Goal: Task Accomplishment & Management: Complete application form

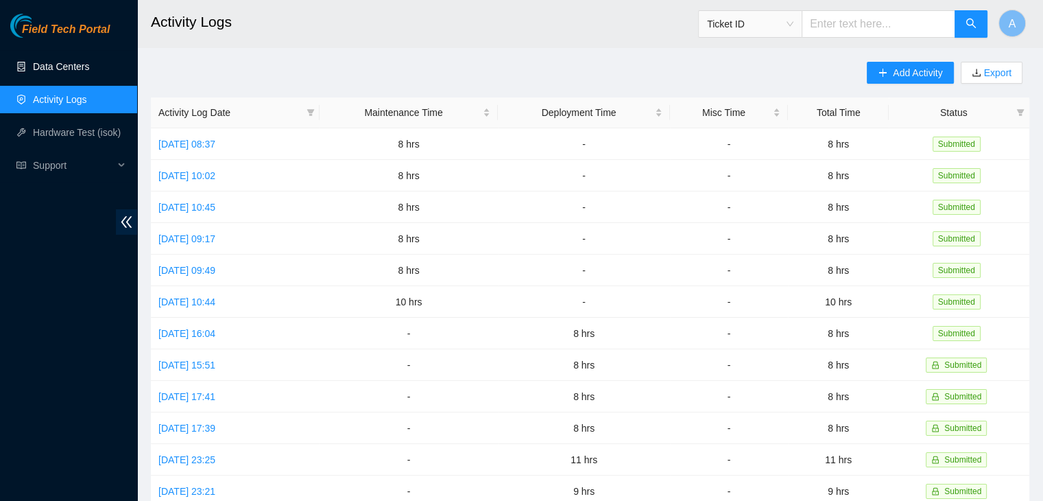
click at [89, 61] on link "Data Centers" at bounding box center [61, 66] width 56 height 11
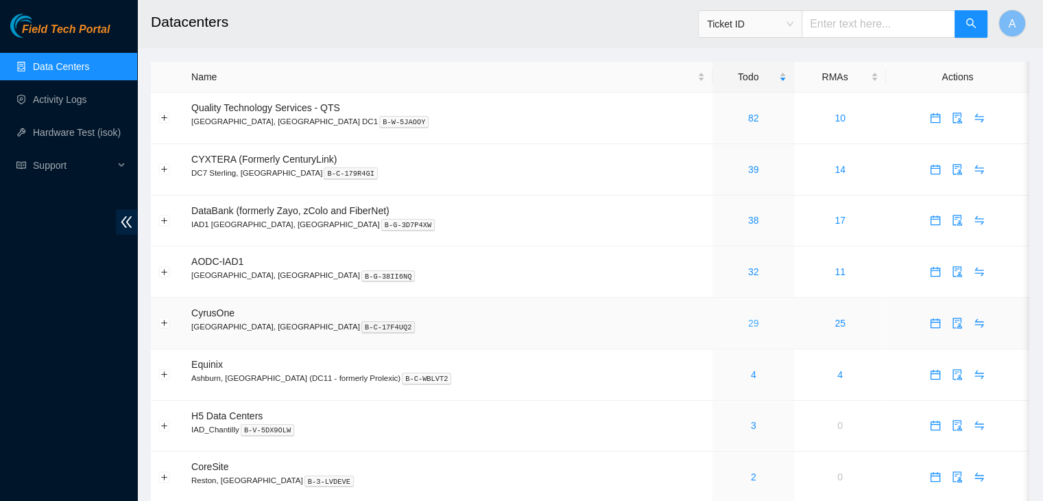
click at [748, 320] on link "29" at bounding box center [753, 322] width 11 height 11
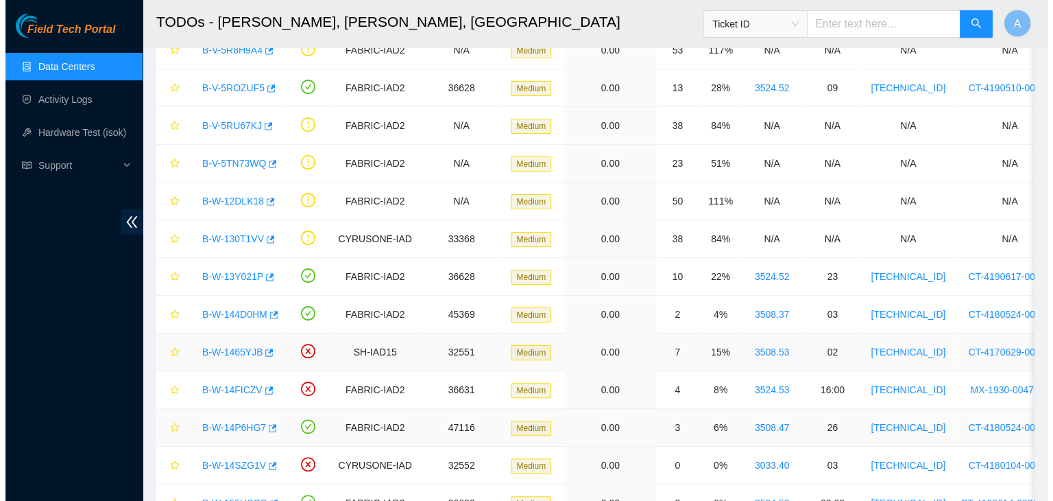
scroll to position [306, 0]
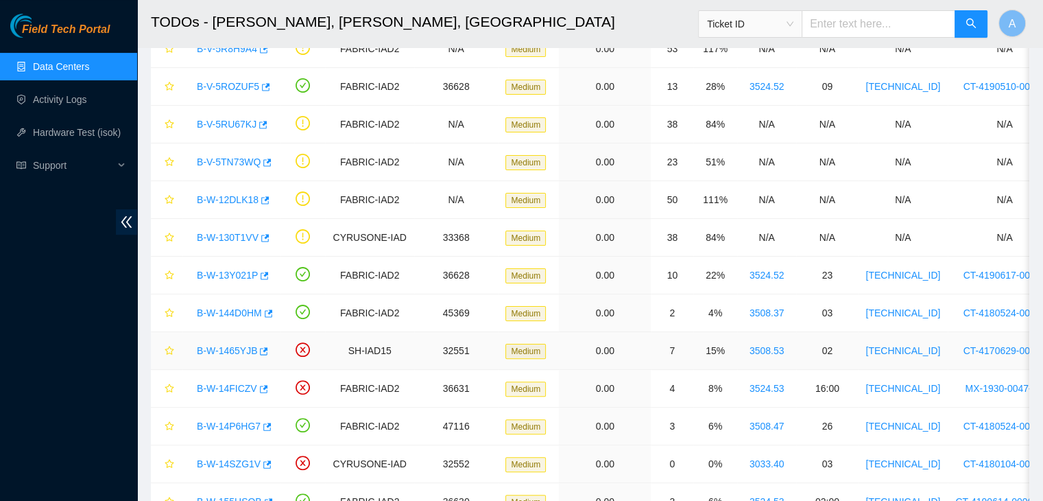
click at [233, 345] on link "B-W-1465YJB" at bounding box center [227, 350] width 60 height 11
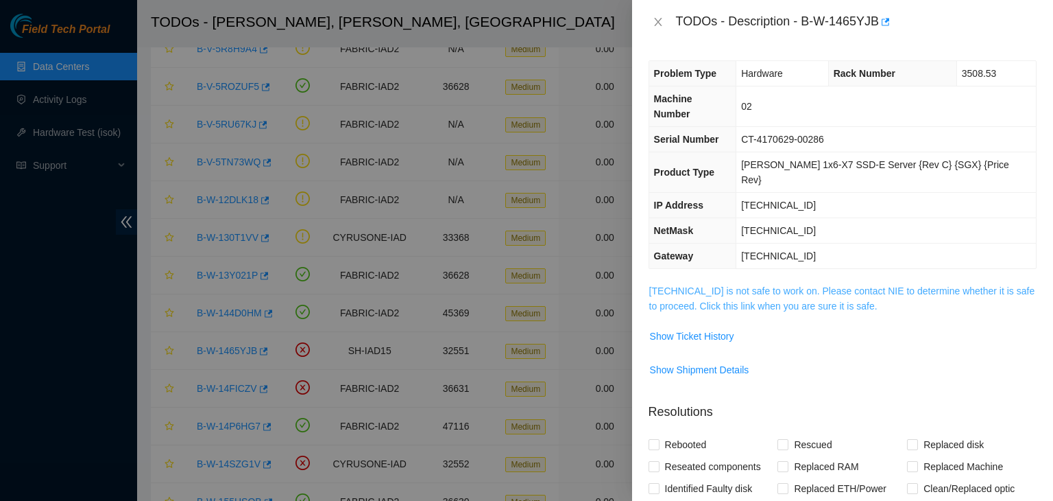
click at [751, 285] on link "23.218.82.69 is not safe to work on. Please contact NIE to determine whether it…" at bounding box center [842, 298] width 386 height 26
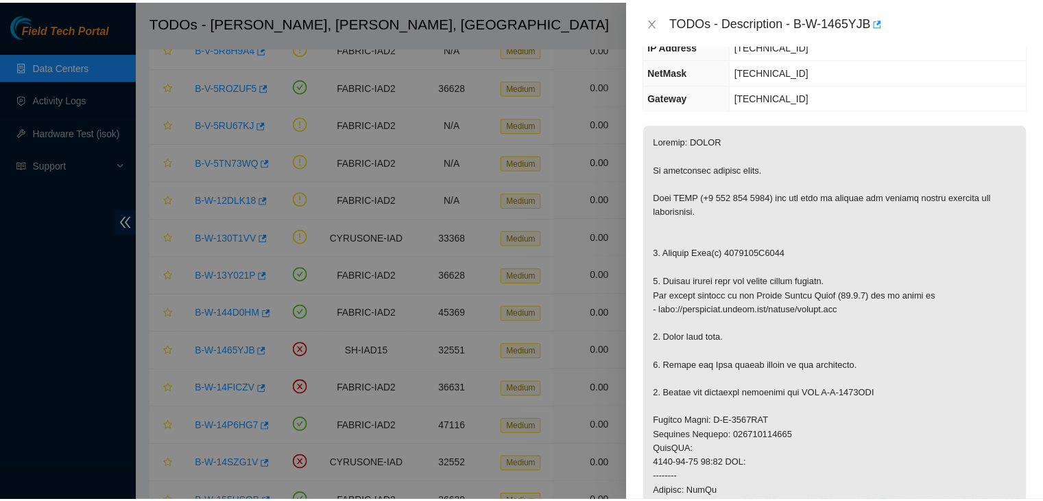
scroll to position [161, 0]
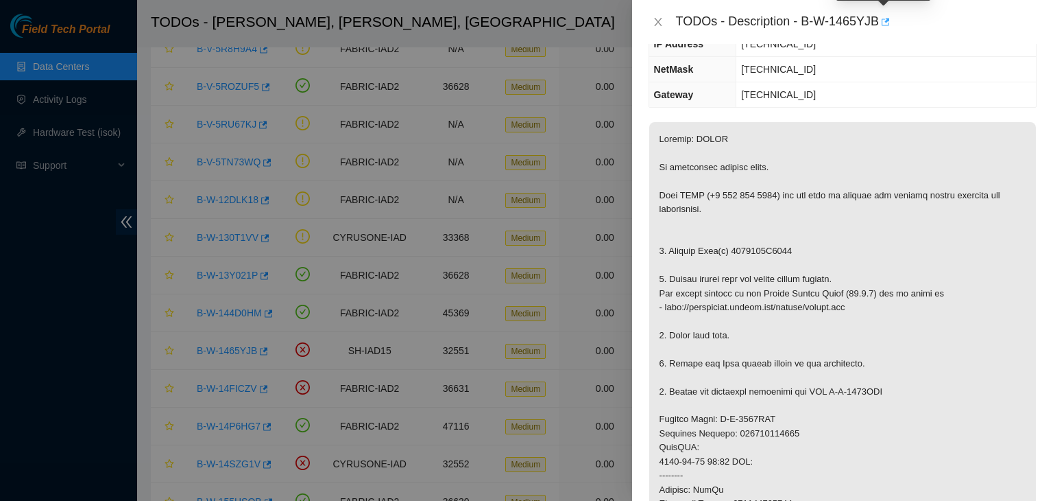
click at [883, 27] on icon "button" at bounding box center [885, 22] width 10 height 10
click at [656, 29] on div "TODOs - Description - B-W-1465YJB" at bounding box center [843, 22] width 388 height 22
click at [656, 23] on icon "close" at bounding box center [658, 21] width 11 height 11
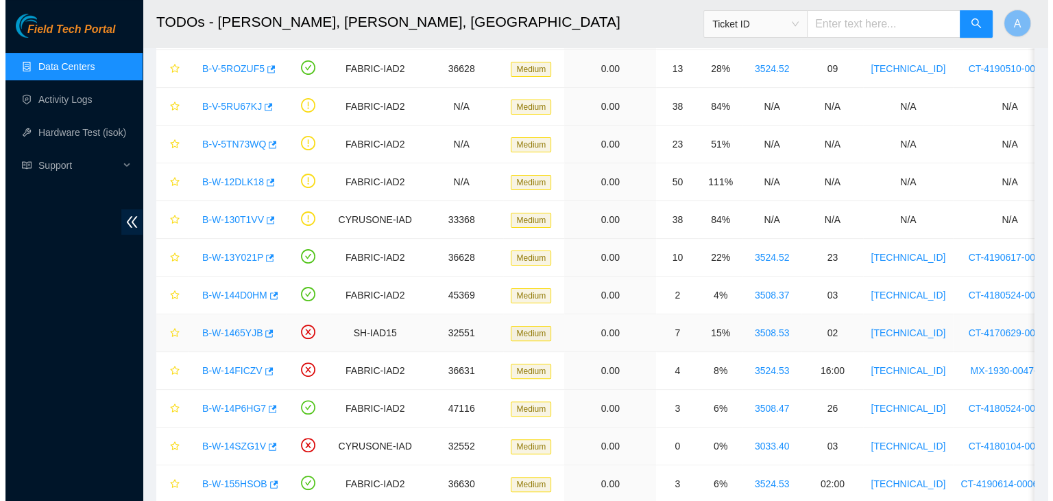
scroll to position [325, 0]
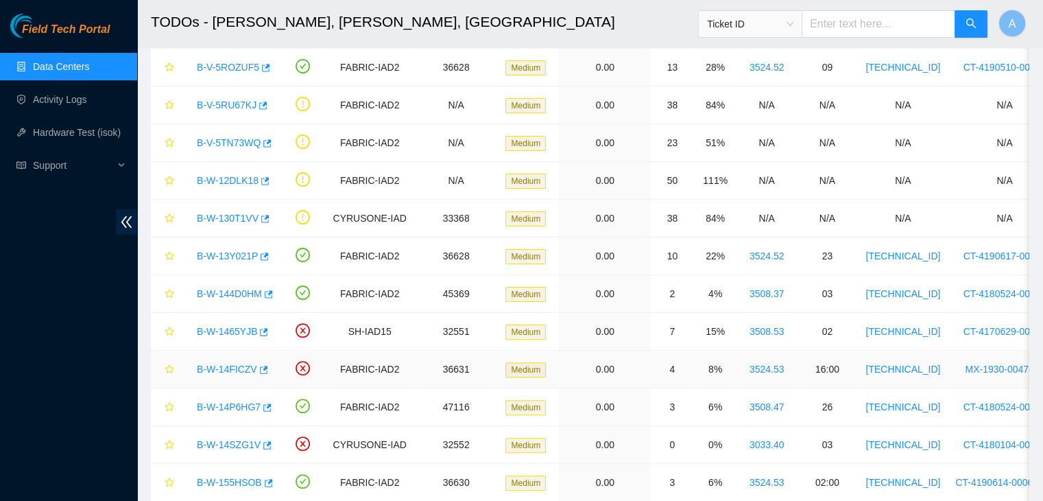
click at [233, 367] on link "B-W-14FICZV" at bounding box center [227, 368] width 60 height 11
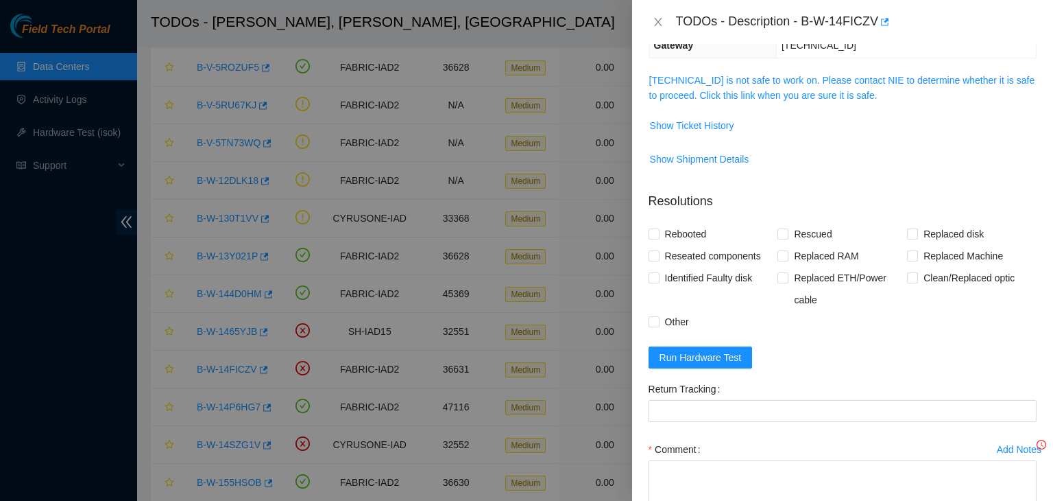
scroll to position [161, 0]
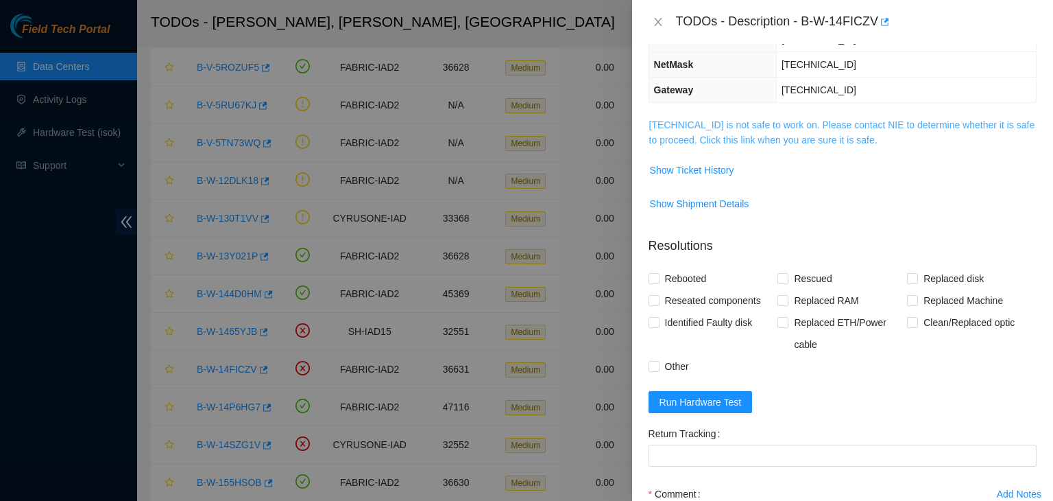
click at [782, 136] on link "23.36.67.34 is not safe to work on. Please contact NIE to determine whether it …" at bounding box center [842, 132] width 386 height 26
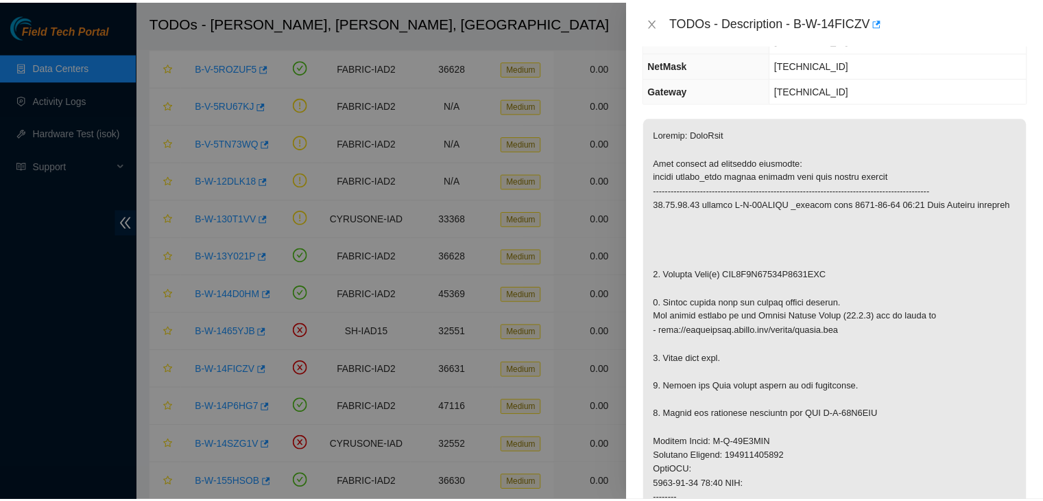
scroll to position [237, 0]
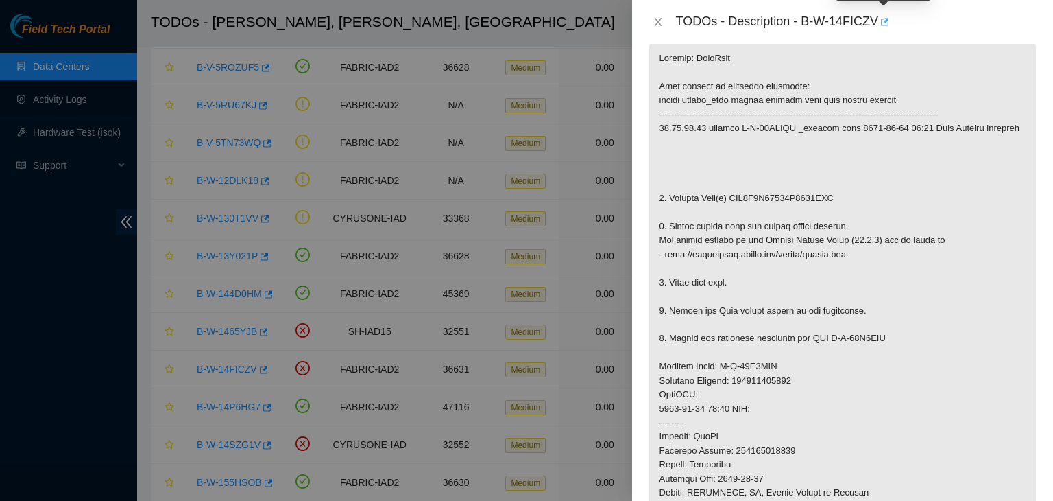
click at [883, 22] on icon "button" at bounding box center [884, 22] width 10 height 10
click at [663, 21] on icon "close" at bounding box center [658, 21] width 11 height 11
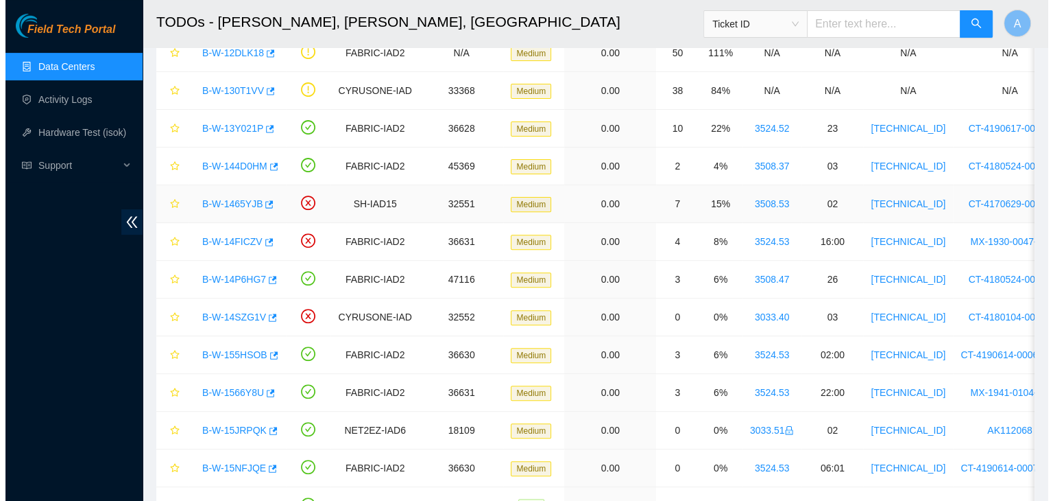
scroll to position [454, 0]
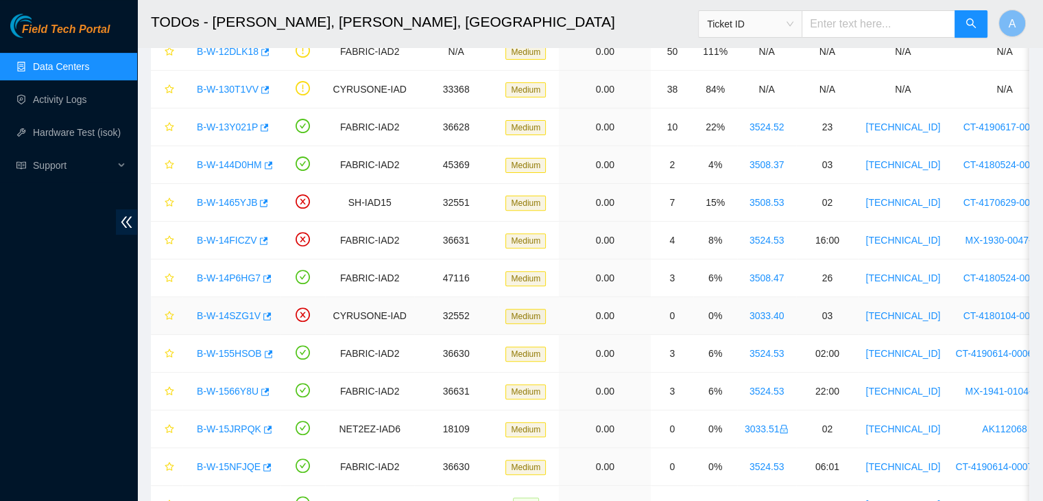
click at [238, 313] on link "B-W-14SZG1V" at bounding box center [229, 315] width 64 height 11
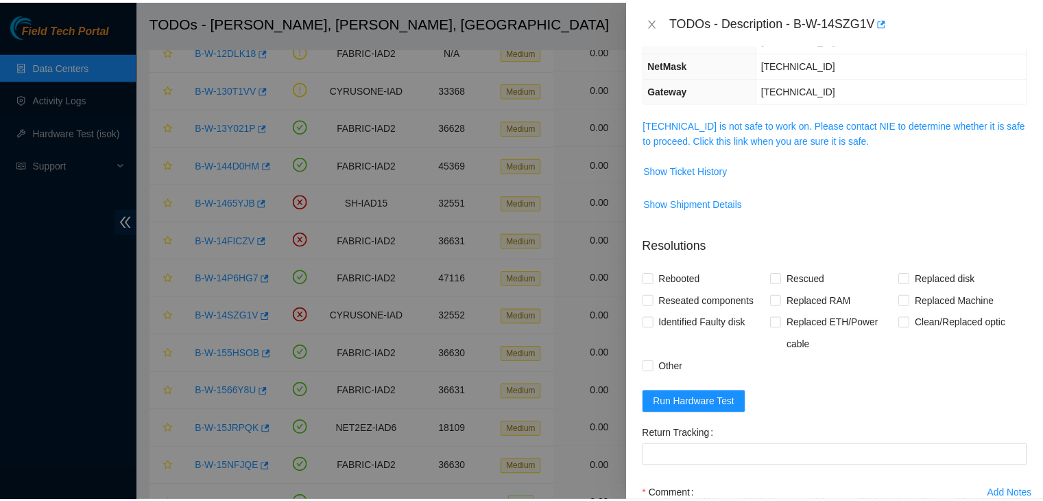
scroll to position [159, 0]
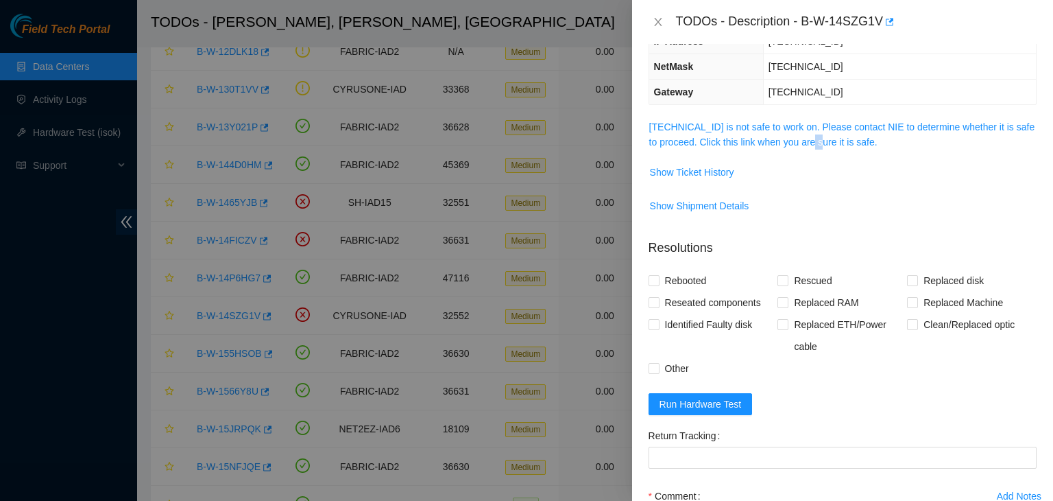
drag, startPoint x: 812, startPoint y: 149, endPoint x: 820, endPoint y: 133, distance: 18.4
click at [820, 133] on td "23.56.107.86 is not safe to work on. Please contact NIE to determine whether it…" at bounding box center [843, 140] width 388 height 42
click at [820, 133] on span "23.56.107.86 is not safe to work on. Please contact NIE to determine whether it…" at bounding box center [842, 134] width 387 height 30
click at [827, 125] on link "23.56.107.86 is not safe to work on. Please contact NIE to determine whether it…" at bounding box center [842, 134] width 386 height 26
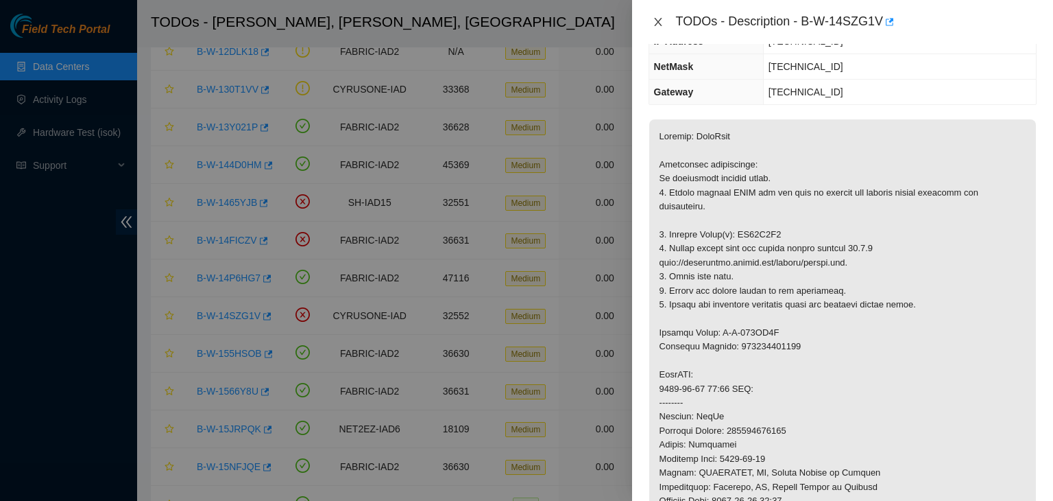
click at [658, 25] on icon "close" at bounding box center [658, 21] width 11 height 11
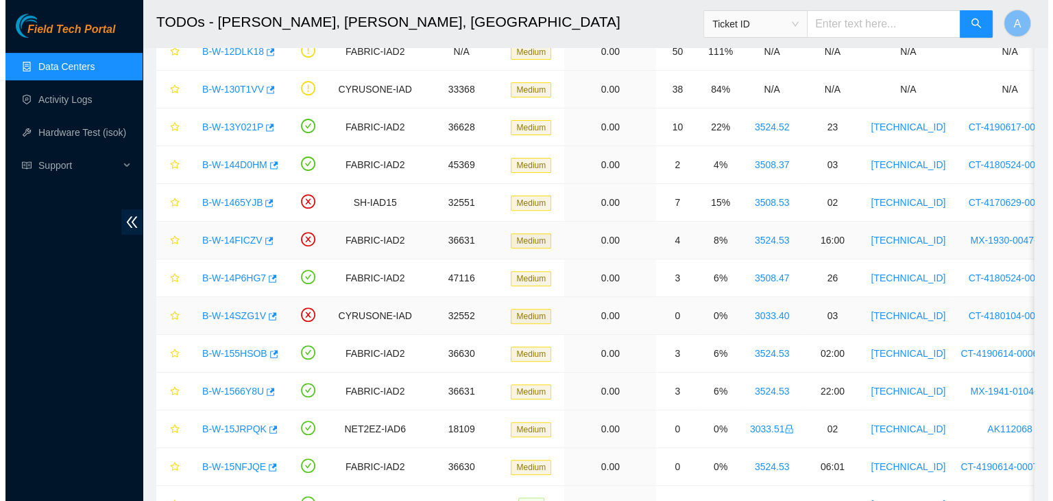
scroll to position [204, 0]
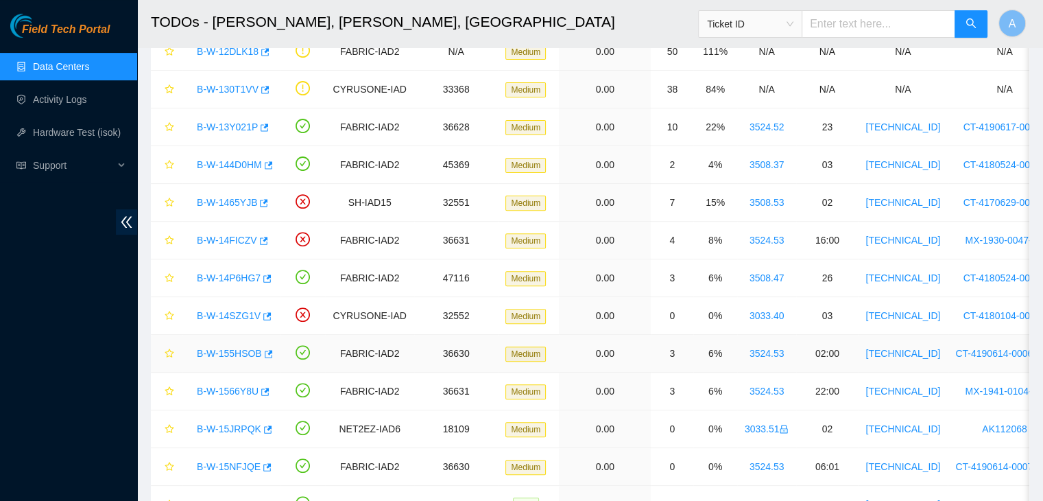
click at [232, 348] on link "B-W-155HSOB" at bounding box center [229, 353] width 65 height 11
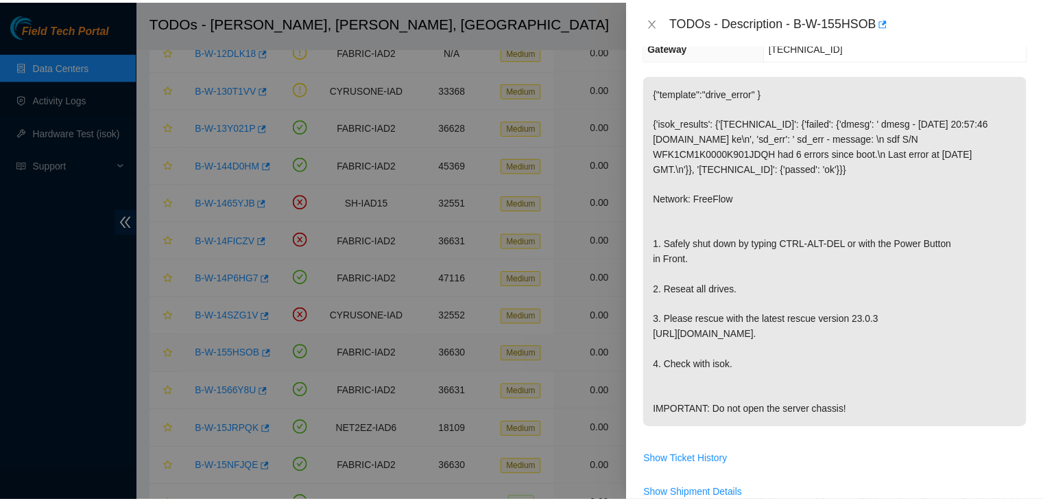
scroll to position [159, 0]
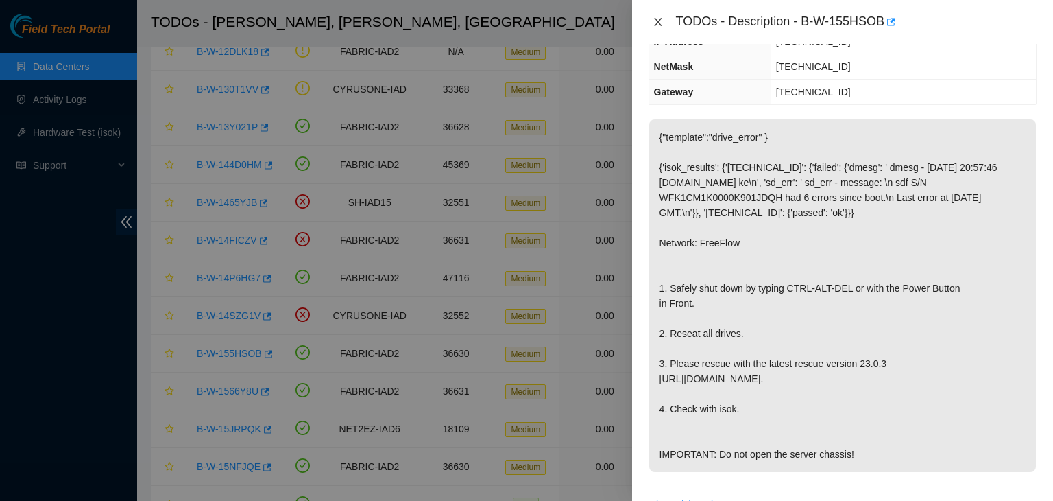
click at [656, 19] on icon "close" at bounding box center [658, 21] width 11 height 11
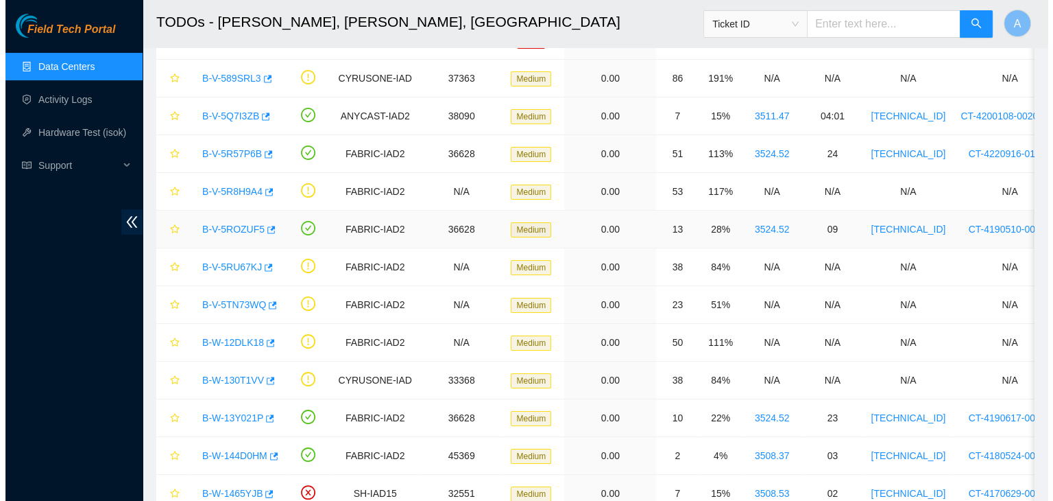
scroll to position [176, 0]
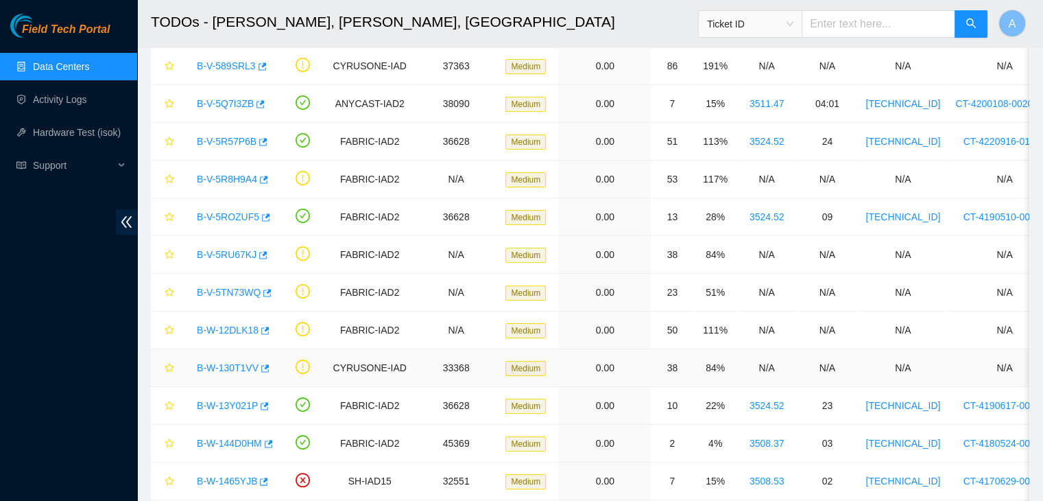
click at [242, 365] on link "B-W-130T1VV" at bounding box center [228, 367] width 62 height 11
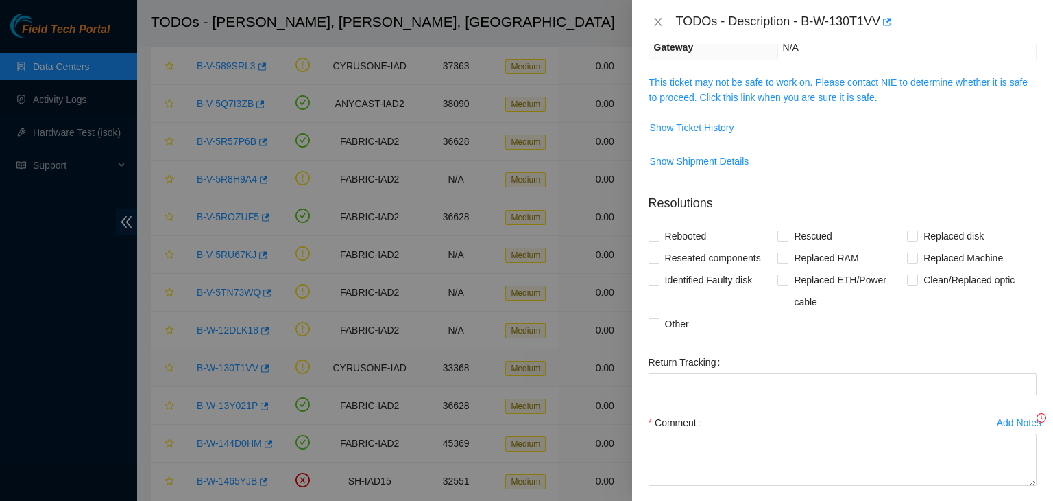
scroll to position [159, 0]
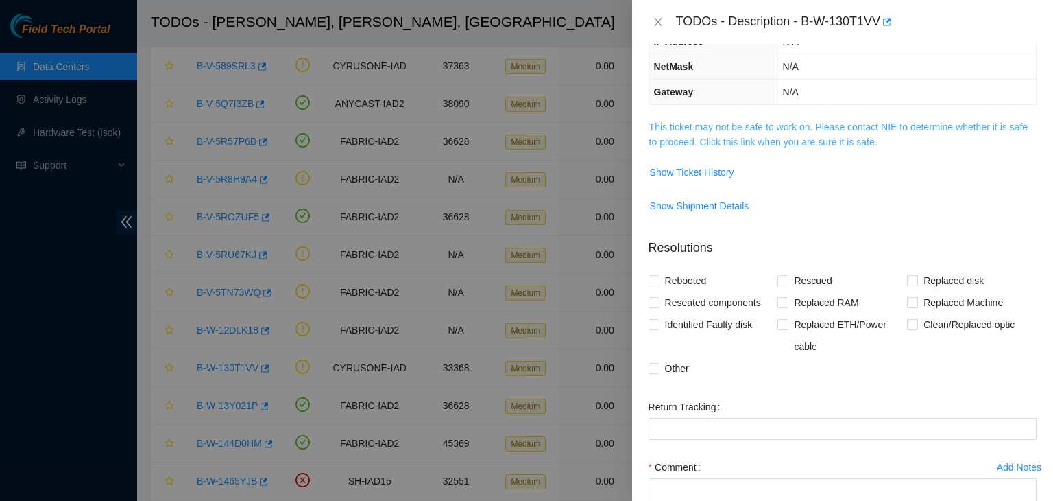
click at [764, 141] on link "This ticket may not be safe to work on. Please contact NIE to determine whether…" at bounding box center [838, 134] width 378 height 26
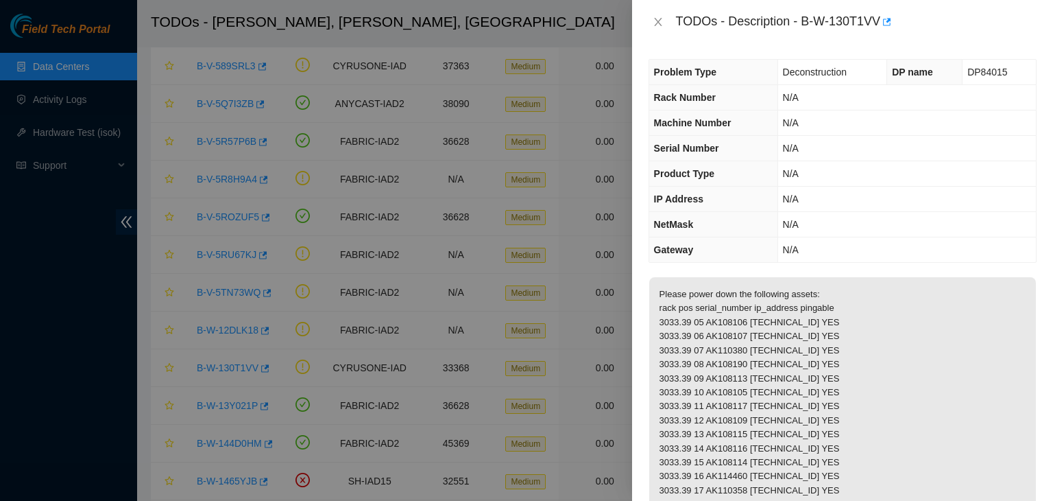
scroll to position [0, 0]
drag, startPoint x: 878, startPoint y: 25, endPoint x: 820, endPoint y: 29, distance: 57.7
click at [820, 29] on div "TODOs - Description - B-W-130T1VV" at bounding box center [856, 22] width 361 height 22
drag, startPoint x: 802, startPoint y: 23, endPoint x: 881, endPoint y: 27, distance: 79.0
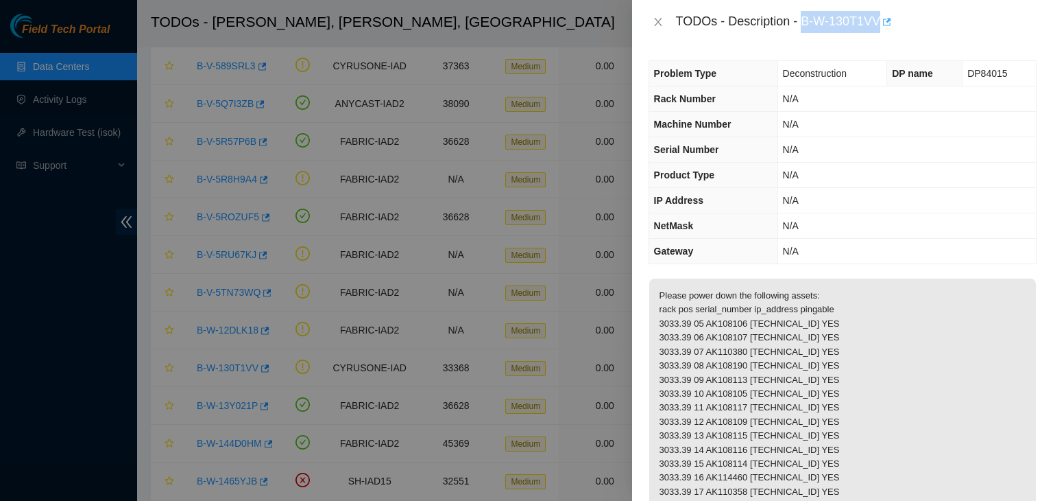
click at [881, 27] on div "TODOs - Description - B-W-130T1VV" at bounding box center [856, 22] width 361 height 22
copy div "B-W-130T1VV"
click at [858, 23] on div "TODOs - Description - B-W-130T1VV" at bounding box center [856, 22] width 361 height 22
click at [987, 75] on span "DP84015" at bounding box center [987, 73] width 40 height 11
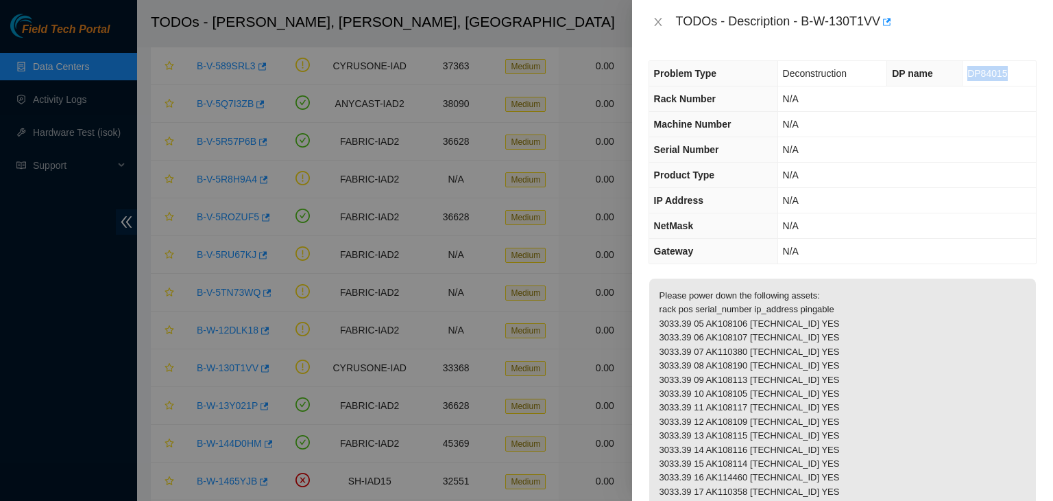
copy span "DP84015"
click at [987, 75] on span "DP84015" at bounding box center [987, 73] width 40 height 11
click at [658, 24] on icon "close" at bounding box center [658, 21] width 11 height 11
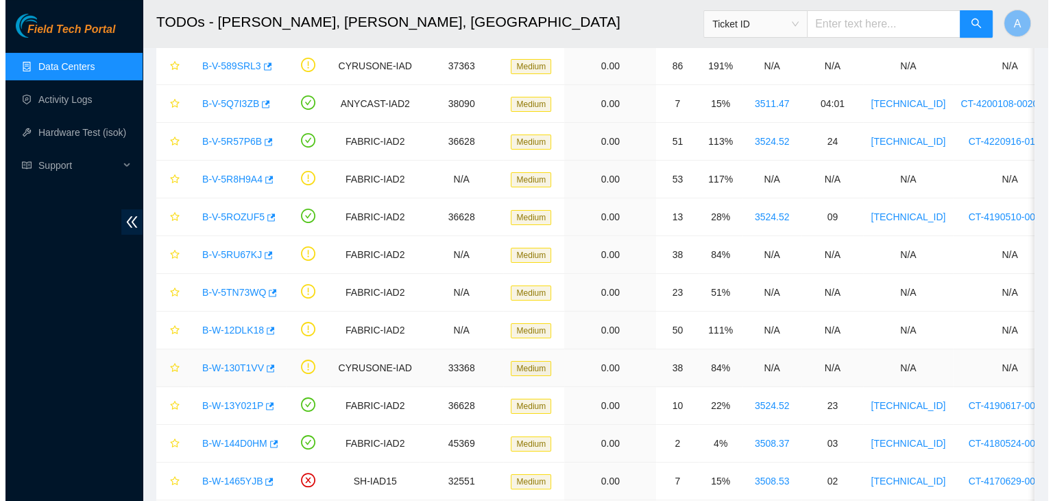
scroll to position [203, 0]
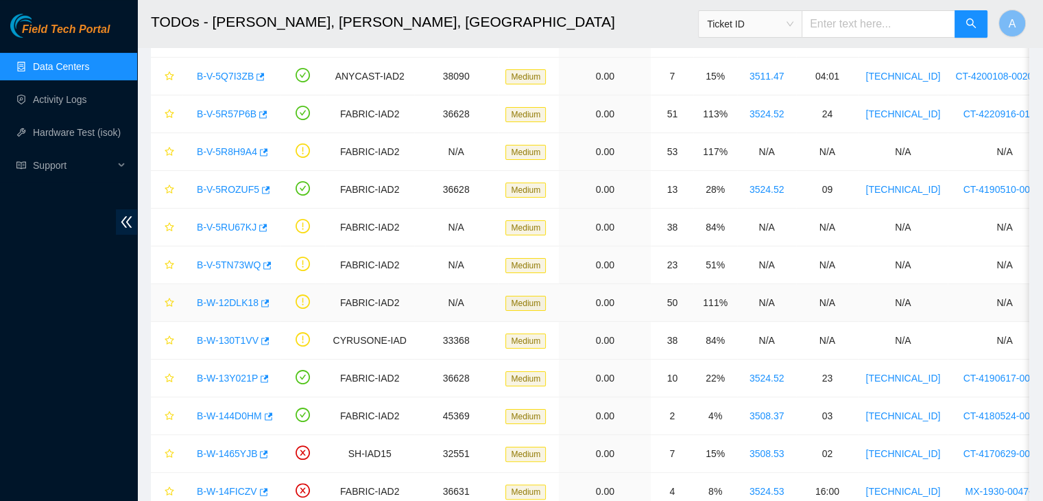
click at [250, 306] on link "B-W-12DLK18" at bounding box center [228, 302] width 62 height 11
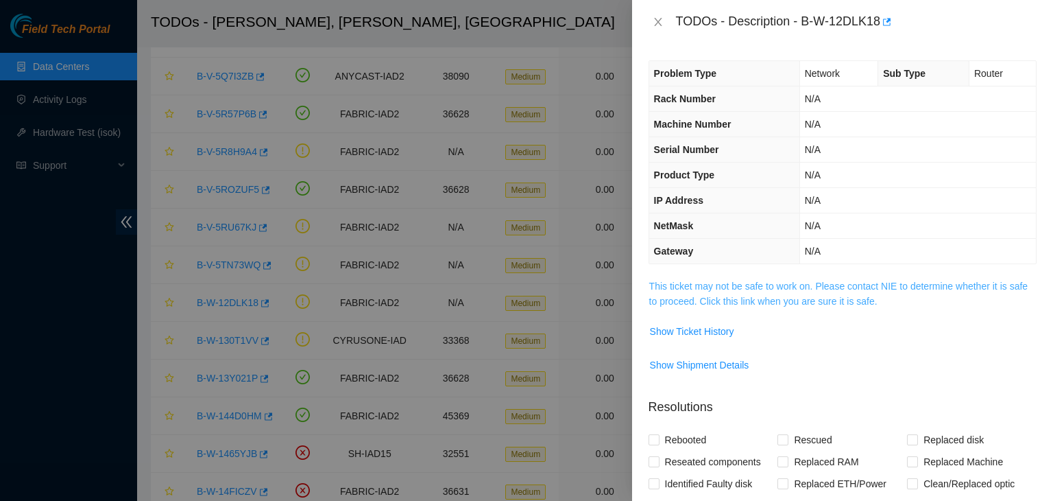
click at [746, 294] on link "This ticket may not be safe to work on. Please contact NIE to determine whether…" at bounding box center [838, 293] width 378 height 26
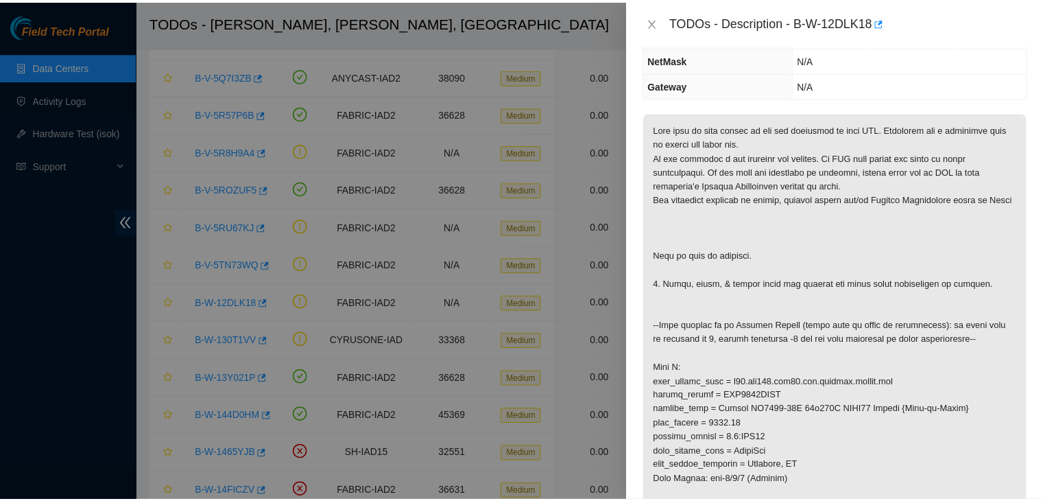
scroll to position [126, 0]
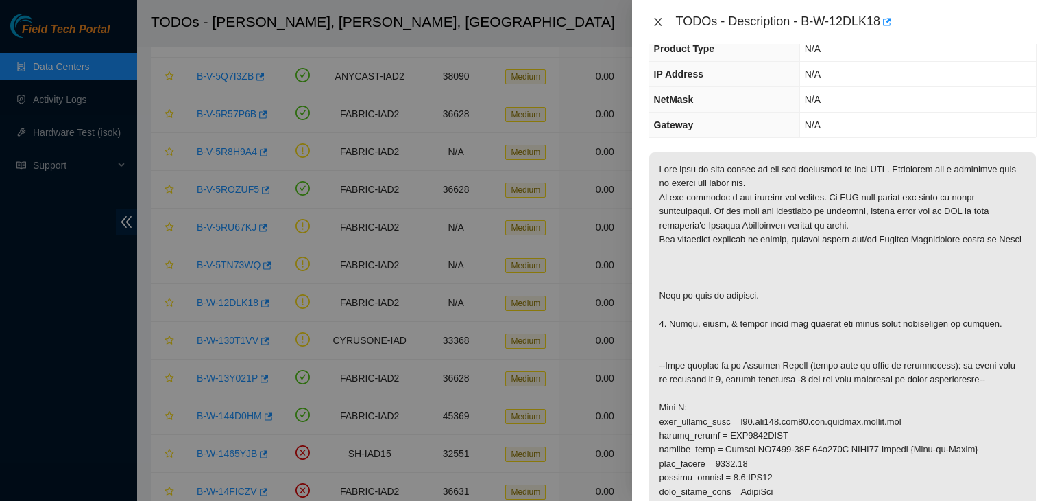
click at [658, 24] on icon "close" at bounding box center [658, 21] width 11 height 11
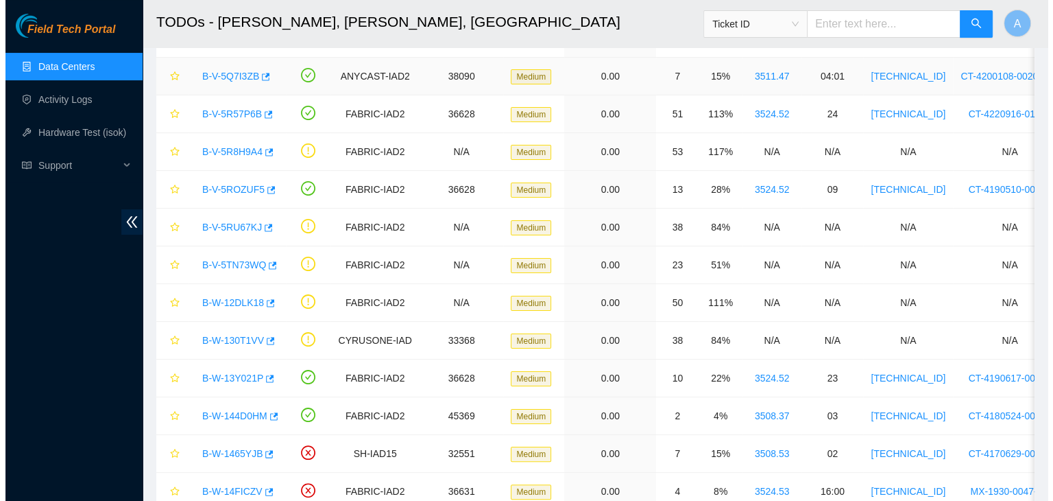
scroll to position [171, 0]
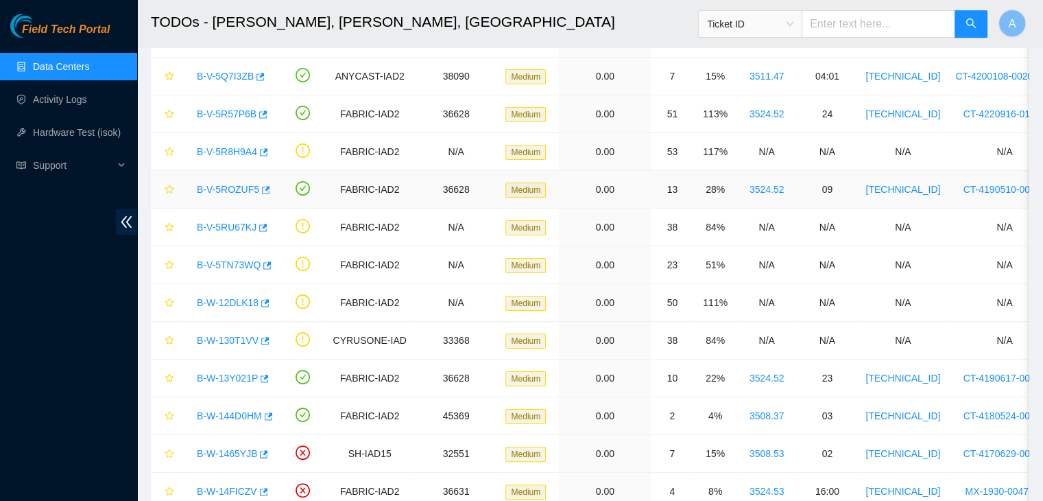
click at [236, 188] on link "B-V-5ROZUF5" at bounding box center [228, 189] width 62 height 11
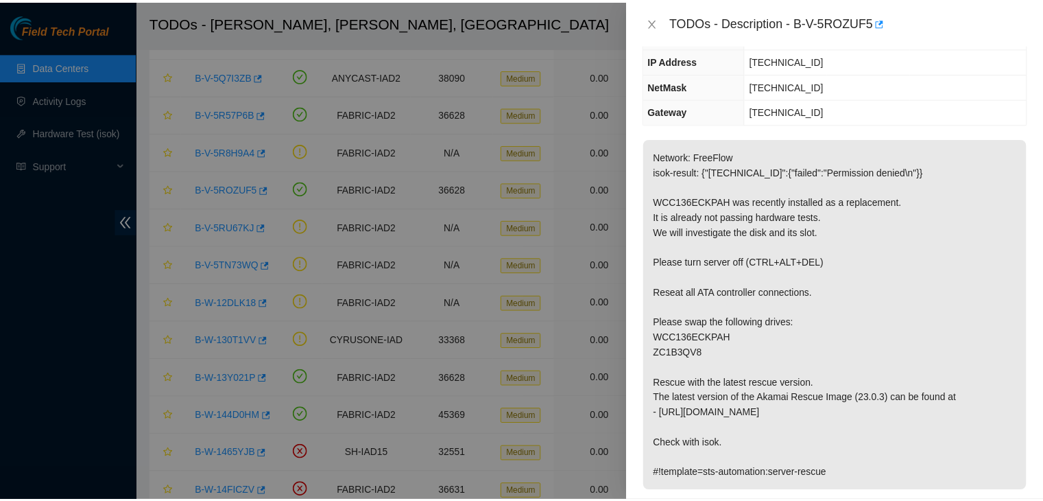
scroll to position [140, 0]
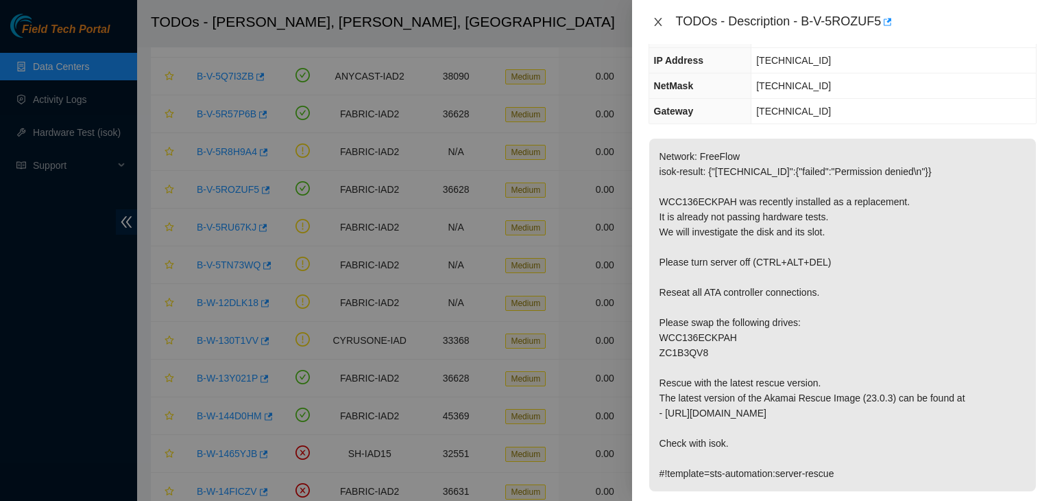
click at [665, 25] on button "Close" at bounding box center [658, 22] width 19 height 13
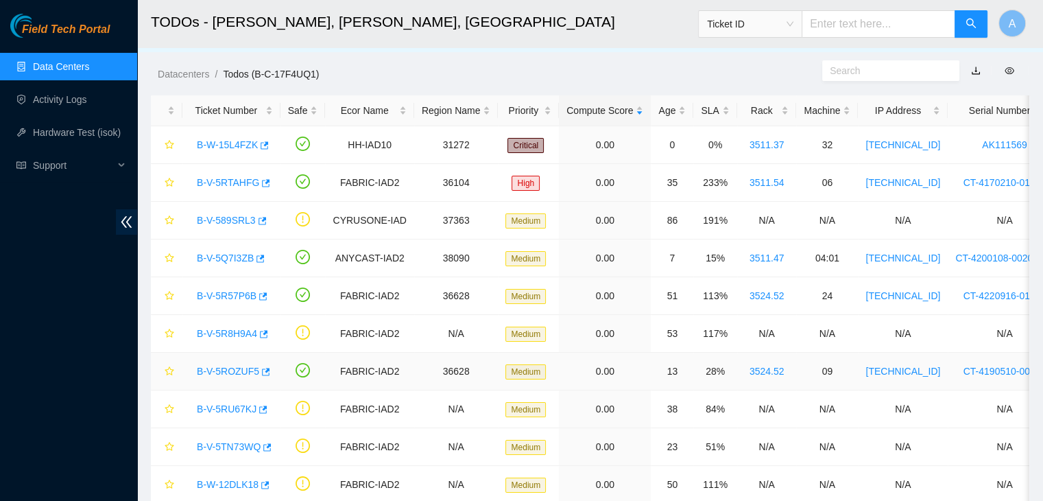
scroll to position [21, 0]
click at [712, 105] on div "SLA" at bounding box center [715, 111] width 28 height 15
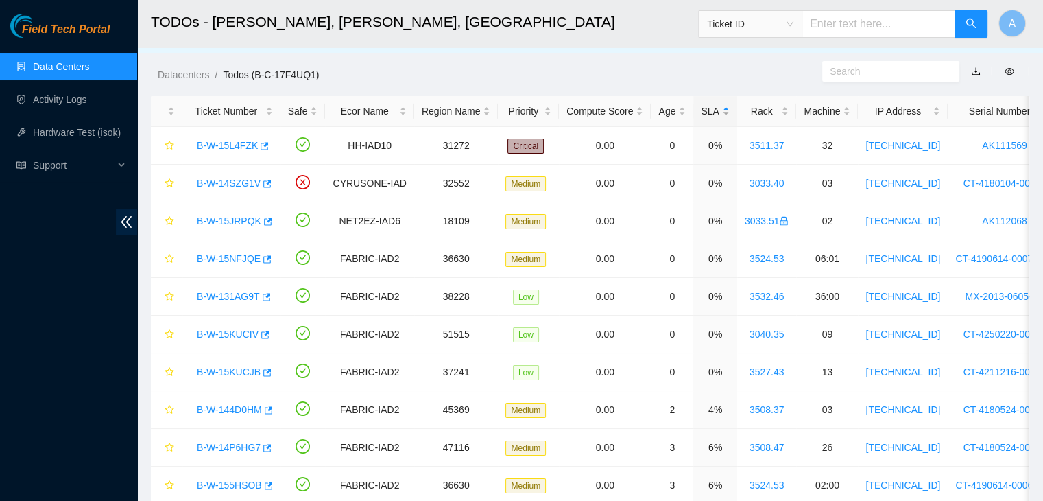
click at [712, 105] on div "SLA" at bounding box center [715, 111] width 28 height 15
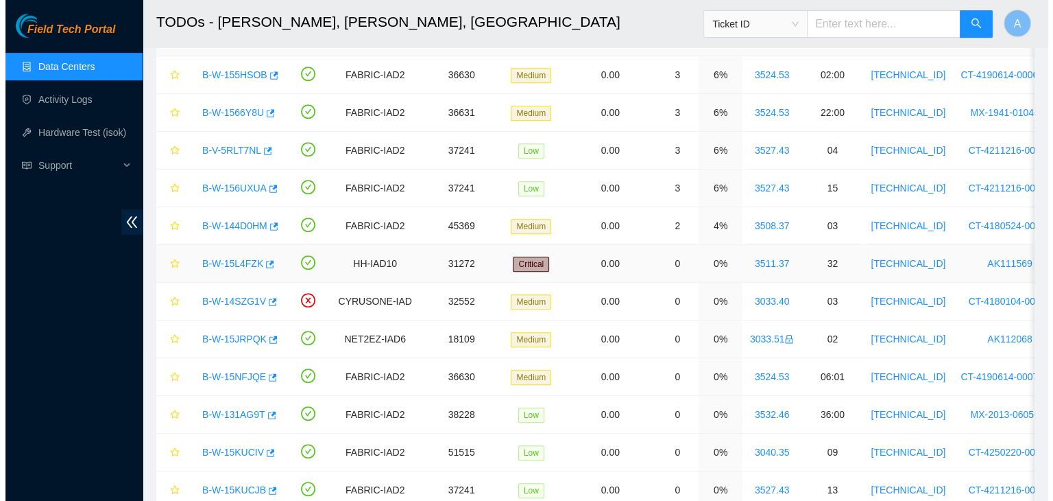
scroll to position [735, 0]
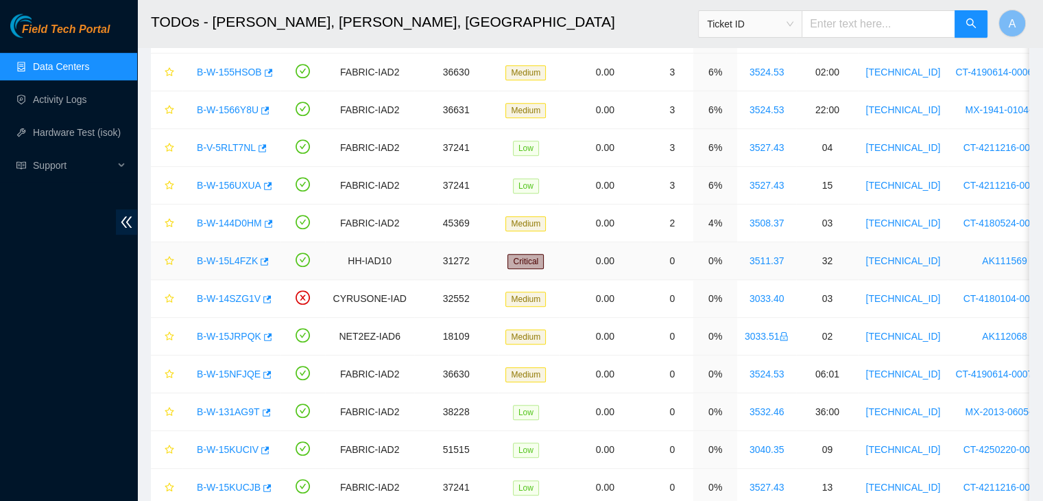
click at [230, 255] on link "B-W-15L4FZK" at bounding box center [227, 260] width 61 height 11
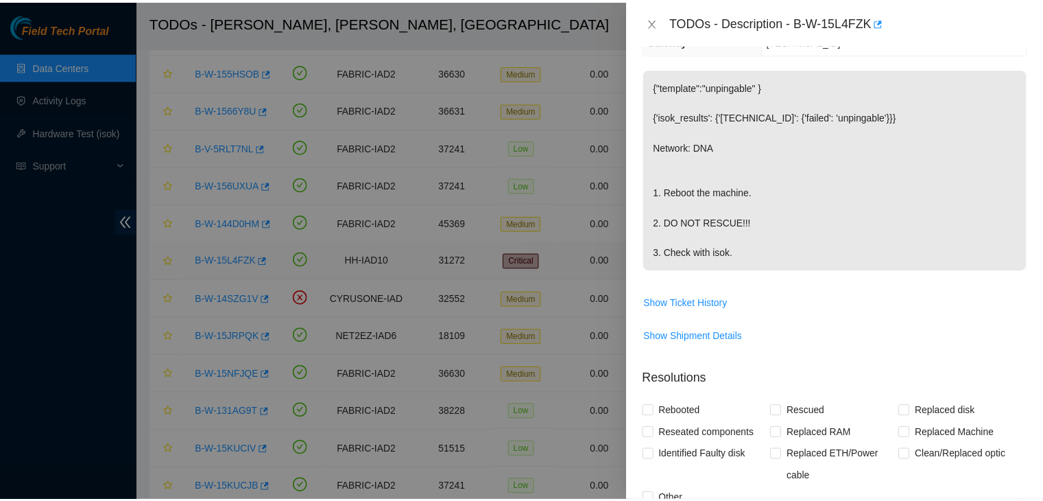
scroll to position [140, 0]
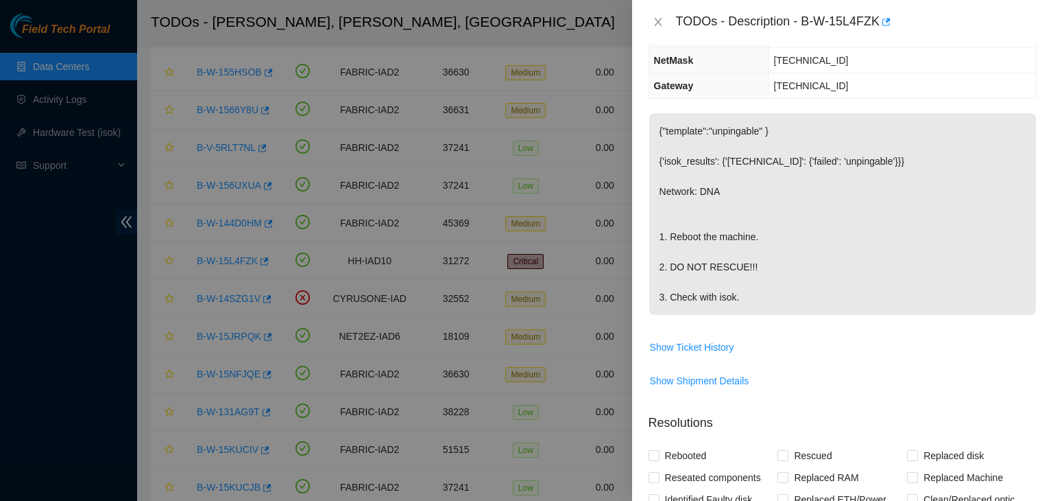
click at [890, 23] on div "TODOs - Description - B-W-15L4FZK" at bounding box center [856, 22] width 361 height 22
click at [886, 23] on icon "button" at bounding box center [886, 22] width 8 height 8
click at [656, 19] on icon "close" at bounding box center [658, 21] width 11 height 11
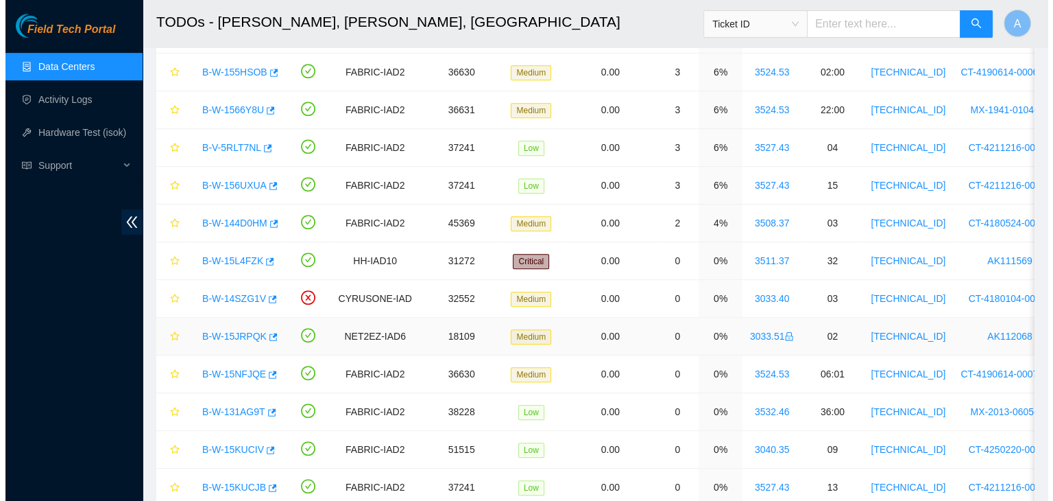
scroll to position [790, 0]
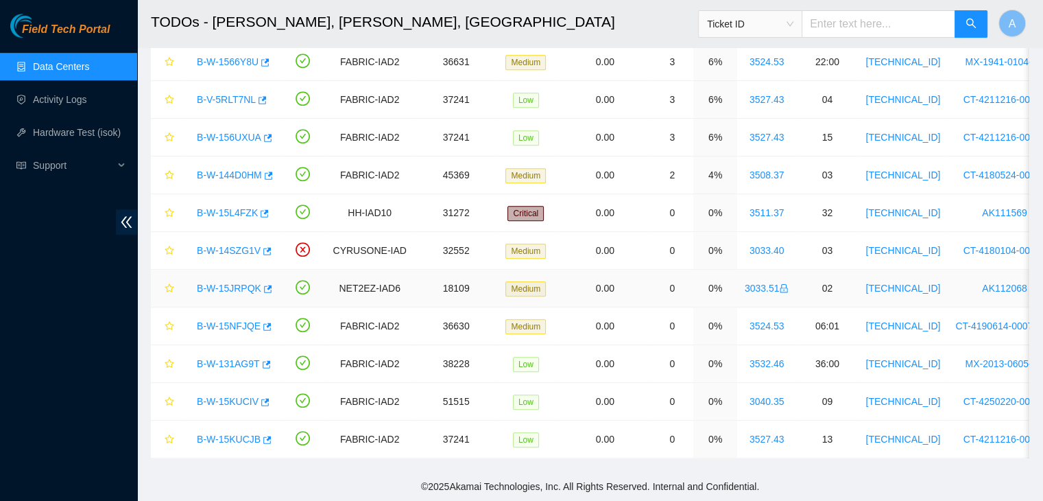
click at [227, 282] on link "B-W-15JRPQK" at bounding box center [229, 287] width 64 height 11
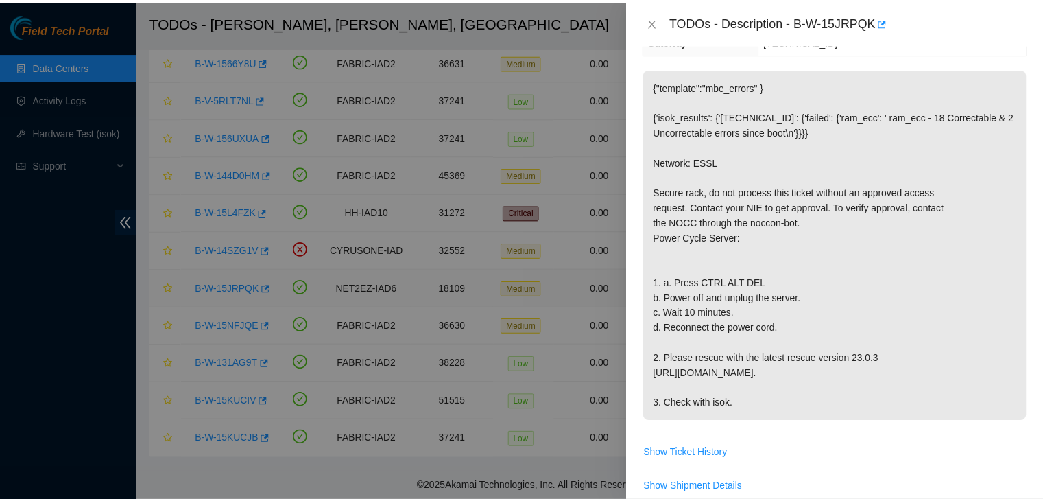
scroll to position [140, 0]
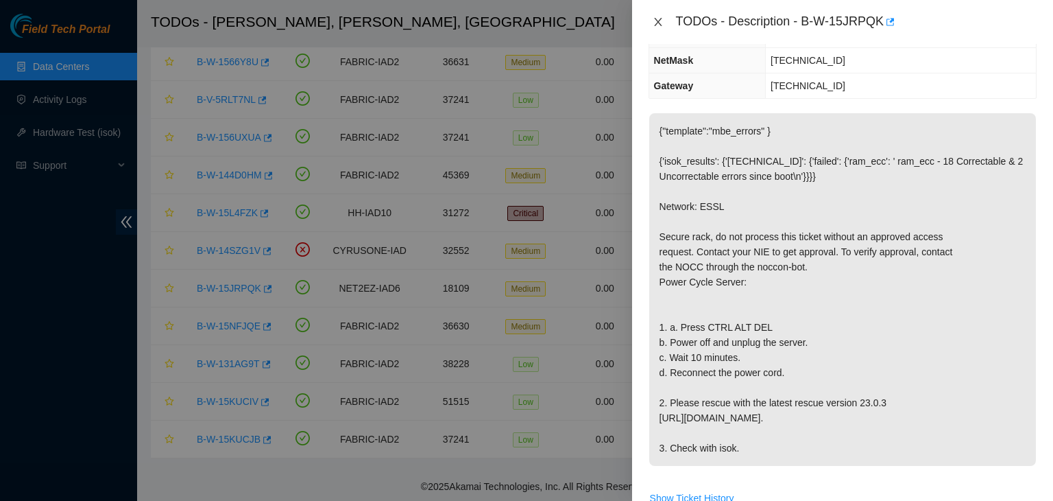
click at [656, 25] on icon "close" at bounding box center [658, 21] width 11 height 11
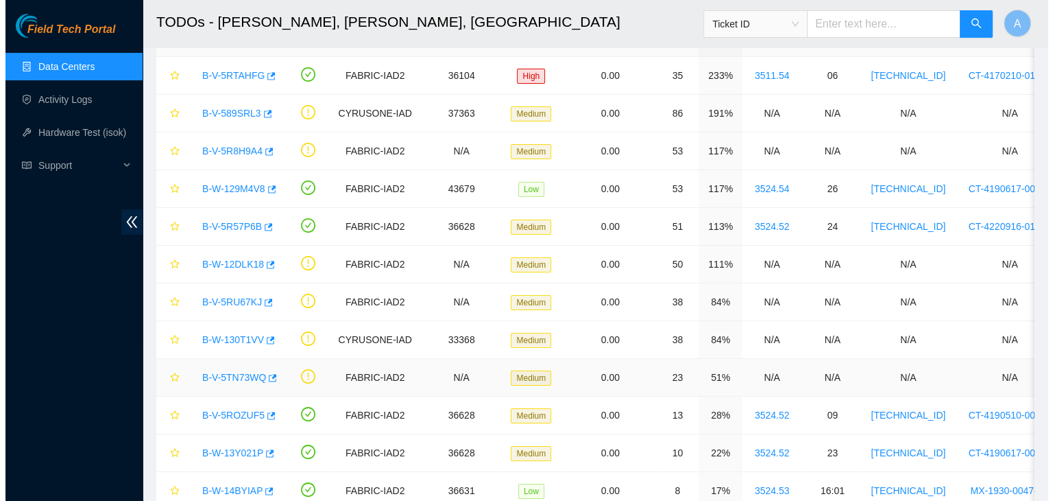
scroll to position [70, 0]
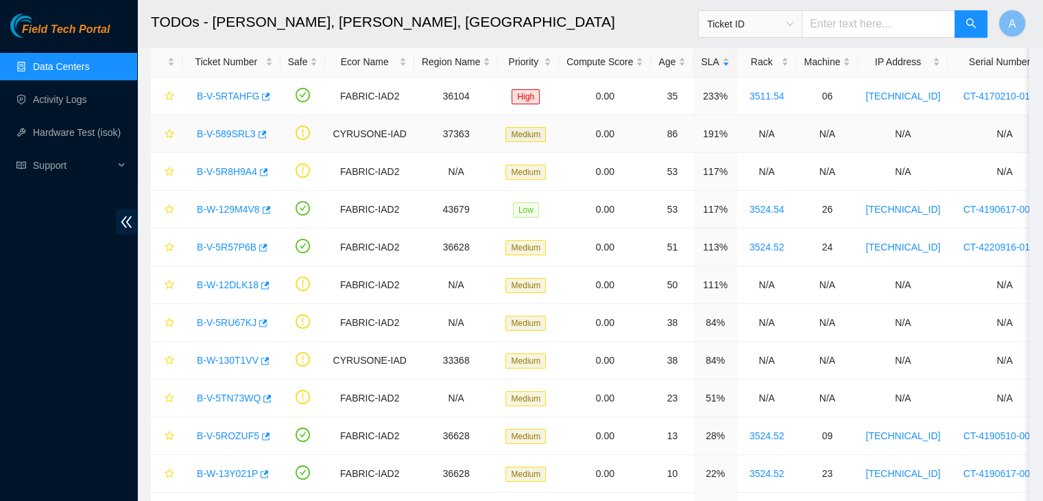
click at [239, 129] on link "B-V-589SRL3" at bounding box center [226, 133] width 59 height 11
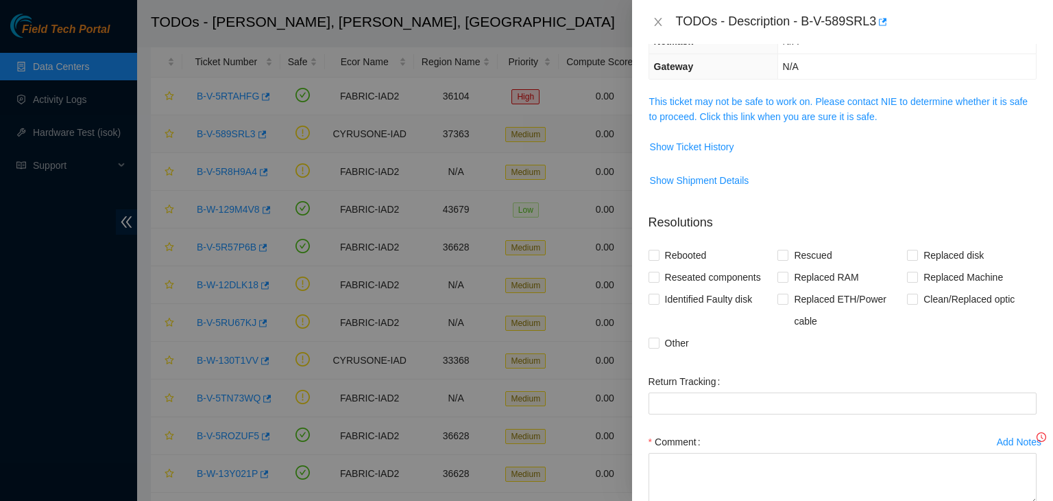
scroll to position [140, 0]
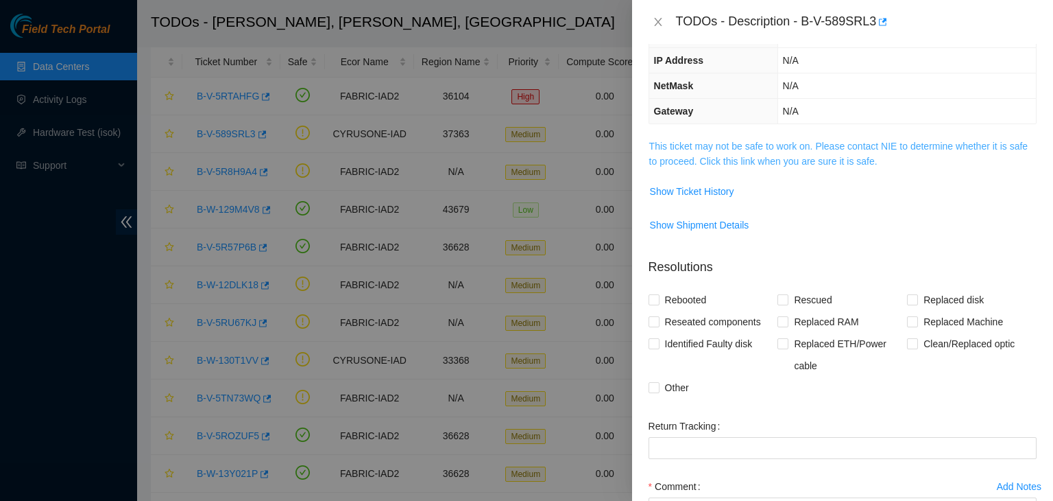
click at [765, 148] on link "This ticket may not be safe to work on. Please contact NIE to determine whether…" at bounding box center [838, 154] width 378 height 26
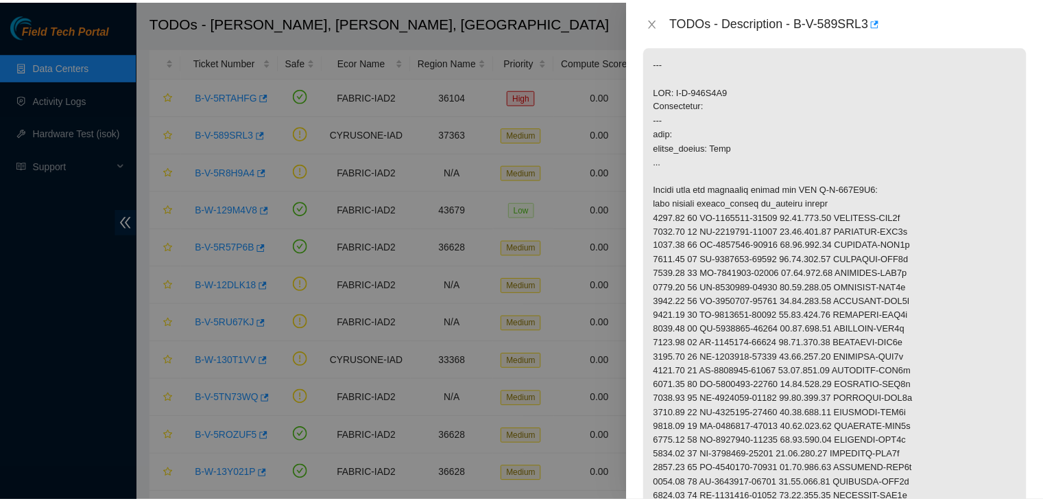
scroll to position [128, 0]
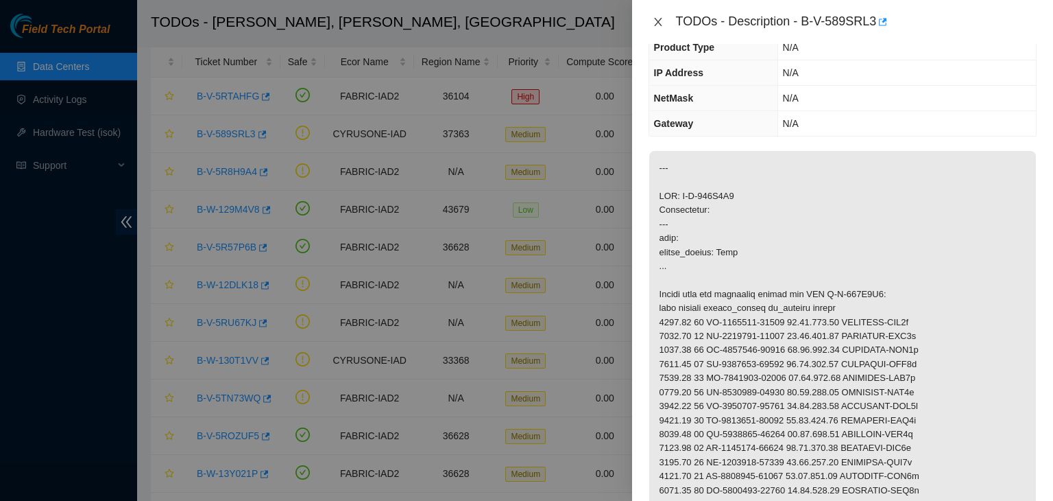
click at [656, 21] on icon "close" at bounding box center [658, 22] width 8 height 8
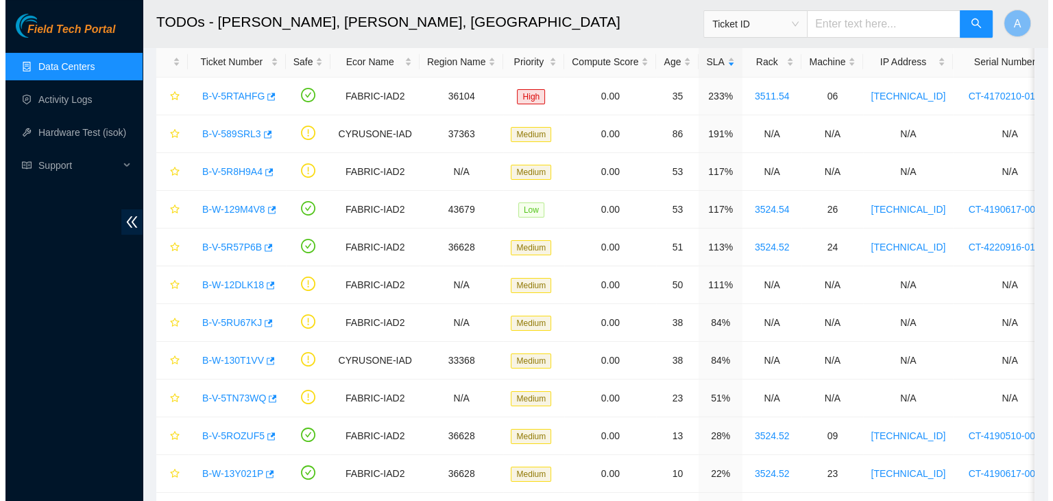
scroll to position [173, 0]
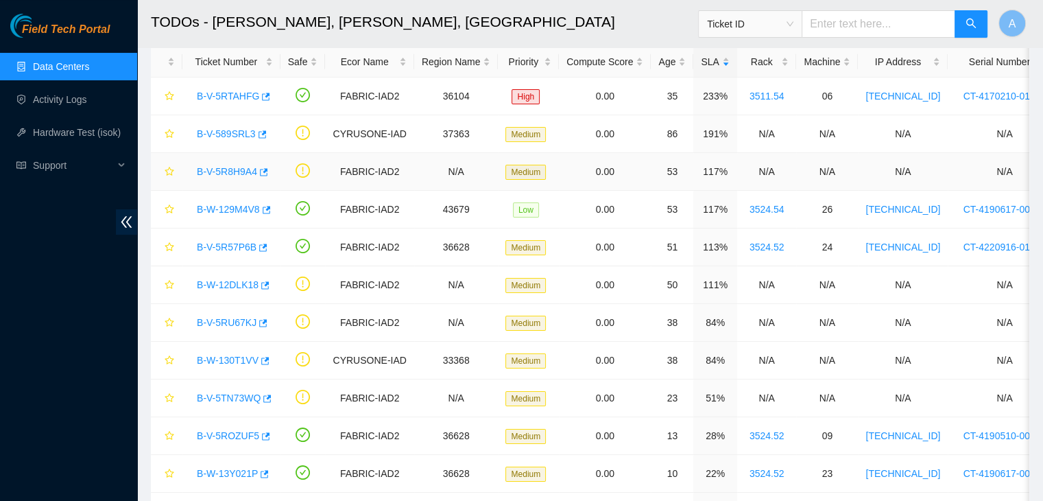
click at [233, 171] on link "B-V-5R8H9A4" at bounding box center [227, 171] width 60 height 11
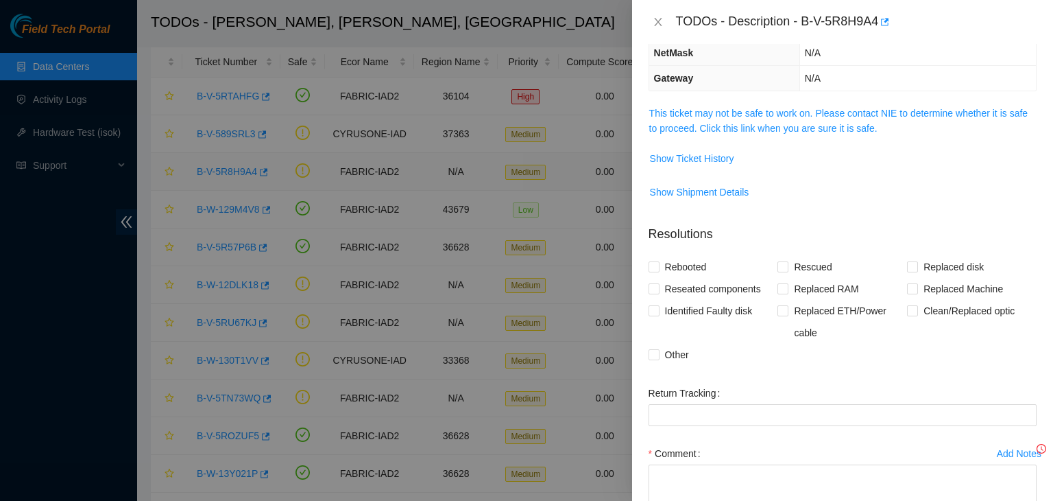
scroll to position [128, 0]
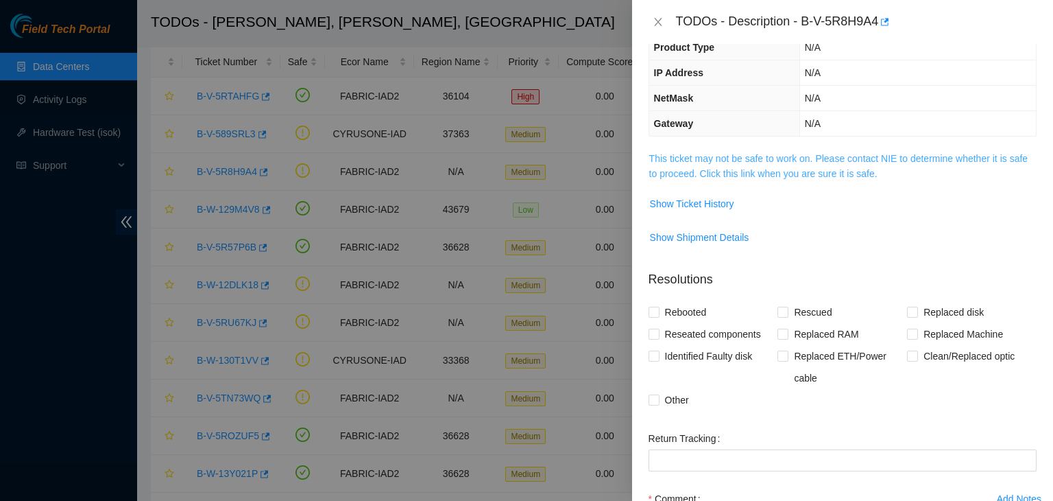
click at [668, 162] on link "This ticket may not be safe to work on. Please contact NIE to determine whether…" at bounding box center [838, 166] width 378 height 26
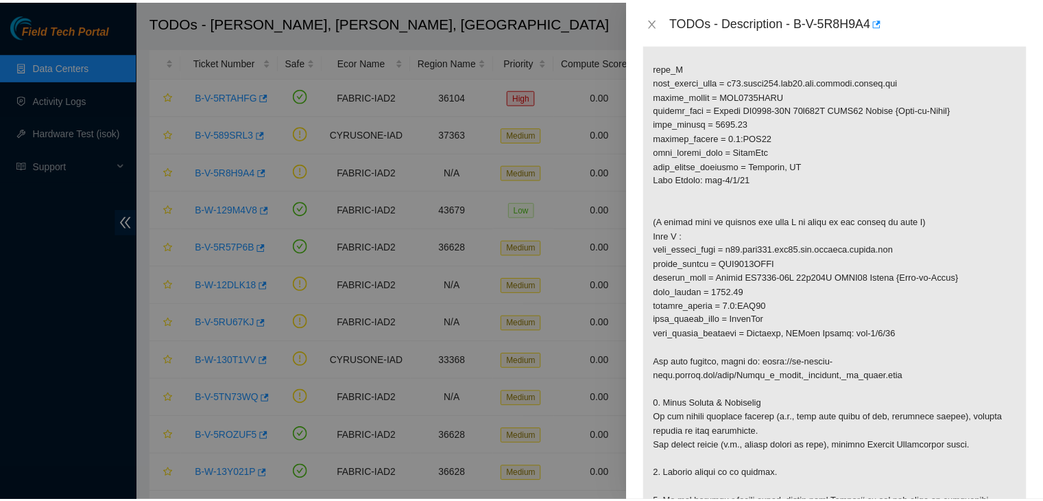
scroll to position [450, 0]
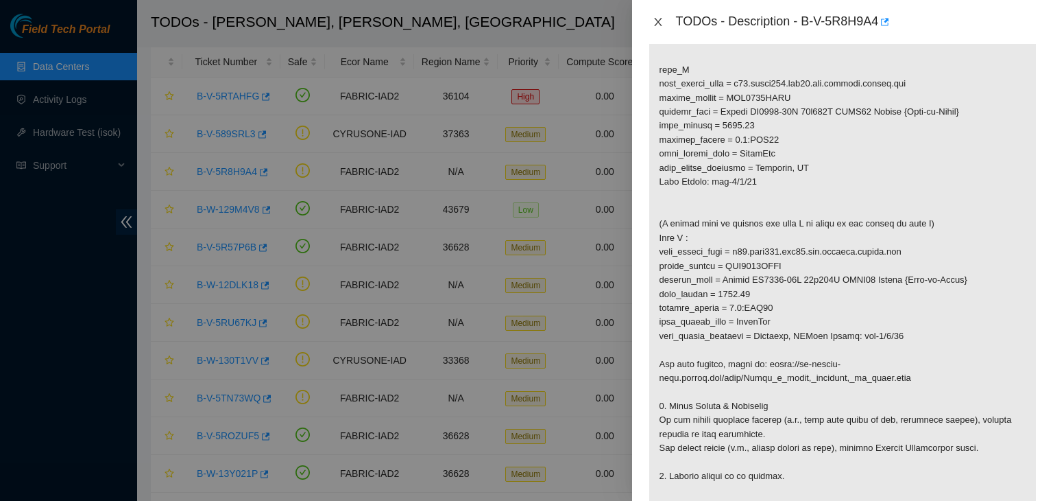
click at [656, 16] on icon "close" at bounding box center [658, 21] width 11 height 11
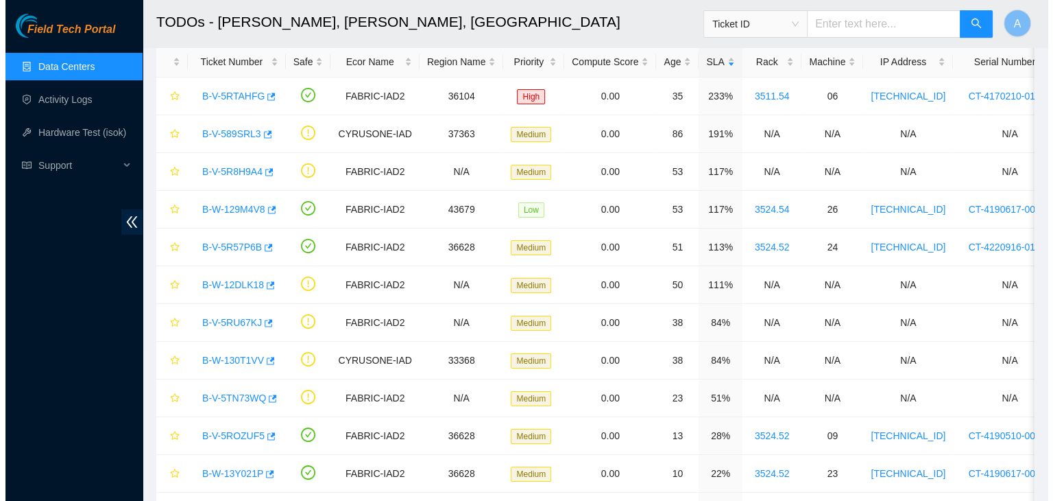
scroll to position [287, 0]
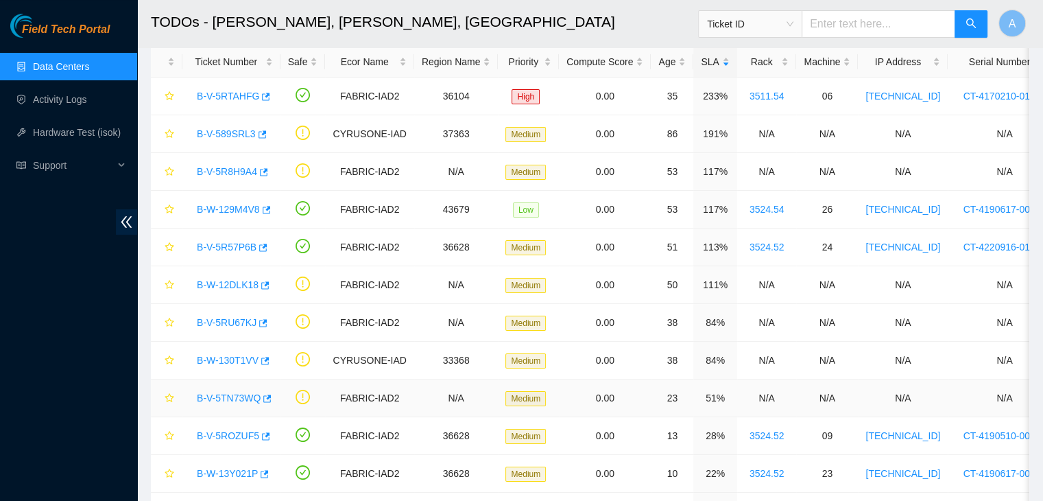
click at [248, 392] on link "B-V-5TN73WQ" at bounding box center [229, 397] width 64 height 11
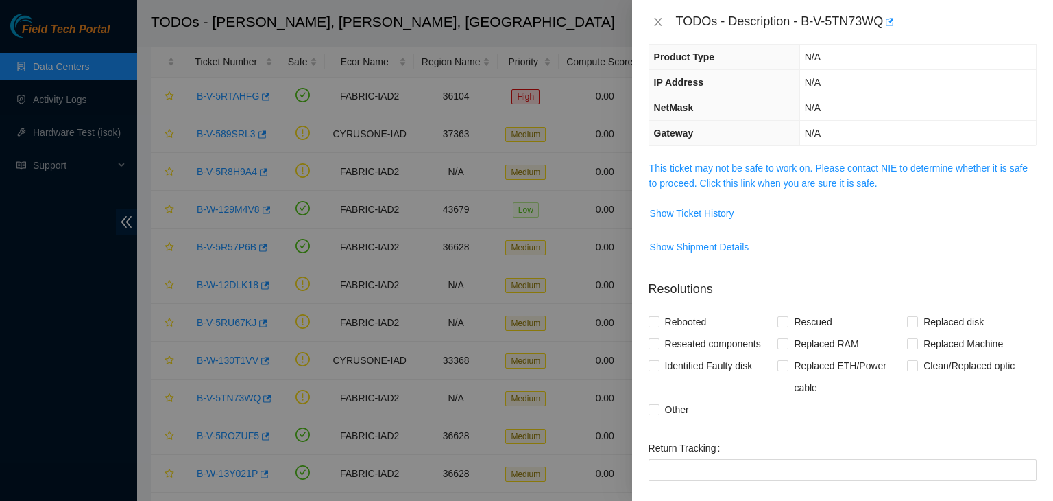
scroll to position [112, 0]
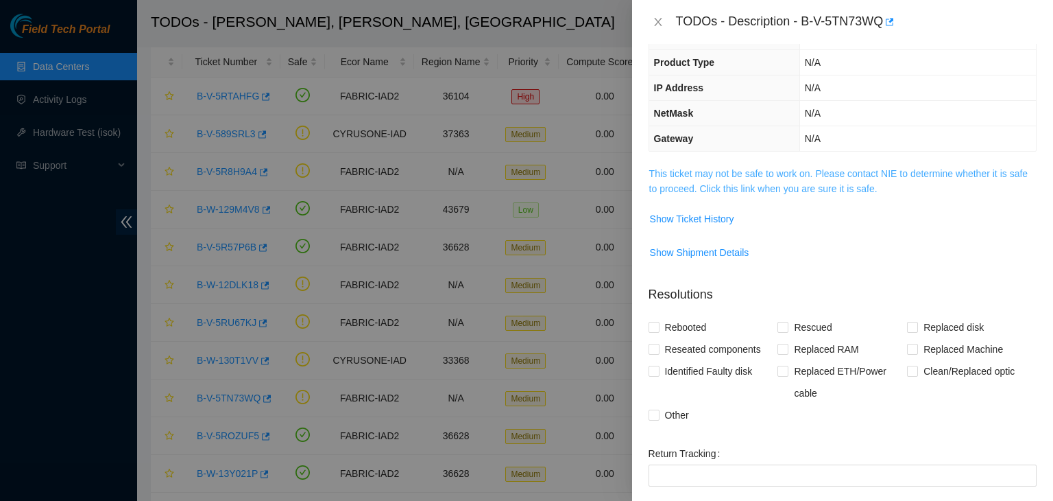
click at [732, 185] on link "This ticket may not be safe to work on. Please contact NIE to determine whether…" at bounding box center [838, 181] width 378 height 26
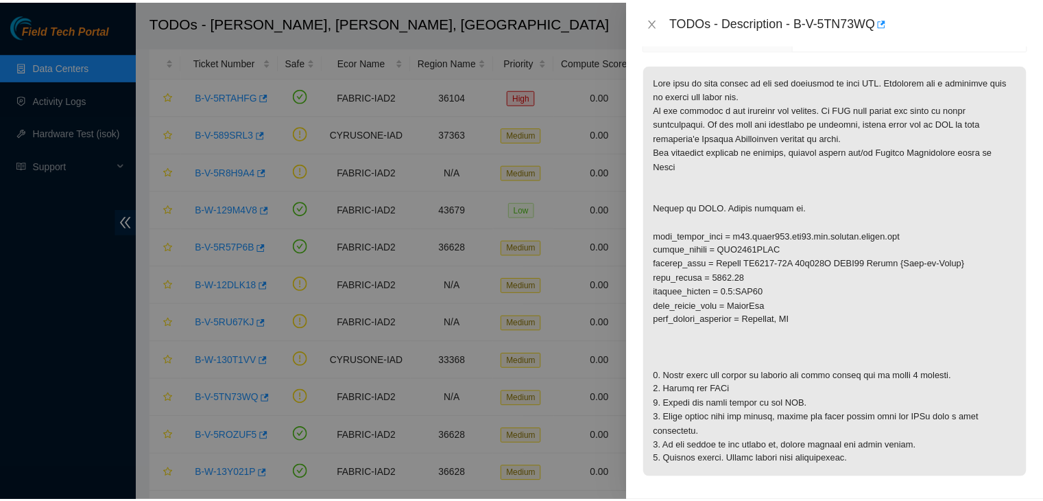
scroll to position [213, 0]
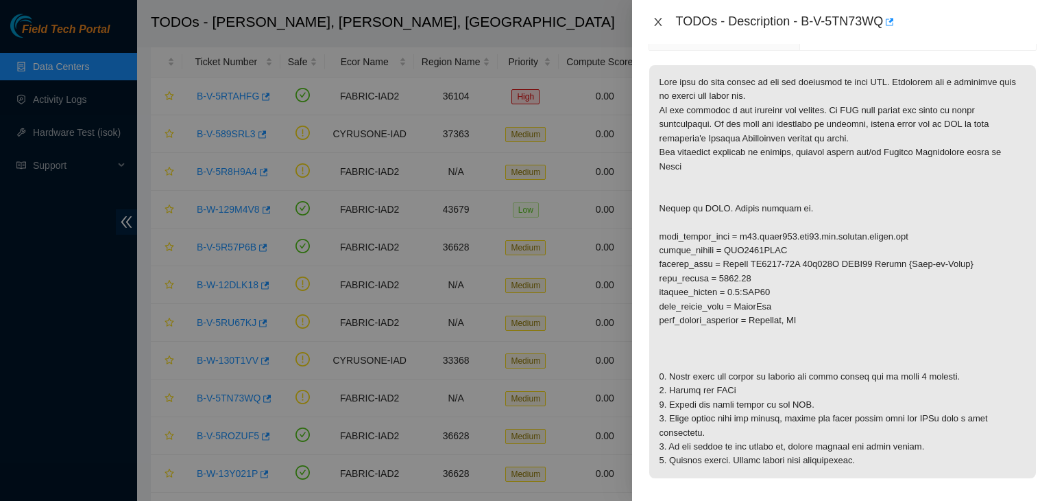
click at [658, 17] on icon "close" at bounding box center [658, 21] width 11 height 11
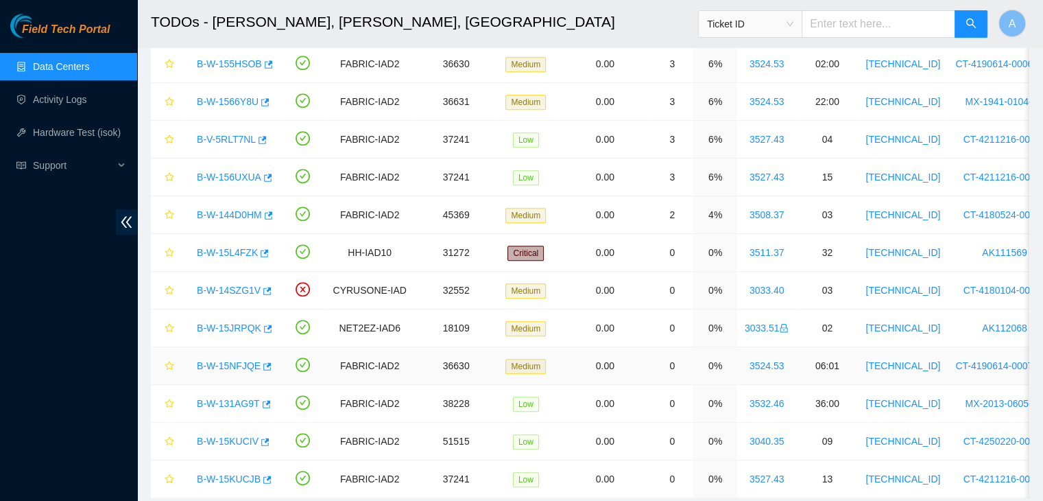
scroll to position [790, 0]
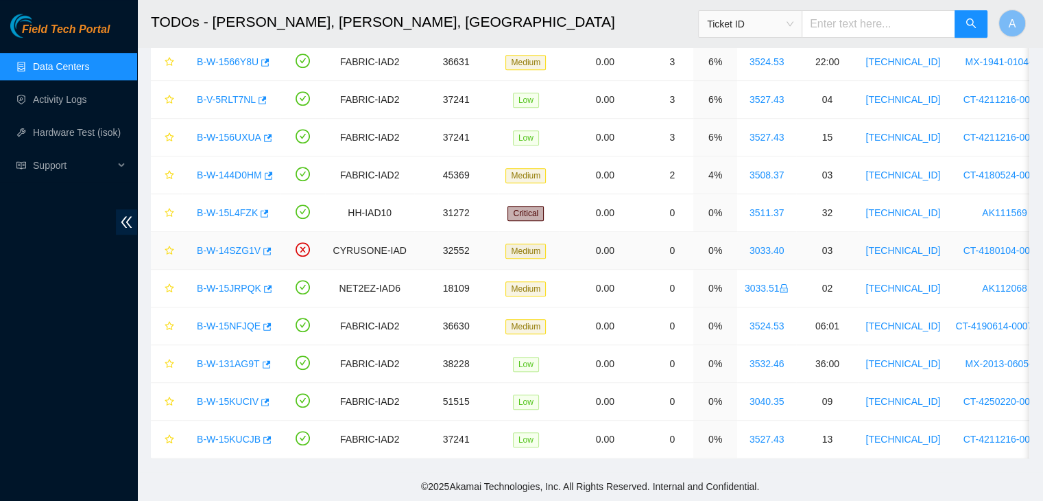
click at [237, 245] on link "B-W-14SZG1V" at bounding box center [229, 250] width 64 height 11
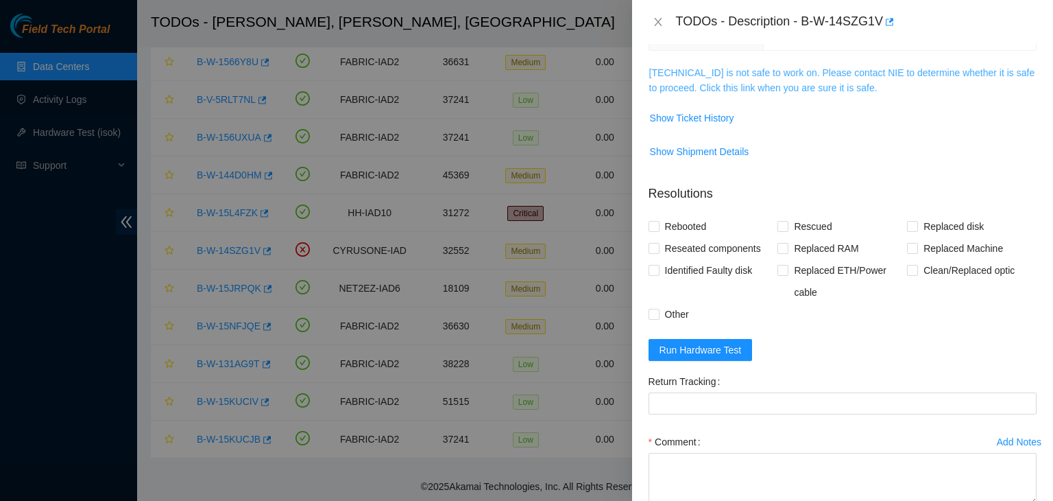
click at [762, 86] on link "23.56.107.86 is not safe to work on. Please contact NIE to determine whether it…" at bounding box center [842, 80] width 386 height 26
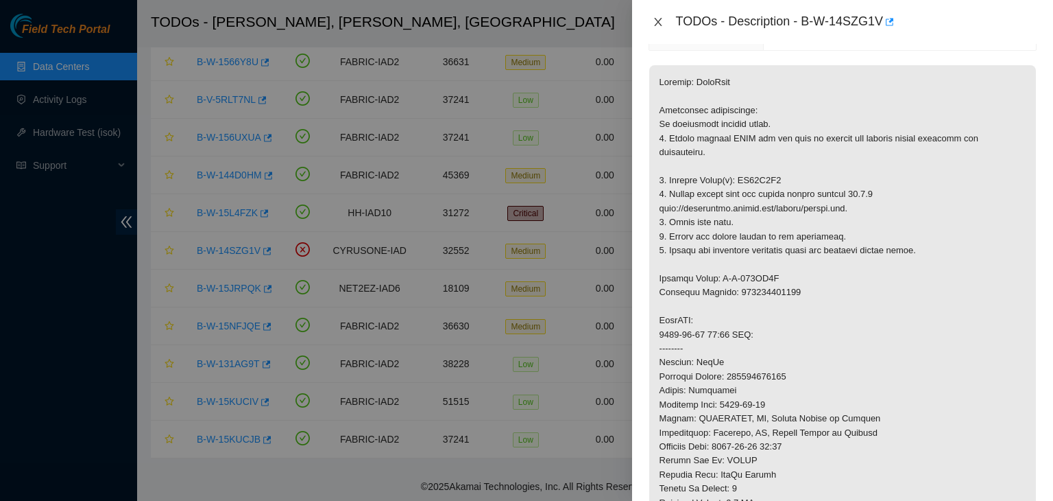
click at [659, 23] on icon "close" at bounding box center [658, 22] width 8 height 8
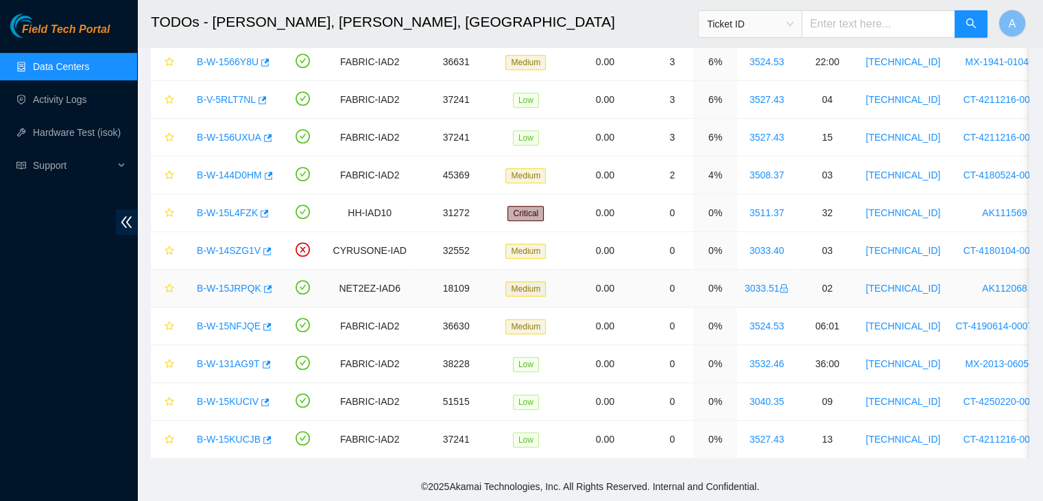
click at [230, 282] on link "B-W-15JRPQK" at bounding box center [229, 287] width 64 height 11
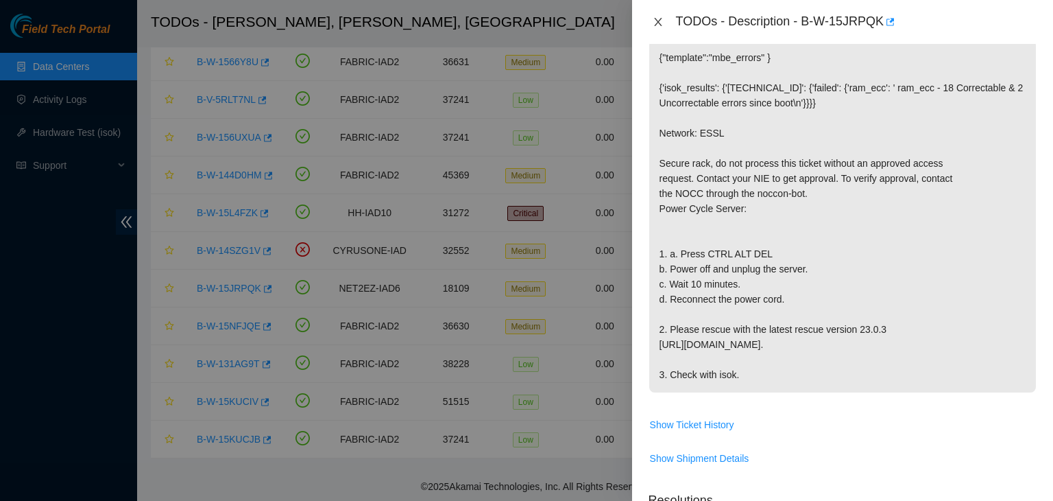
click at [660, 25] on icon "close" at bounding box center [658, 21] width 11 height 11
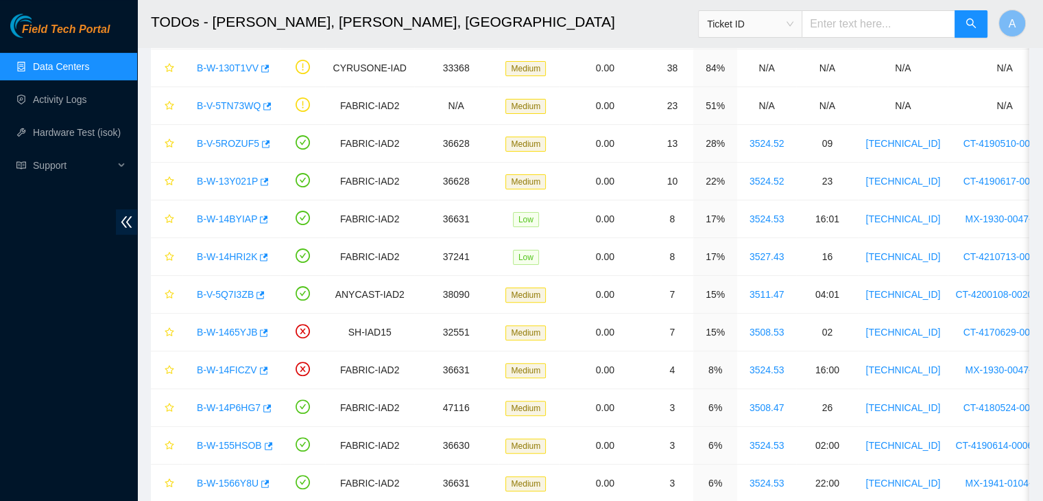
scroll to position [344, 0]
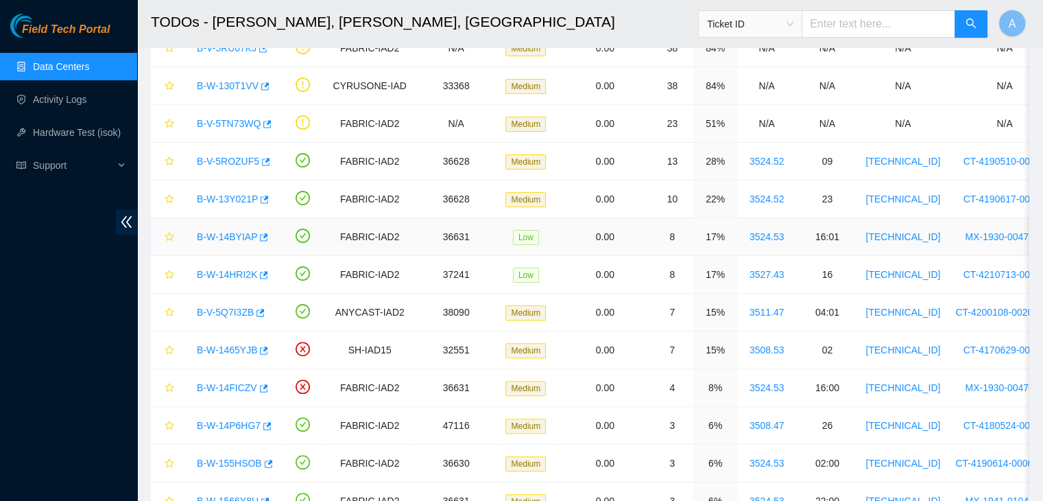
click at [240, 239] on link "B-W-14BYIAP" at bounding box center [227, 236] width 60 height 11
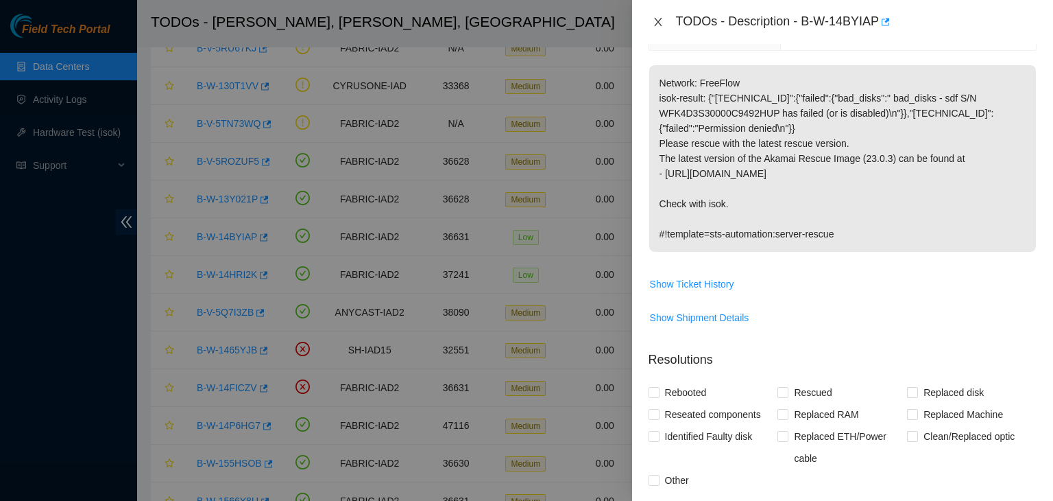
click at [661, 24] on icon "close" at bounding box center [658, 21] width 11 height 11
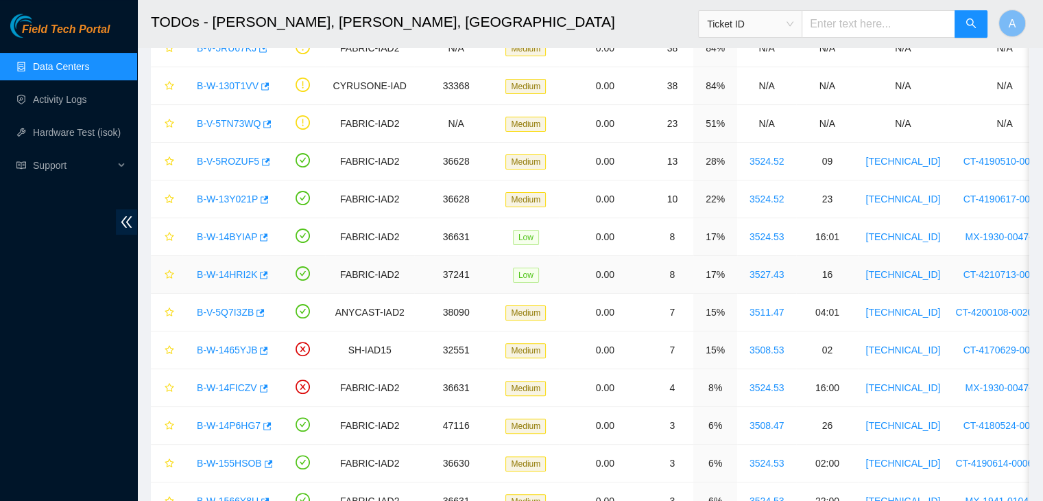
click at [241, 272] on link "B-W-14HRI2K" at bounding box center [227, 274] width 60 height 11
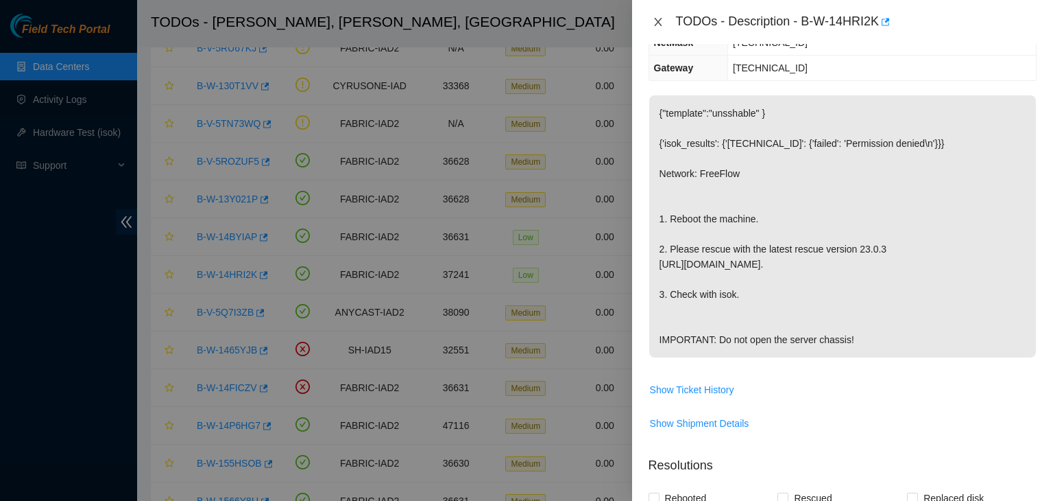
click at [657, 25] on icon "close" at bounding box center [658, 21] width 11 height 11
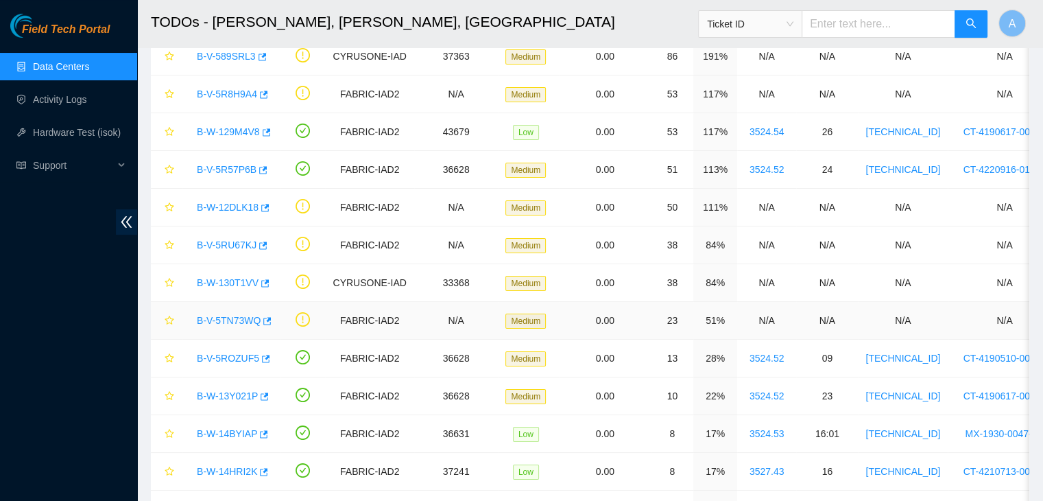
scroll to position [147, 0]
click at [230, 354] on link "B-V-5ROZUF5" at bounding box center [228, 358] width 62 height 11
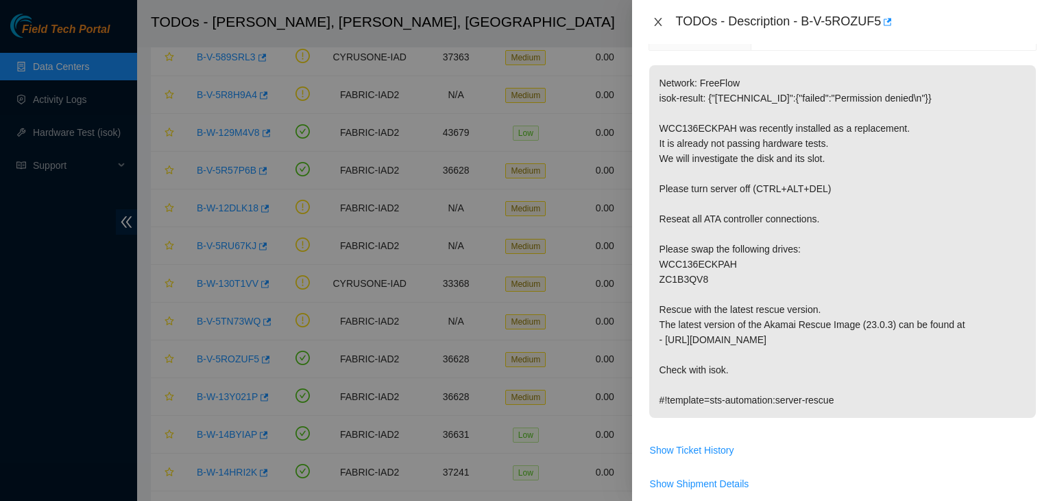
click at [664, 23] on button "Close" at bounding box center [658, 22] width 19 height 13
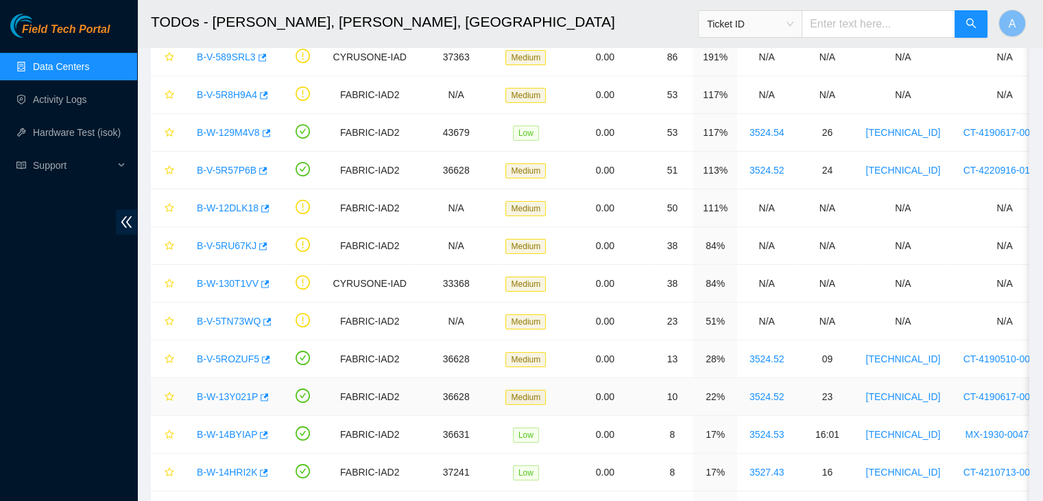
click at [232, 391] on link "B-W-13Y021P" at bounding box center [227, 396] width 61 height 11
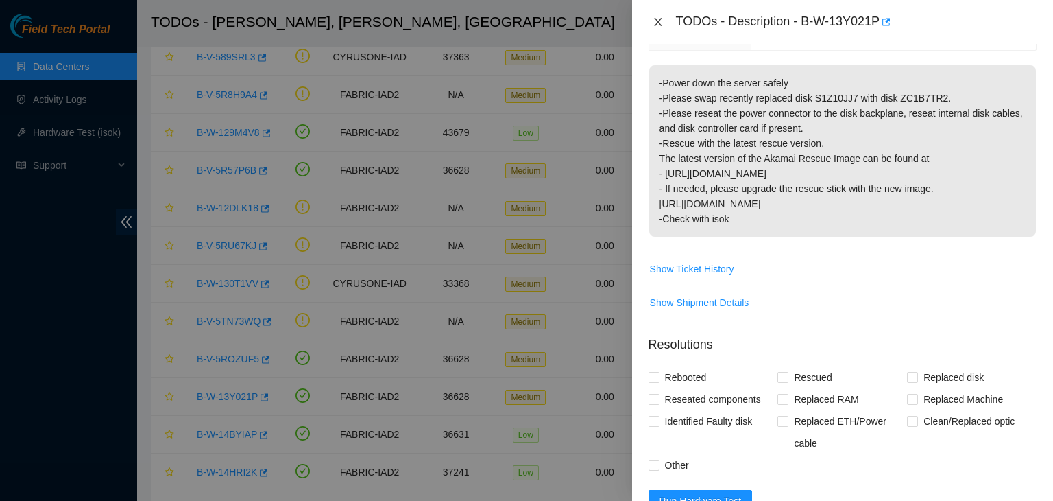
click at [651, 27] on button "Close" at bounding box center [658, 22] width 19 height 13
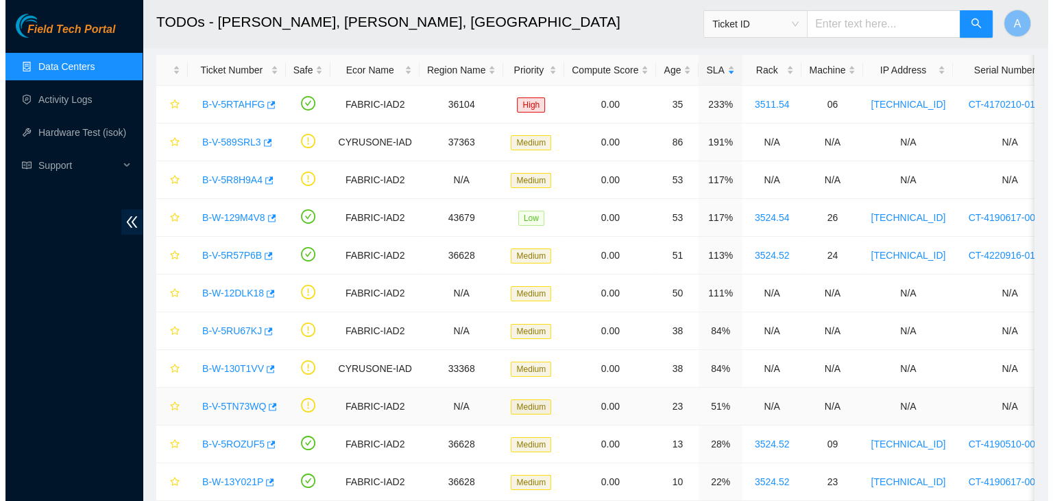
scroll to position [60, 0]
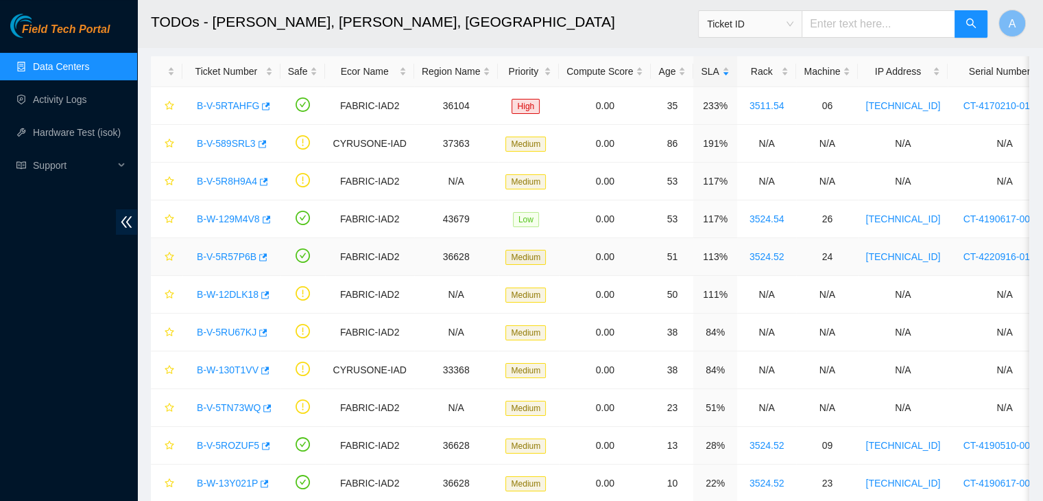
click at [245, 252] on link "B-V-5R57P6B" at bounding box center [227, 256] width 60 height 11
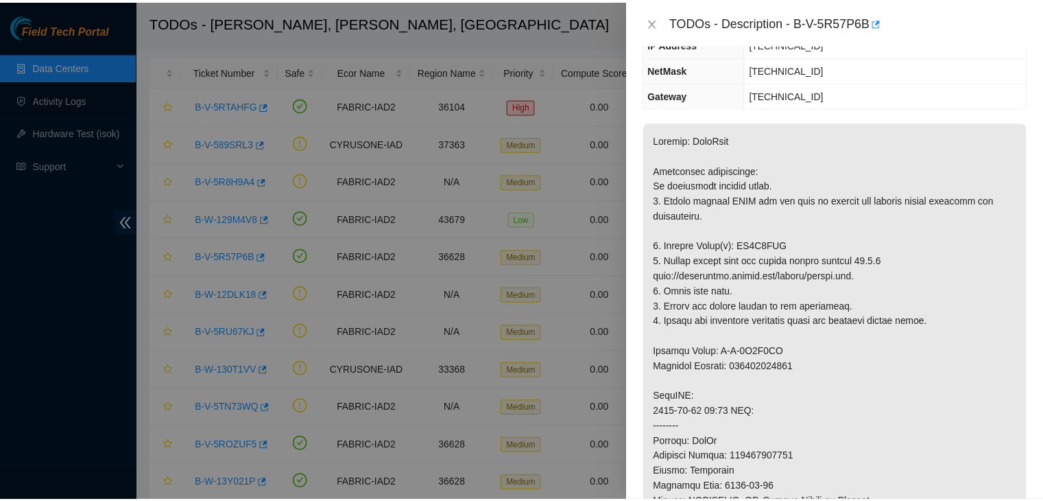
scroll to position [11, 0]
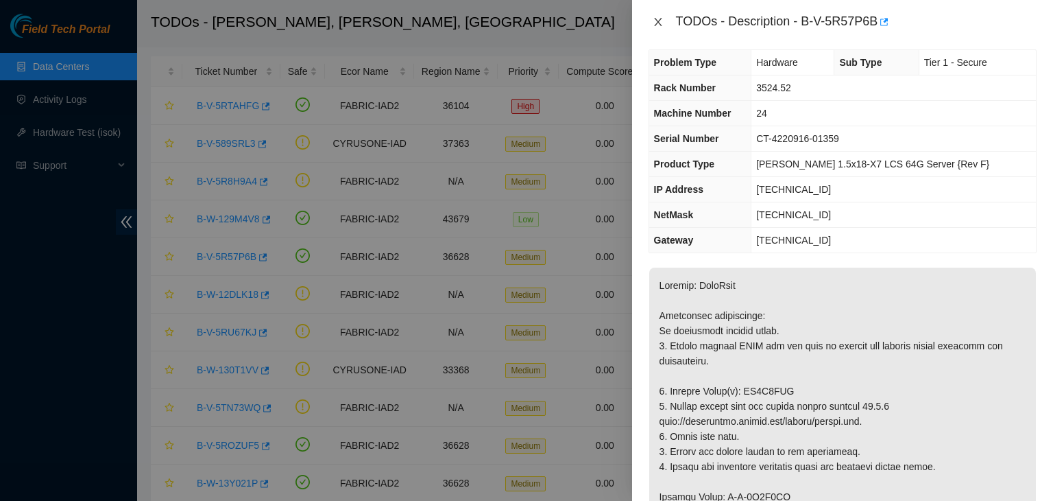
click at [658, 21] on icon "close" at bounding box center [658, 22] width 8 height 8
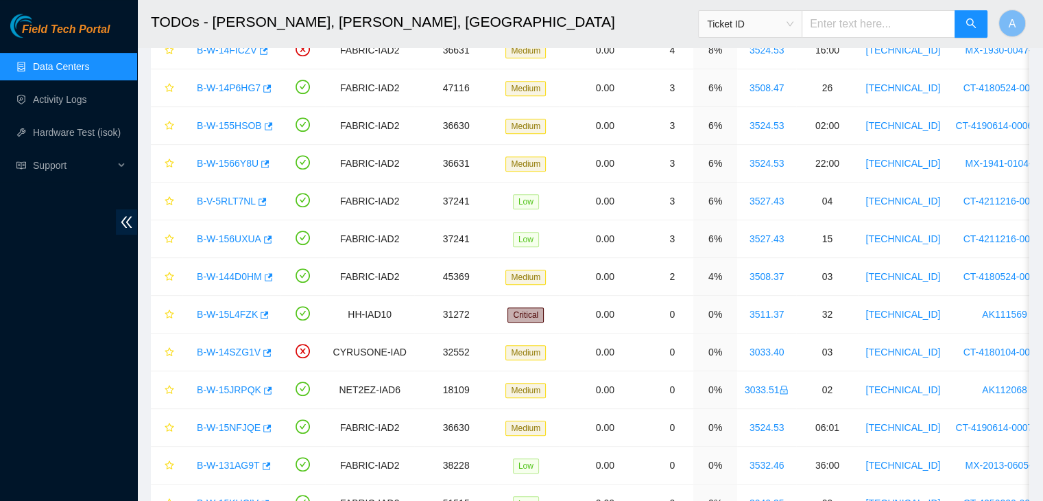
scroll to position [790, 0]
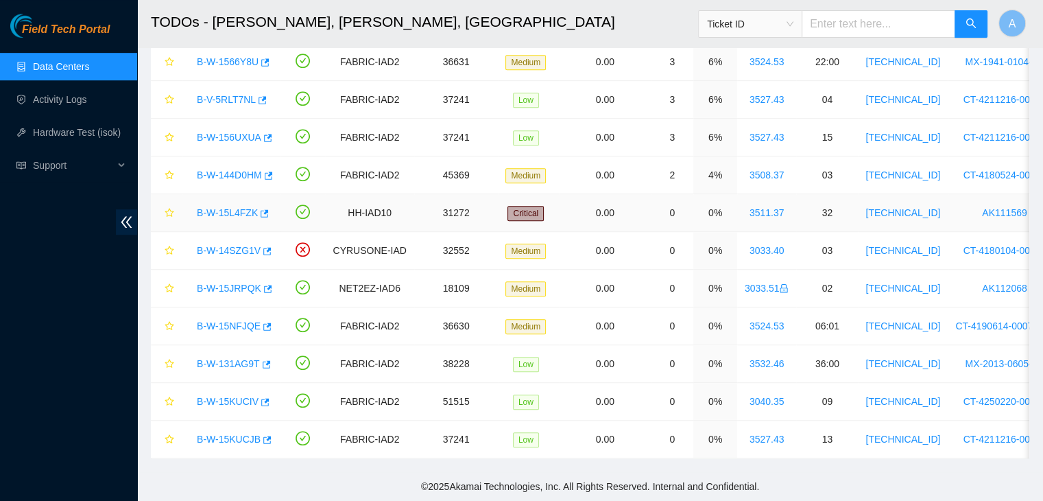
click at [233, 207] on link "B-W-15L4FZK" at bounding box center [227, 212] width 61 height 11
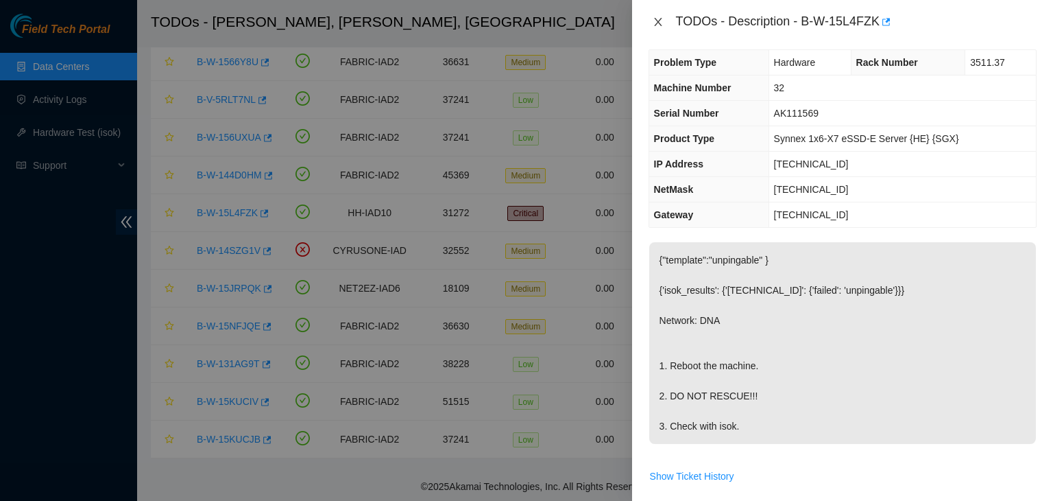
click at [658, 17] on icon "close" at bounding box center [658, 21] width 11 height 11
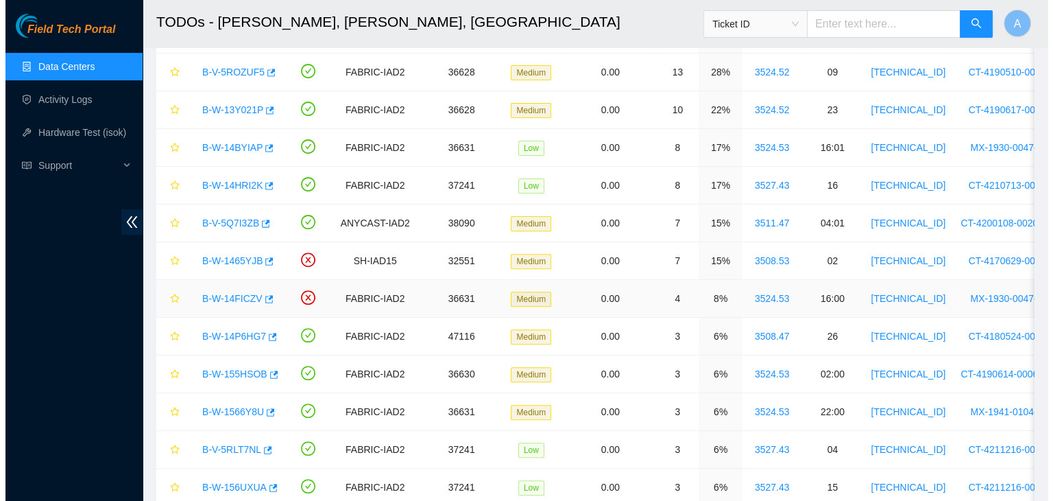
scroll to position [433, 0]
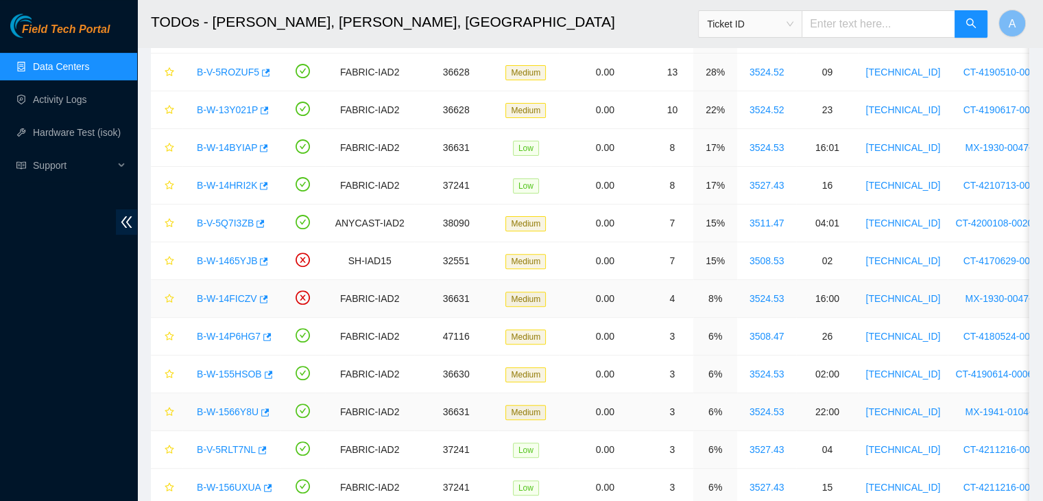
click at [226, 411] on link "B-W-1566Y8U" at bounding box center [228, 411] width 62 height 11
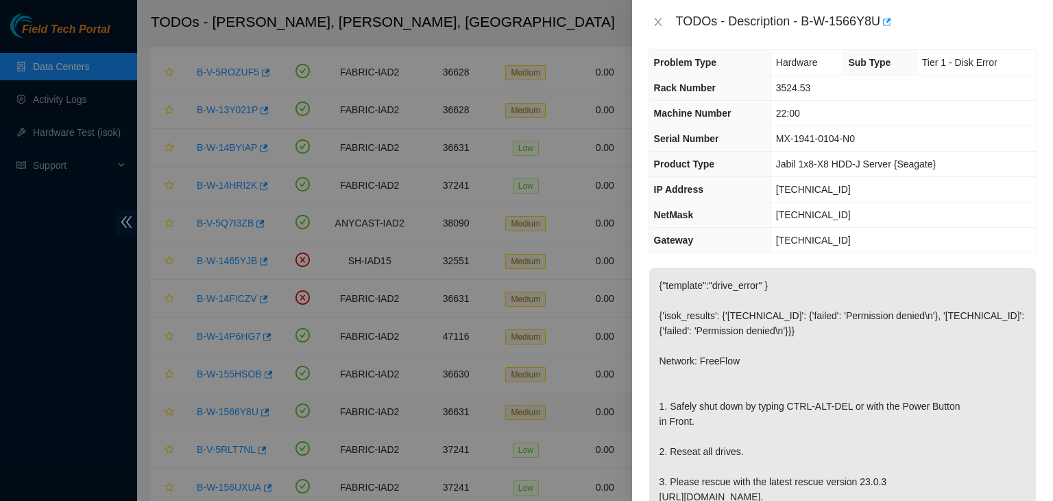
click at [802, 381] on p "{"template":"drive_error" } {'isok_results': {'23.36.67.46': {'failed': 'Permis…" at bounding box center [842, 428] width 387 height 322
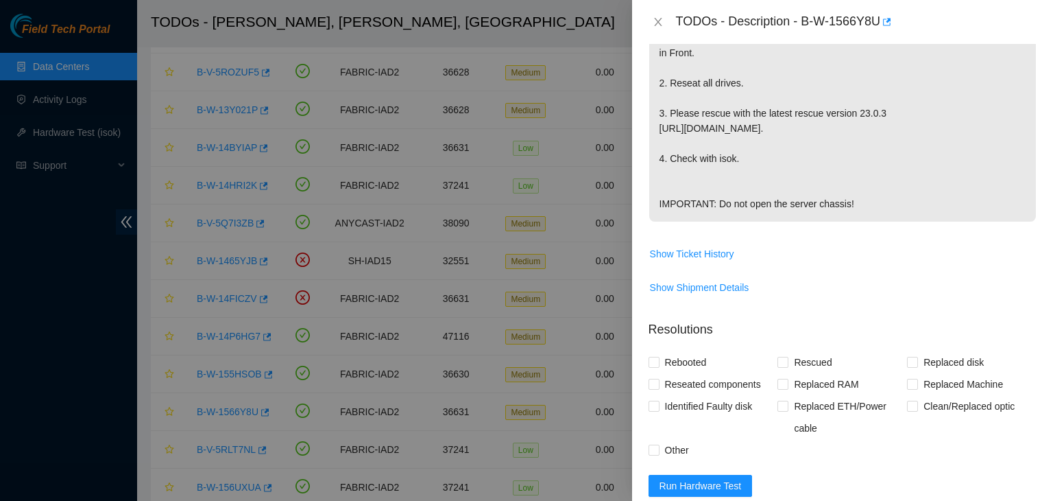
scroll to position [384, 0]
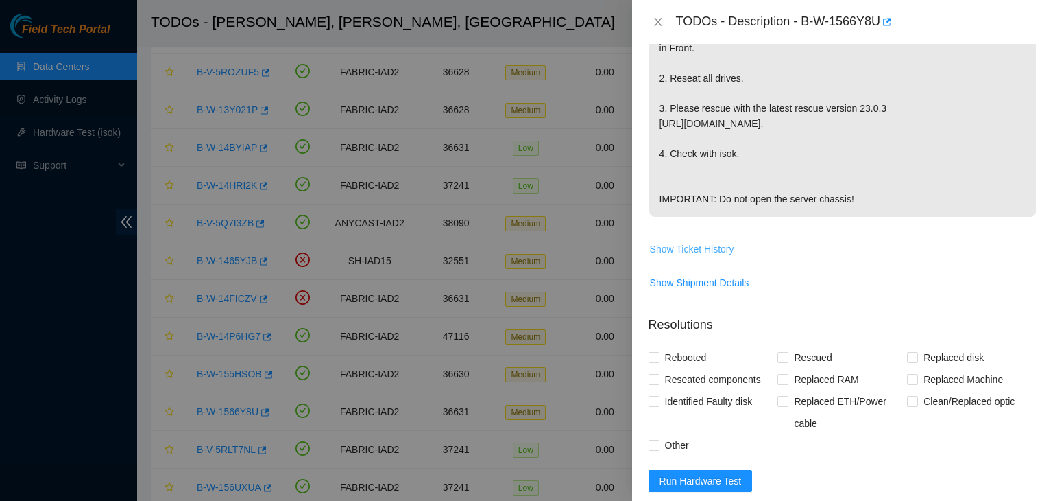
click at [716, 256] on span "Show Ticket History" at bounding box center [692, 248] width 84 height 15
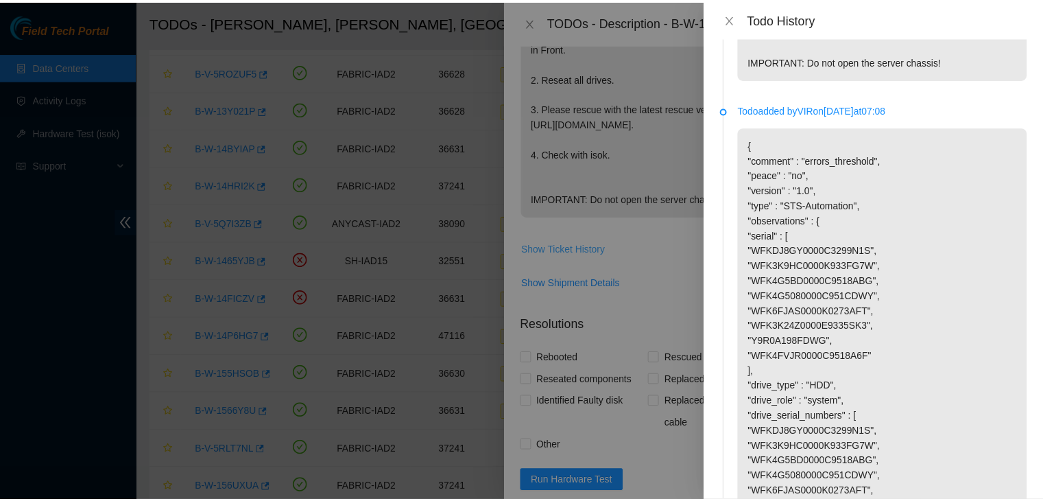
scroll to position [302, 0]
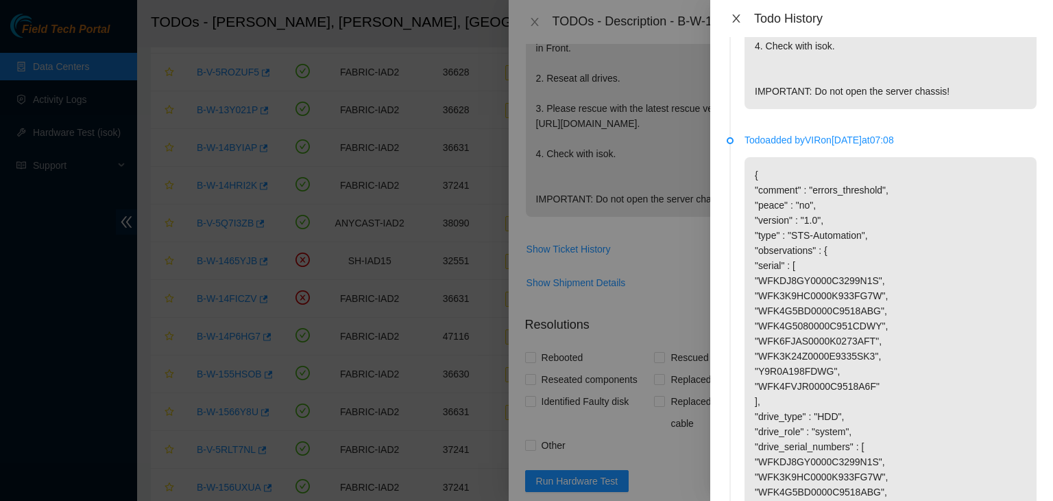
click at [740, 21] on icon "close" at bounding box center [736, 18] width 11 height 11
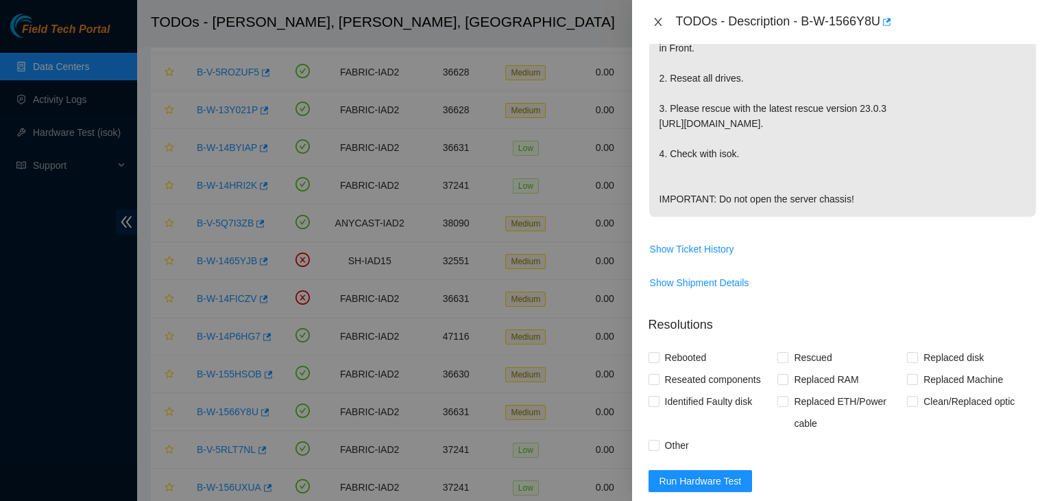
click at [658, 23] on icon "close" at bounding box center [658, 22] width 8 height 8
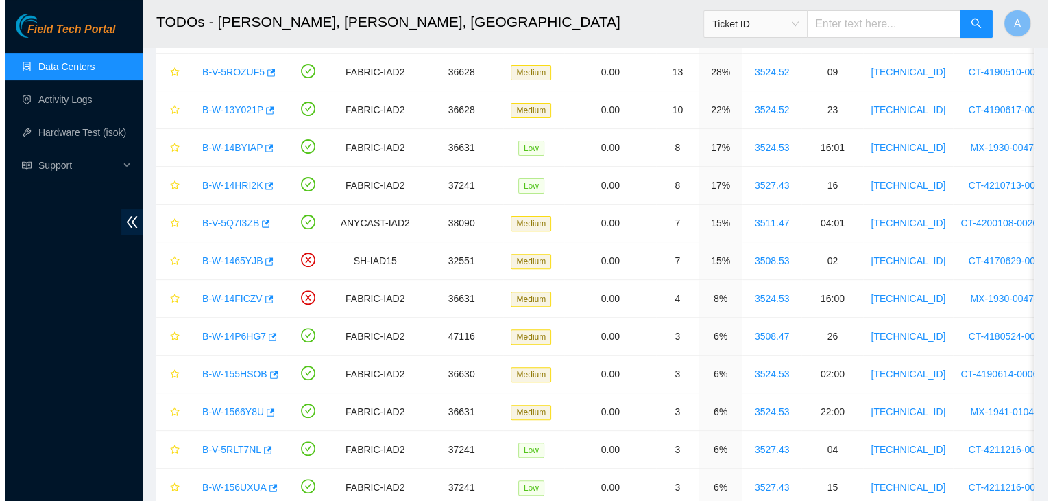
scroll to position [403, 0]
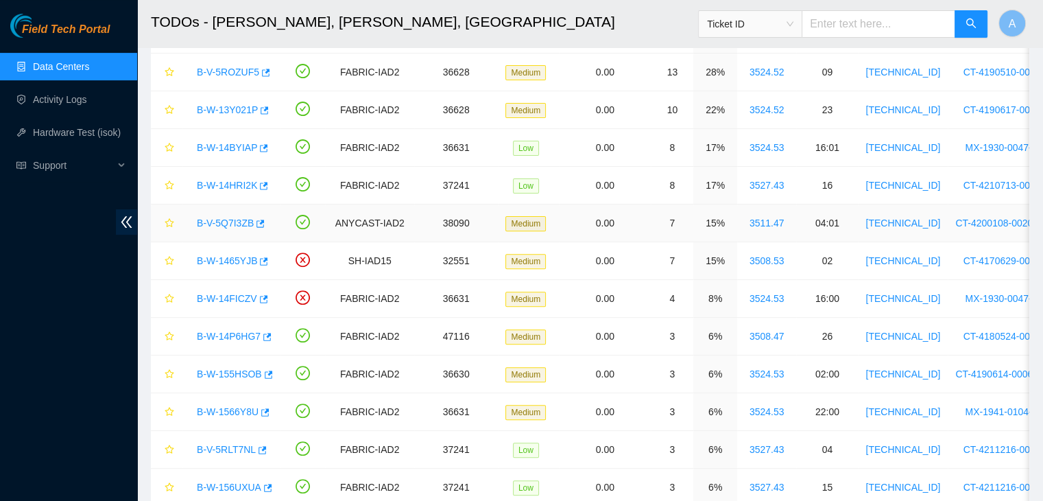
click at [229, 217] on link "B-V-5Q7I3ZB" at bounding box center [225, 222] width 57 height 11
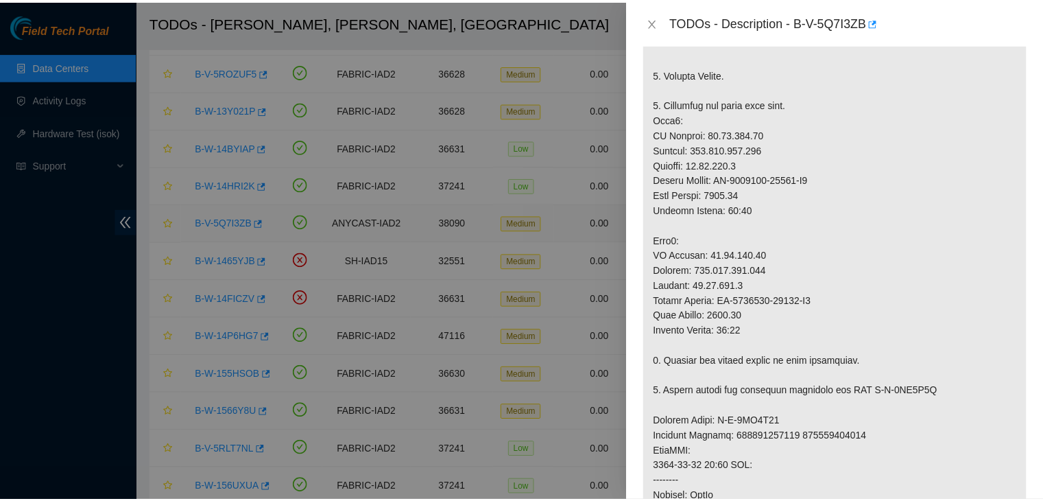
scroll to position [384, 0]
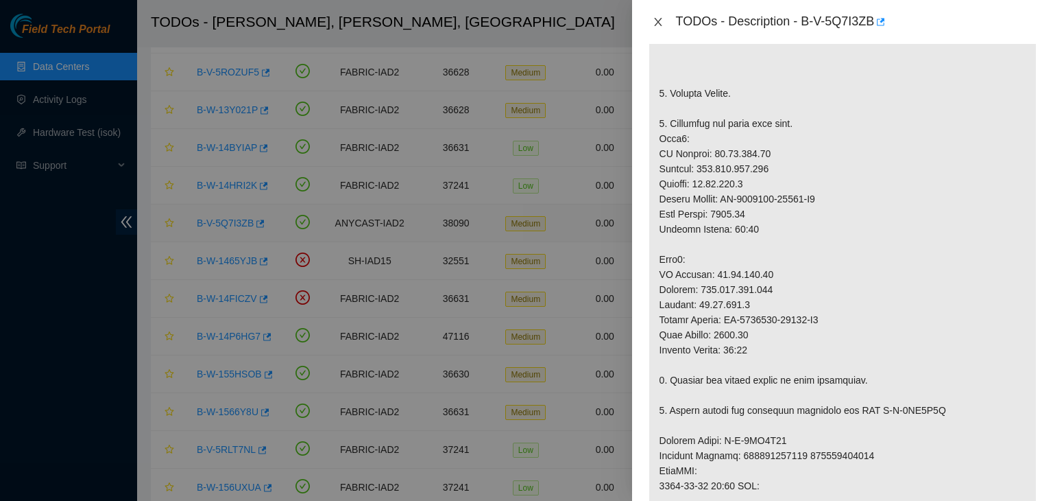
click at [658, 23] on icon "close" at bounding box center [658, 22] width 8 height 8
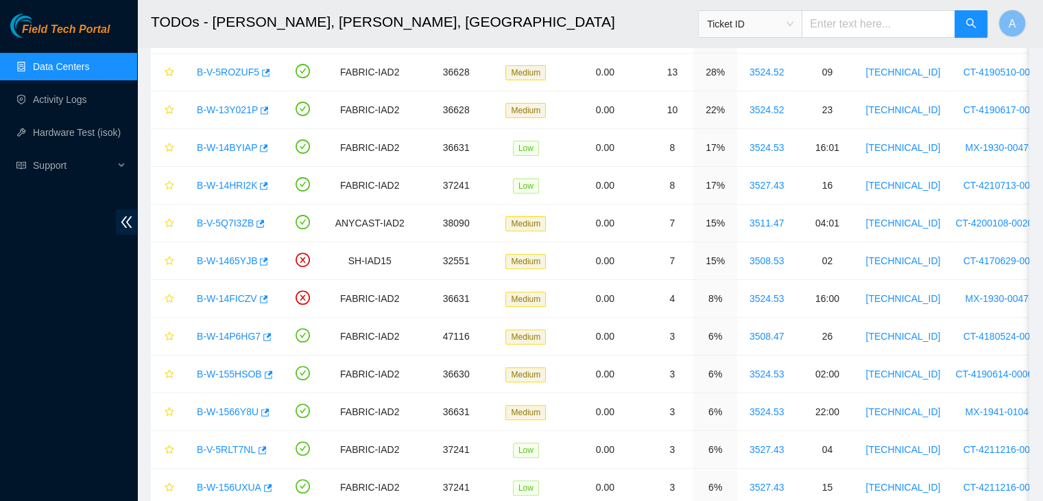
scroll to position [403, 0]
click at [98, 127] on link "Hardware Test (isok)" at bounding box center [77, 132] width 88 height 11
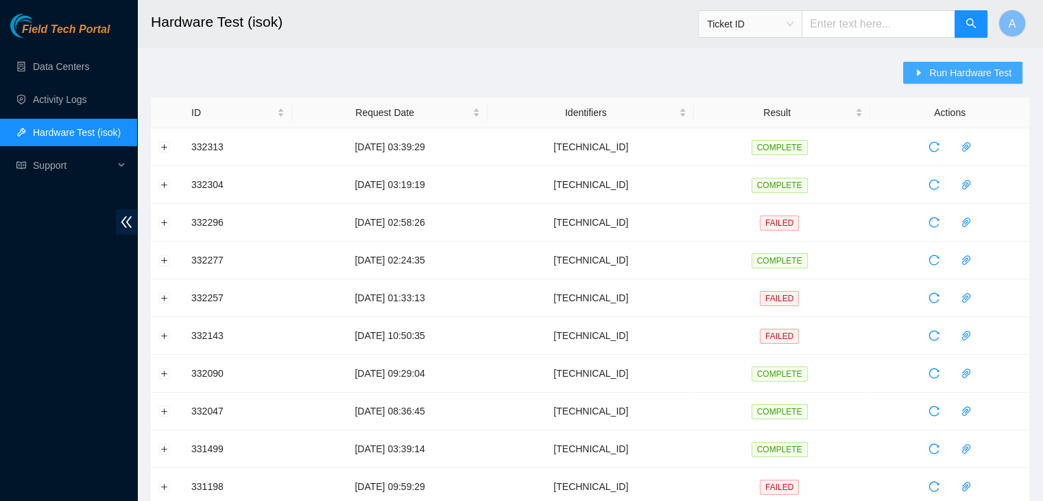
click at [956, 66] on span "Run Hardware Test" at bounding box center [970, 72] width 82 height 15
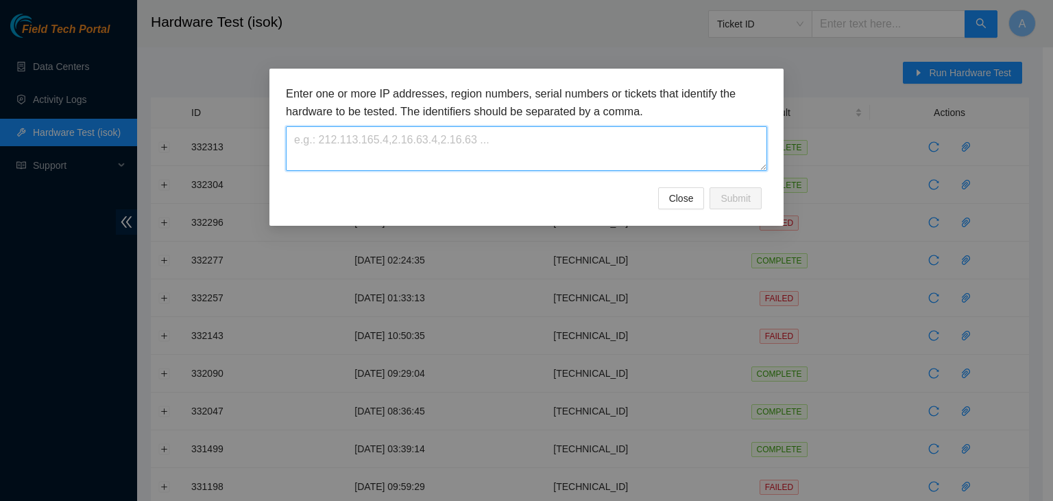
click at [601, 163] on textarea at bounding box center [526, 148] width 481 height 45
paste textarea "23.54.125.91"
type textarea "23.54.125.91"
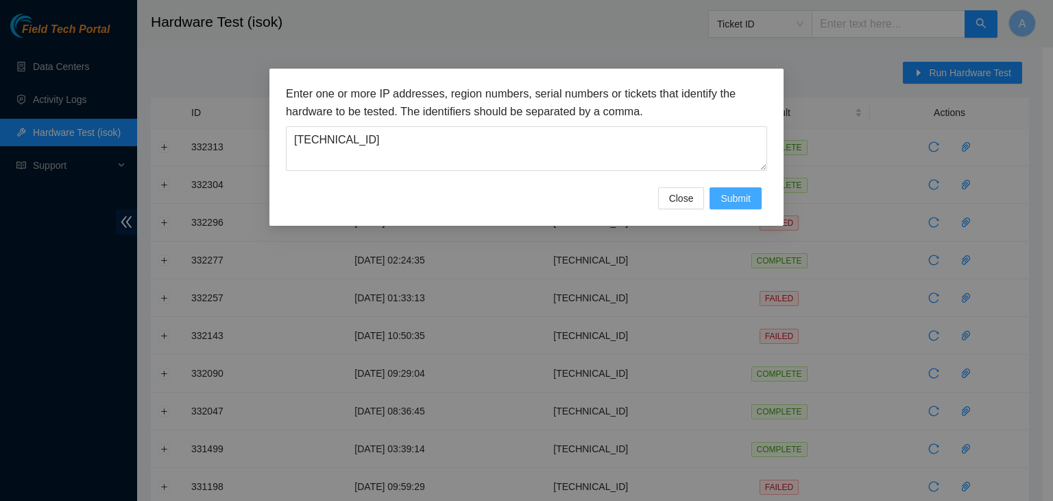
click at [731, 206] on button "Submit" at bounding box center [736, 198] width 52 height 22
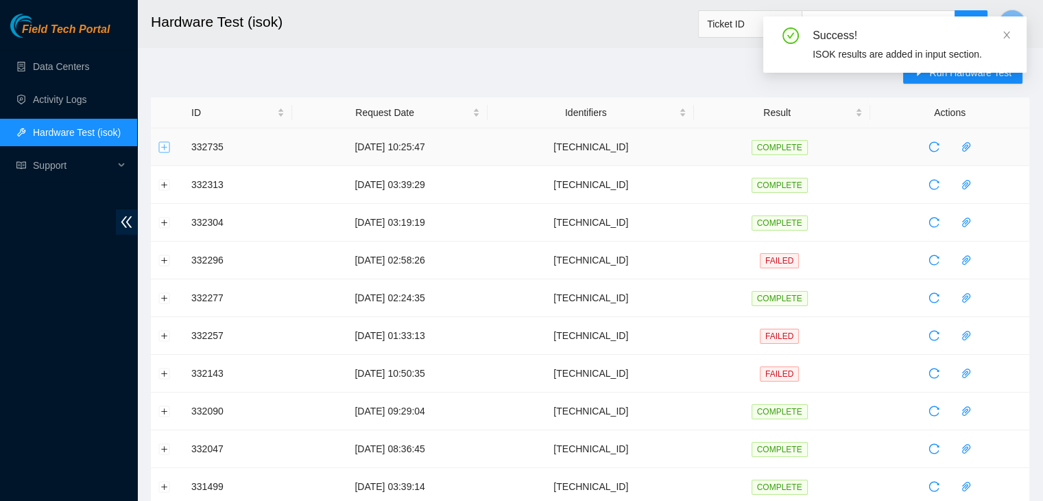
click at [169, 149] on button "Expand row" at bounding box center [164, 146] width 11 height 11
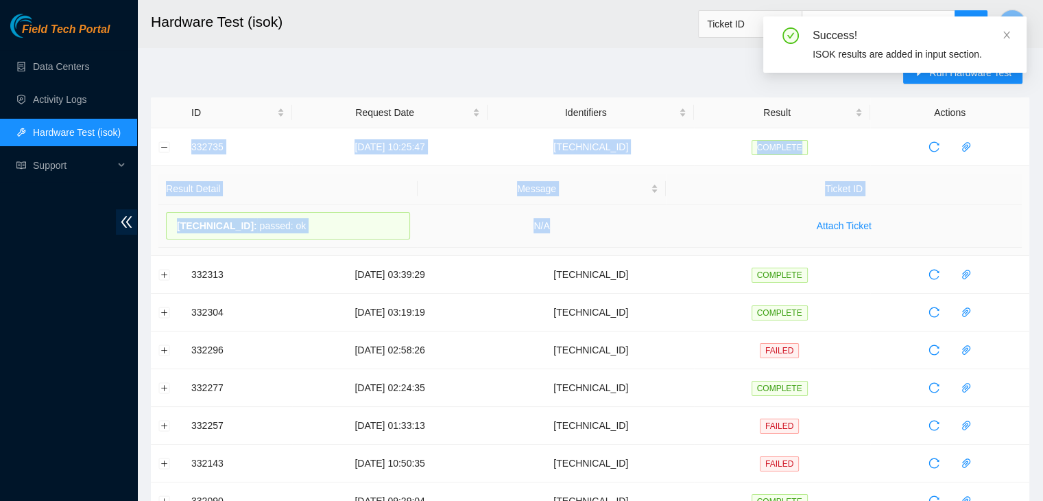
drag, startPoint x: 192, startPoint y: 143, endPoint x: 595, endPoint y: 242, distance: 415.1
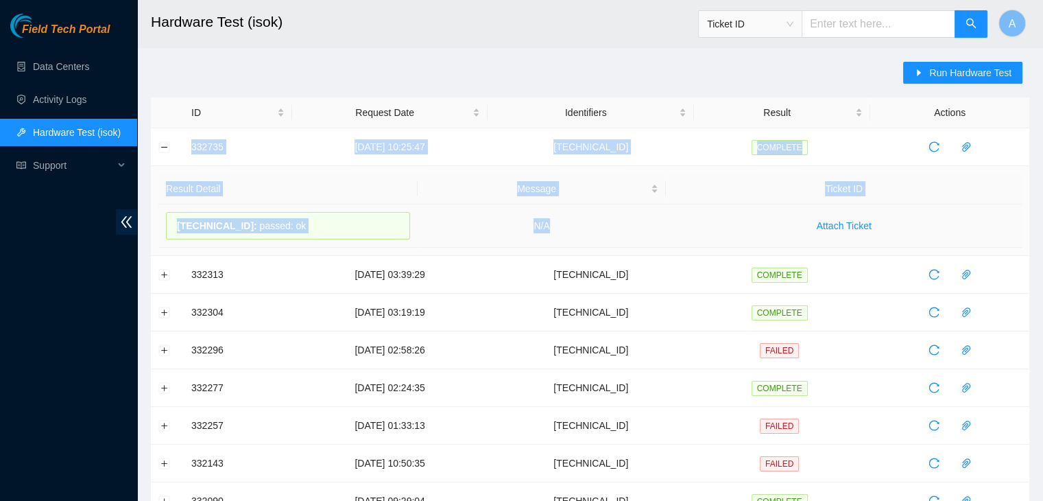
copy tbody "332735 05-09-2025 10:25:47 23.54.125.91 COMPLETE Result Detail Message Ticket I…"
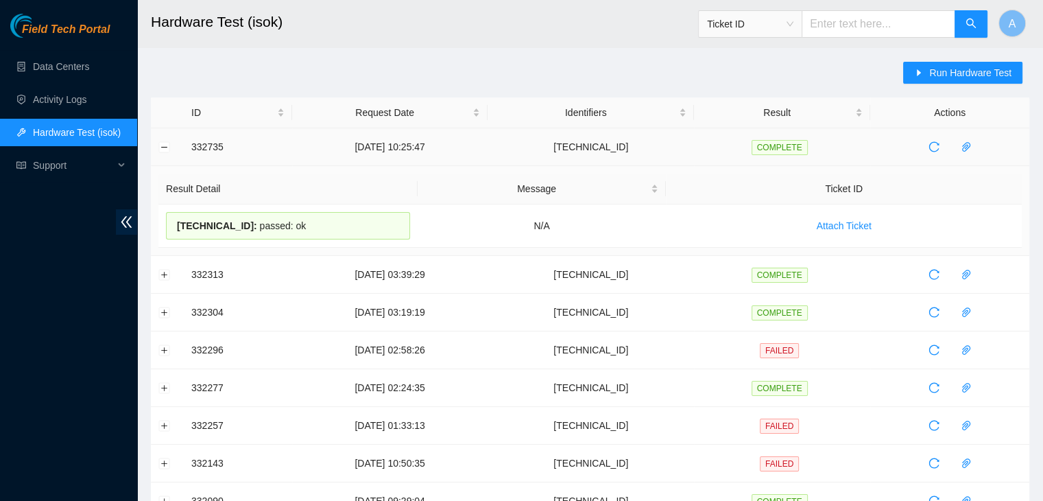
click at [171, 146] on td at bounding box center [167, 147] width 33 height 38
click at [164, 146] on button "Collapse row" at bounding box center [164, 146] width 11 height 11
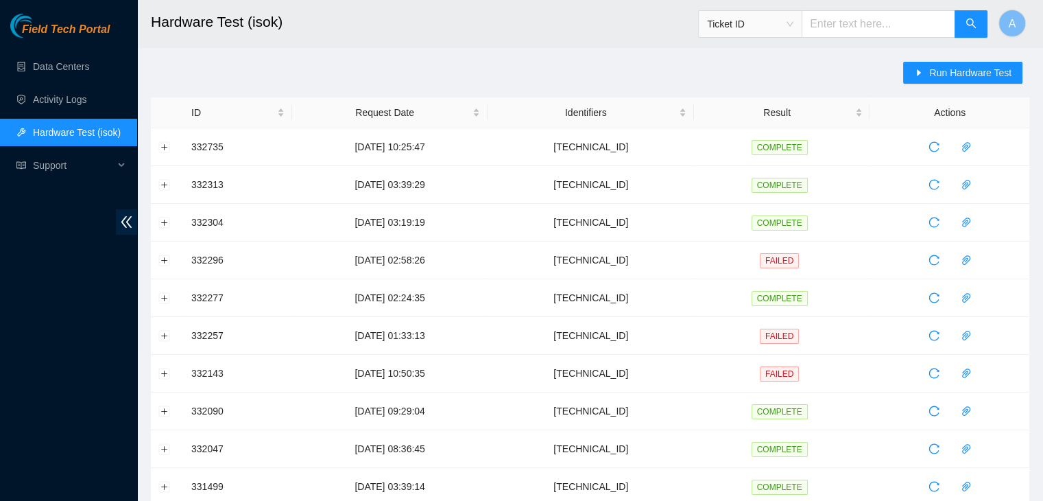
click at [196, 69] on div "Run Hardware Test ID Request Date Identifiers Result Actions 332735 05-09-2025 …" at bounding box center [590, 494] width 878 height 865
click at [89, 69] on link "Data Centers" at bounding box center [61, 66] width 56 height 11
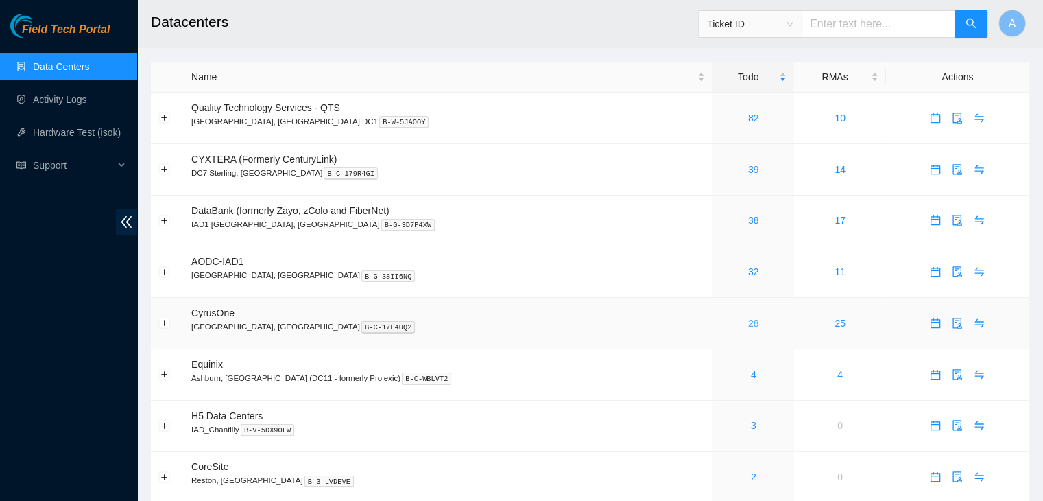
click at [748, 320] on link "28" at bounding box center [753, 322] width 11 height 11
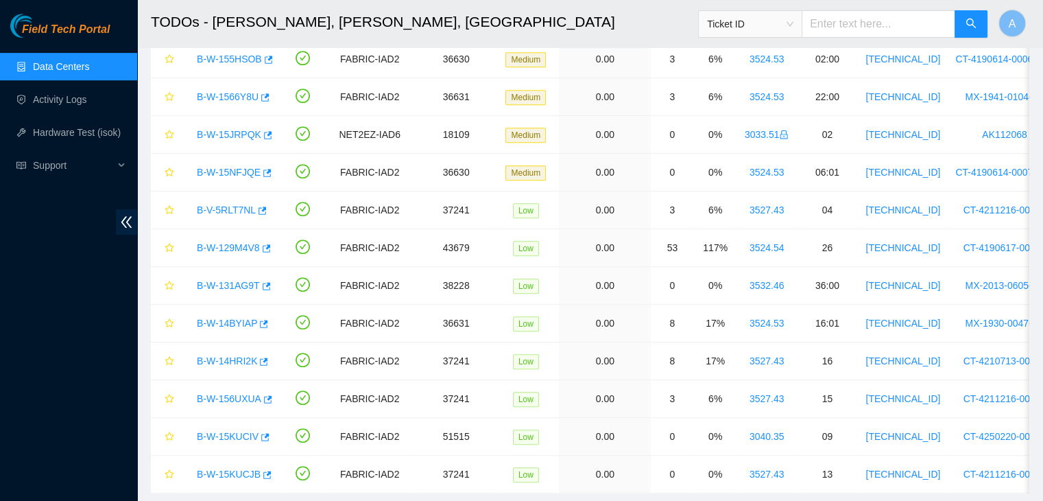
scroll to position [710, 0]
click at [265, 245] on icon "button" at bounding box center [266, 249] width 10 height 10
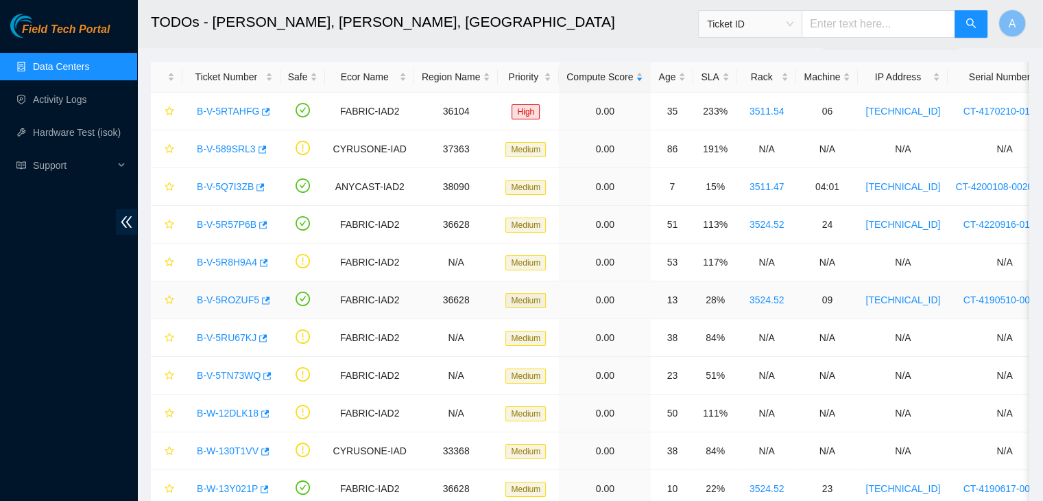
scroll to position [54, 0]
click at [717, 71] on div "SLA" at bounding box center [715, 77] width 28 height 15
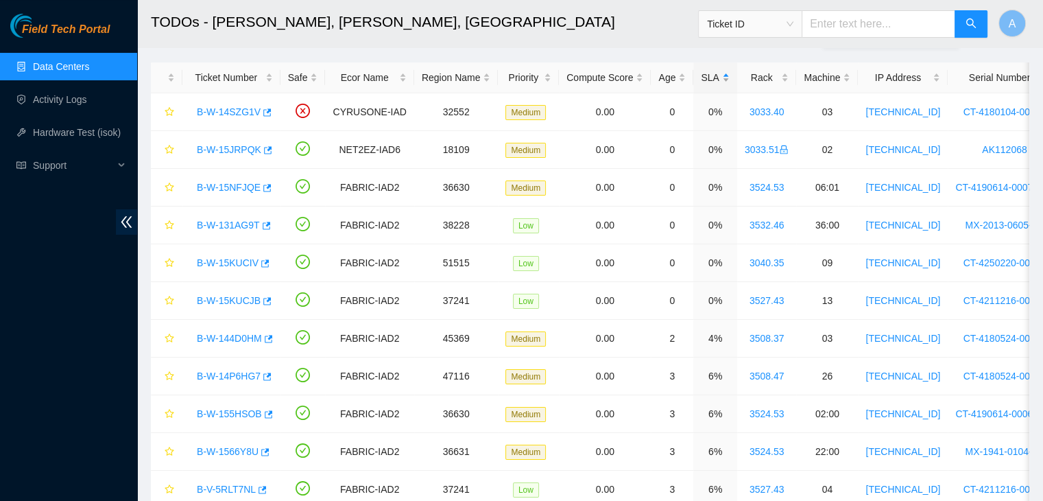
click at [717, 71] on div "SLA" at bounding box center [715, 77] width 28 height 15
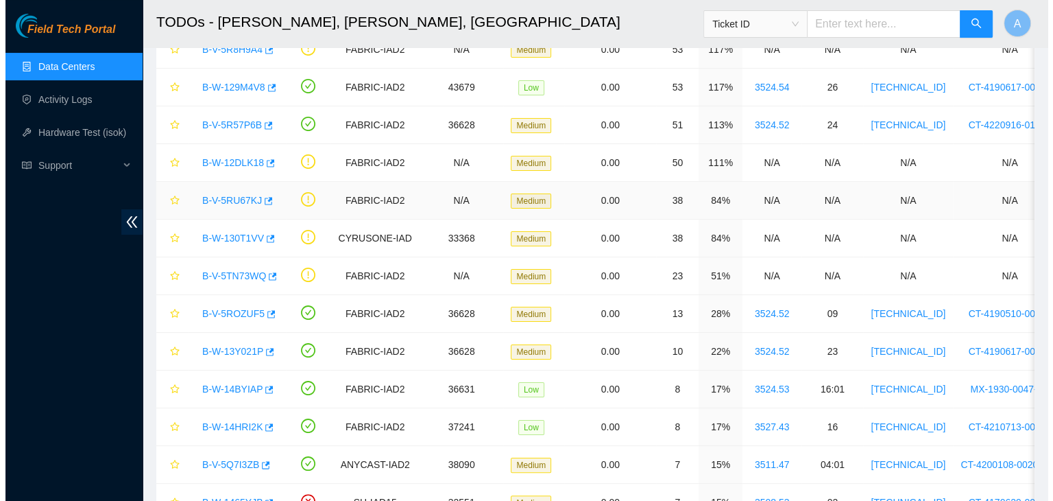
scroll to position [200, 0]
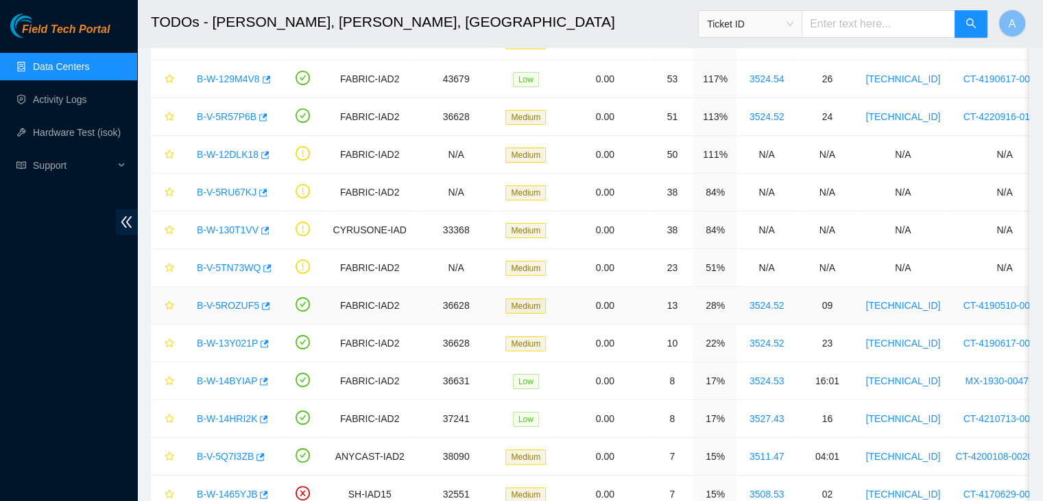
click at [230, 302] on link "B-V-5ROZUF5" at bounding box center [228, 305] width 62 height 11
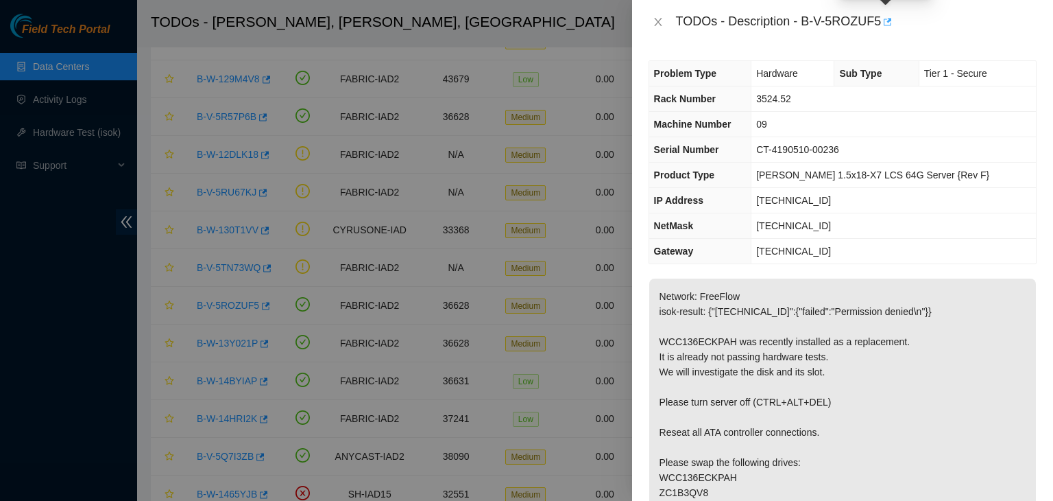
click at [886, 25] on icon "button" at bounding box center [888, 22] width 8 height 8
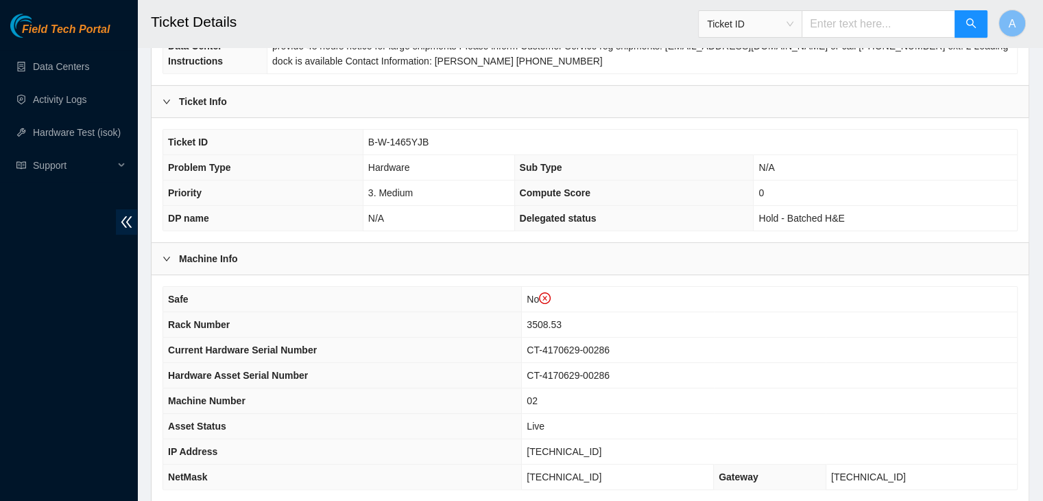
scroll to position [238, 0]
drag, startPoint x: 424, startPoint y: 128, endPoint x: 368, endPoint y: 128, distance: 55.5
click at [368, 137] on span "B-W-1465YJB" at bounding box center [398, 142] width 60 height 11
copy span "B-W-1465YJB"
click at [368, 137] on span "B-W-1465YJB" at bounding box center [398, 142] width 60 height 11
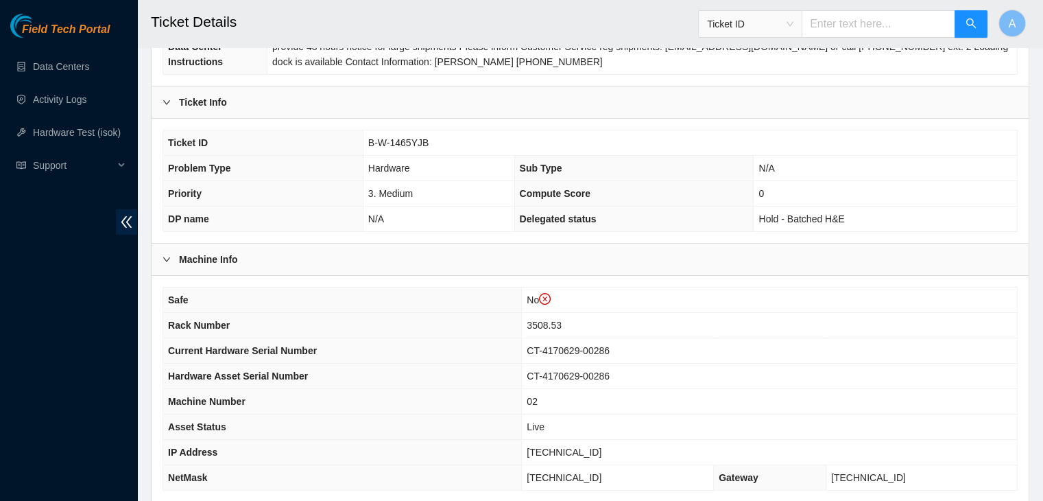
scroll to position [391, 0]
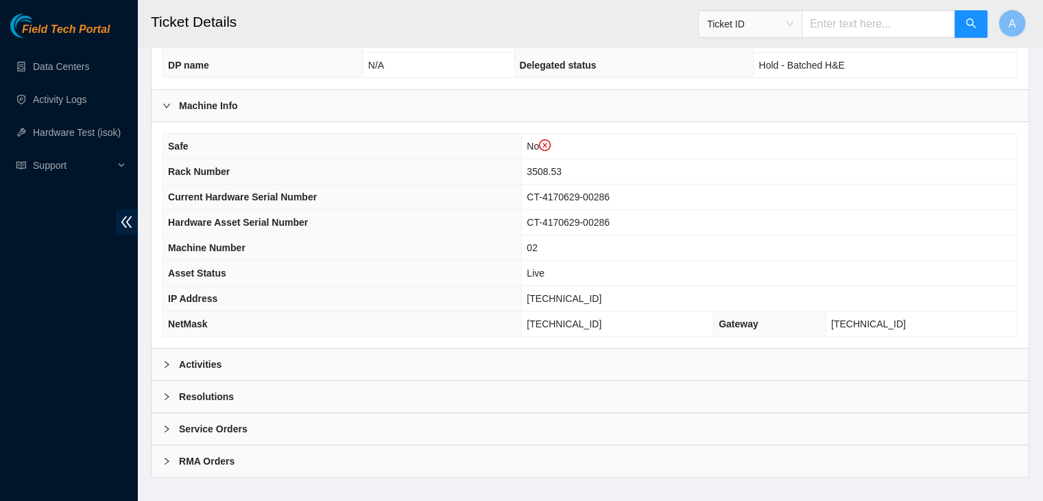
click at [499, 354] on div "Activities" at bounding box center [590, 364] width 877 height 32
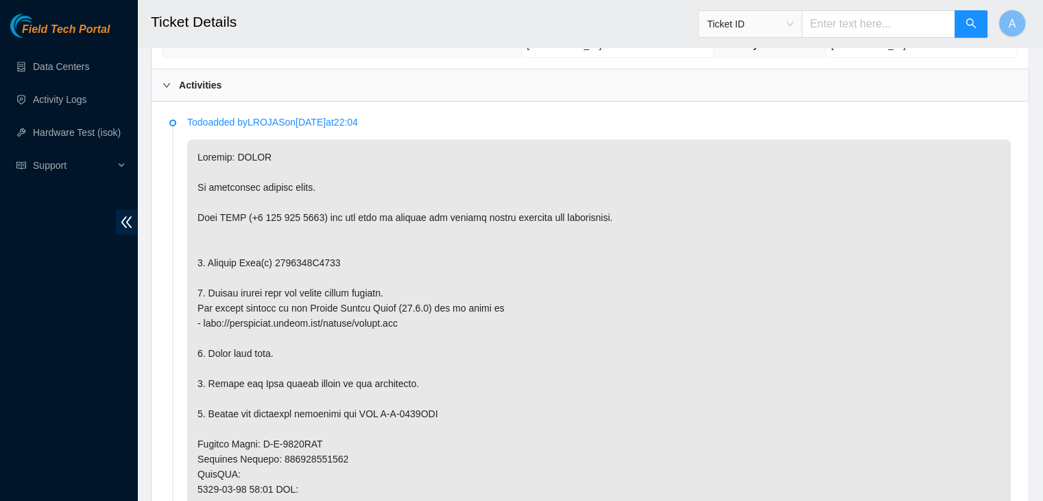
scroll to position [671, 0]
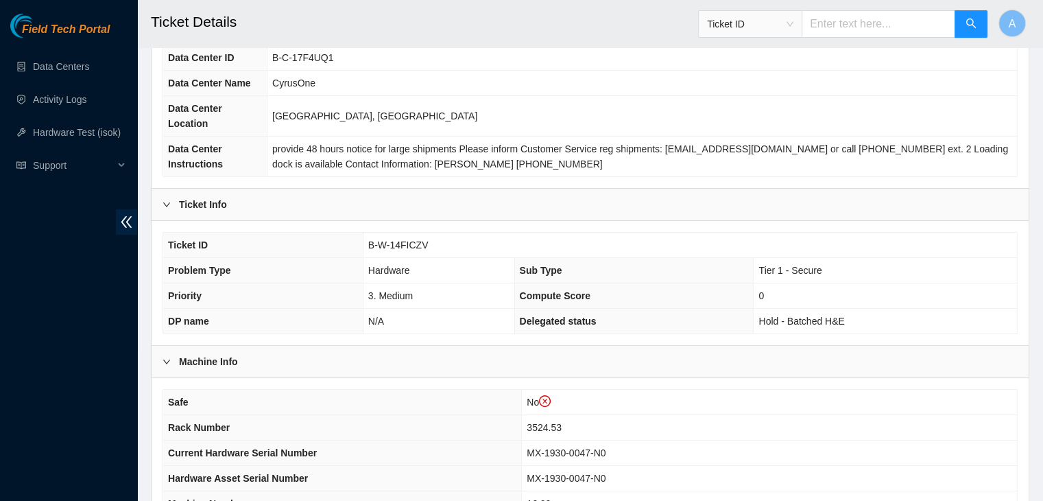
scroll to position [129, 0]
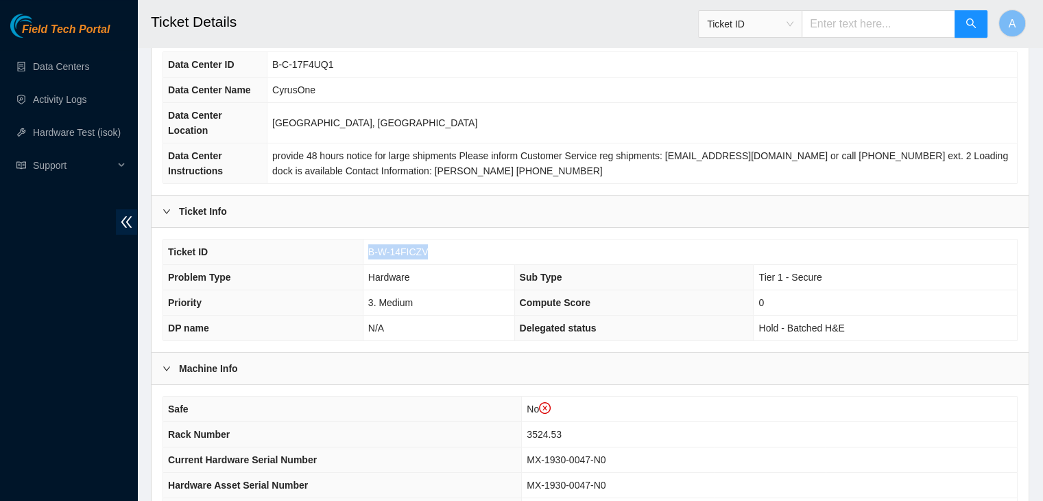
drag, startPoint x: 425, startPoint y: 234, endPoint x: 369, endPoint y: 233, distance: 56.2
click at [369, 239] on td "B-W-14FICZV" at bounding box center [690, 251] width 654 height 25
copy span "B-W-14FICZV"
click at [369, 246] on span "B-W-14FICZV" at bounding box center [398, 251] width 60 height 11
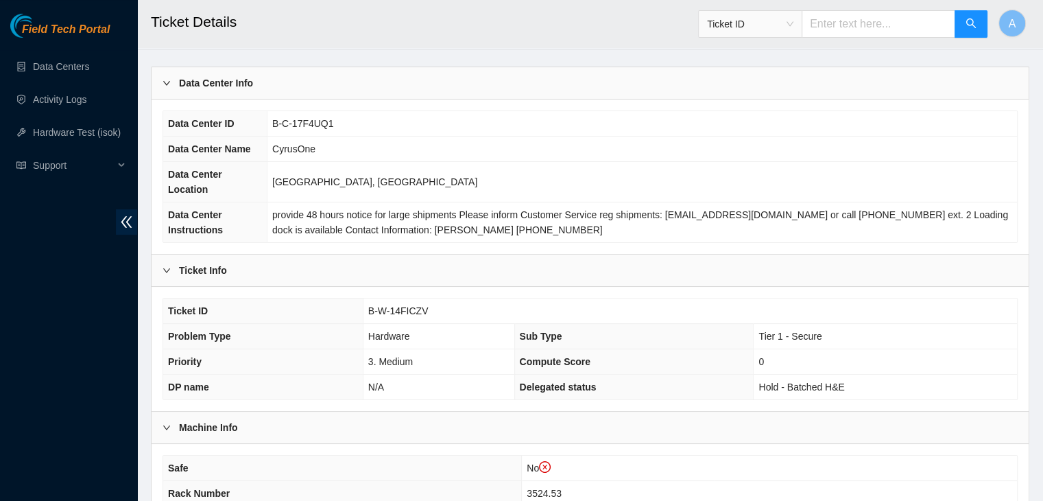
scroll to position [67, 0]
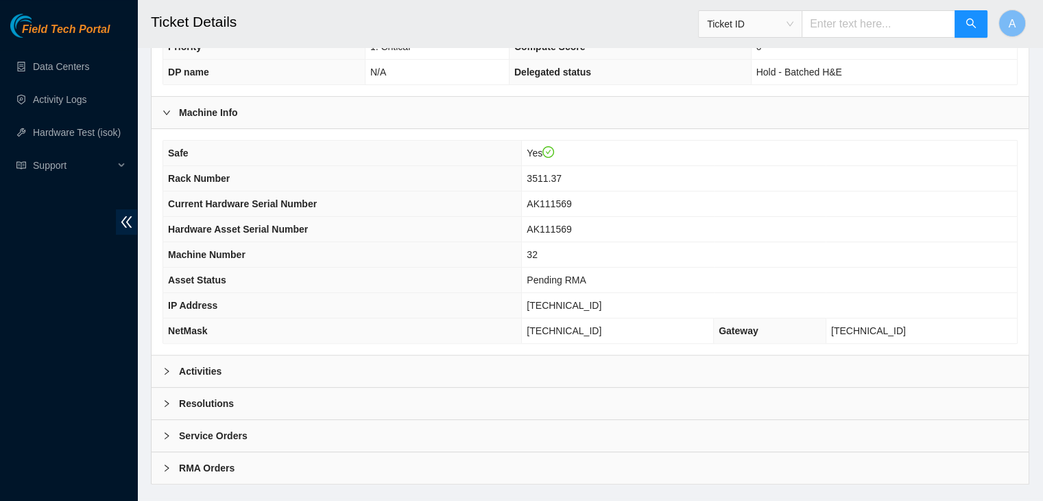
scroll to position [365, 0]
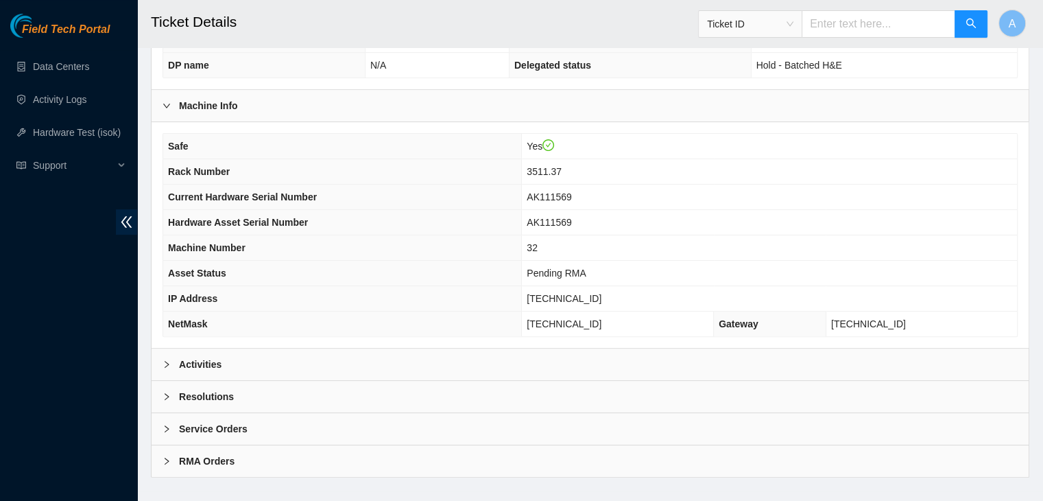
click at [477, 348] on div "Activities" at bounding box center [590, 364] width 877 height 32
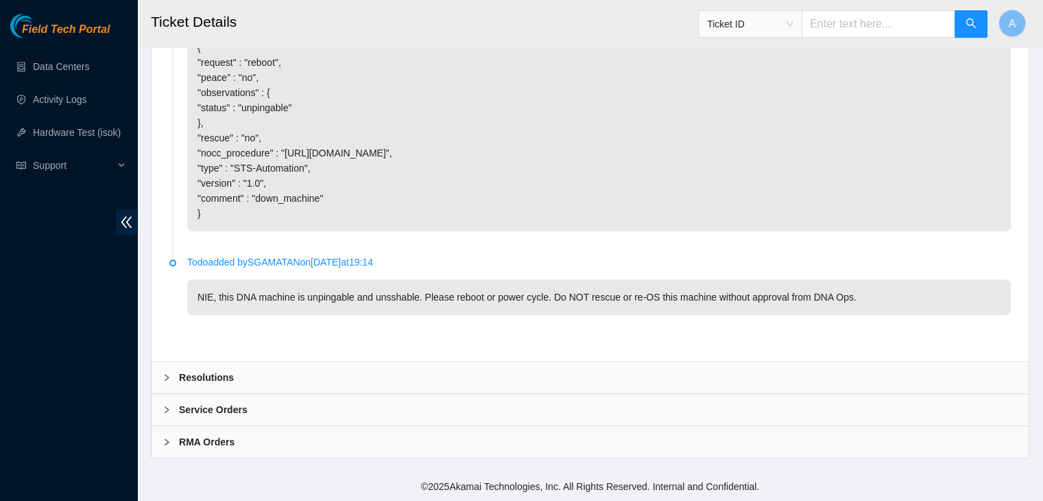
scroll to position [1113, 0]
click at [581, 374] on div "Resolutions" at bounding box center [590, 377] width 877 height 32
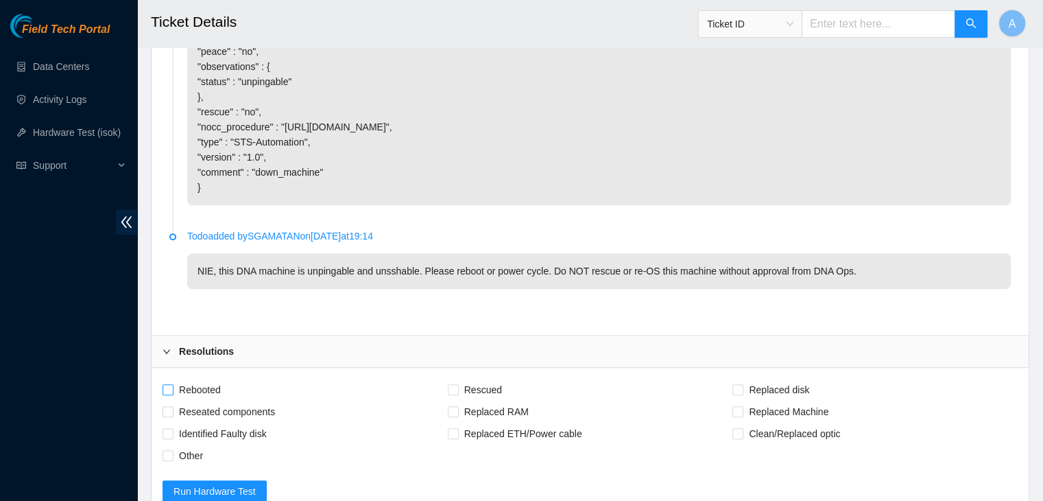
click at [192, 400] on span "Rebooted" at bounding box center [199, 389] width 53 height 22
click at [172, 394] on input "Rebooted" at bounding box center [167, 389] width 10 height 10
checkbox input "true"
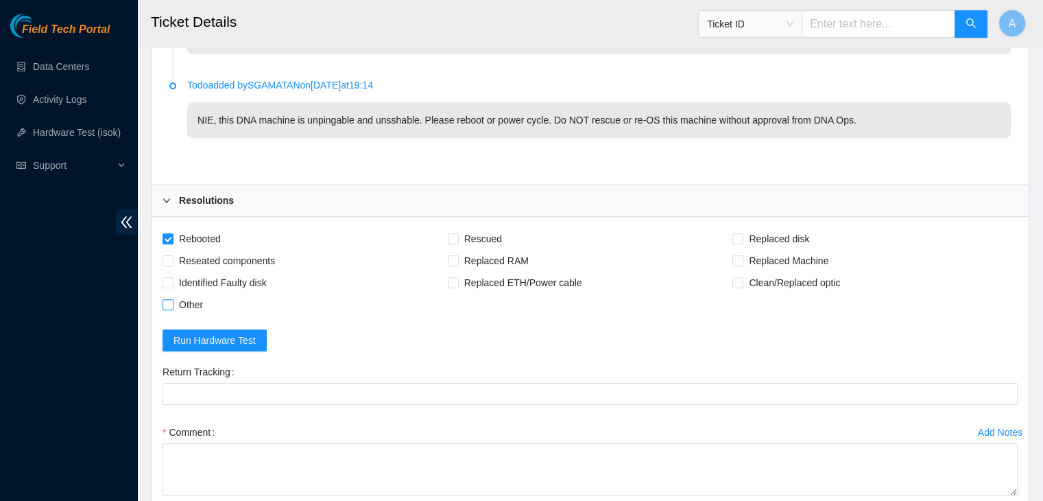
click at [197, 315] on span "Other" at bounding box center [190, 304] width 35 height 22
click at [172, 309] on input "Other" at bounding box center [167, 304] width 10 height 10
checkbox input "true"
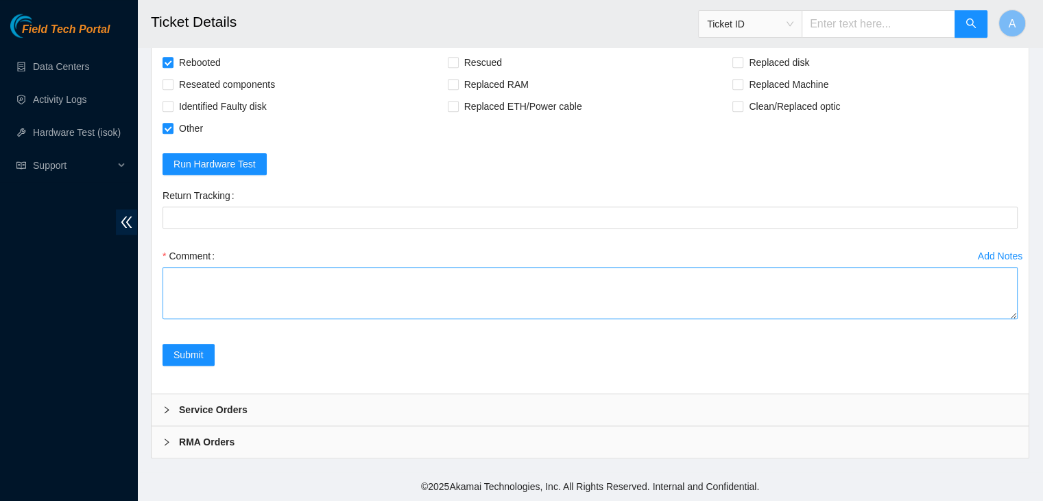
drag, startPoint x: 1012, startPoint y: 314, endPoint x: 1014, endPoint y: 466, distance: 152.2
click at [1014, 319] on textarea "Comment" at bounding box center [589, 293] width 855 height 52
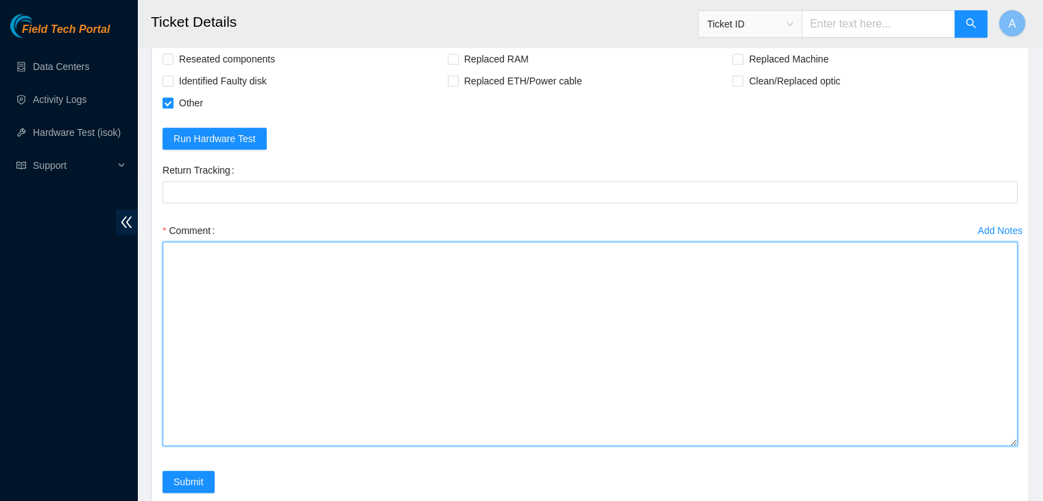
click at [959, 415] on textarea "Comment" at bounding box center [589, 343] width 855 height 204
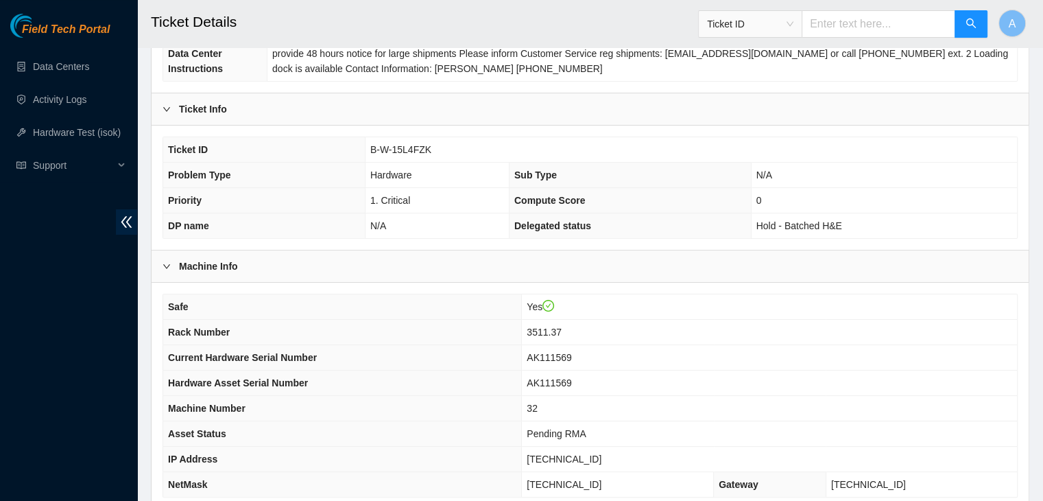
scroll to position [206, 0]
click at [601, 452] on span "23.54.125.91" at bounding box center [564, 457] width 75 height 11
copy span "23.54.125.91"
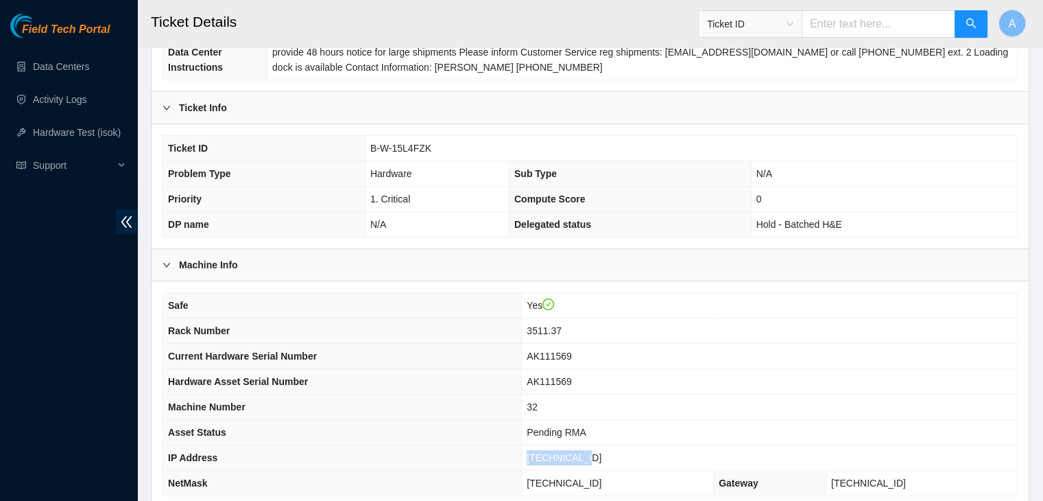
click at [601, 452] on span "23.54.125.91" at bounding box center [564, 457] width 75 height 11
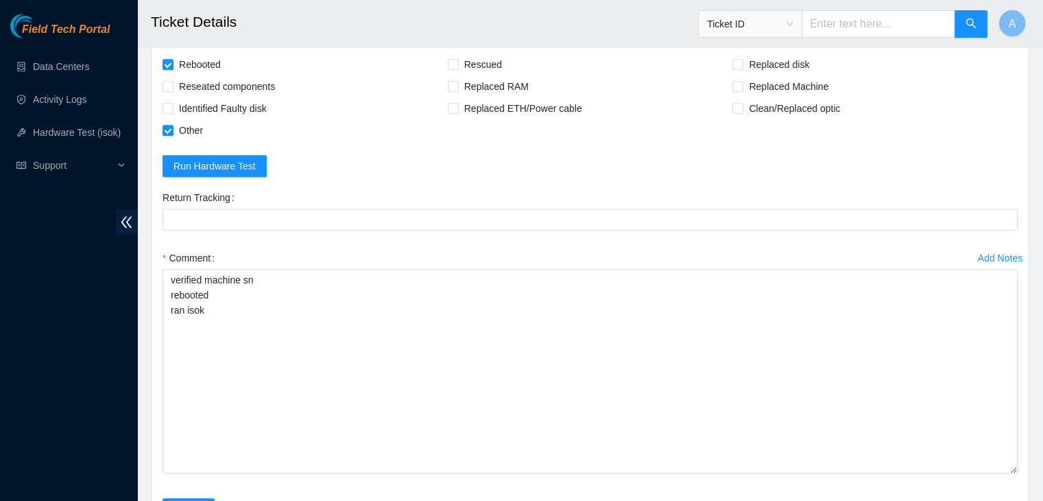
scroll to position [1618, 0]
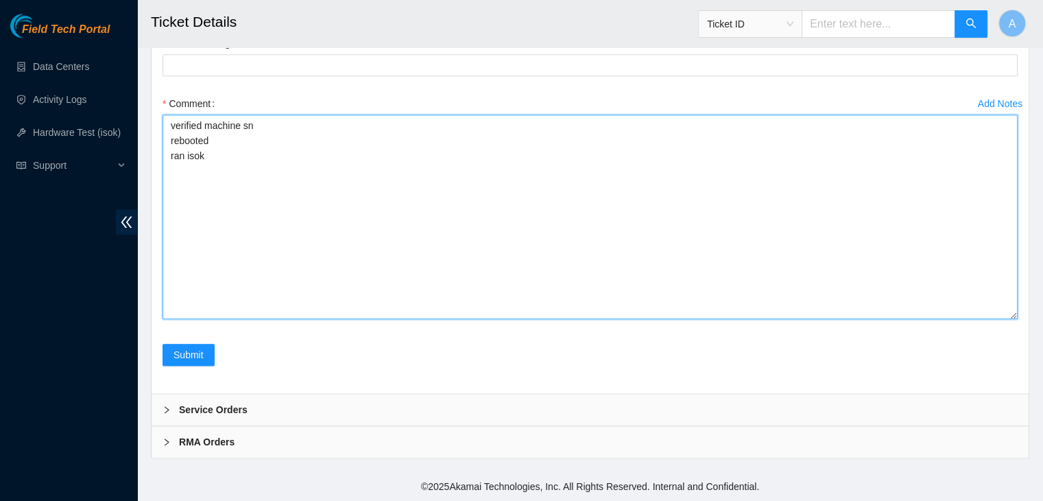
click at [365, 260] on textarea "verified machine sn rebooted ran isok" at bounding box center [589, 217] width 855 height 204
paste textarea "332735 05-09-2025 10:25:47 23.54.125.91 COMPLETE Result Detail Message Ticket I…"
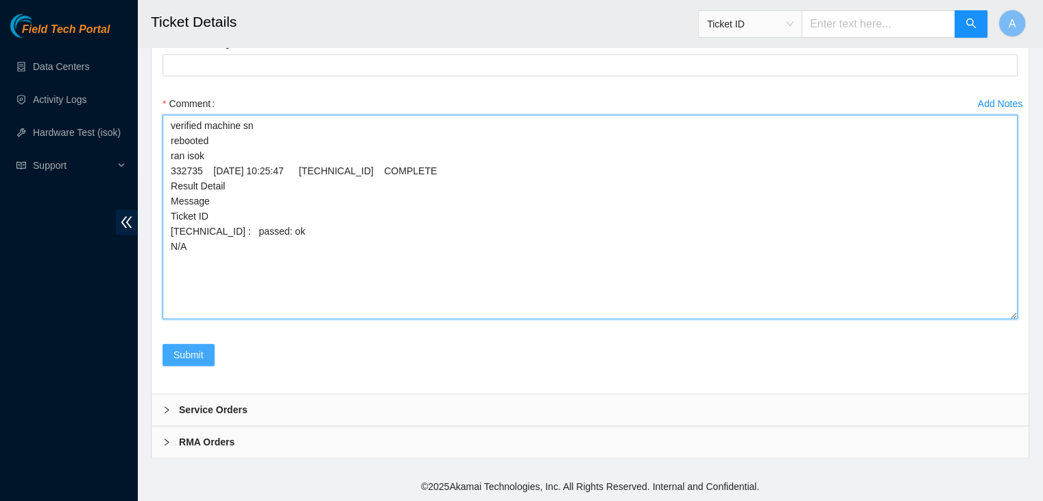
type textarea "verified machine sn rebooted ran isok 332735 05-09-2025 10:25:47 23.54.125.91 C…"
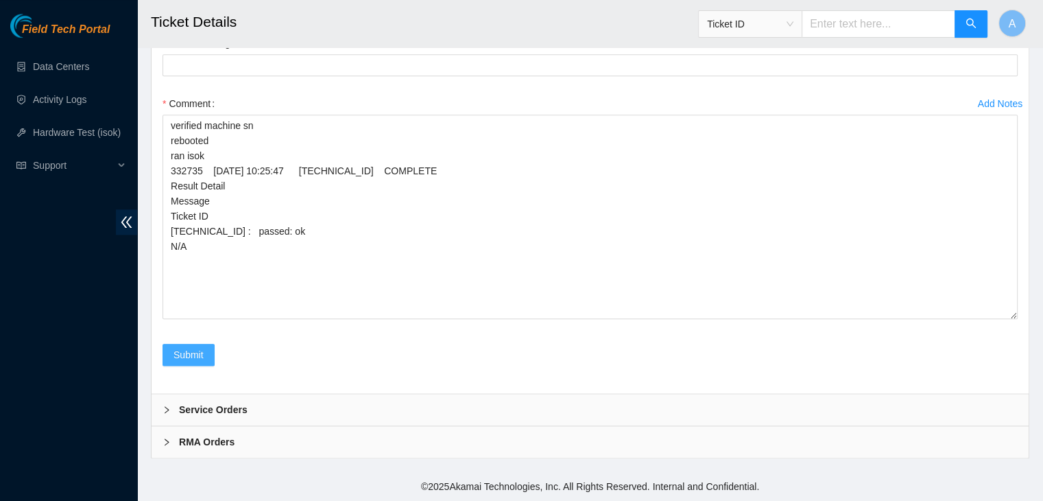
click at [184, 349] on span "Submit" at bounding box center [188, 354] width 30 height 15
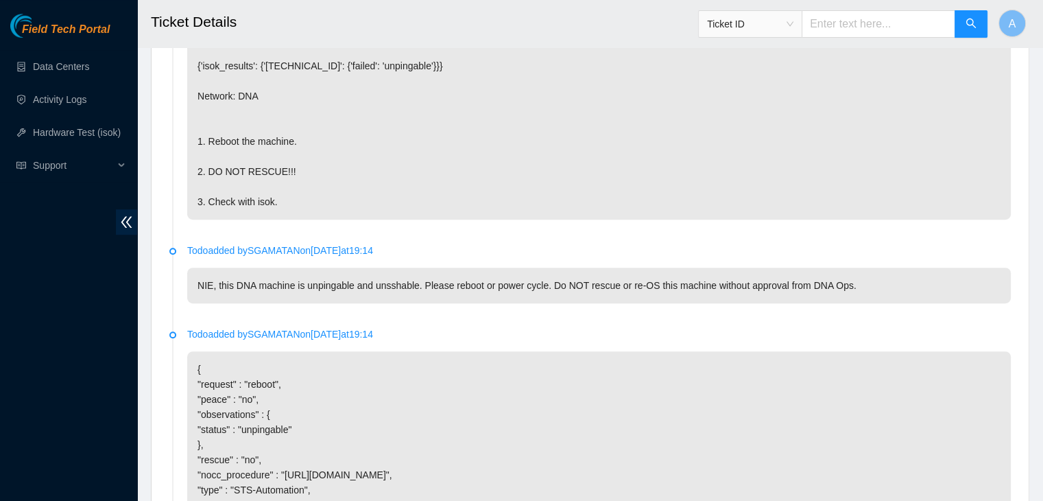
scroll to position [0, 0]
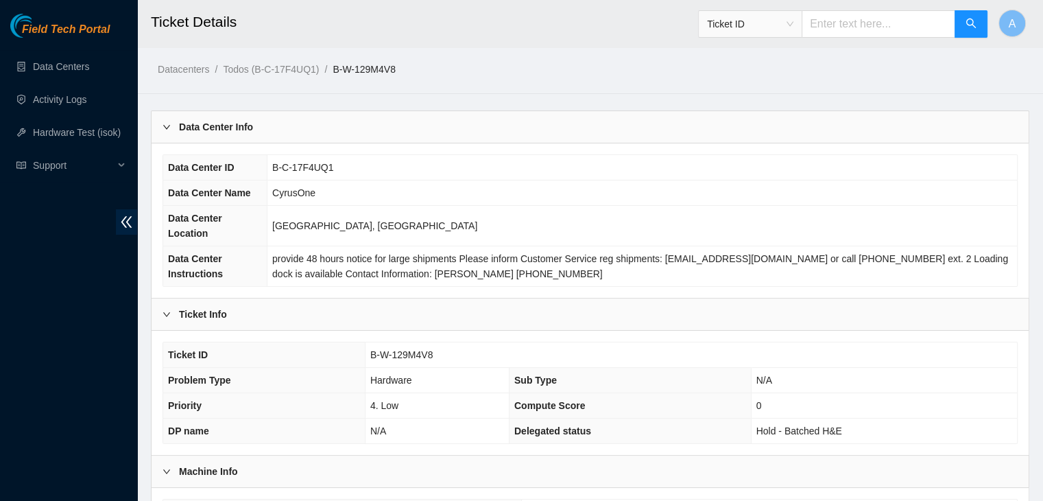
scroll to position [365, 0]
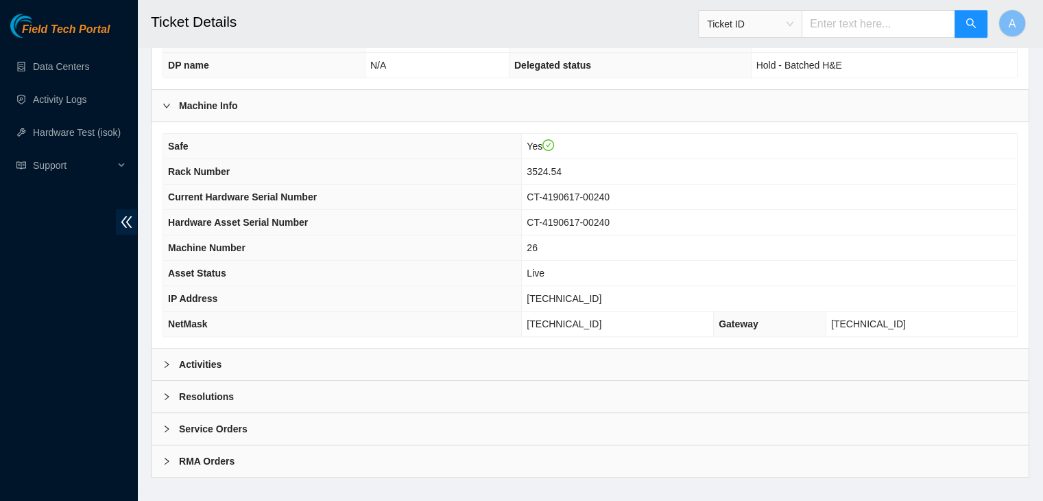
click at [573, 348] on div "Activities" at bounding box center [590, 364] width 877 height 32
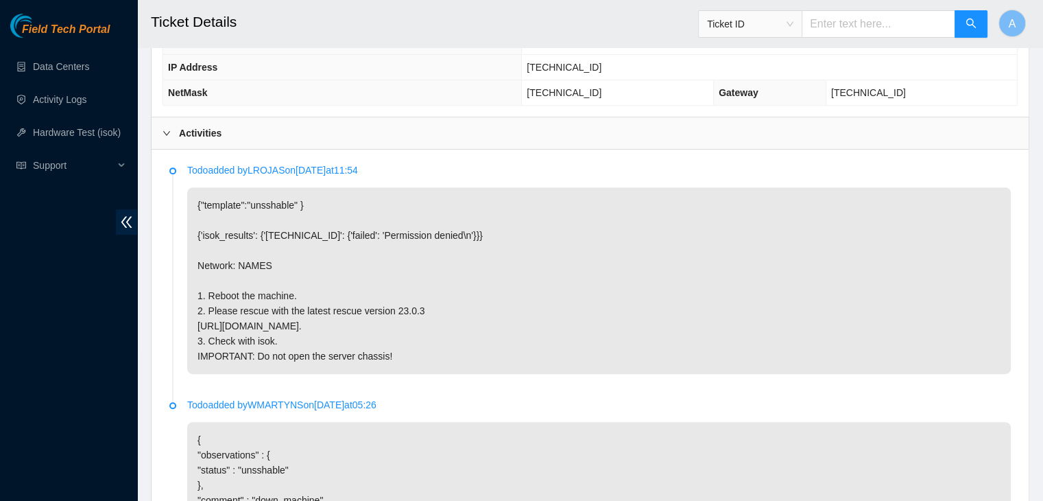
scroll to position [601, 0]
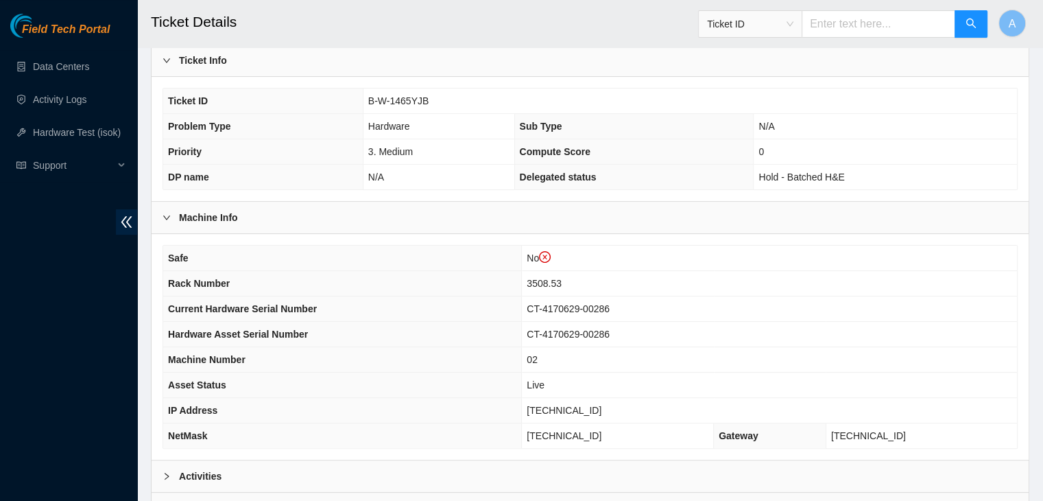
scroll to position [282, 0]
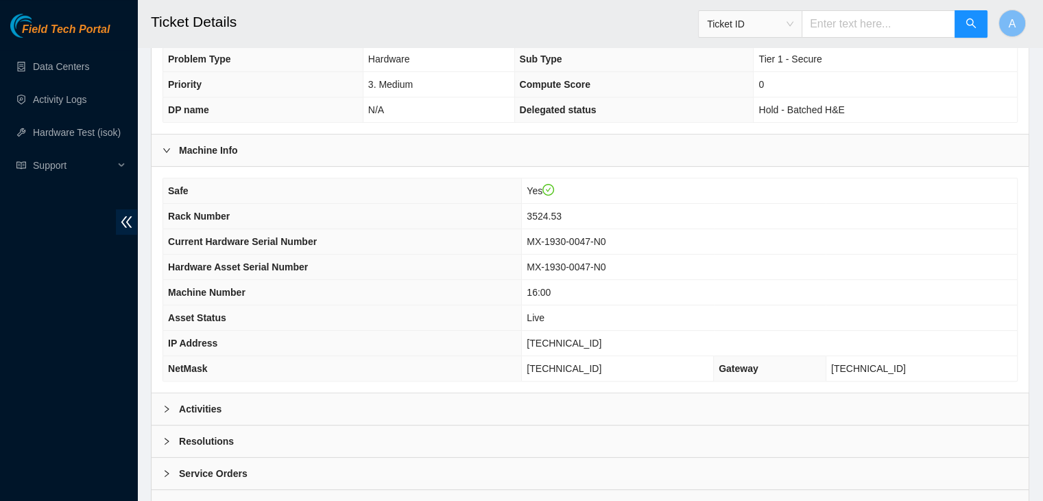
scroll to position [321, 0]
click at [462, 393] on div "Activities" at bounding box center [590, 409] width 877 height 32
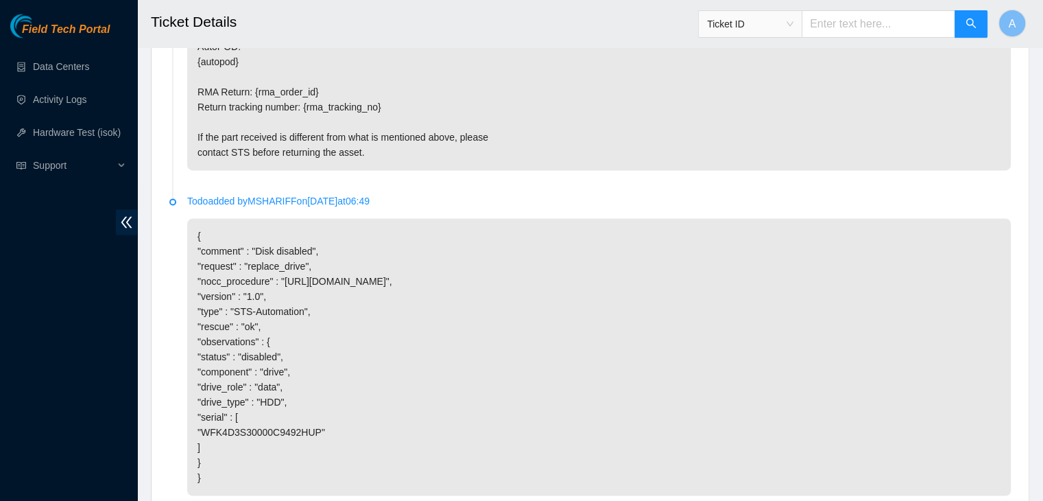
scroll to position [2139, 0]
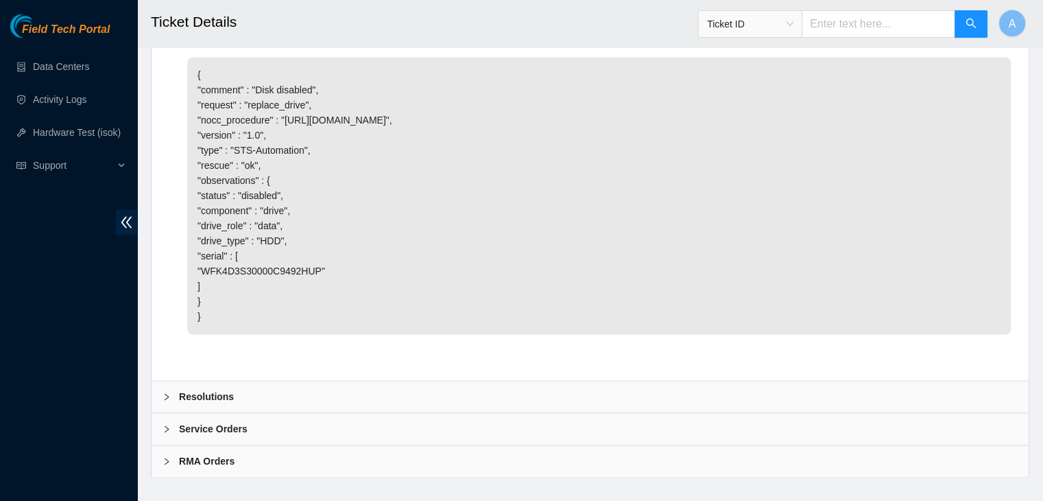
click at [444, 381] on div "Resolutions" at bounding box center [590, 397] width 877 height 32
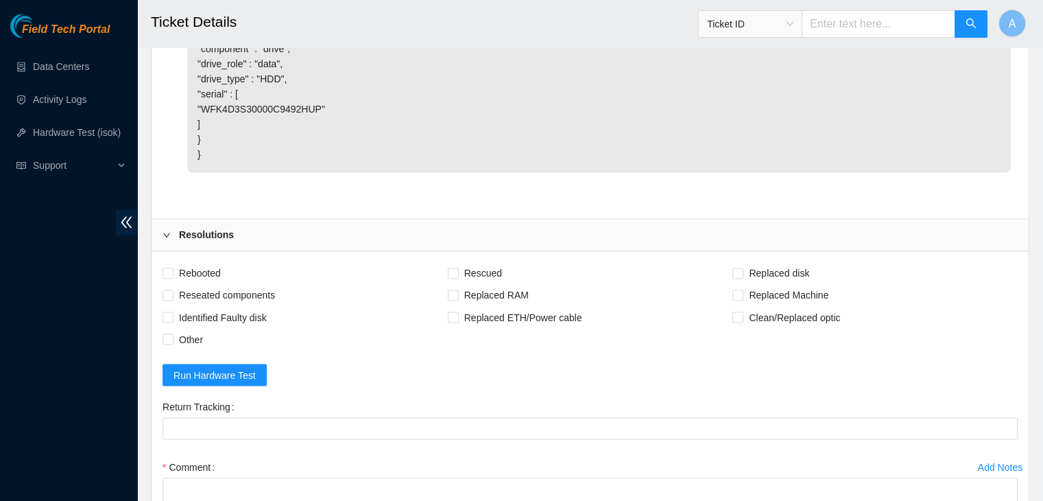
scroll to position [2301, 0]
click at [219, 262] on span "Rebooted" at bounding box center [199, 273] width 53 height 22
click at [172, 267] on input "Rebooted" at bounding box center [167, 272] width 10 height 10
checkbox input "true"
click at [230, 284] on span "Reseated components" at bounding box center [226, 295] width 107 height 22
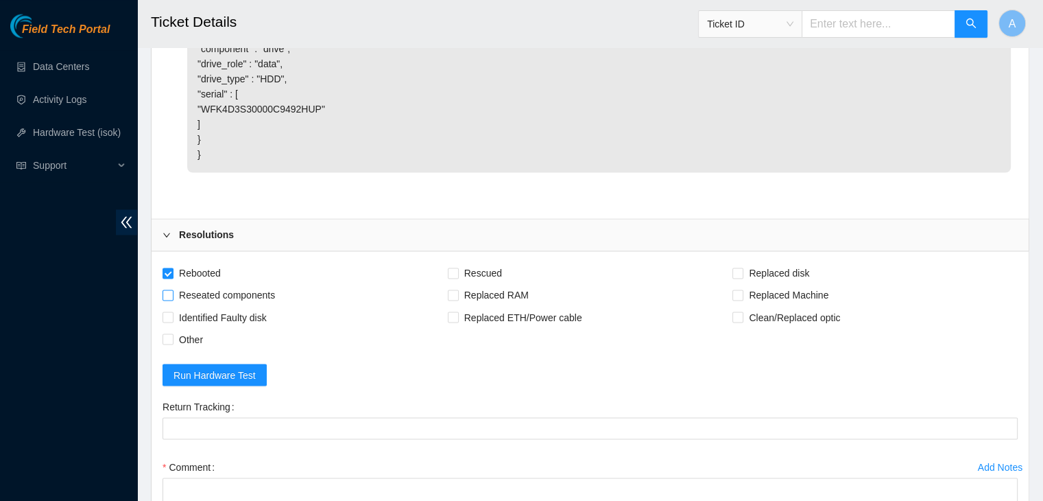
click at [172, 289] on input "Reseated components" at bounding box center [167, 294] width 10 height 10
checkbox input "true"
click at [487, 262] on span "Rescued" at bounding box center [483, 273] width 49 height 22
click at [457, 267] on input "Rescued" at bounding box center [453, 272] width 10 height 10
checkbox input "true"
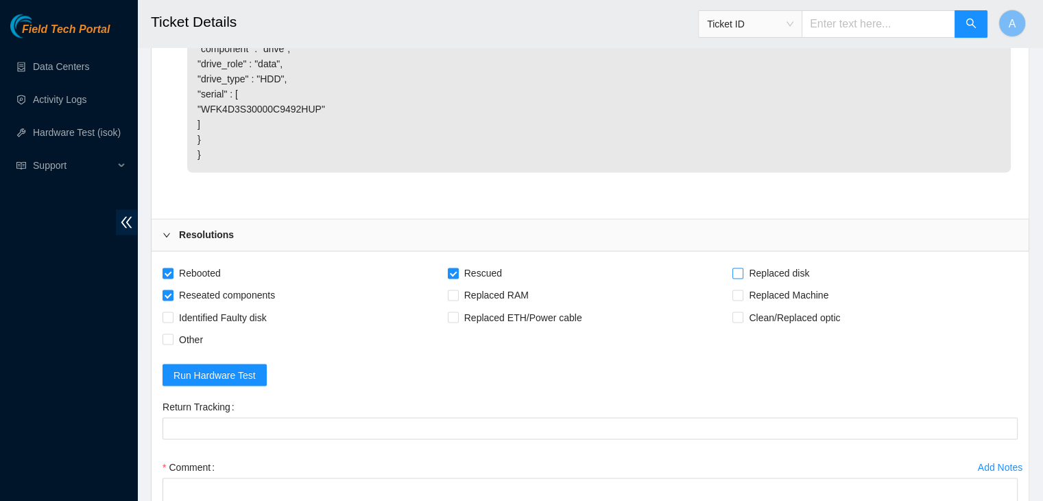
click at [787, 262] on span "Replaced disk" at bounding box center [778, 273] width 71 height 22
click at [742, 267] on input "Replaced disk" at bounding box center [737, 272] width 10 height 10
checkbox input "true"
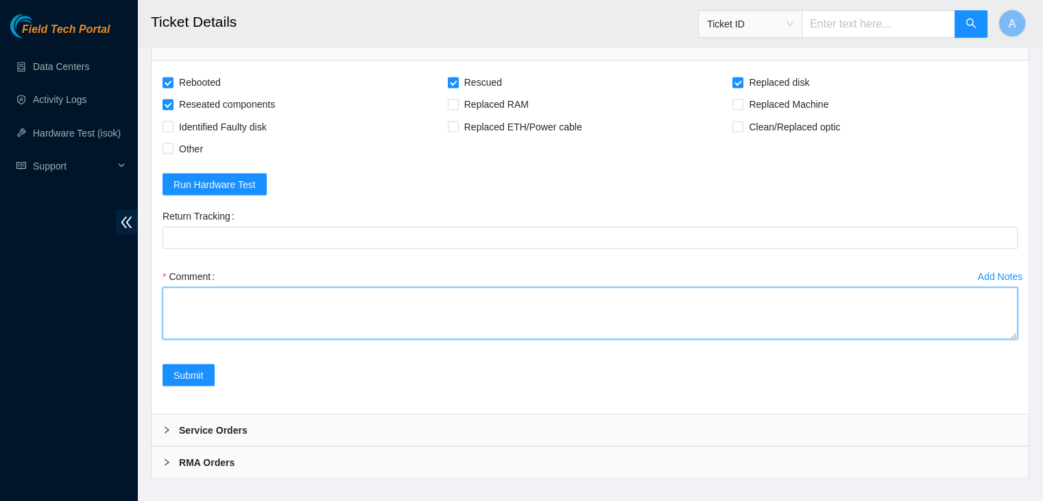
click at [1017, 317] on textarea "Comment" at bounding box center [589, 313] width 855 height 52
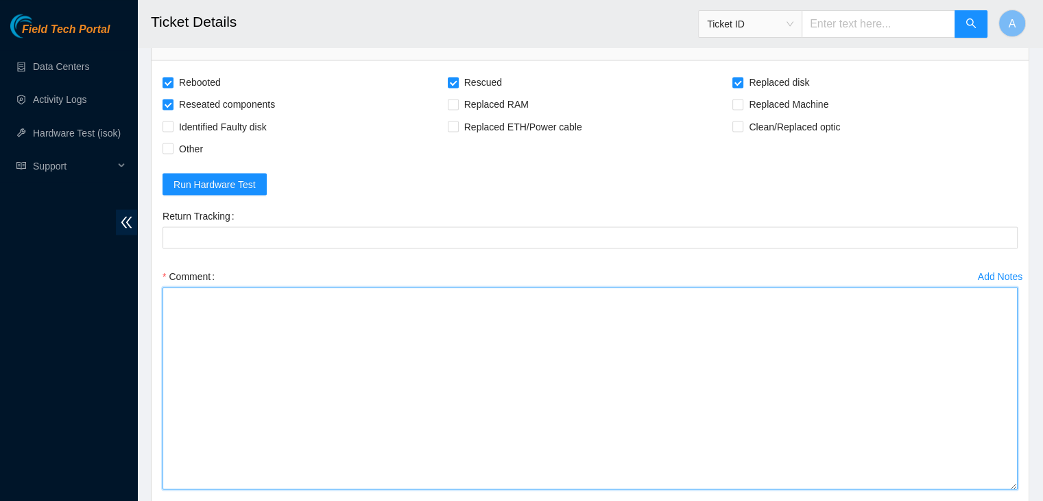
drag, startPoint x: 1011, startPoint y: 317, endPoint x: 976, endPoint y: 512, distance: 198.5
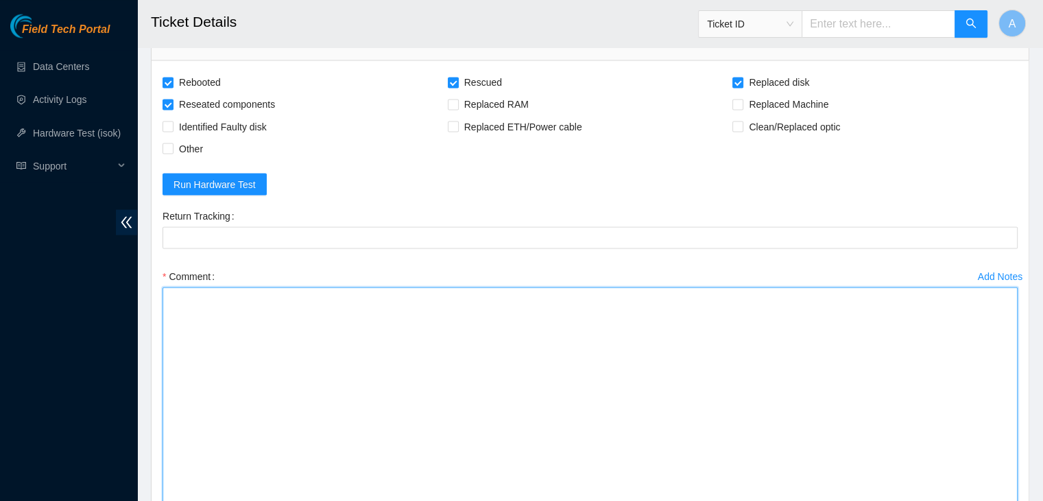
click at [902, 449] on textarea "Comment" at bounding box center [589, 410] width 855 height 247
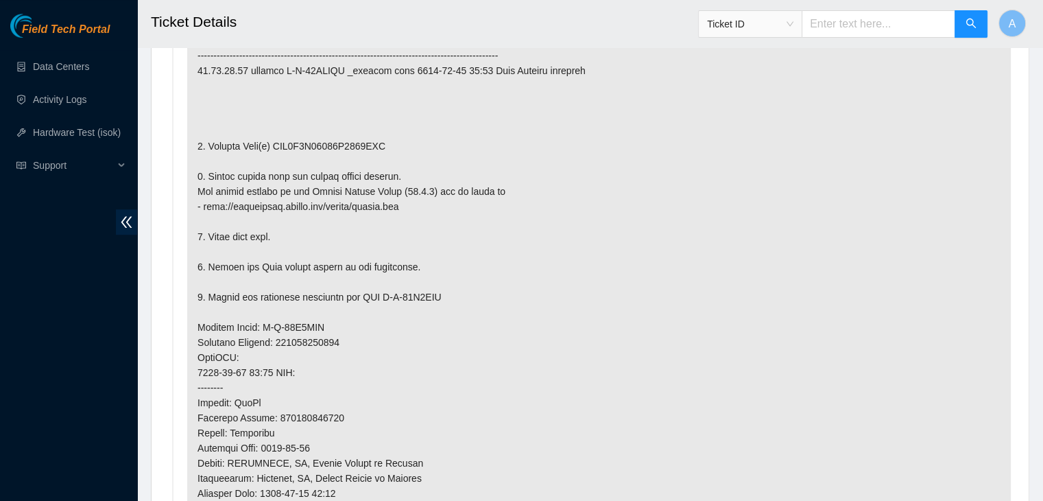
scroll to position [806, 0]
click at [315, 124] on p at bounding box center [598, 343] width 823 height 730
copy p "WFK4D3S30000C9492HUP"
click at [315, 124] on p at bounding box center [598, 343] width 823 height 730
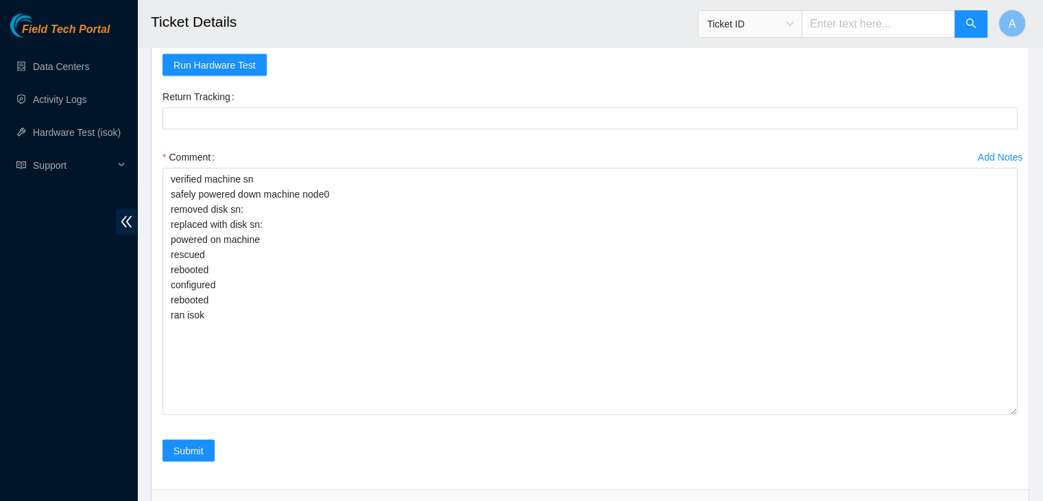
scroll to position [2687, 0]
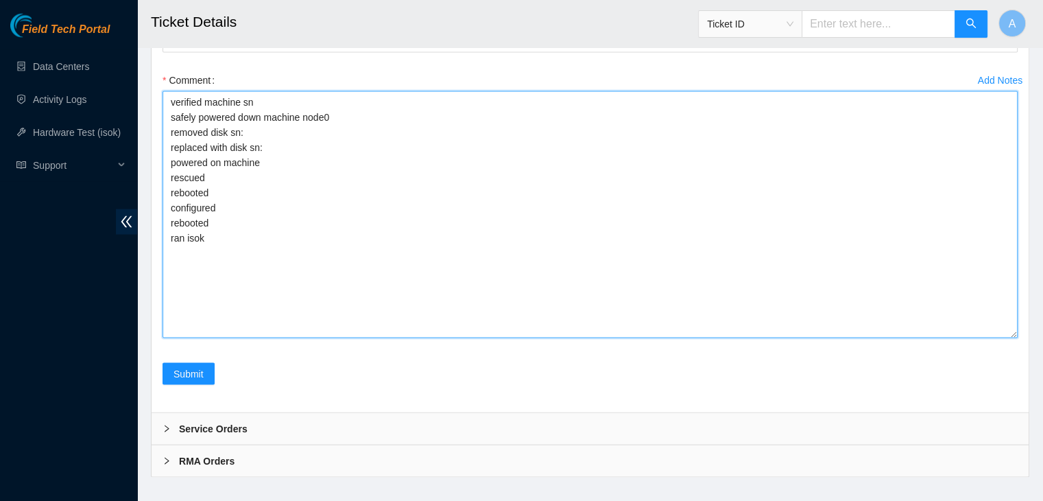
click at [328, 124] on textarea "verified machine sn safely powered down machine node0 removed disk sn: replaced…" at bounding box center [589, 214] width 855 height 247
paste textarea "WFK4D3S30000C9492HUP"
paste textarea "WFKAB15P"
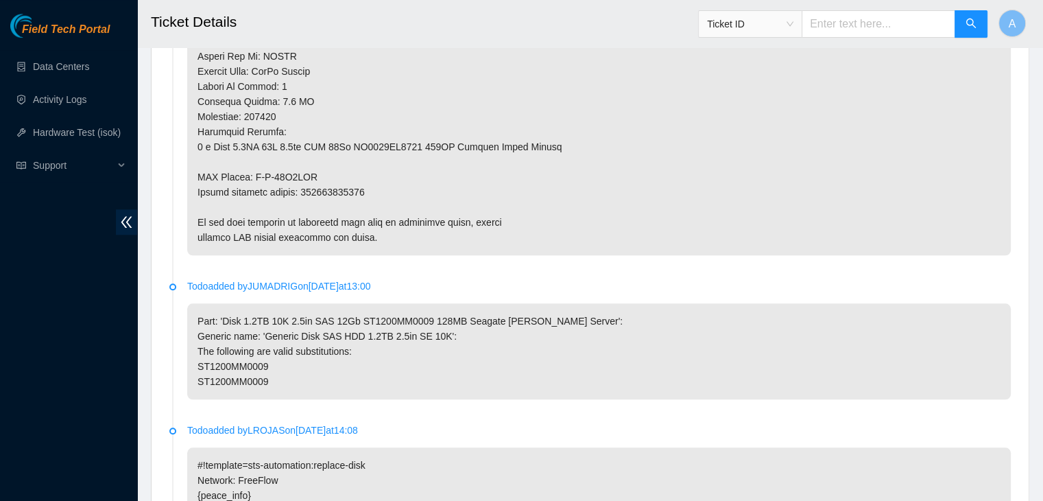
scroll to position [1253, 0]
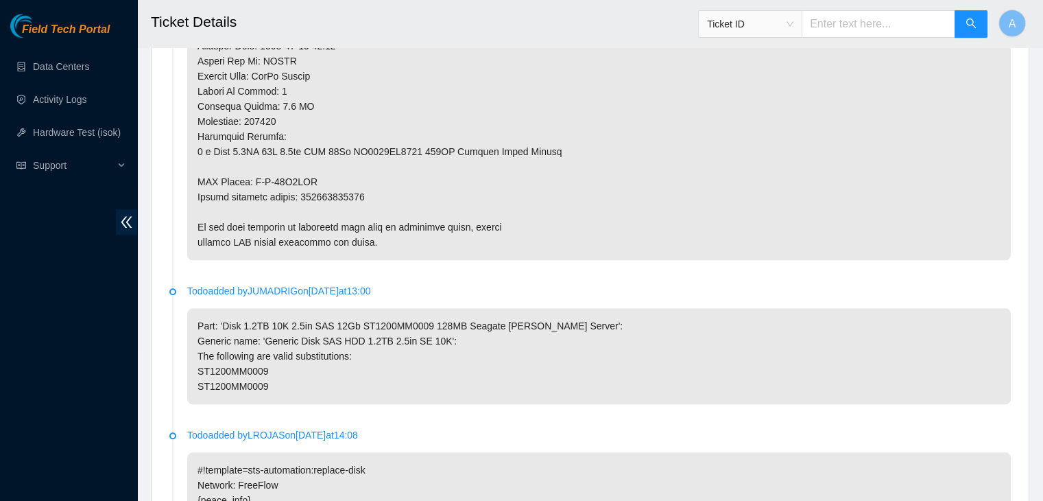
type textarea "verified machine sn safely powered down machine node0 removed disk sn: WFK4D3S3…"
copy p "463470048626"
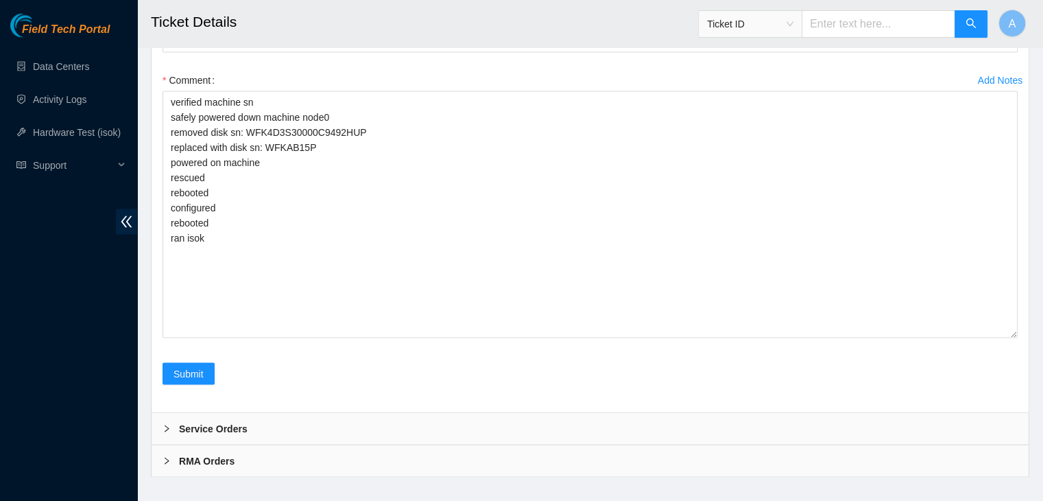
scroll to position [2590, 0]
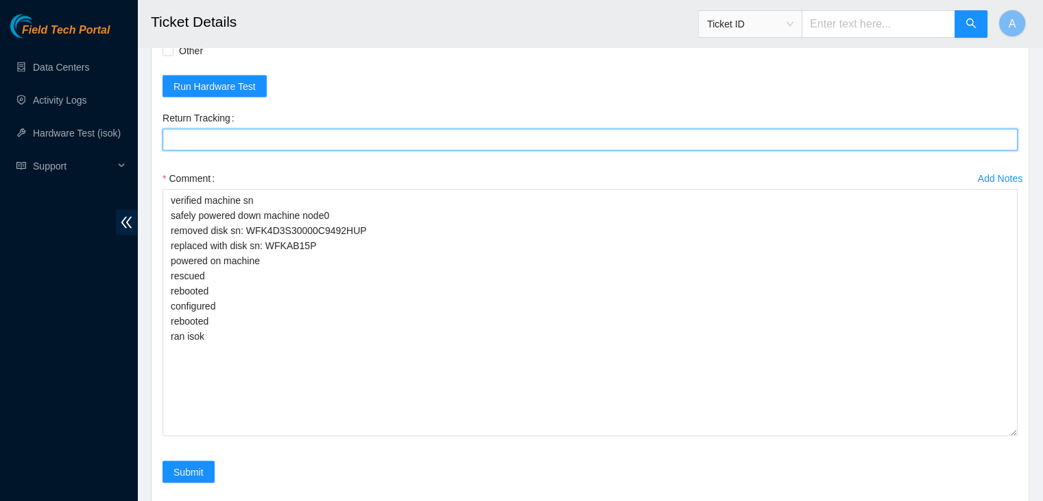
click at [313, 128] on Tracking "Return Tracking" at bounding box center [589, 139] width 855 height 22
paste Tracking "463470048626"
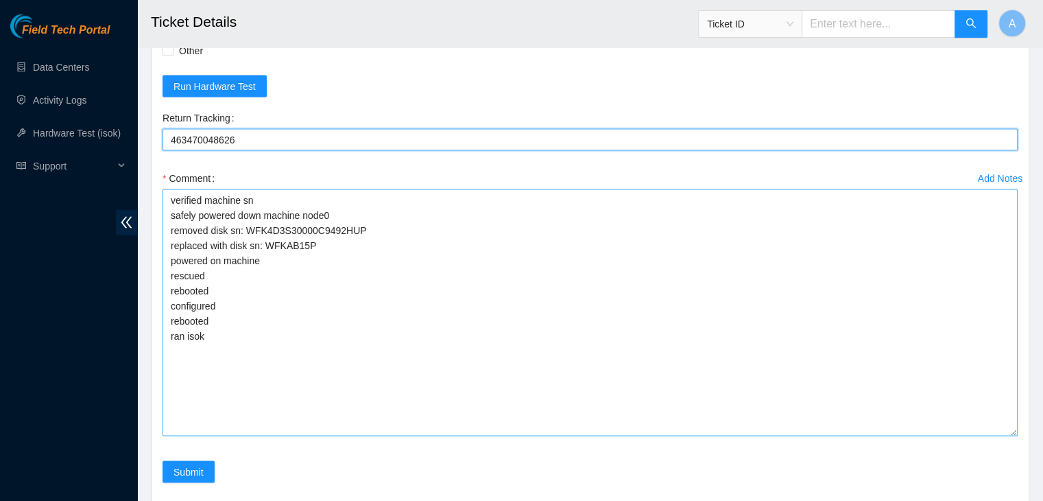
type Tracking "463470048626"
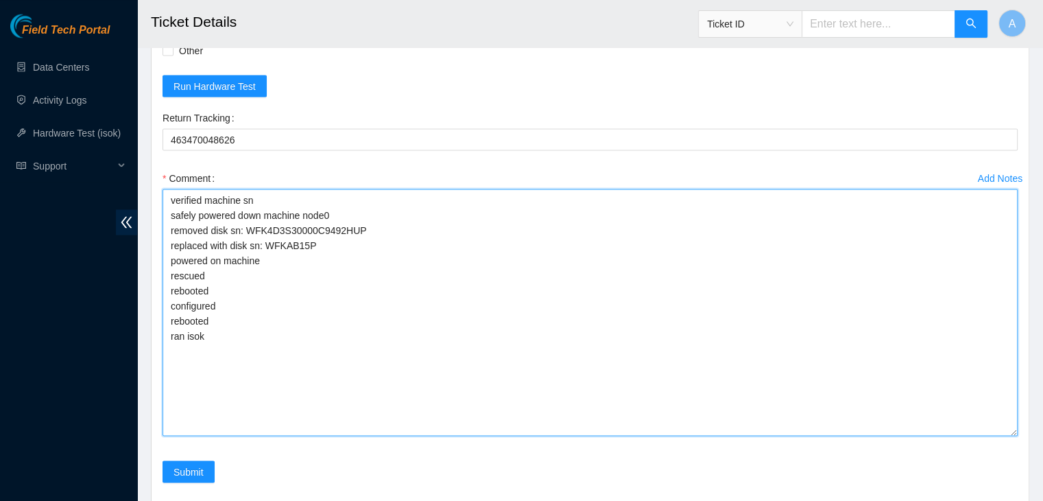
click at [315, 348] on textarea "verified machine sn safely powered down machine node0 removed disk sn: WFK4D3S3…" at bounding box center [589, 312] width 855 height 247
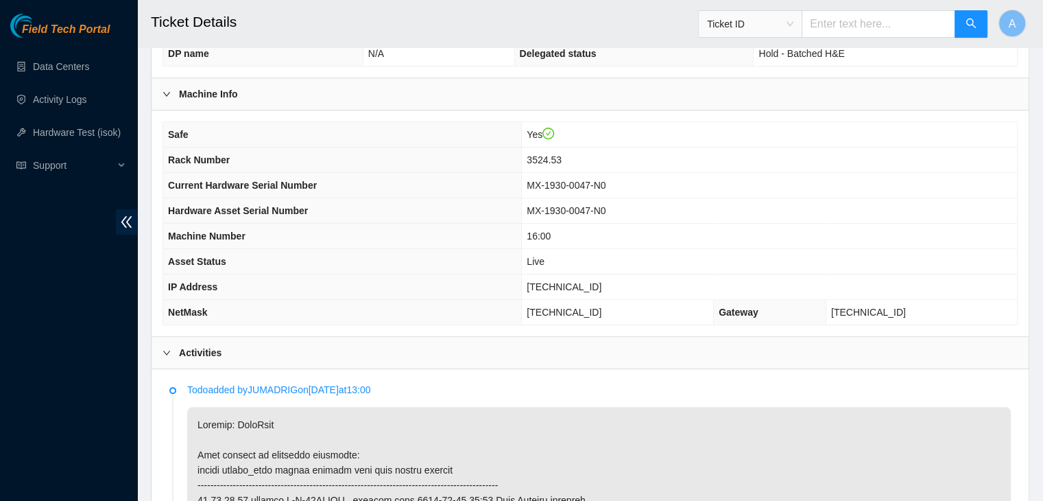
scroll to position [376, 0]
click at [600, 282] on span "23.36.67.34" at bounding box center [564, 287] width 75 height 11
copy span "23.36.67.34"
click at [600, 282] on span "23.36.67.34" at bounding box center [564, 287] width 75 height 11
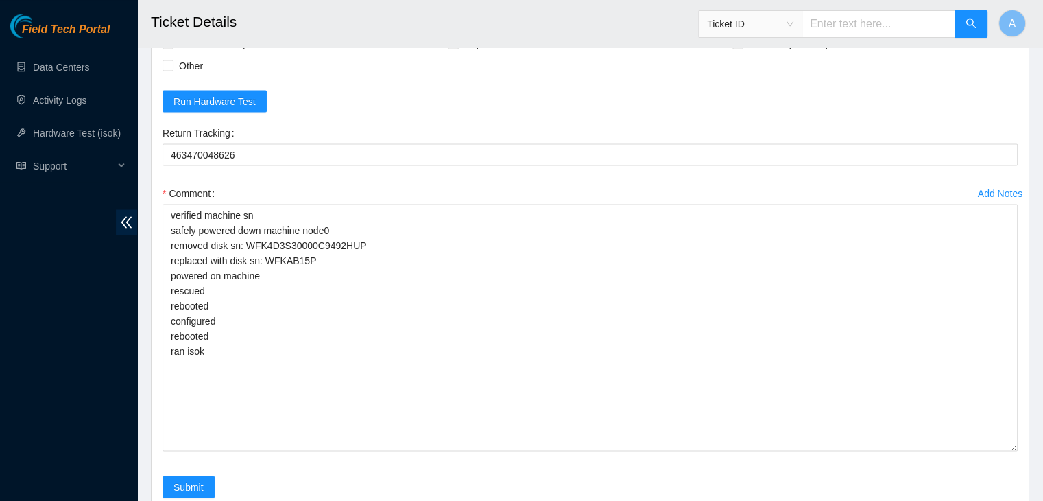
scroll to position [2575, 0]
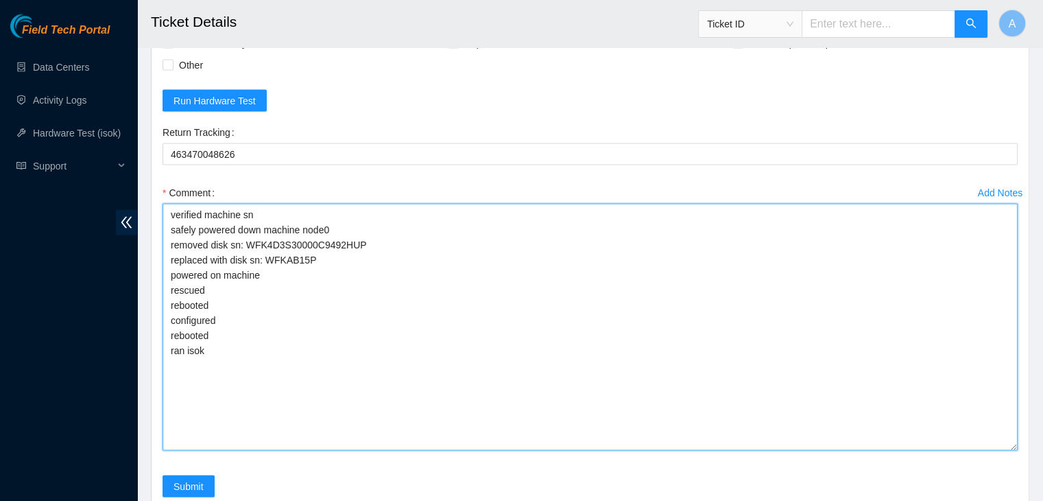
click at [526, 381] on textarea "verified machine sn safely powered down machine node0 removed disk sn: WFK4D3S3…" at bounding box center [589, 326] width 855 height 247
paste textarea "332763 05-09-2025 11:37:50 23.36.67.34 FAILED Result Detail Message Ticket ID 2…"
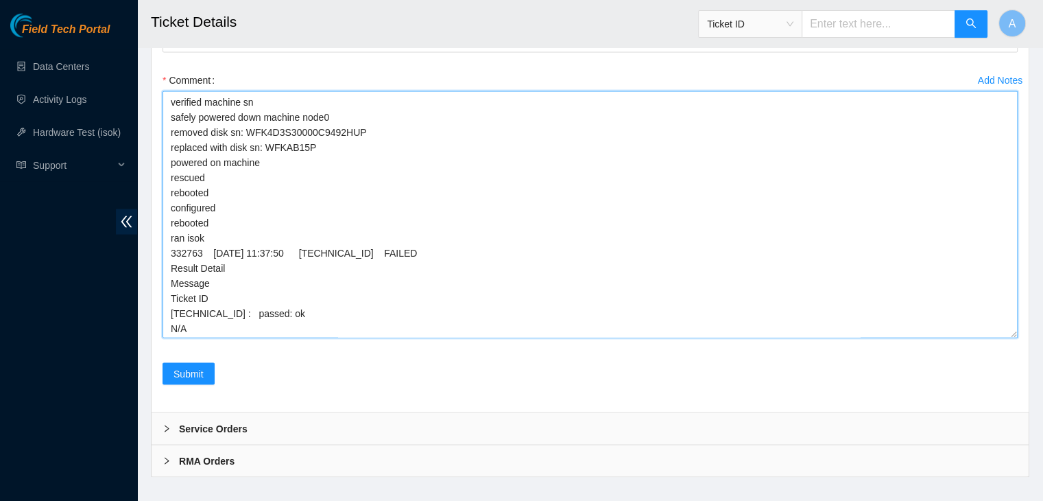
scroll to position [2655, 0]
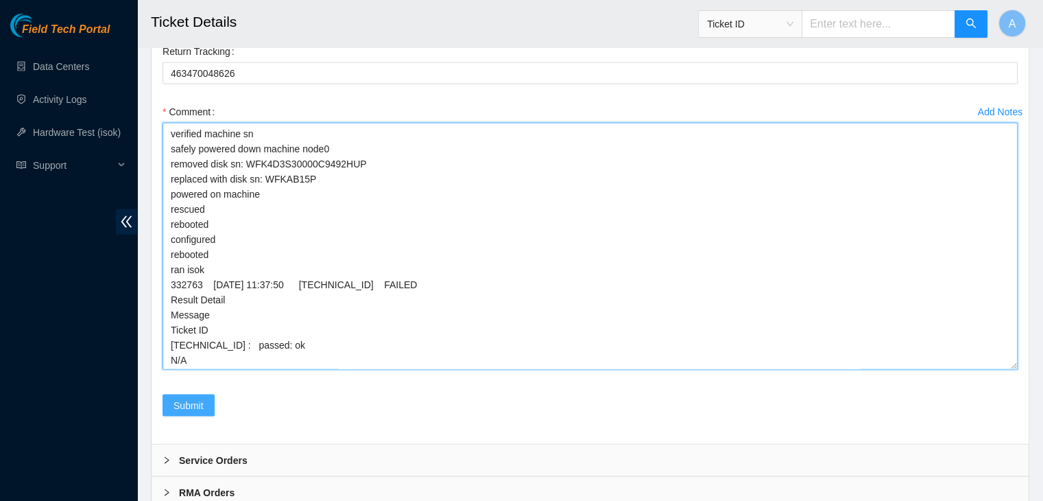
type textarea "verified machine sn safely powered down machine node0 removed disk sn: WFK4D3S3…"
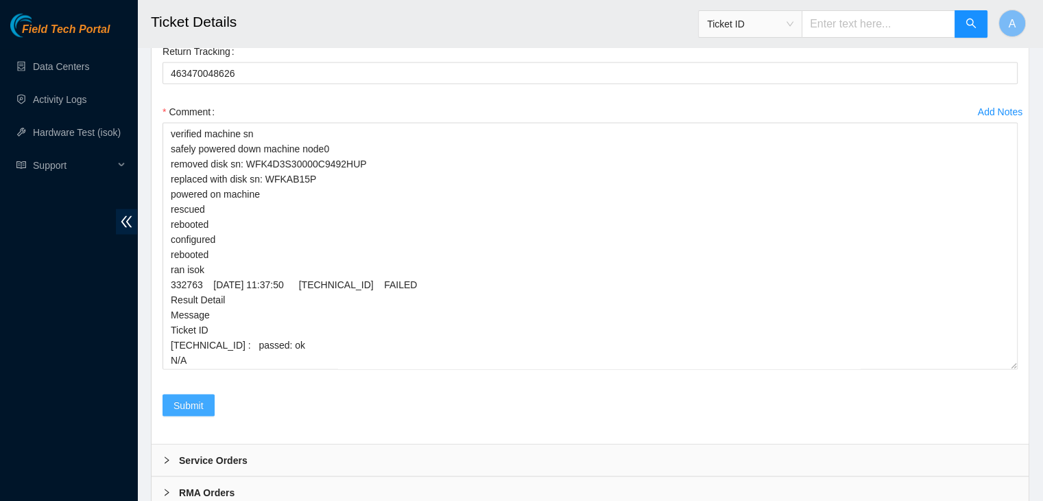
click at [201, 398] on span "Submit" at bounding box center [188, 405] width 30 height 15
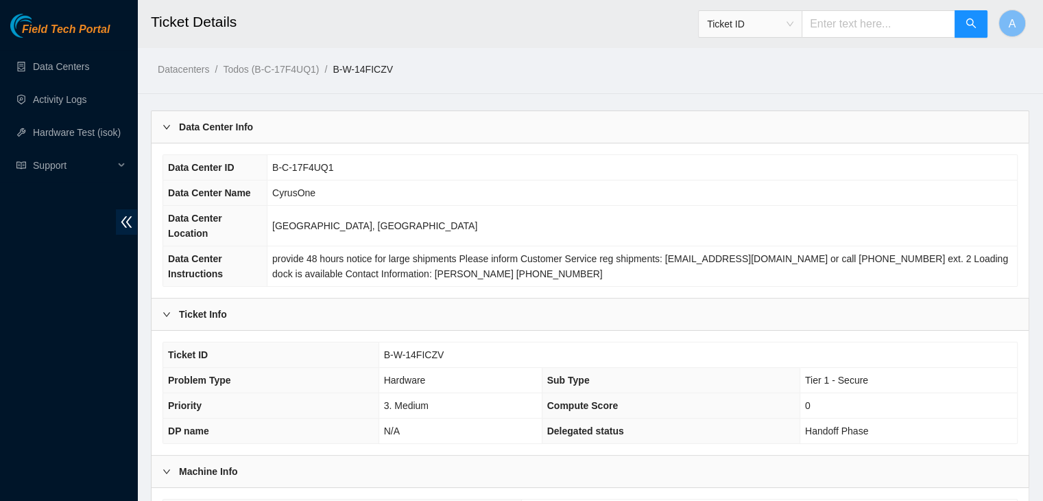
scroll to position [365, 0]
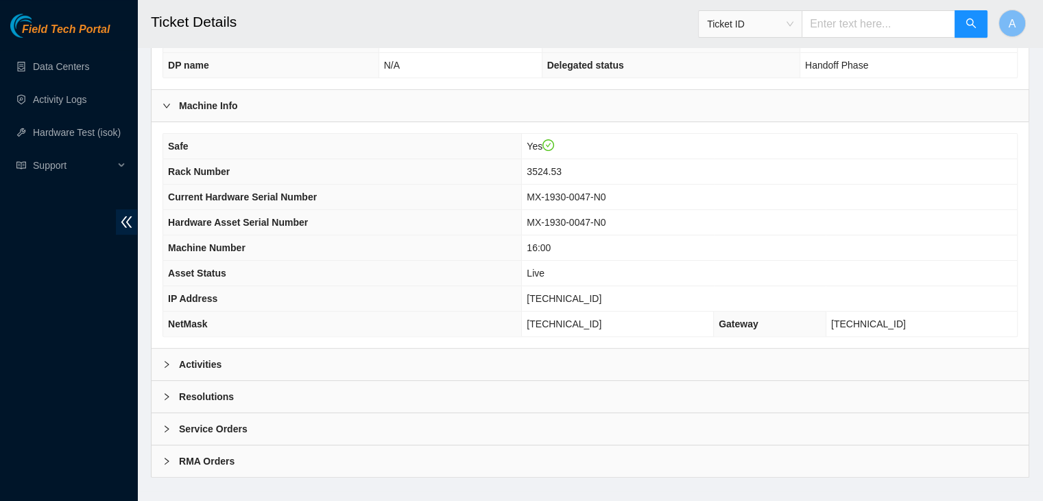
click at [440, 348] on div "Activities" at bounding box center [590, 364] width 877 height 32
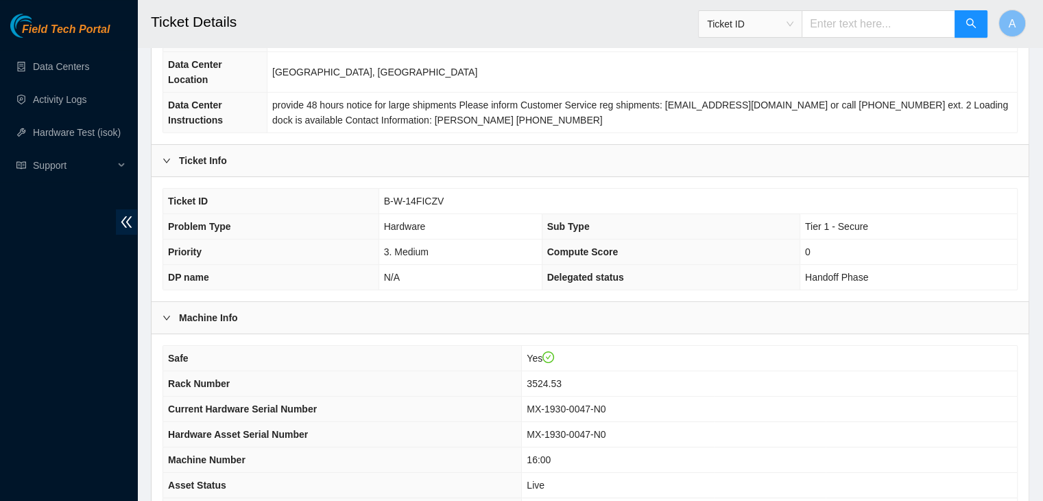
scroll to position [86, 0]
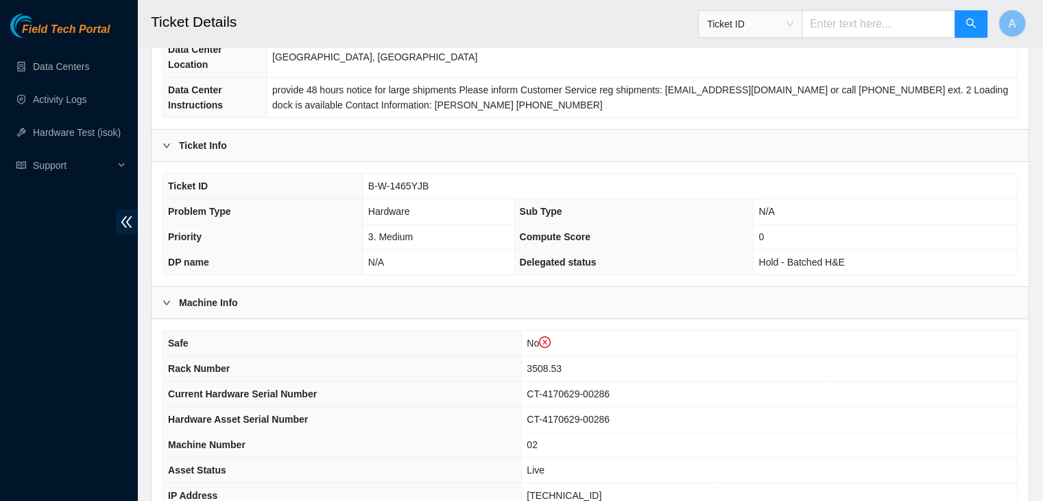
scroll to position [184, 0]
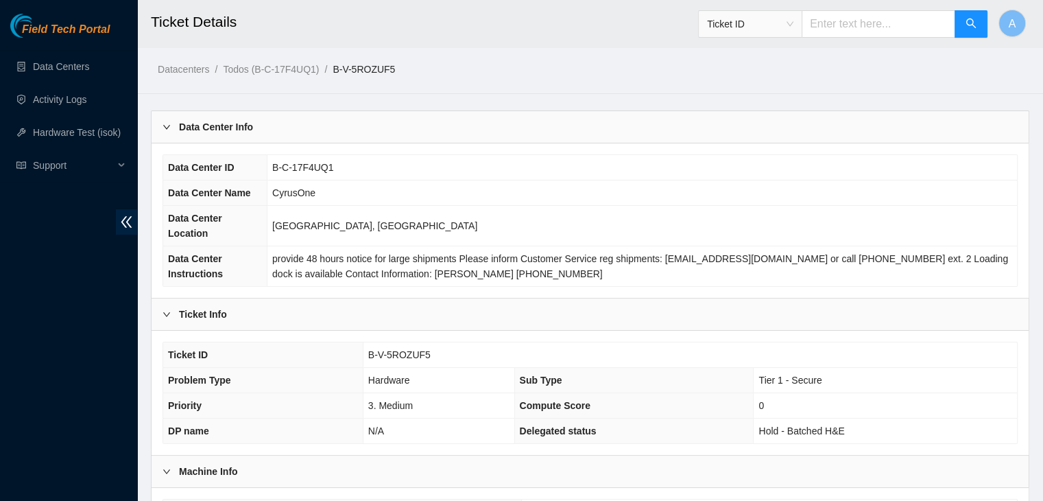
scroll to position [365, 0]
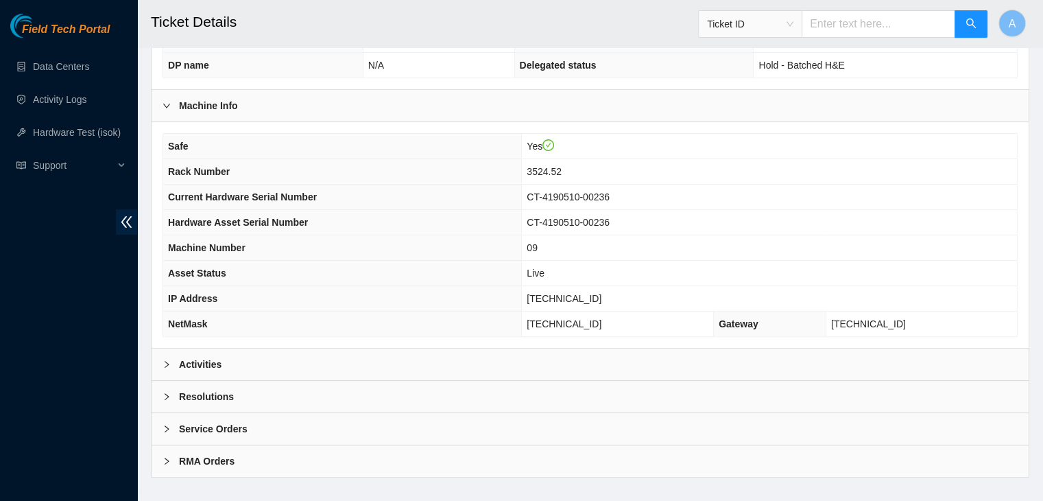
click at [395, 348] on div "Activities" at bounding box center [590, 364] width 877 height 32
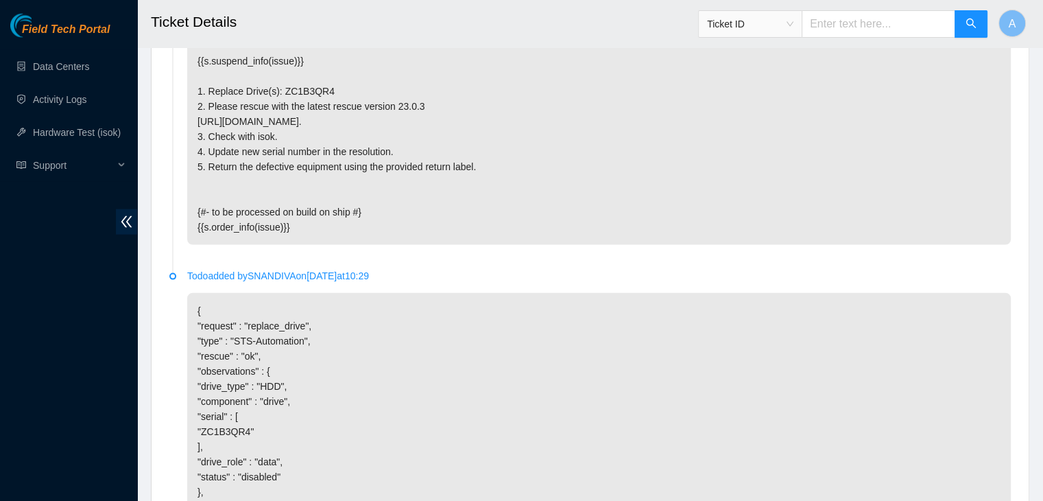
scroll to position [3355, 0]
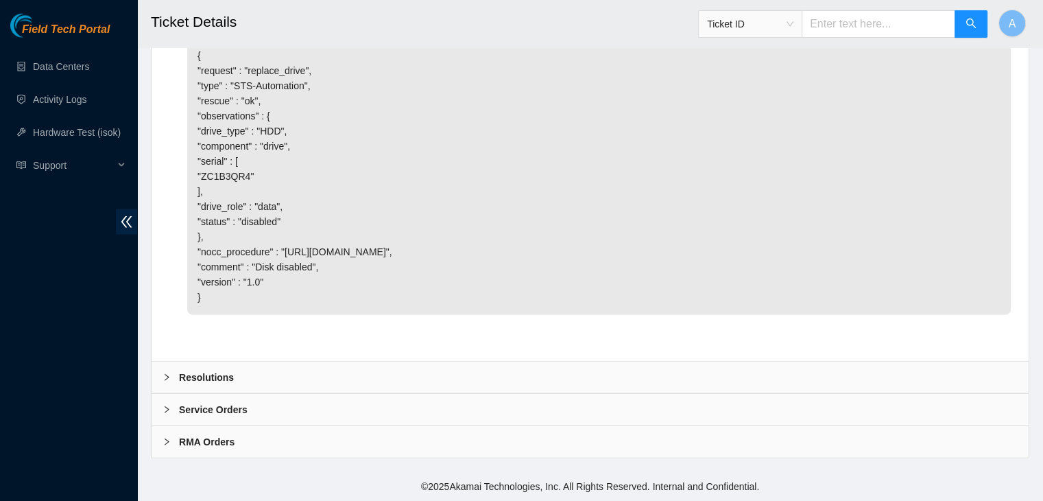
click at [410, 381] on div "Resolutions" at bounding box center [590, 377] width 877 height 32
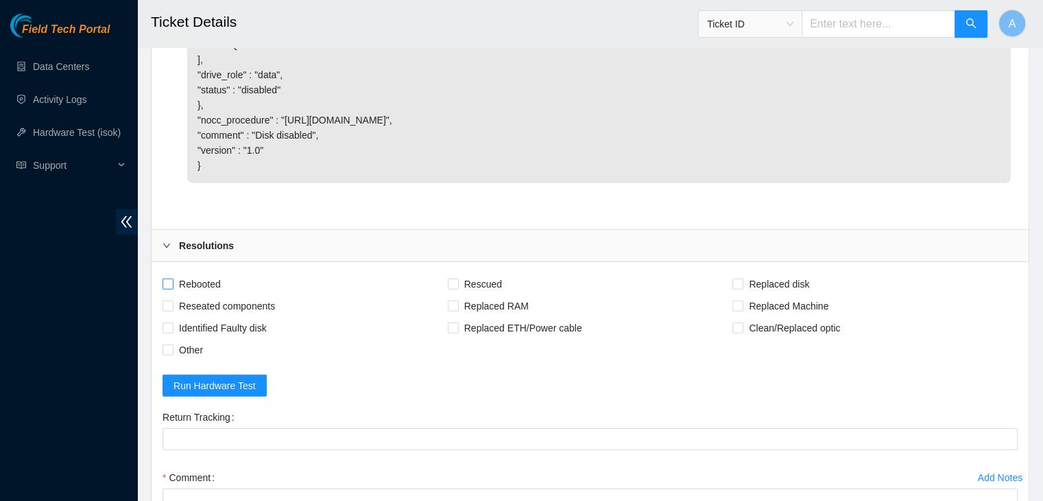
click at [213, 295] on span "Rebooted" at bounding box center [199, 284] width 53 height 22
click at [172, 288] on input "Rebooted" at bounding box center [167, 283] width 10 height 10
checkbox input "true"
click at [223, 317] on span "Reseated components" at bounding box center [226, 306] width 107 height 22
click at [172, 310] on input "Reseated components" at bounding box center [167, 305] width 10 height 10
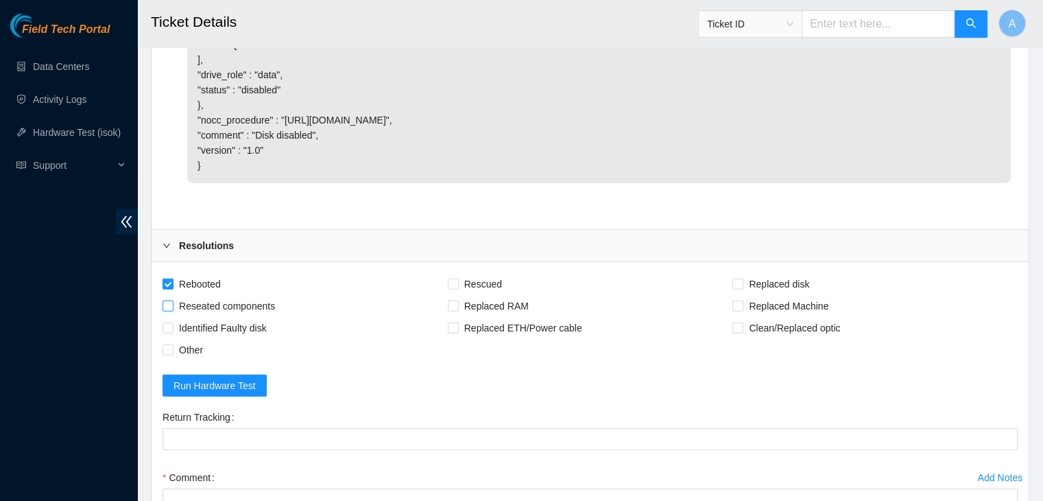
checkbox input "true"
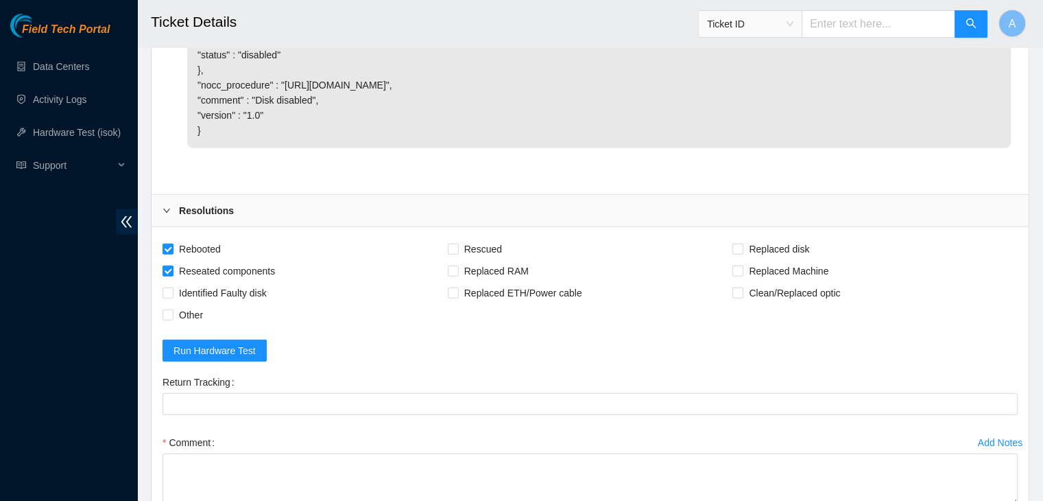
scroll to position [3391, 0]
click at [483, 259] on span "Rescued" at bounding box center [483, 248] width 49 height 22
click at [457, 252] on input "Rescued" at bounding box center [453, 248] width 10 height 10
checkbox input "true"
click at [192, 325] on span "Other" at bounding box center [190, 314] width 35 height 22
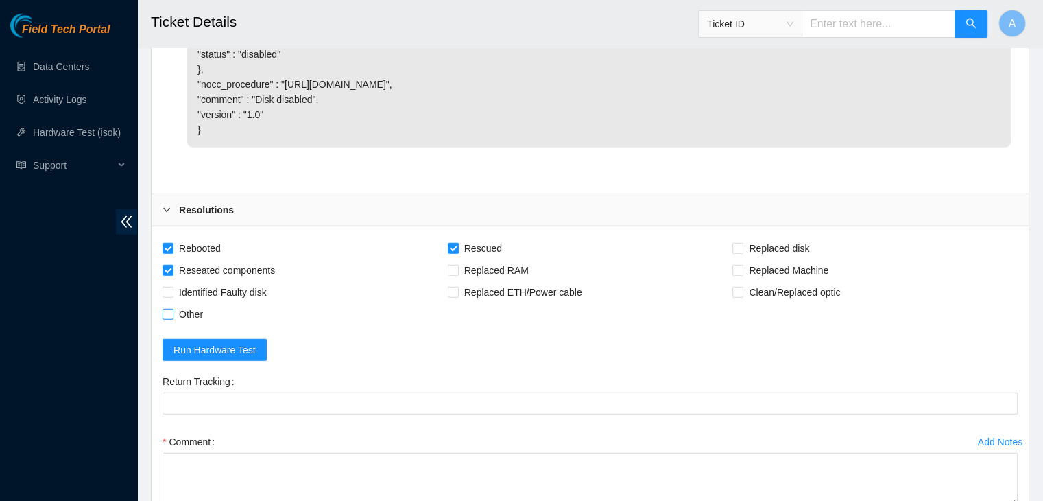
click at [172, 318] on input "Other" at bounding box center [167, 314] width 10 height 10
checkbox input "true"
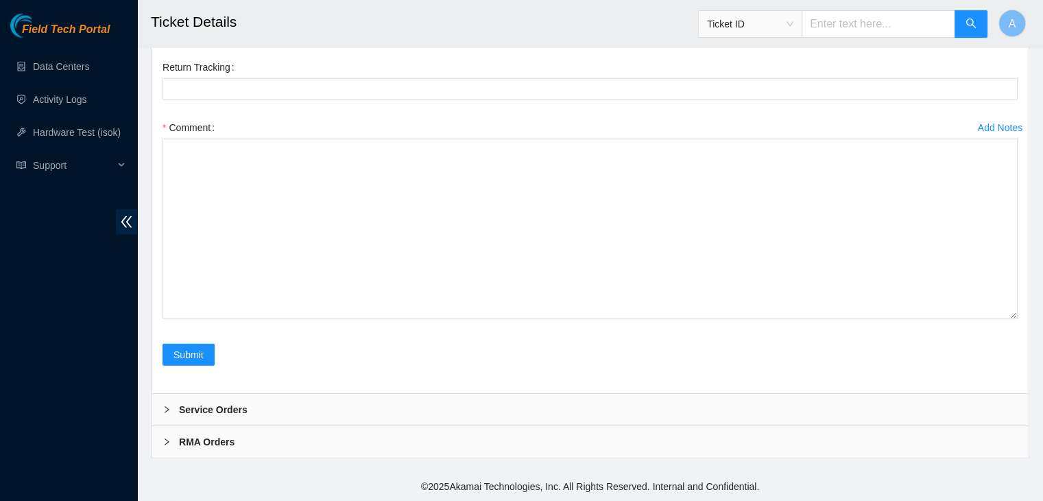
drag, startPoint x: 1012, startPoint y: 313, endPoint x: 989, endPoint y: 501, distance: 189.2
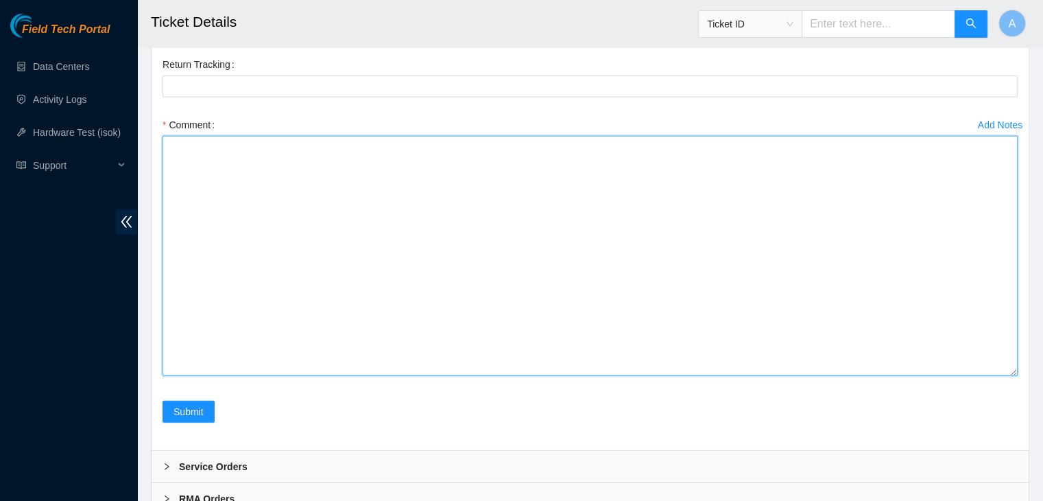
click at [882, 376] on textarea "Comment" at bounding box center [589, 256] width 855 height 240
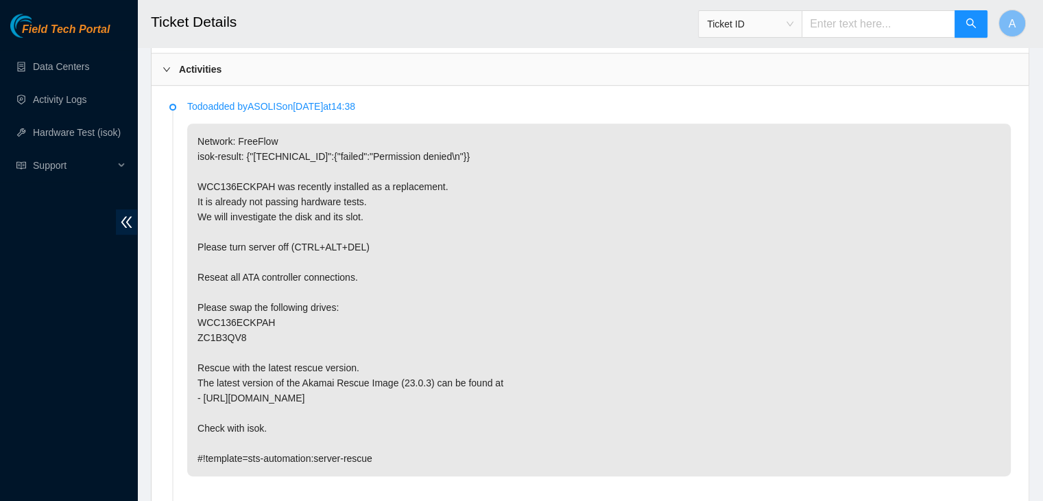
scroll to position [659, 0]
click at [226, 289] on p "Network: FreeFlow isok-result: {"[TECHNICAL_ID]":{"failed":"Permission denied\n…" at bounding box center [598, 301] width 823 height 352
drag, startPoint x: 243, startPoint y: 320, endPoint x: 199, endPoint y: 306, distance: 46.4
click at [199, 306] on p "Network: FreeFlow isok-result: {"[TECHNICAL_ID]":{"failed":"Permission denied\n…" at bounding box center [598, 301] width 823 height 352
copy p "WCC136ECKPAH ZC1B3QV8"
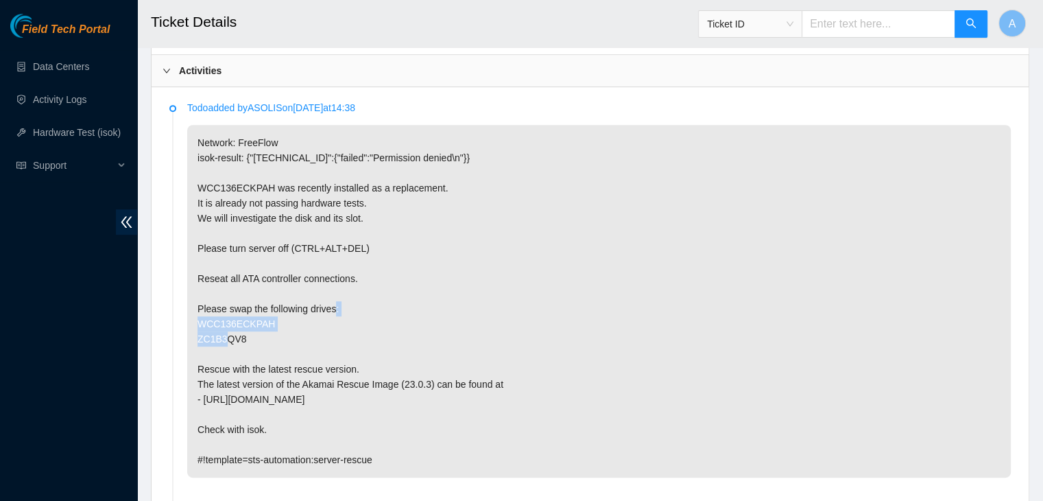
click at [199, 306] on p "Network: FreeFlow isok-result: {"[TECHNICAL_ID]":{"failed":"Permission denied\n…" at bounding box center [598, 301] width 823 height 352
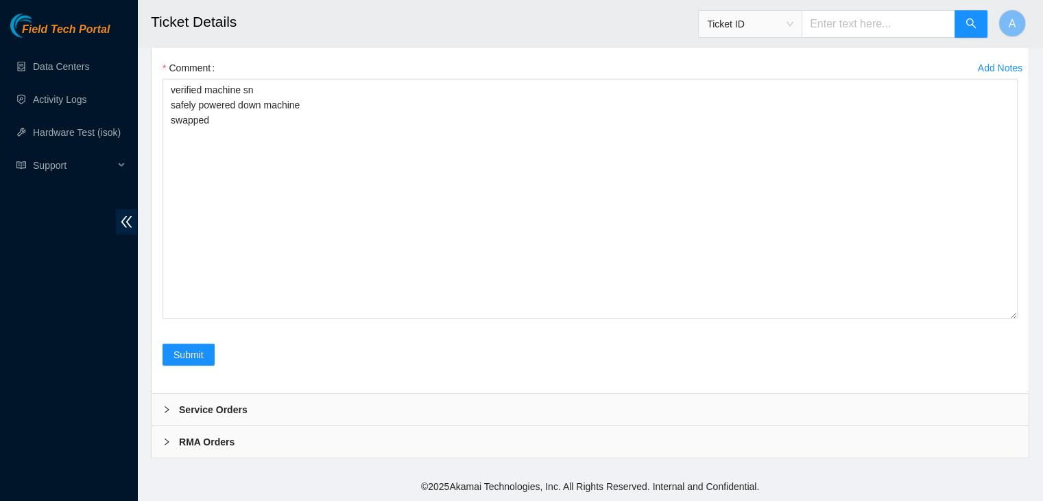
scroll to position [3772, 0]
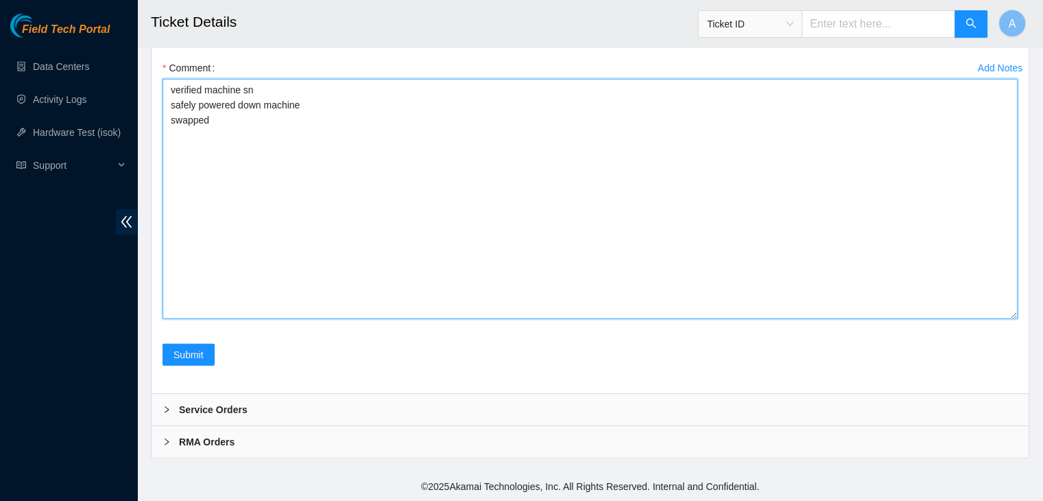
click at [243, 305] on textarea "verified machine sn safely powered down machine swapped" at bounding box center [589, 199] width 855 height 240
paste textarea "WCC136ECKPAH ZC1B3QV8"
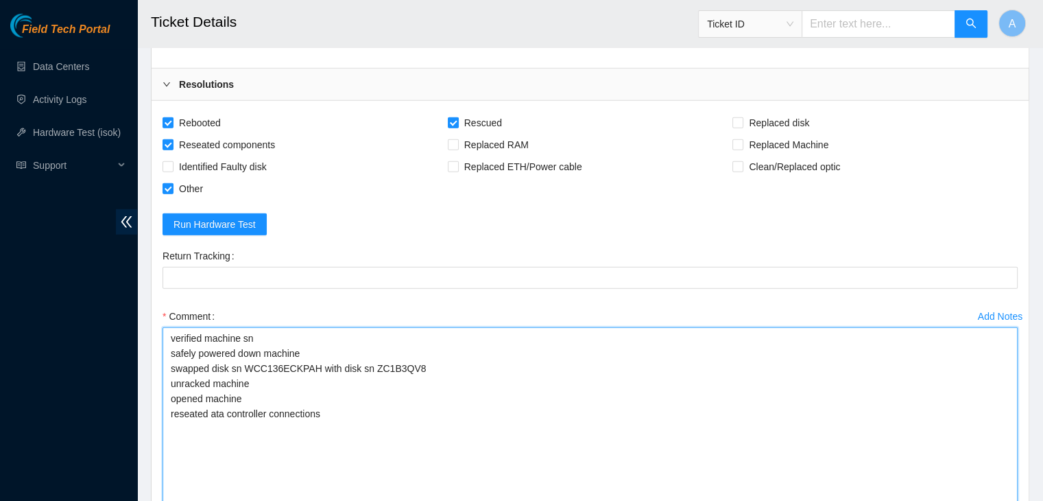
scroll to position [3896, 0]
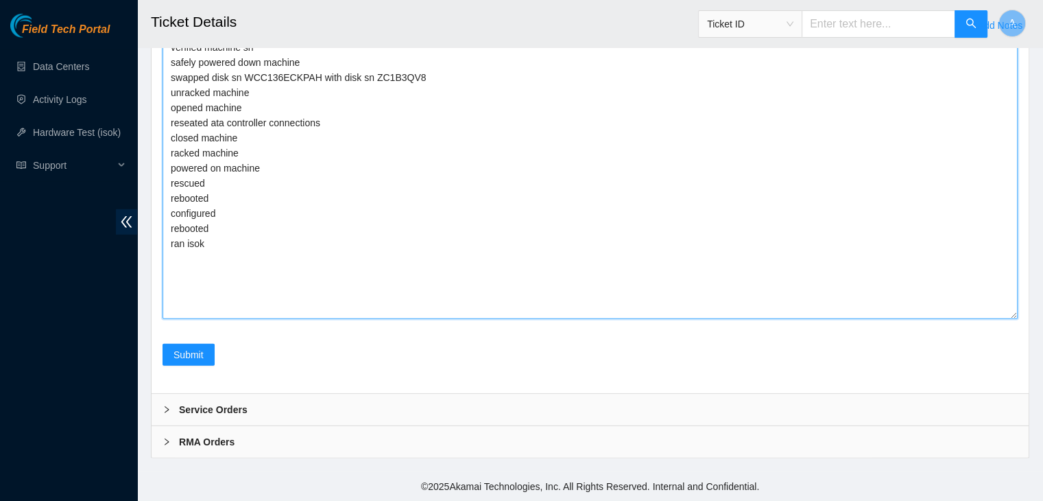
drag, startPoint x: 1015, startPoint y: 316, endPoint x: 1015, endPoint y: 532, distance: 216.0
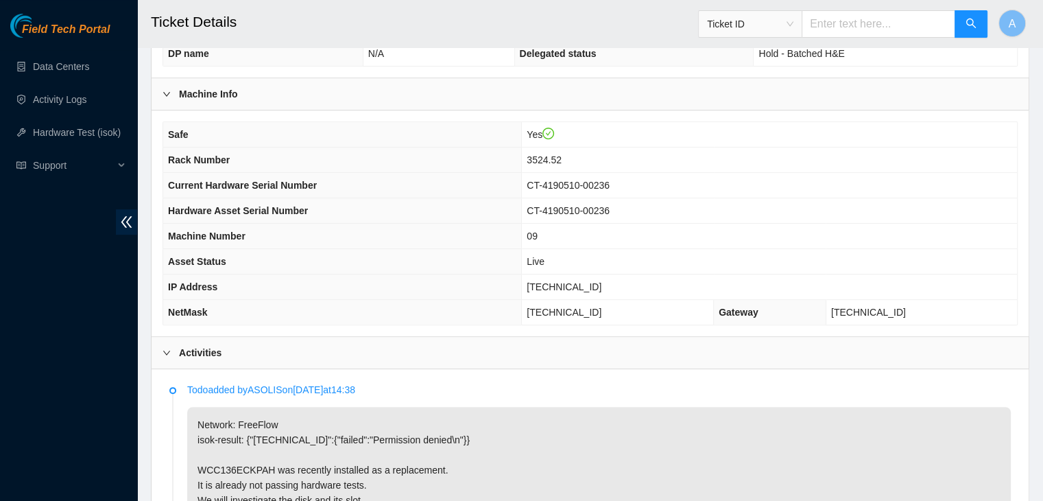
scroll to position [378, 0]
click at [584, 280] on span "[TECHNICAL_ID]" at bounding box center [564, 285] width 75 height 11
copy span "[TECHNICAL_ID]"
click at [584, 280] on span "[TECHNICAL_ID]" at bounding box center [564, 285] width 75 height 11
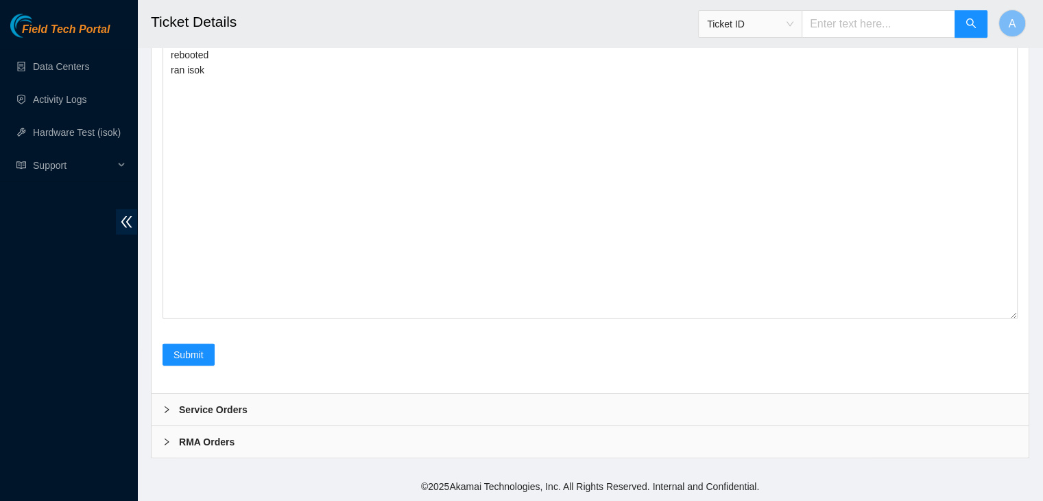
scroll to position [4112, 0]
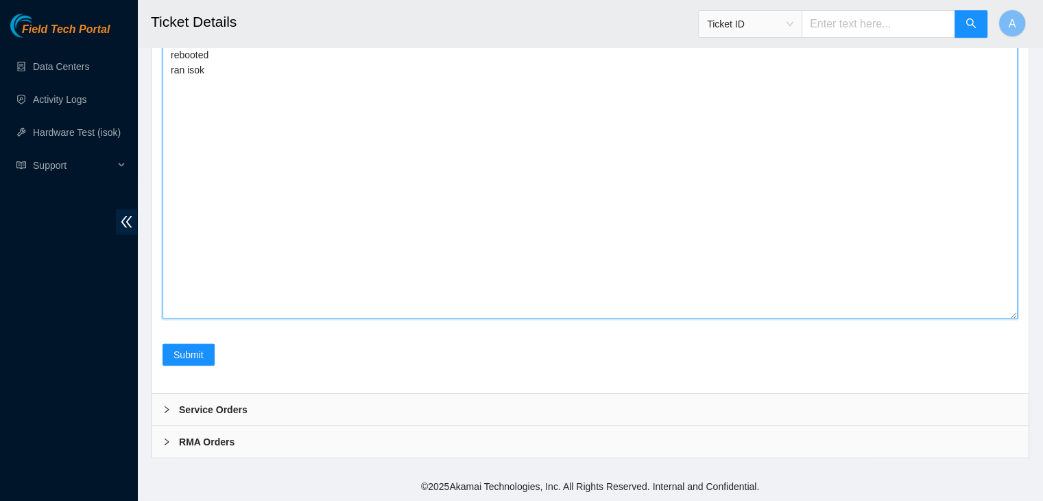
click at [468, 278] on textarea "verified machine sn safely powered down machine swapped disk sn WCC136ECKPAH wi…" at bounding box center [589, 91] width 855 height 456
paste textarea "332762 05-09-2025 11:35:31 23.36.67.88 COMPLETE Result Detail Message Ticket ID…"
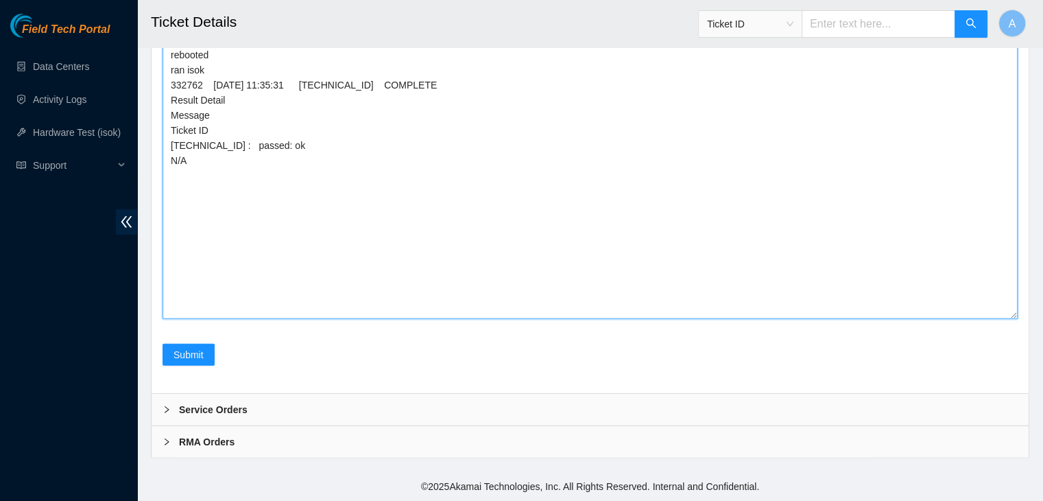
scroll to position [4008, 0]
type textarea "verified machine sn safely powered down machine swapped disk sn WCC136ECKPAH wi…"
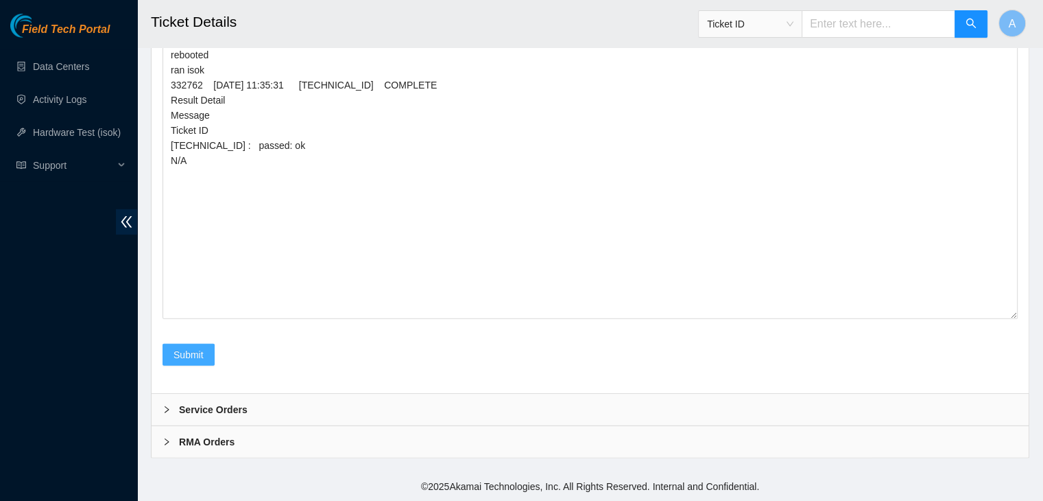
click at [206, 350] on button "Submit" at bounding box center [188, 355] width 52 height 22
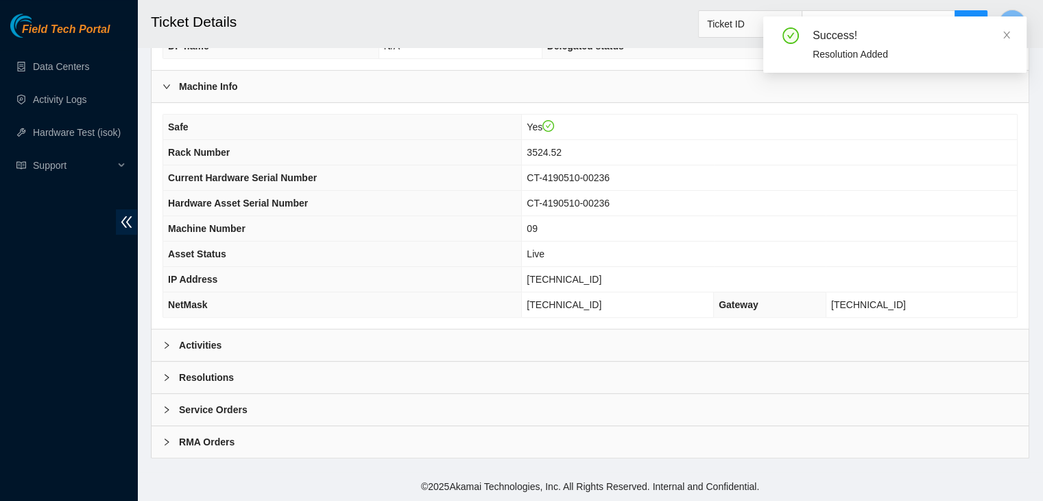
scroll to position [365, 0]
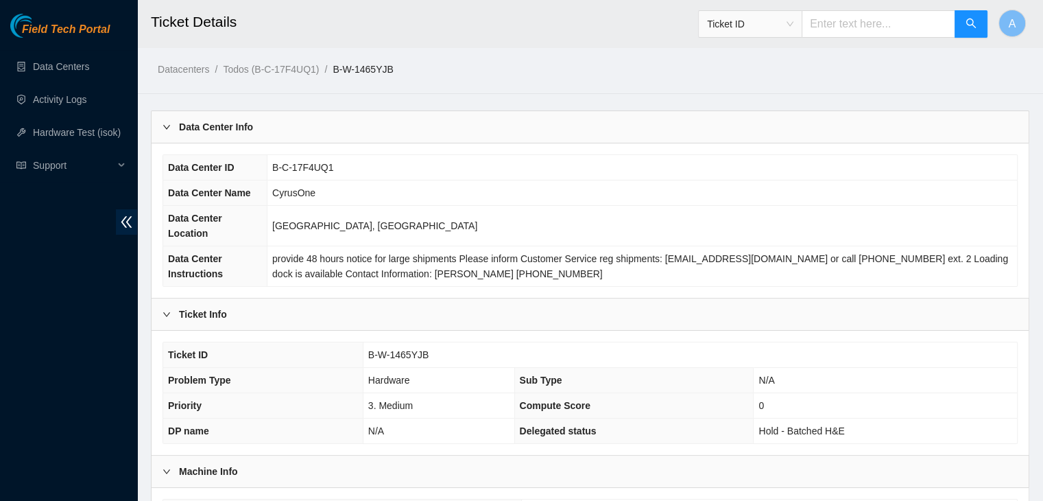
scroll to position [365, 0]
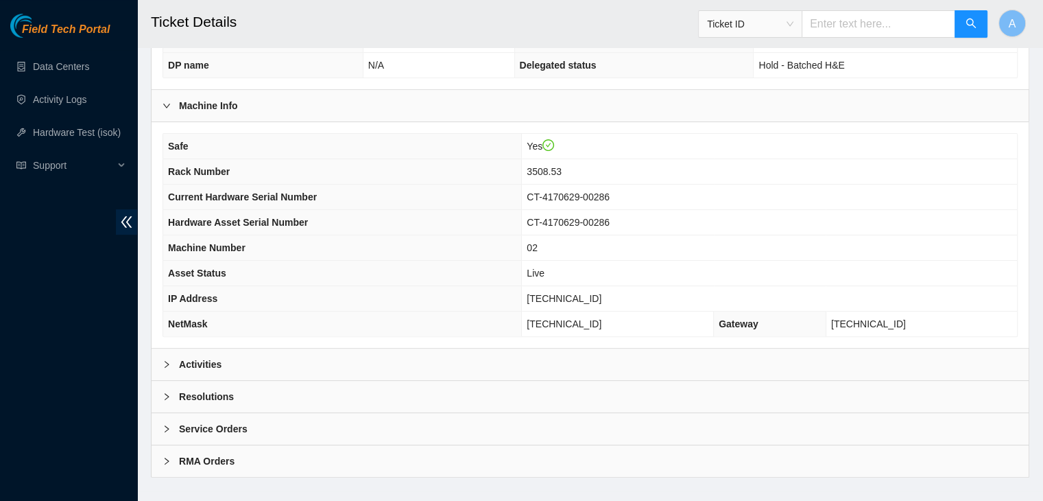
click at [568, 348] on div "Activities" at bounding box center [590, 364] width 877 height 32
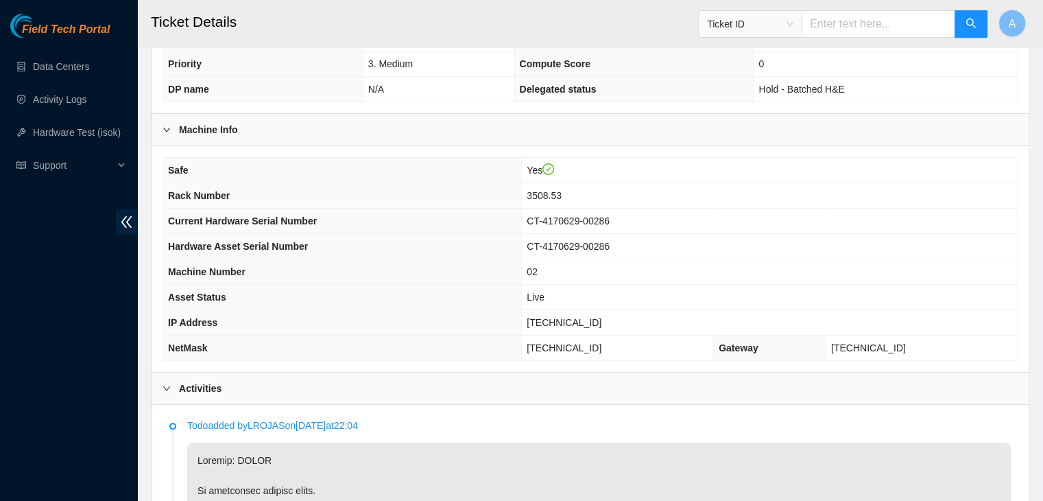
scroll to position [339, 0]
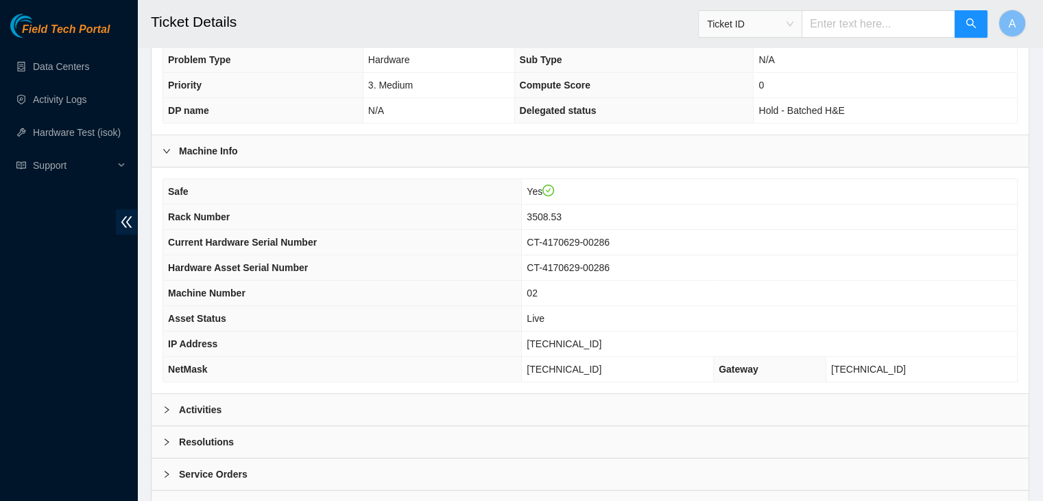
scroll to position [335, 0]
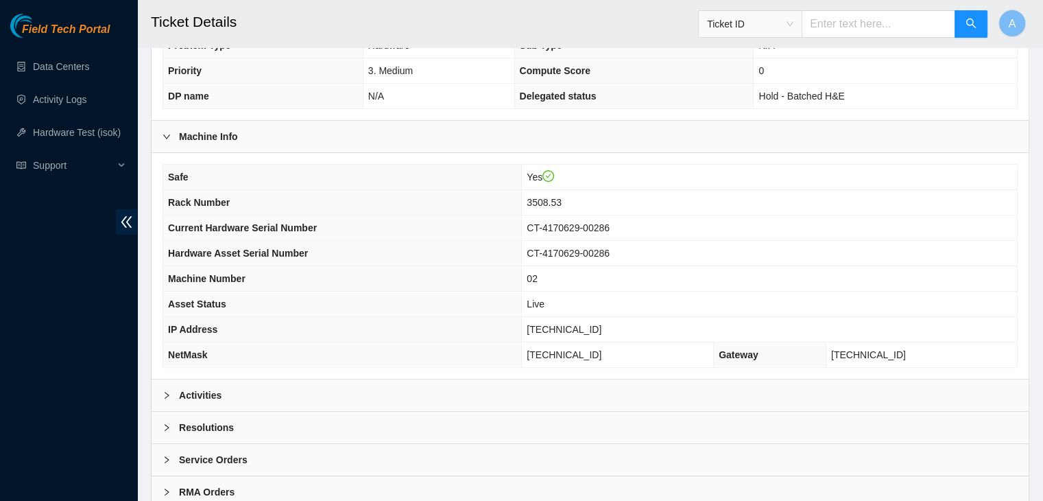
click at [489, 379] on div "Activities" at bounding box center [590, 395] width 877 height 32
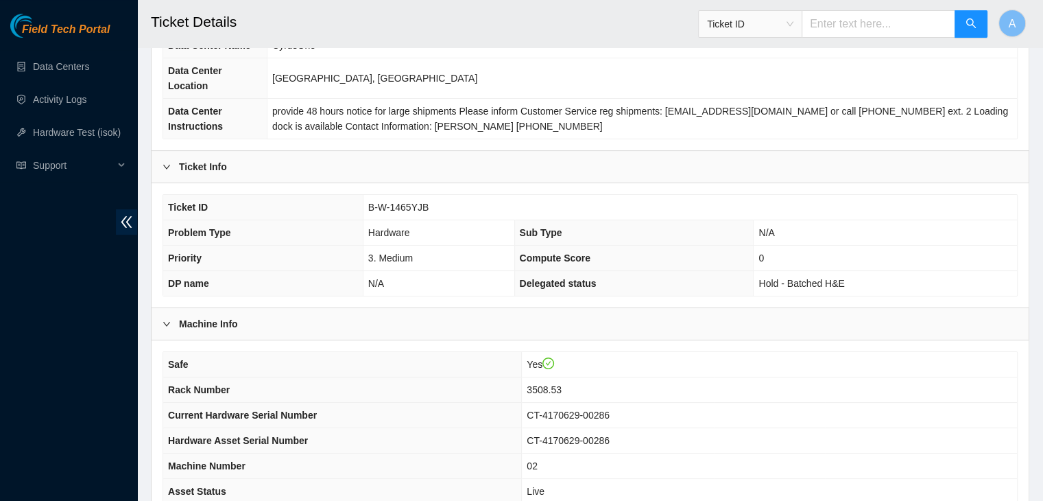
scroll to position [228, 0]
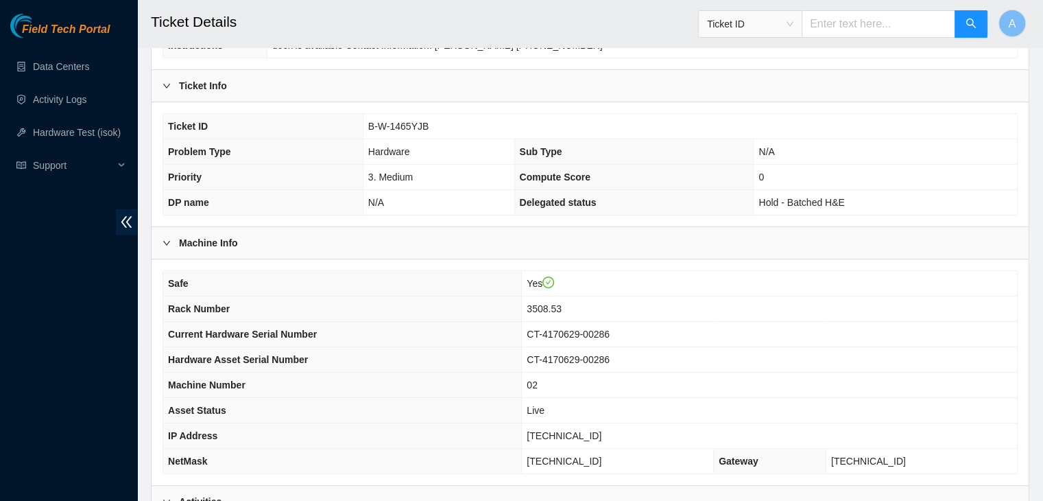
click at [598, 430] on span "[TECHNICAL_ID]" at bounding box center [564, 435] width 75 height 11
copy span "[TECHNICAL_ID]"
click at [598, 430] on span "[TECHNICAL_ID]" at bounding box center [564, 435] width 75 height 11
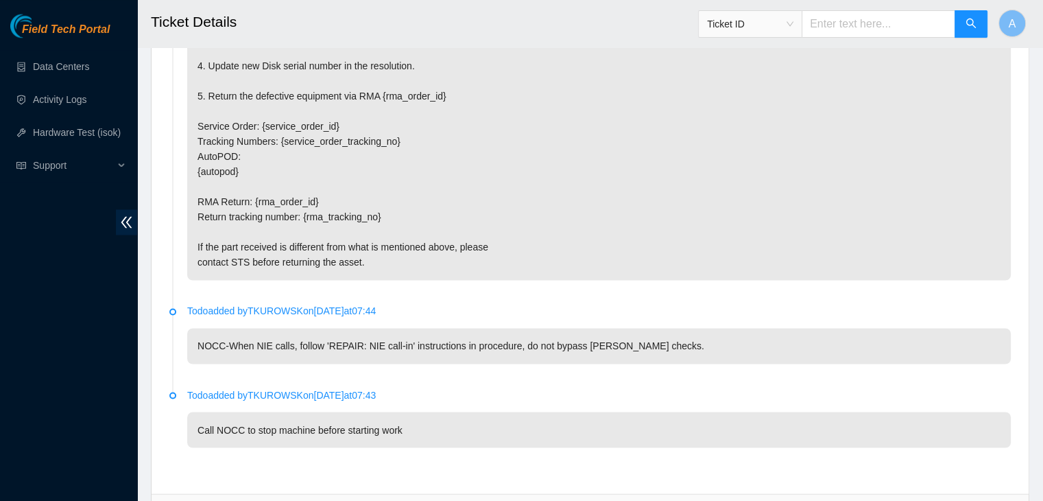
scroll to position [2328, 0]
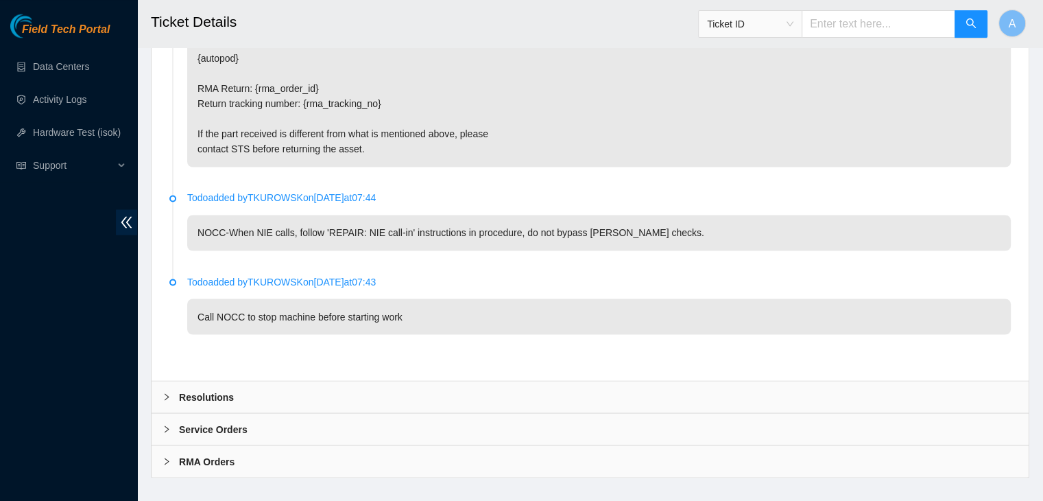
click at [492, 381] on div "Resolutions" at bounding box center [590, 397] width 877 height 32
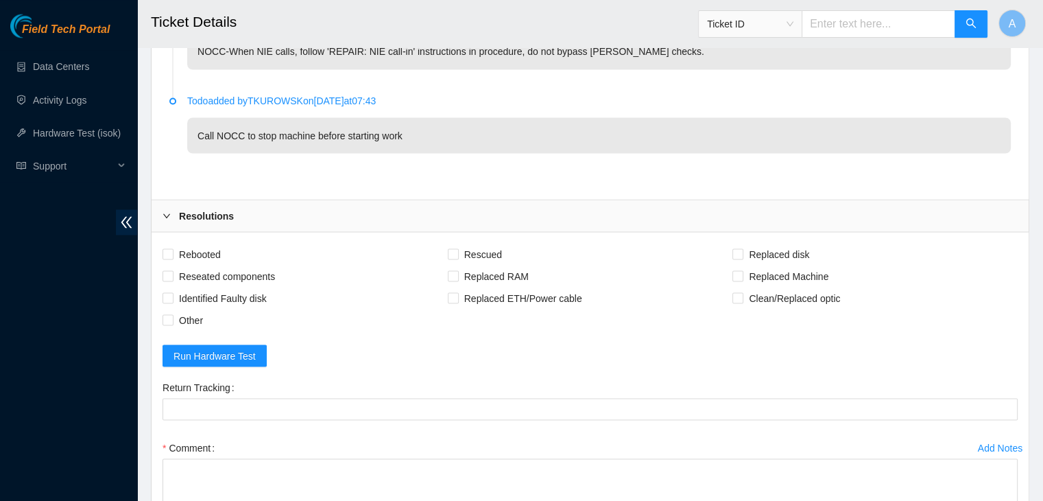
scroll to position [2511, 0]
click at [210, 241] on span "Rebooted" at bounding box center [199, 252] width 53 height 22
click at [172, 246] on input "Rebooted" at bounding box center [167, 251] width 10 height 10
checkbox input "true"
click at [225, 263] on span "Reseated components" at bounding box center [226, 274] width 107 height 22
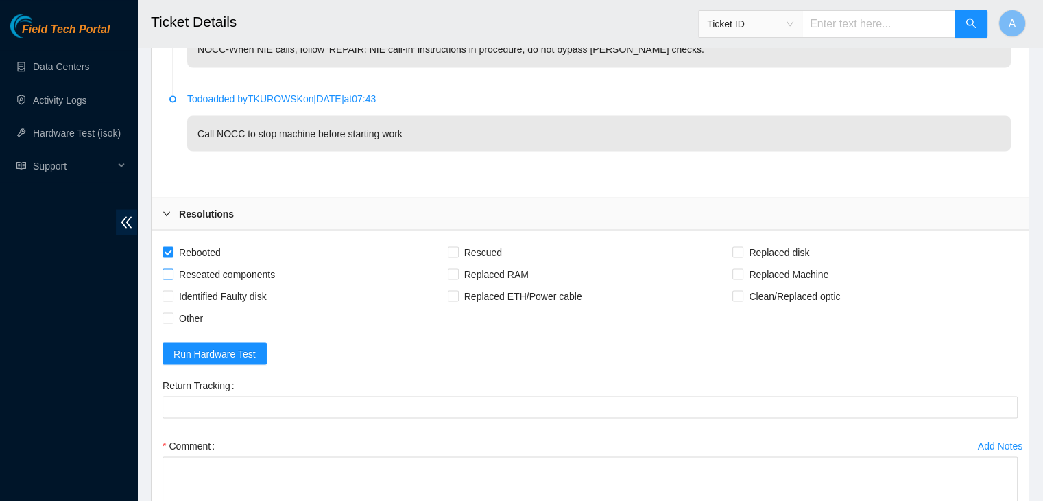
click at [172, 268] on input "Reseated components" at bounding box center [167, 273] width 10 height 10
checkbox input "true"
click at [463, 241] on span "Rescued" at bounding box center [483, 252] width 49 height 22
click at [457, 246] on input "Rescued" at bounding box center [453, 251] width 10 height 10
checkbox input "true"
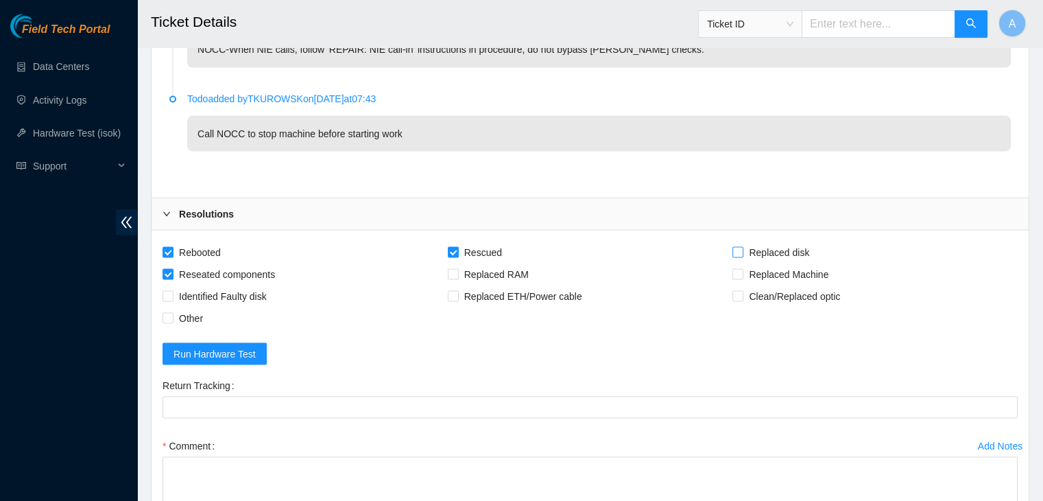
click at [795, 241] on span "Replaced disk" at bounding box center [778, 252] width 71 height 22
click at [742, 246] on input "Replaced disk" at bounding box center [737, 251] width 10 height 10
checkbox input "true"
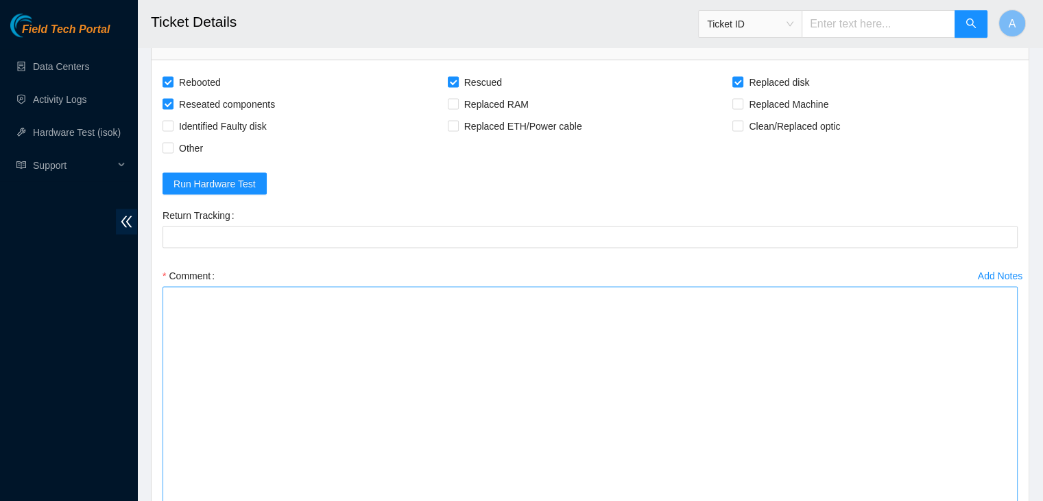
drag, startPoint x: 1015, startPoint y: 317, endPoint x: 990, endPoint y: 498, distance: 182.0
click at [990, 498] on textarea "Comment" at bounding box center [589, 403] width 855 height 232
click at [886, 410] on textarea "Comment" at bounding box center [589, 403] width 855 height 232
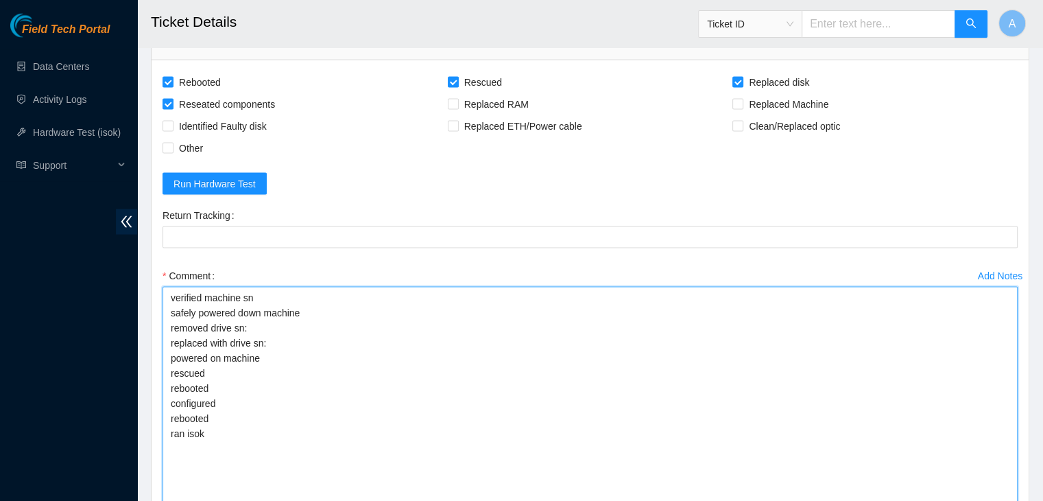
paste textarea "332768 05-09-2025 11:49:40 23.218.82.69 COMPLETE Result Detail Message Ticket I…"
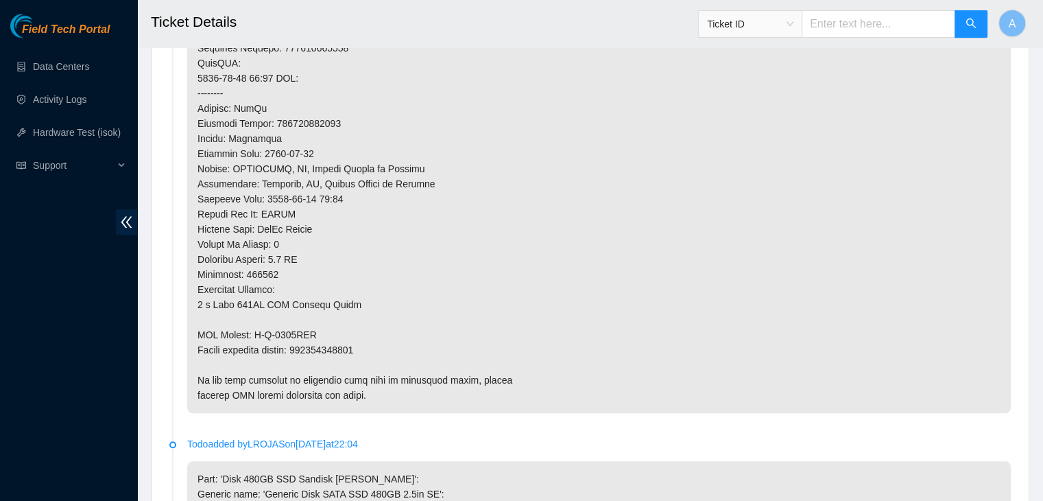
scroll to position [1056, 0]
type textarea "verified machine sn safely powered down machine removed drive sn: replaced with…"
click at [356, 331] on p at bounding box center [598, 70] width 823 height 684
copy p "463470046965"
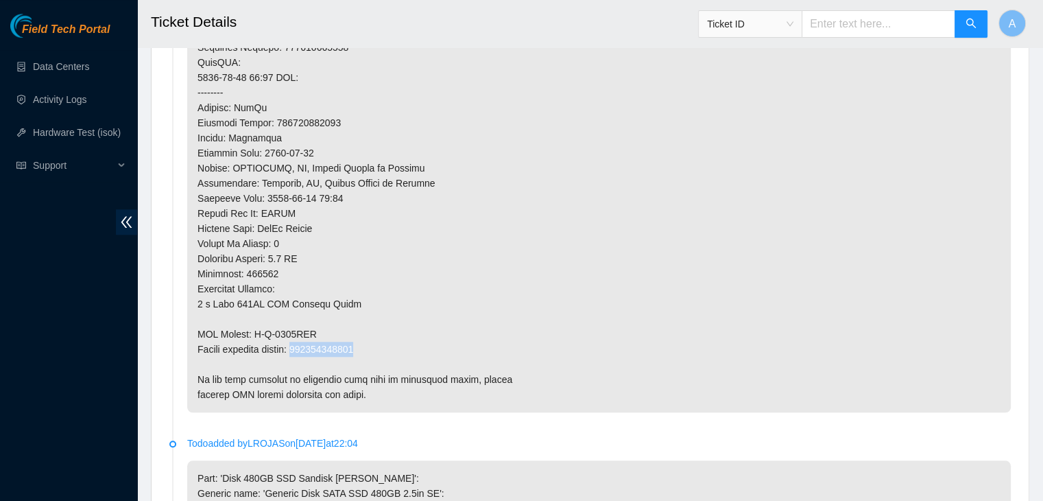
click at [356, 331] on p at bounding box center [598, 70] width 823 height 684
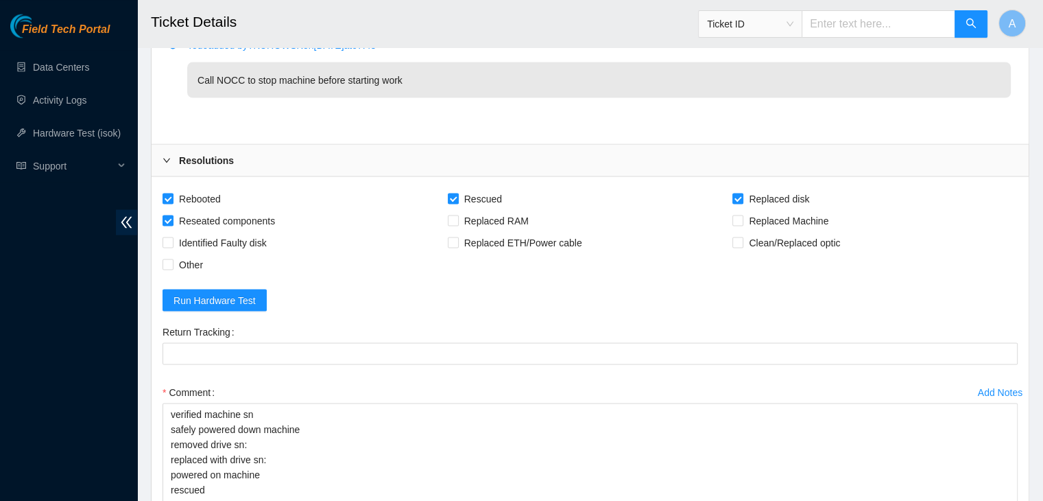
scroll to position [2566, 0]
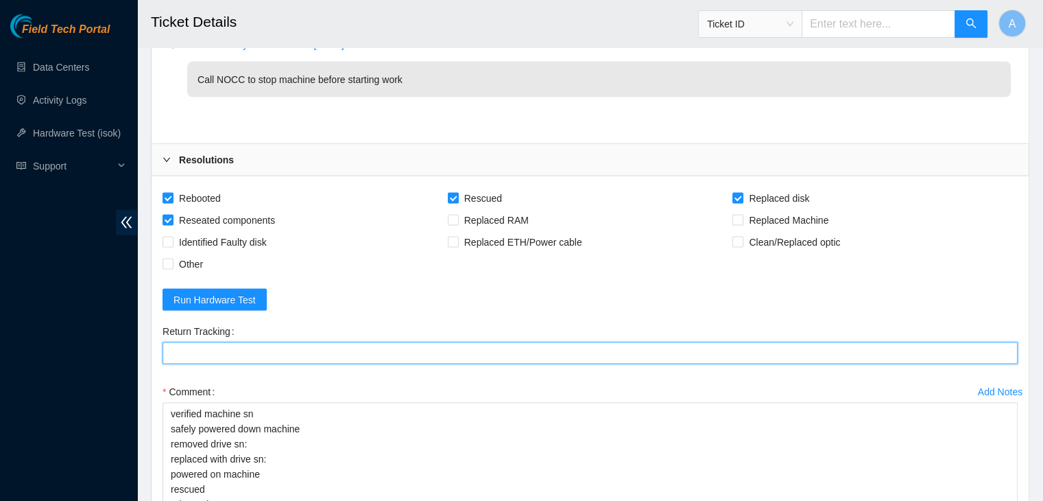
click at [386, 341] on Tracking "Return Tracking" at bounding box center [589, 352] width 855 height 22
paste Tracking "463470046965"
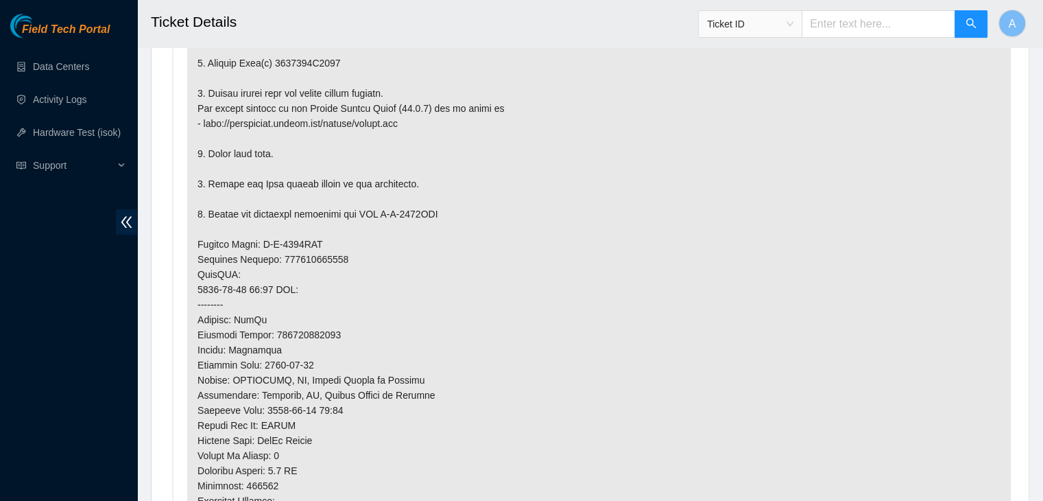
scroll to position [767, 0]
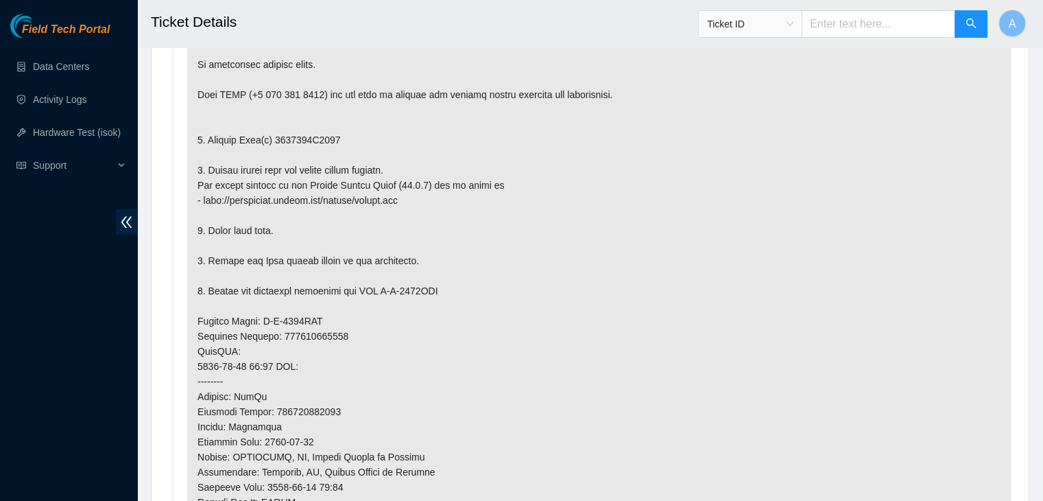
type Tracking "463470046965"
click at [315, 124] on p at bounding box center [598, 358] width 823 height 684
copy p "1334094B0011"
click at [315, 124] on p at bounding box center [598, 358] width 823 height 684
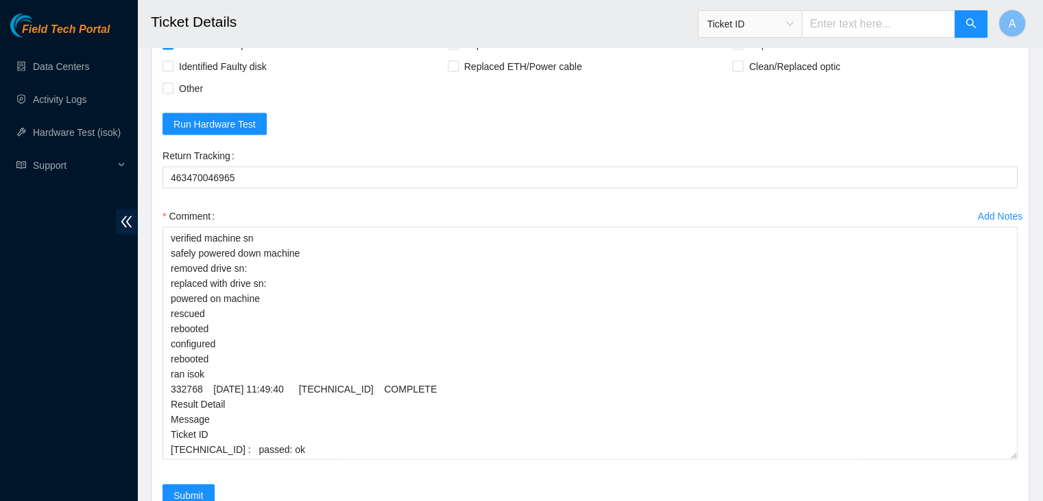
scroll to position [2786, 0]
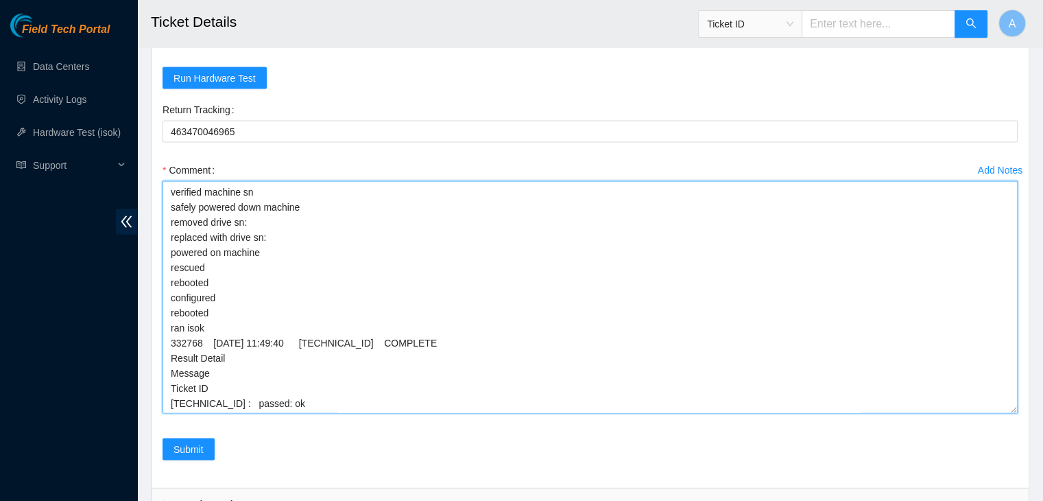
click at [322, 196] on textarea "verified machine sn safely powered down machine removed drive sn: replaced with…" at bounding box center [589, 297] width 855 height 232
paste textarea "1334094B0011"
click at [322, 206] on textarea "verified machine sn safely powered down machine removed drive sn: 1334094B0011 …" at bounding box center [589, 297] width 855 height 232
click at [324, 224] on textarea "verified machine sn safely powered down machine removed drive sn: 1334094B0011 …" at bounding box center [589, 297] width 855 height 232
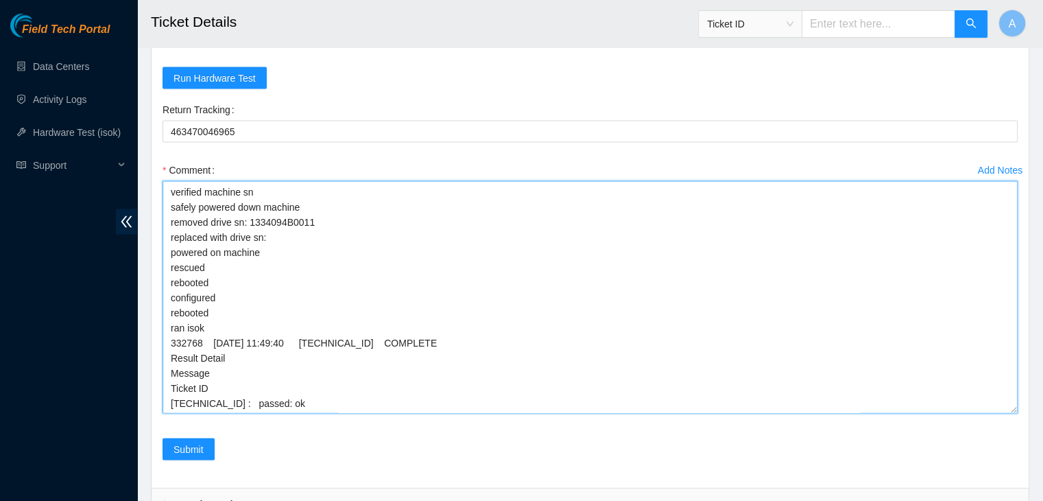
paste textarea "A020A094"
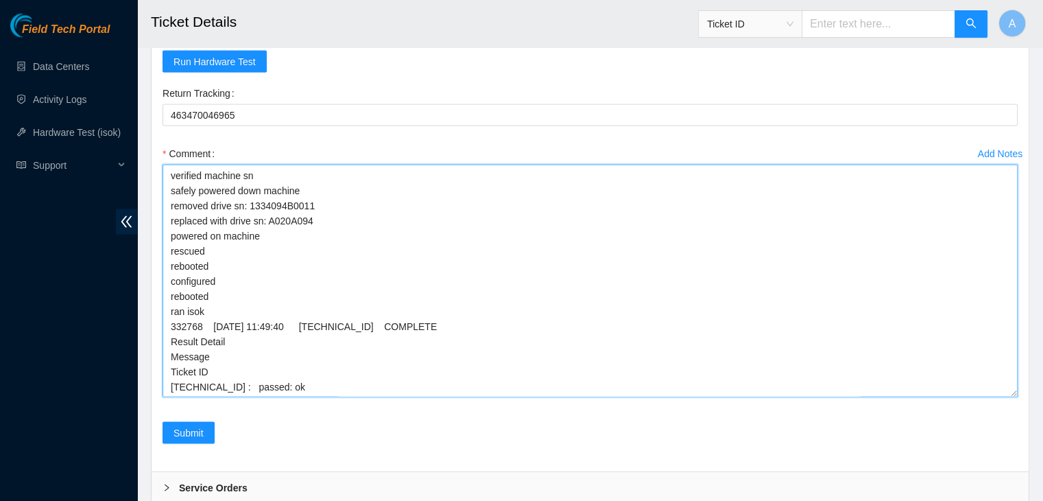
scroll to position [2861, 0]
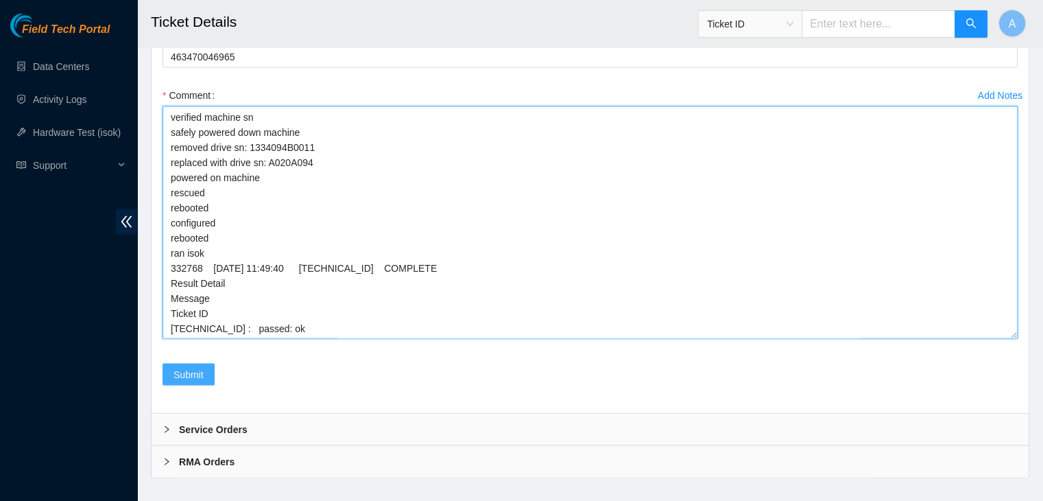
type textarea "verified machine sn safely powered down machine removed drive sn: 1334094B0011 …"
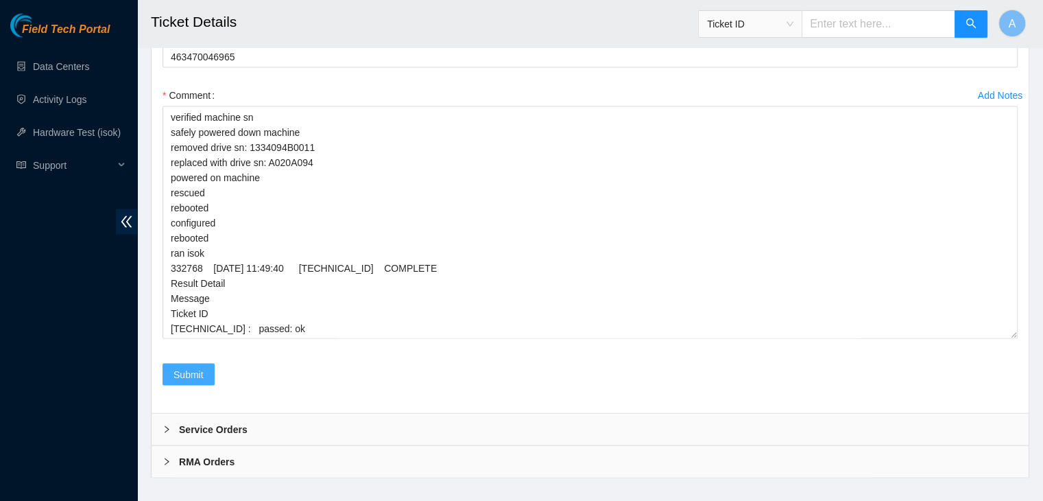
click at [195, 367] on span "Submit" at bounding box center [188, 374] width 30 height 15
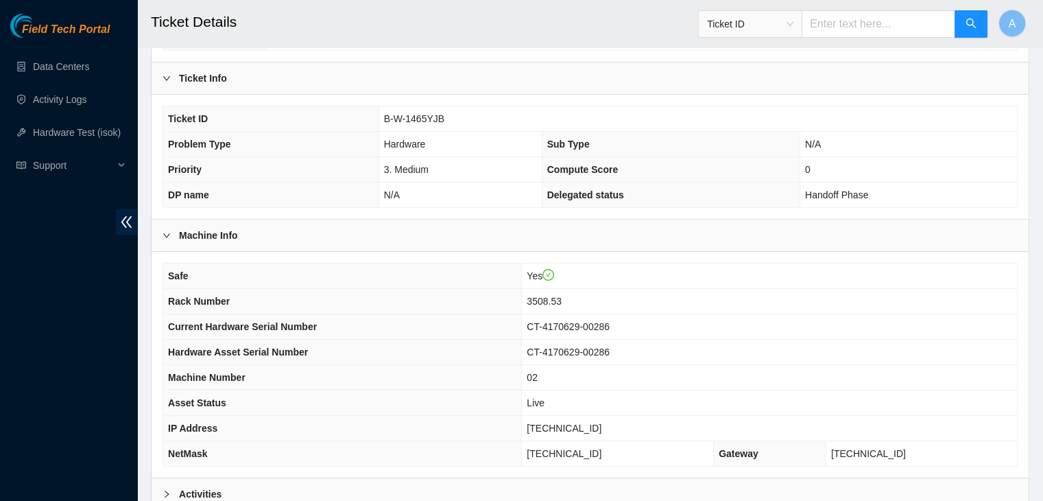
scroll to position [365, 0]
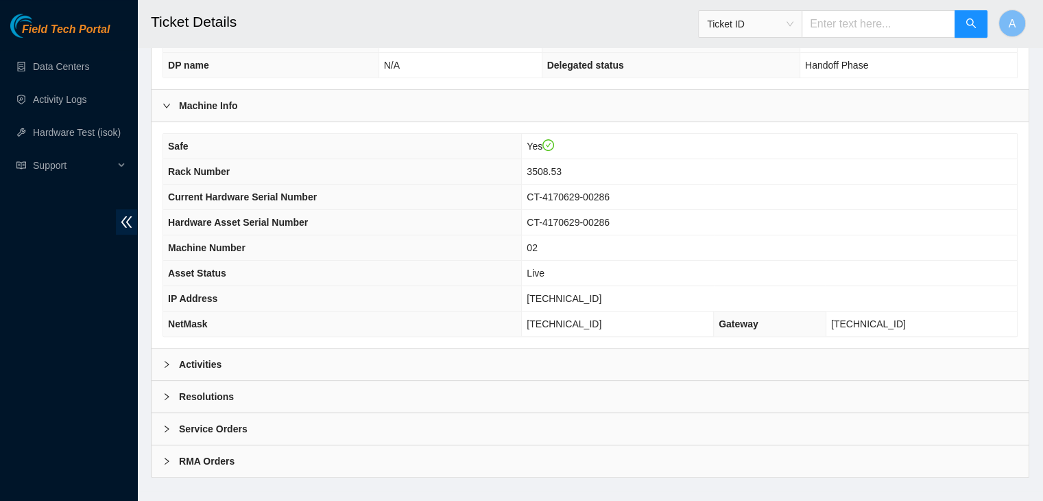
click at [386, 348] on div "Activities" at bounding box center [590, 364] width 877 height 32
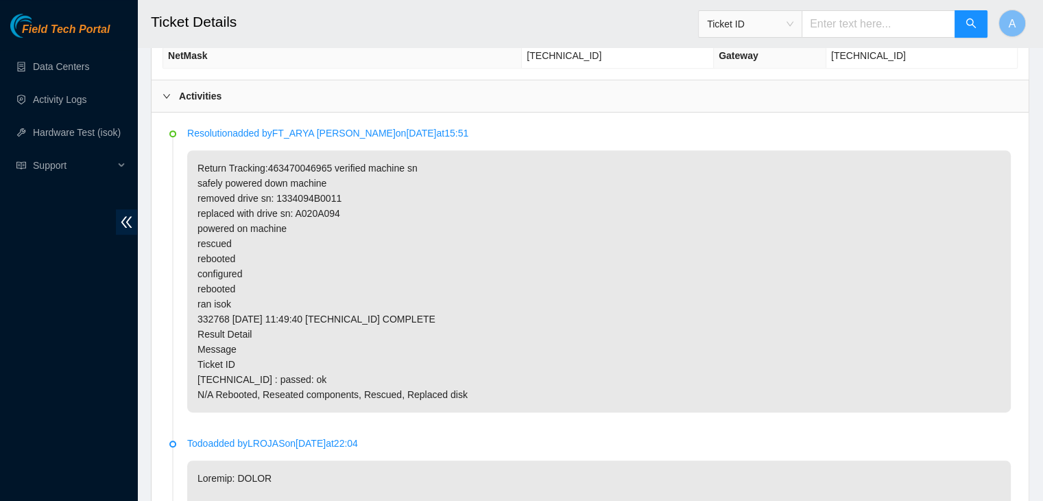
scroll to position [650, 0]
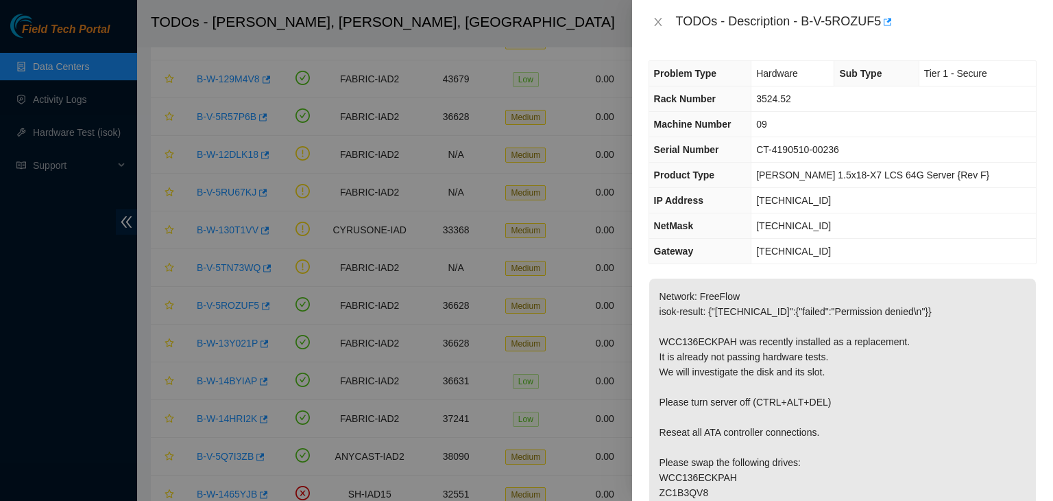
click at [99, 141] on div at bounding box center [526, 250] width 1053 height 501
click at [653, 23] on icon "close" at bounding box center [658, 21] width 11 height 11
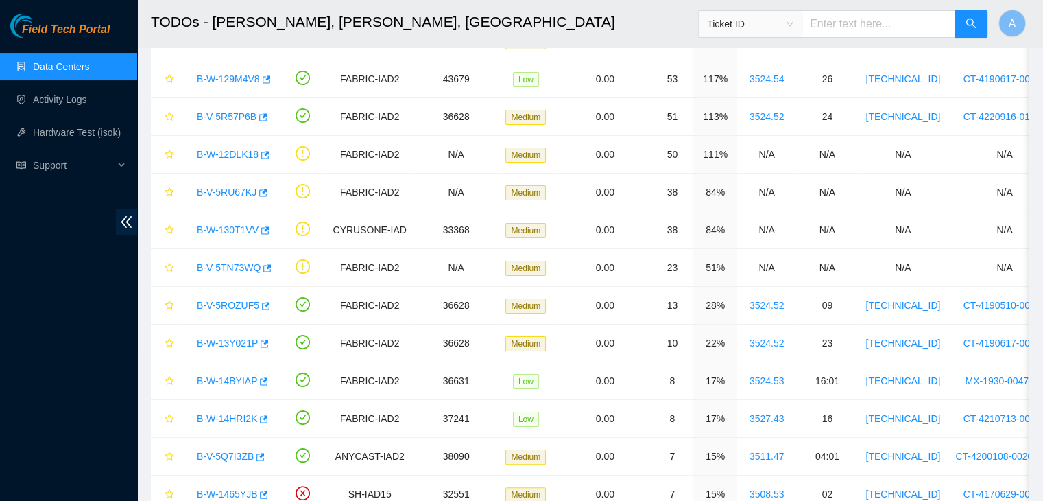
click at [71, 115] on ul "Data Centers Activity Logs Hardware Test (isok) Support" at bounding box center [68, 116] width 137 height 132
click at [77, 127] on link "Hardware Test (isok)" at bounding box center [77, 132] width 88 height 11
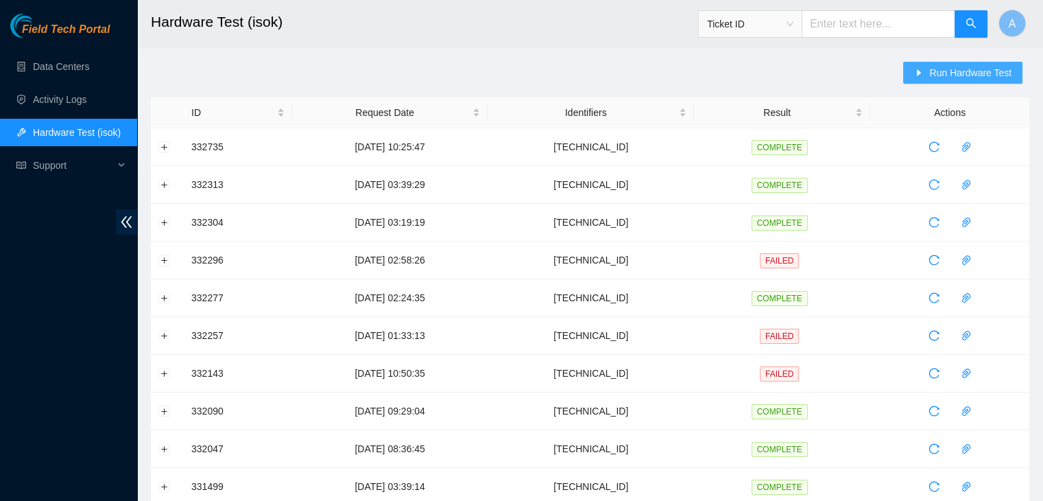
click at [959, 71] on span "Run Hardware Test" at bounding box center [970, 72] width 82 height 15
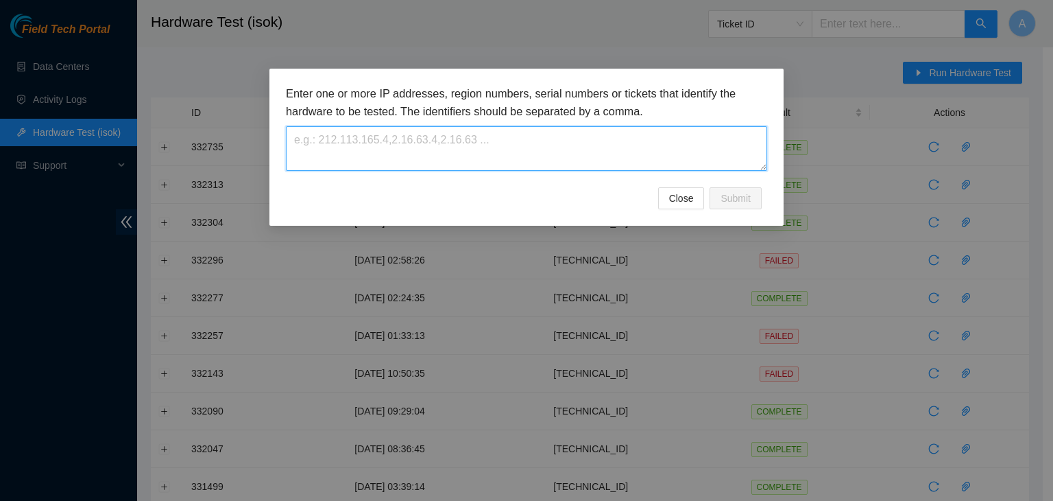
click at [650, 138] on textarea at bounding box center [526, 148] width 481 height 45
paste textarea "[TECHNICAL_ID]"
type textarea "[TECHNICAL_ID]"
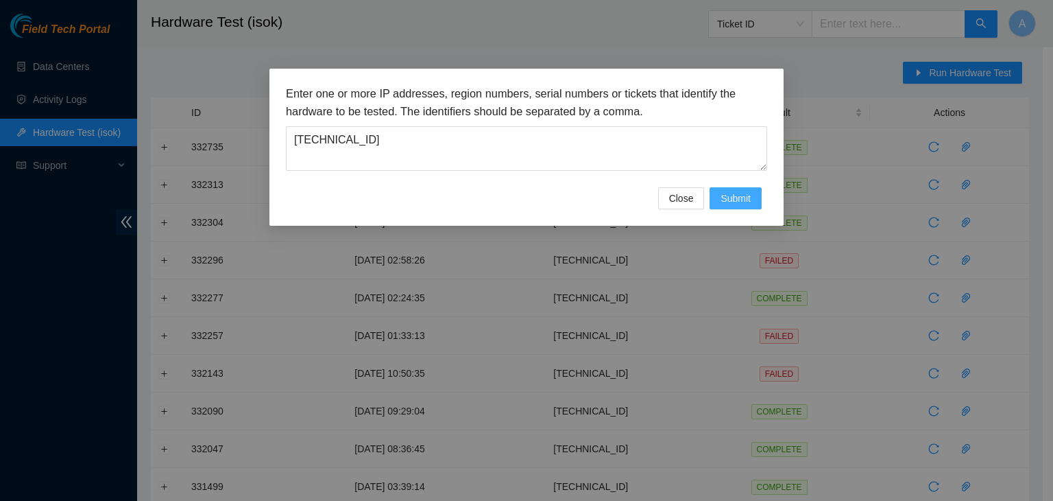
click at [732, 195] on span "Submit" at bounding box center [736, 198] width 30 height 15
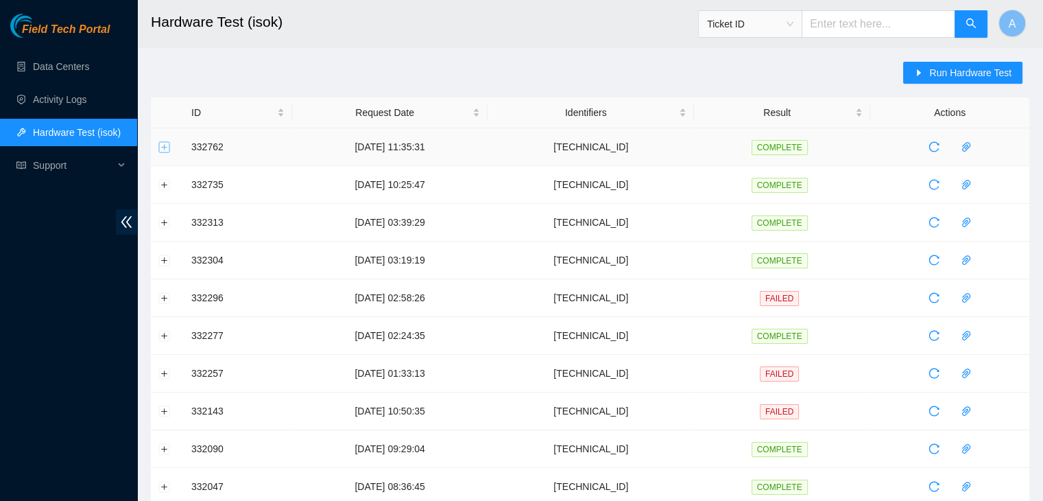
click at [169, 145] on button "Expand row" at bounding box center [164, 146] width 11 height 11
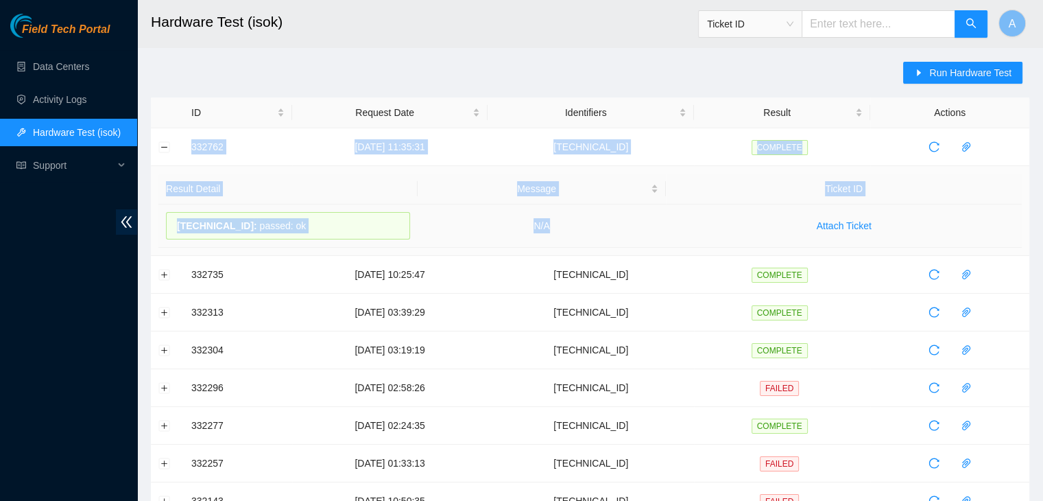
drag, startPoint x: 181, startPoint y: 147, endPoint x: 570, endPoint y: 215, distance: 395.3
copy tbody "332762 [DATE] 11:35:31 [TECHNICAL_ID] COMPLETE Result Detail Message Ticket ID …"
click at [570, 215] on td "N/A" at bounding box center [542, 225] width 249 height 43
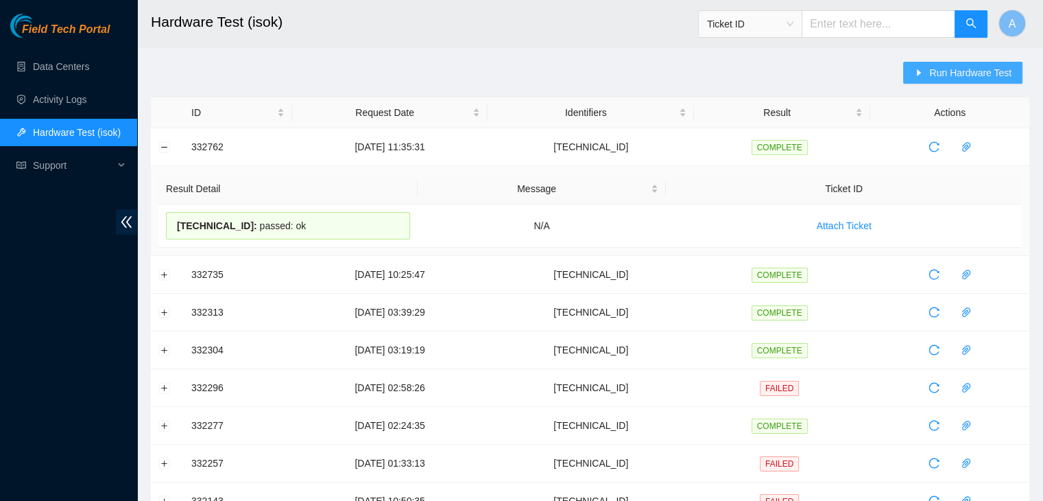
click at [927, 78] on button "Run Hardware Test" at bounding box center [962, 73] width 119 height 22
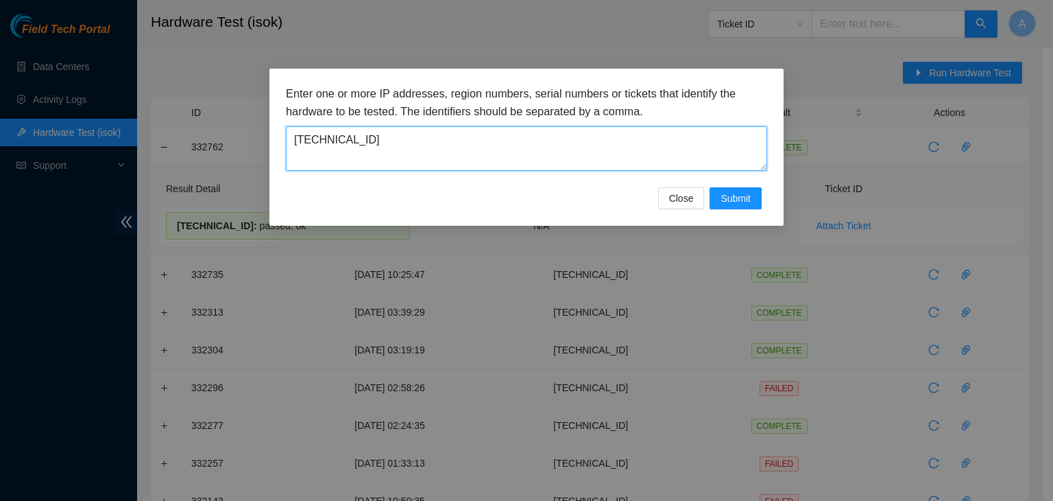
click at [697, 154] on textarea "[TECHNICAL_ID]" at bounding box center [526, 148] width 481 height 45
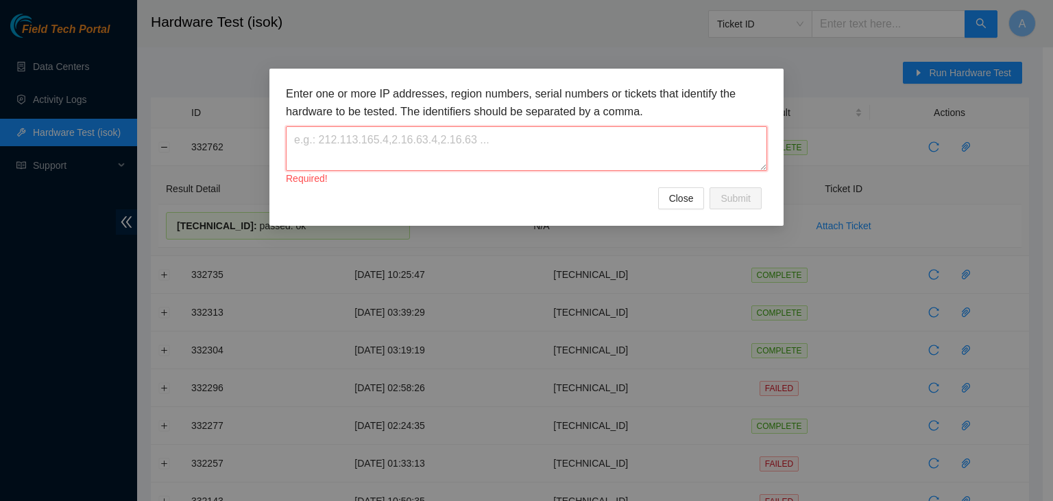
paste textarea "[TECHNICAL_ID]"
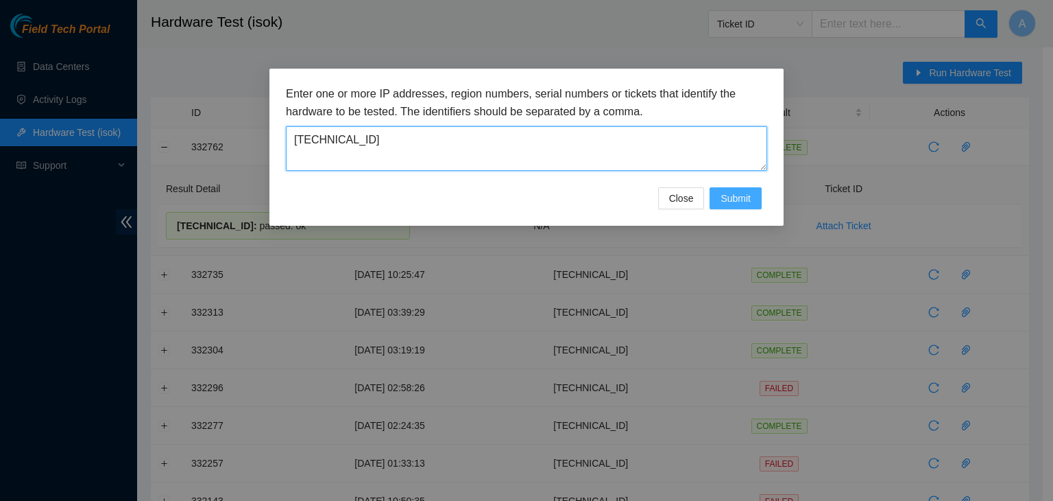
type textarea "[TECHNICAL_ID]"
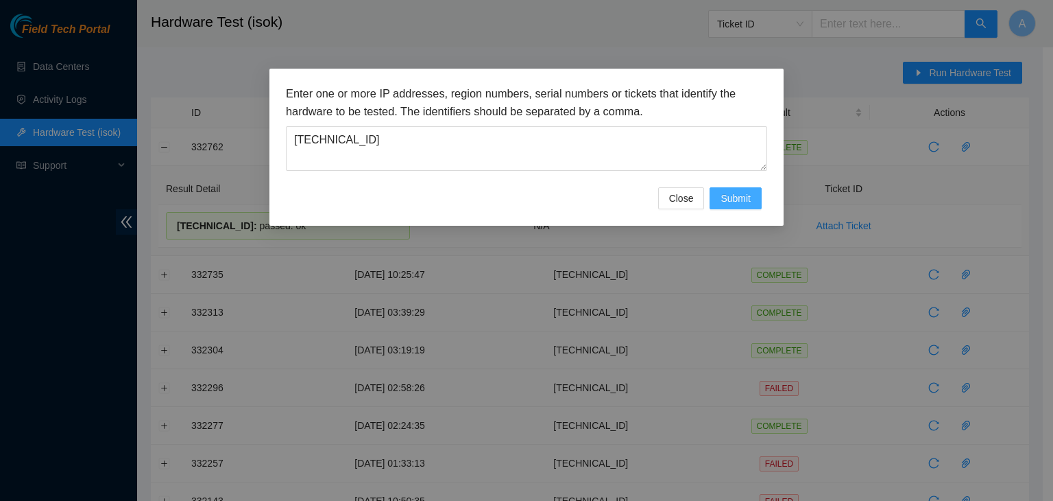
click at [760, 193] on button "Submit" at bounding box center [736, 198] width 52 height 22
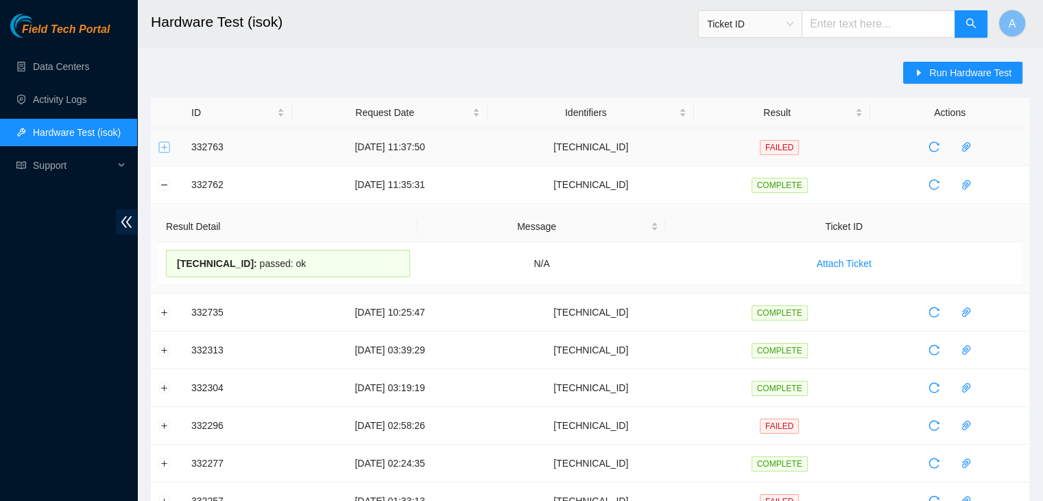
click at [169, 146] on button "Expand row" at bounding box center [164, 146] width 11 height 11
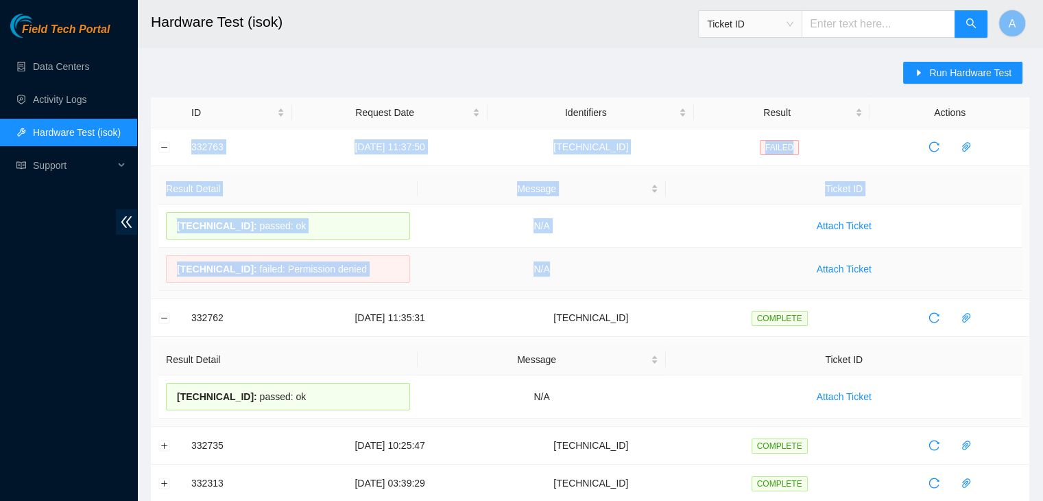
drag, startPoint x: 189, startPoint y: 143, endPoint x: 665, endPoint y: 265, distance: 491.2
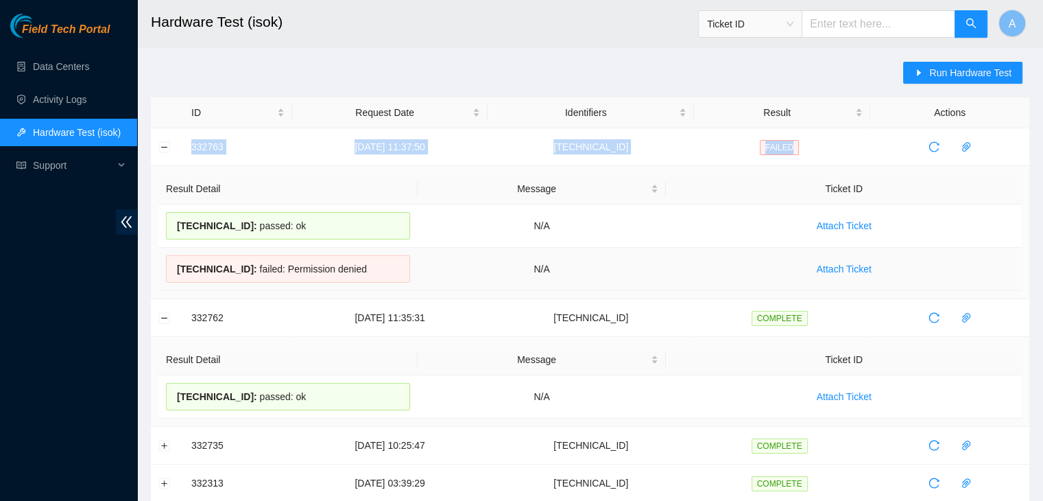
copy tr "332763 05-09-2025 11:37:50 23.36.67.34 FAILED"
click at [666, 265] on td "Attach Ticket" at bounding box center [844, 269] width 356 height 43
click at [929, 85] on div "Run Hardware Test" at bounding box center [966, 80] width 126 height 36
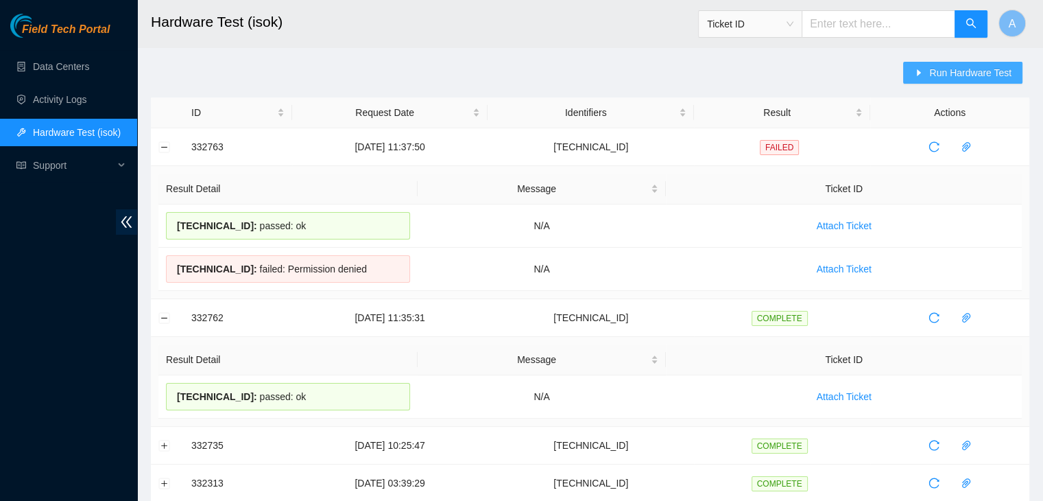
click at [931, 77] on button "Run Hardware Test" at bounding box center [962, 73] width 119 height 22
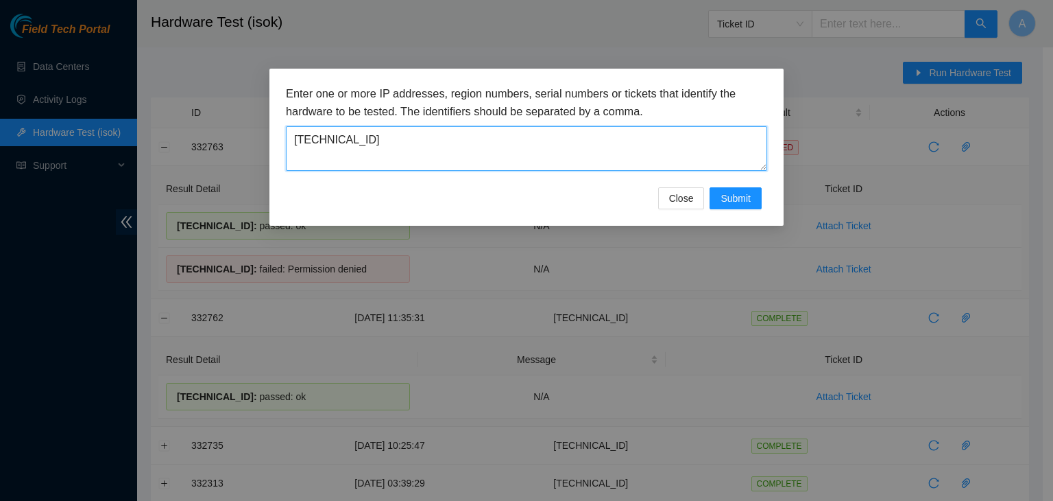
click at [568, 164] on textarea "23.36.67.34" at bounding box center [526, 148] width 481 height 45
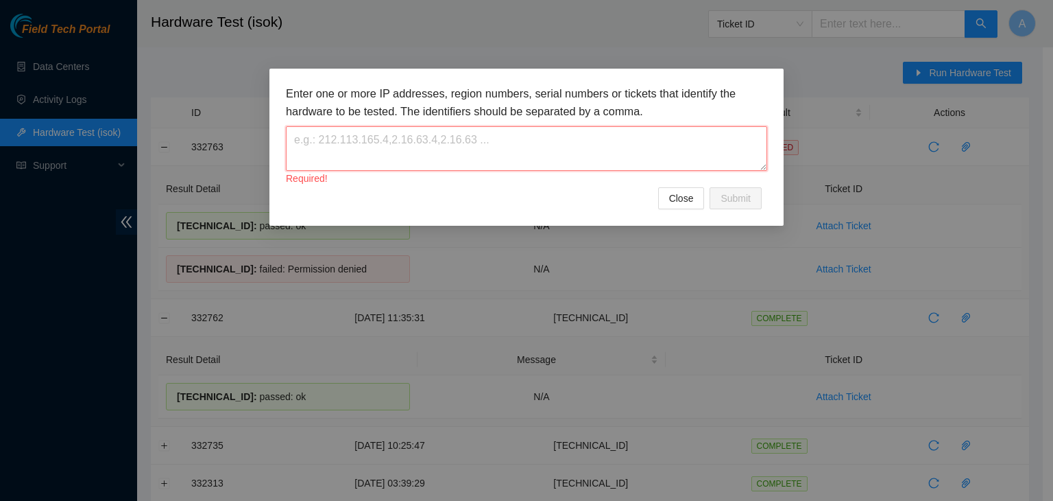
paste textarea "23.218.82.69"
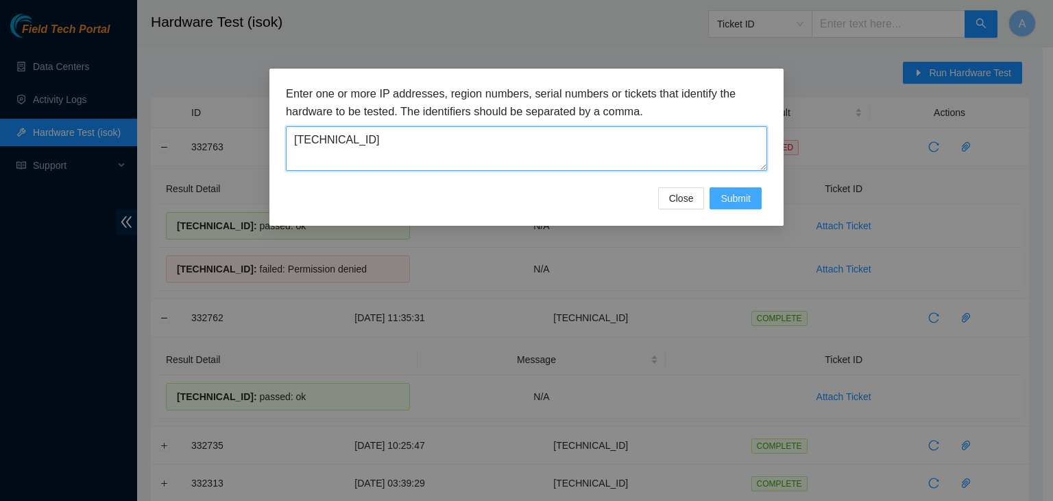
type textarea "23.218.82.69"
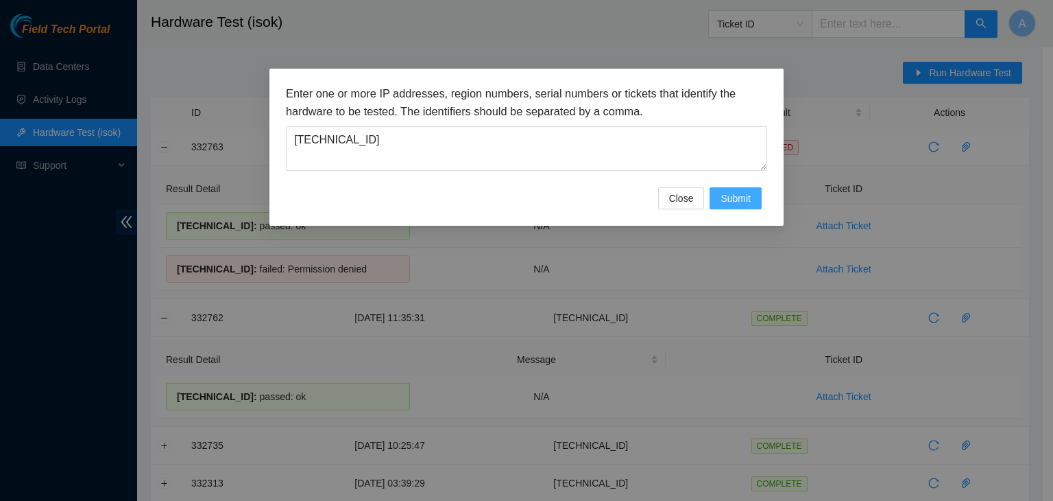
click at [727, 193] on span "Submit" at bounding box center [736, 198] width 30 height 15
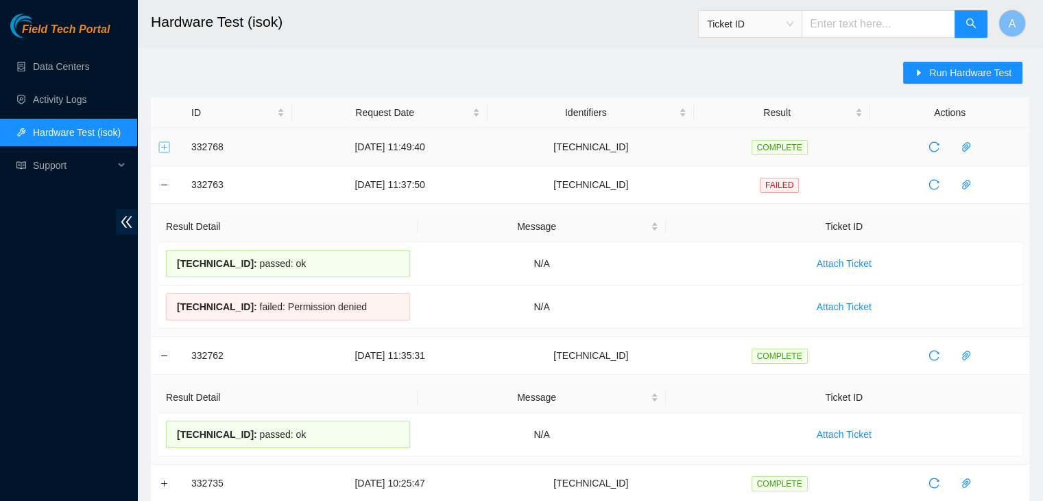
click at [163, 149] on button "Expand row" at bounding box center [164, 146] width 11 height 11
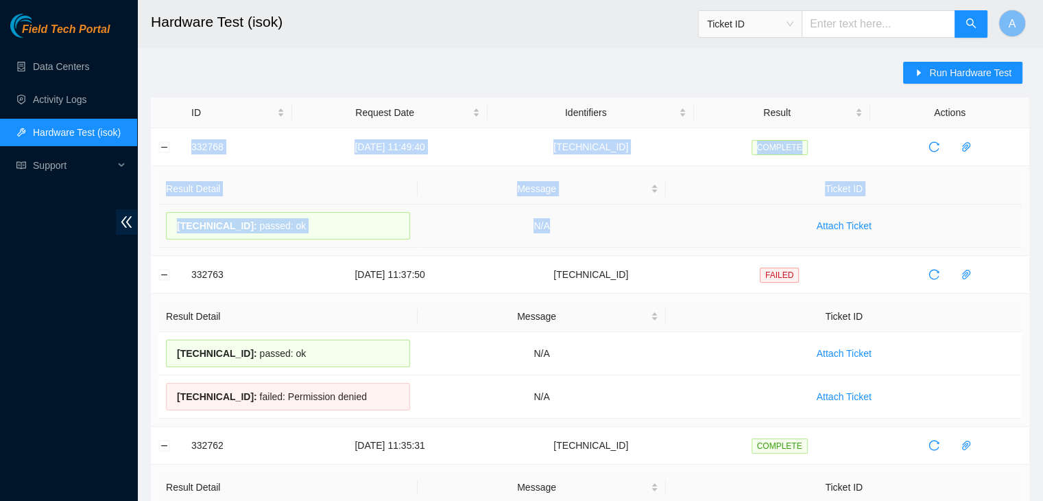
drag, startPoint x: 186, startPoint y: 146, endPoint x: 618, endPoint y: 237, distance: 440.7
copy tbody "332768 05-09-2025 11:49:40 23.218.82.69 COMPLETE Result Detail Message Ticket I…"
click at [618, 237] on td "N/A" at bounding box center [542, 225] width 249 height 43
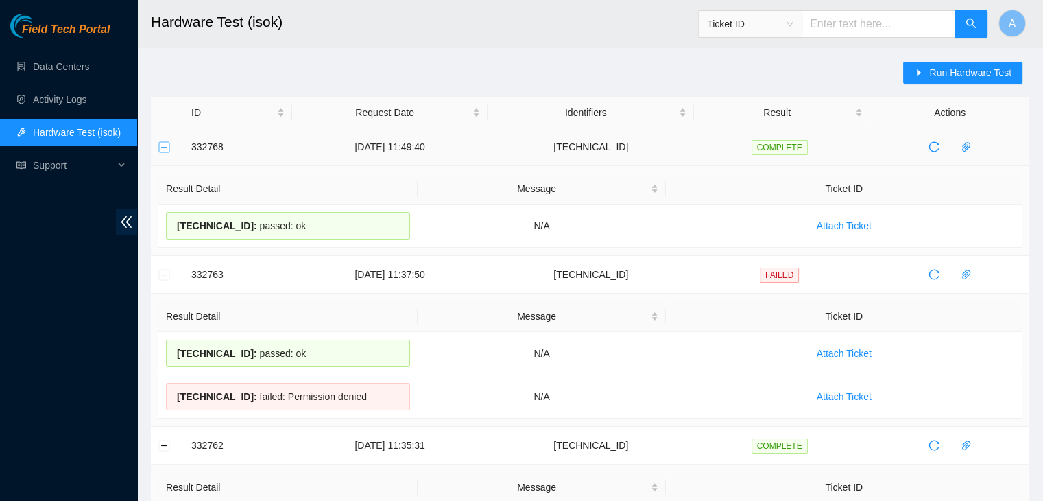
click at [162, 141] on button "Collapse row" at bounding box center [164, 146] width 11 height 11
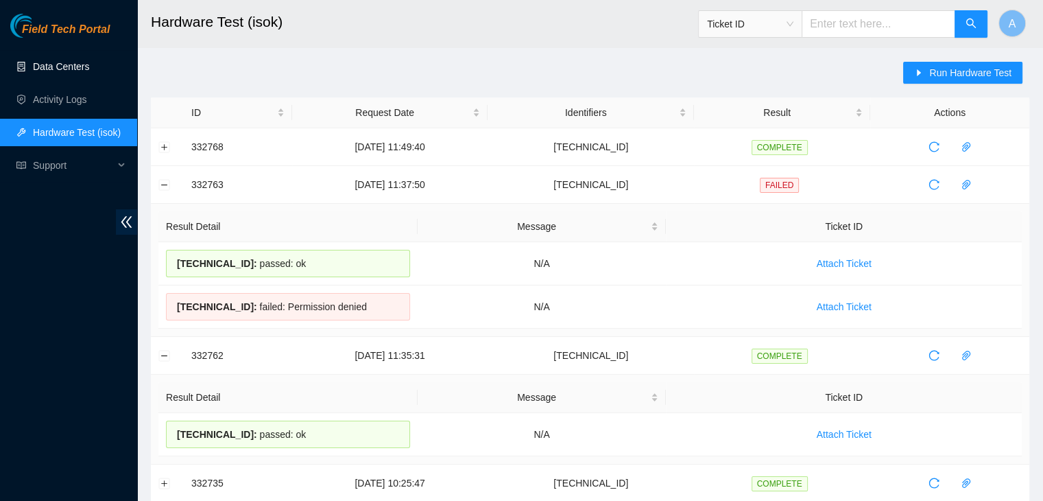
click at [89, 61] on link "Data Centers" at bounding box center [61, 66] width 56 height 11
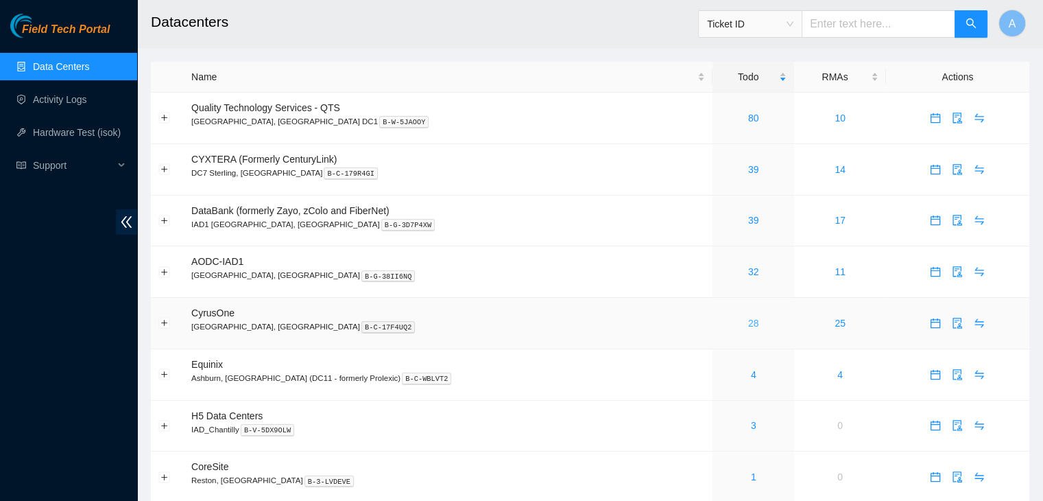
click at [748, 326] on link "28" at bounding box center [753, 322] width 11 height 11
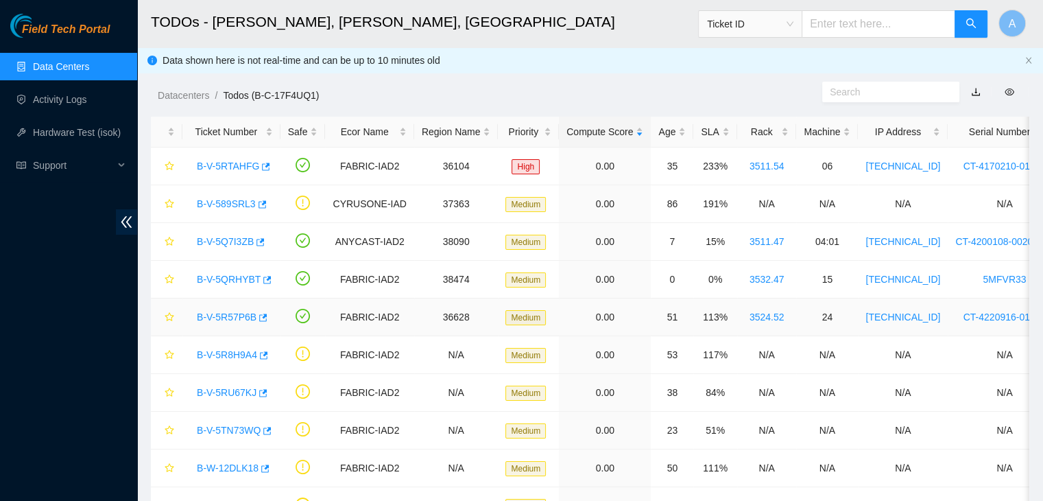
click at [228, 314] on link "B-V-5R57P6B" at bounding box center [227, 316] width 60 height 11
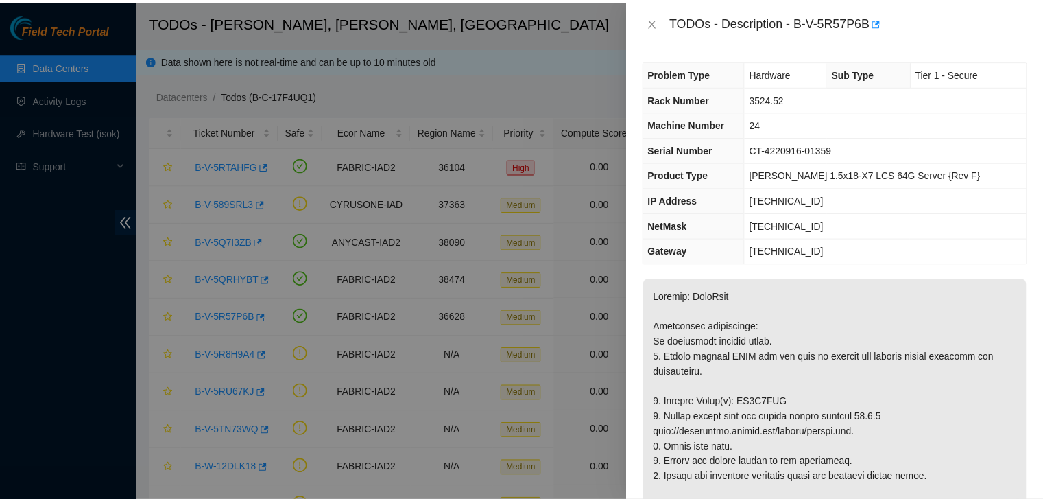
scroll to position [226, 0]
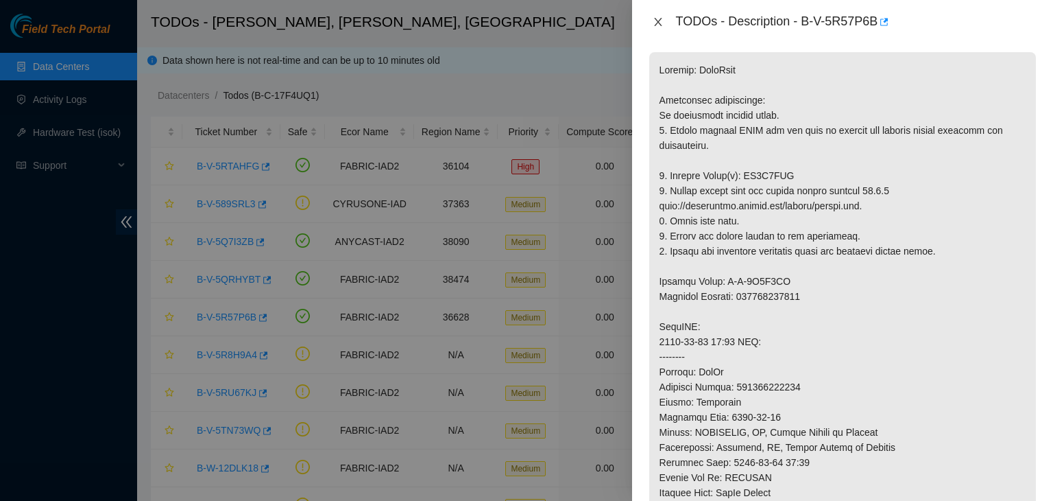
click at [659, 23] on icon "close" at bounding box center [658, 21] width 11 height 11
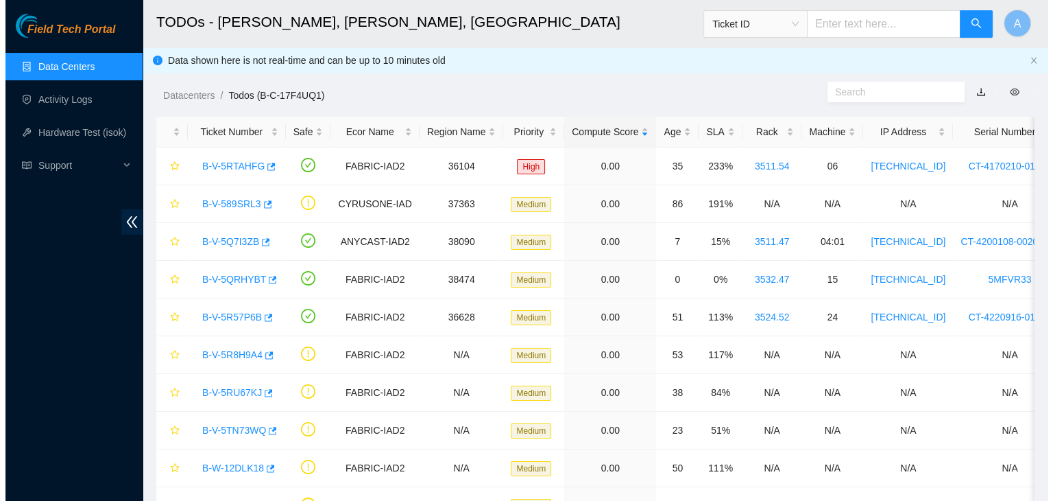
scroll to position [247, 0]
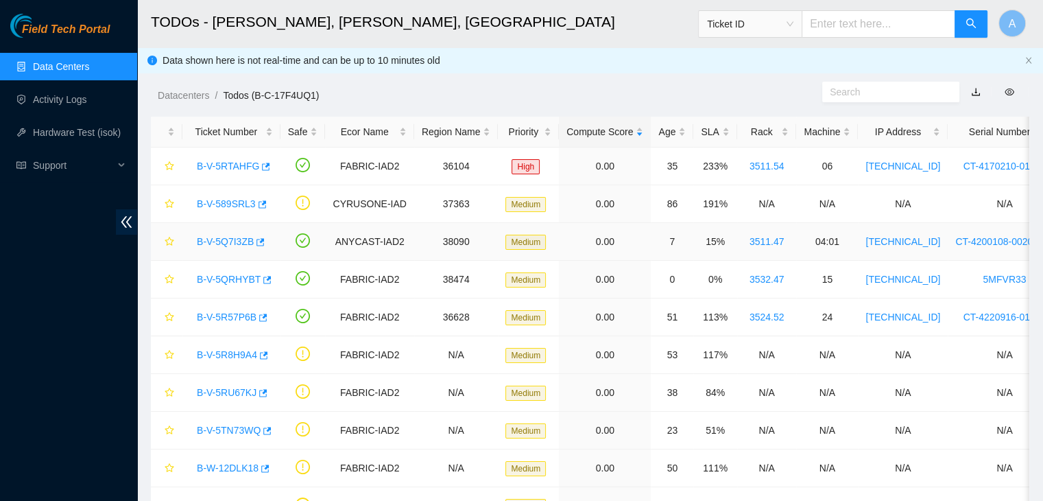
click at [239, 243] on link "B-V-5Q7I3ZB" at bounding box center [225, 241] width 57 height 11
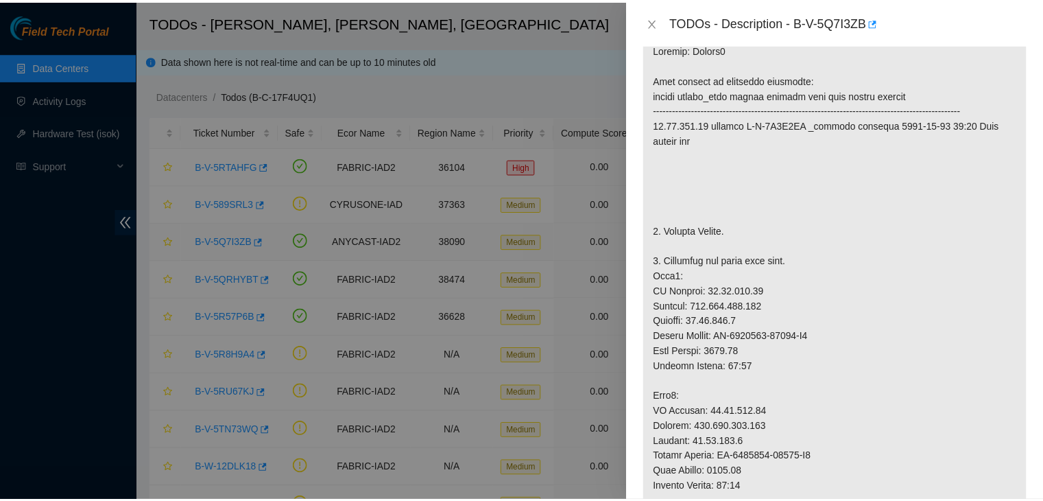
scroll to position [226, 0]
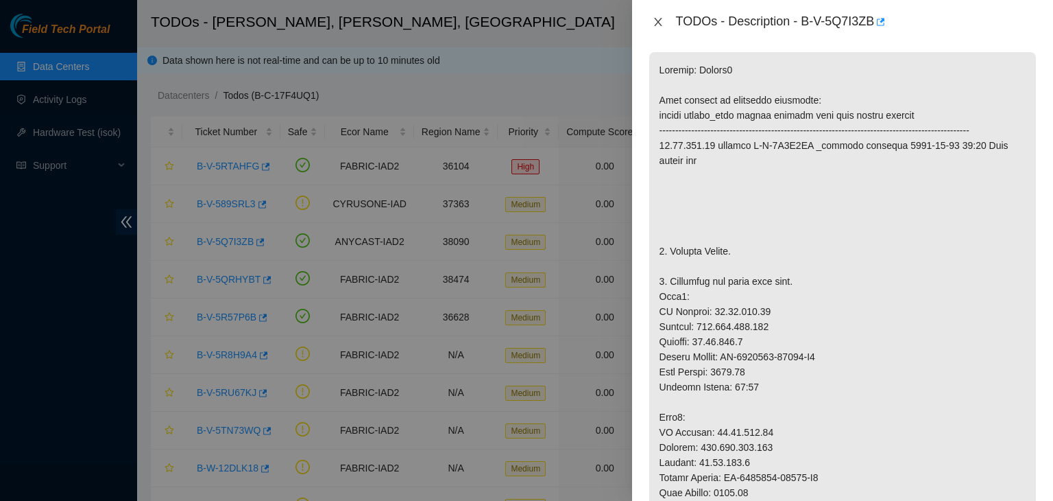
click at [658, 20] on icon "close" at bounding box center [658, 21] width 11 height 11
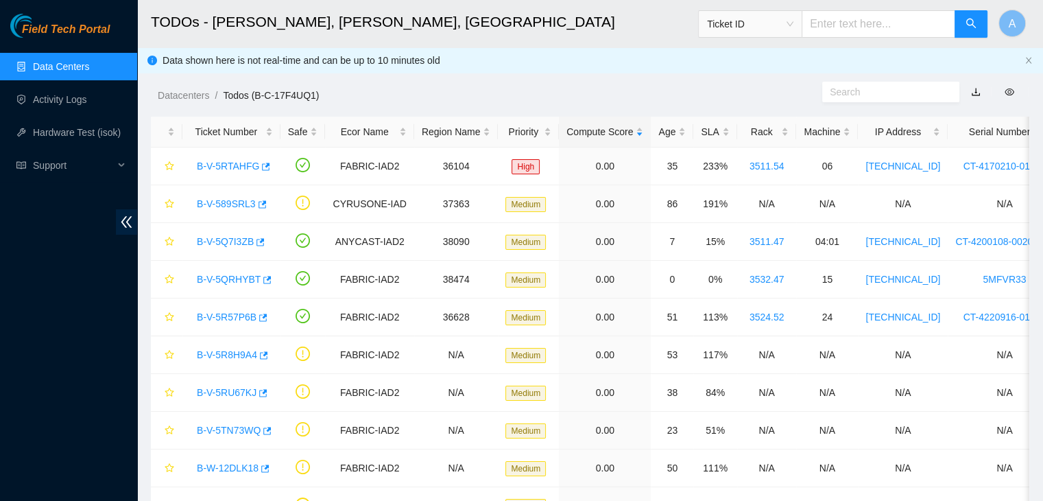
scroll to position [247, 0]
click at [716, 130] on div "SLA" at bounding box center [715, 131] width 28 height 15
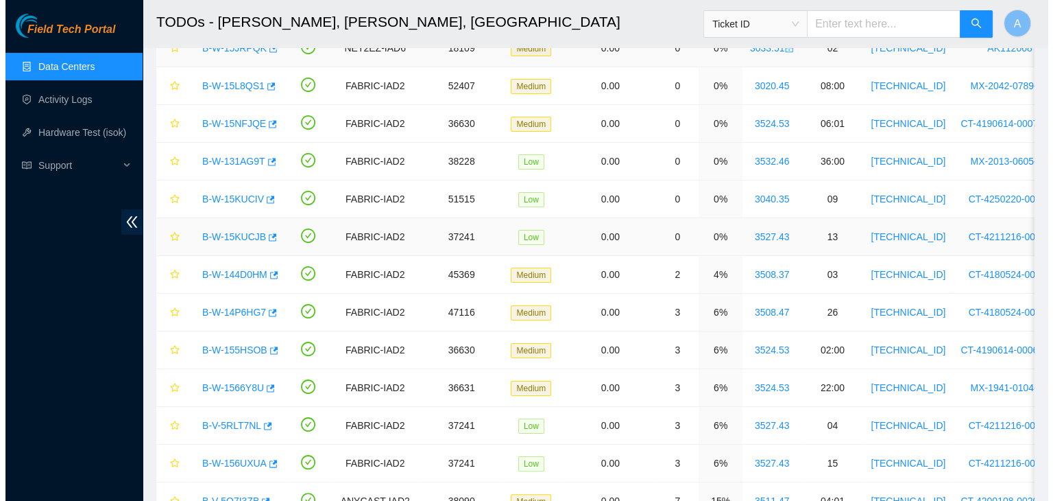
scroll to position [0, 0]
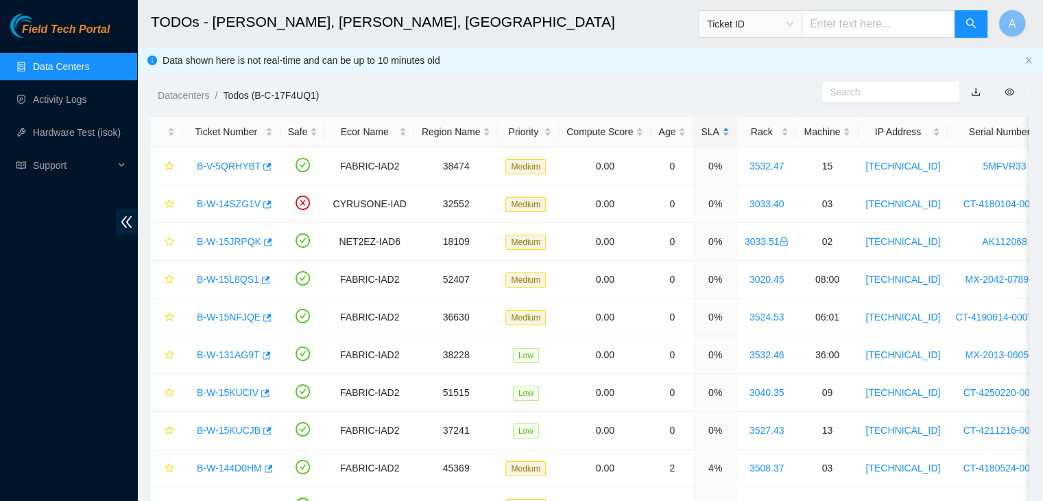
click at [714, 125] on div "SLA" at bounding box center [715, 131] width 28 height 15
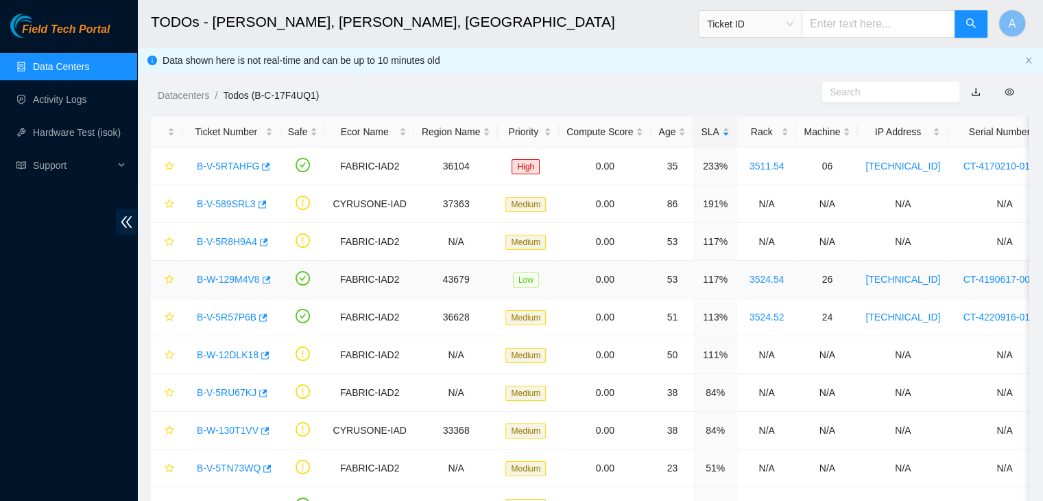
click at [226, 283] on link "B-W-129M4V8" at bounding box center [228, 279] width 63 height 11
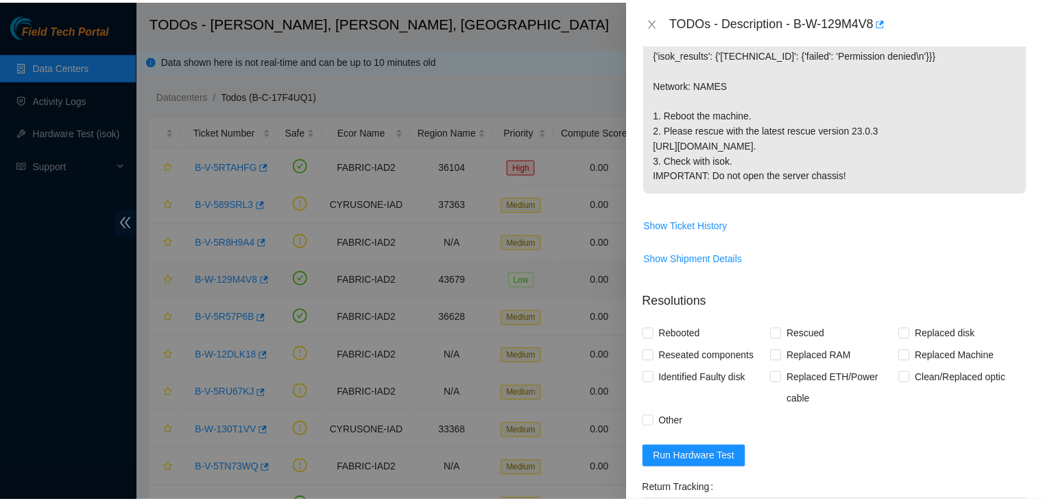
scroll to position [201, 0]
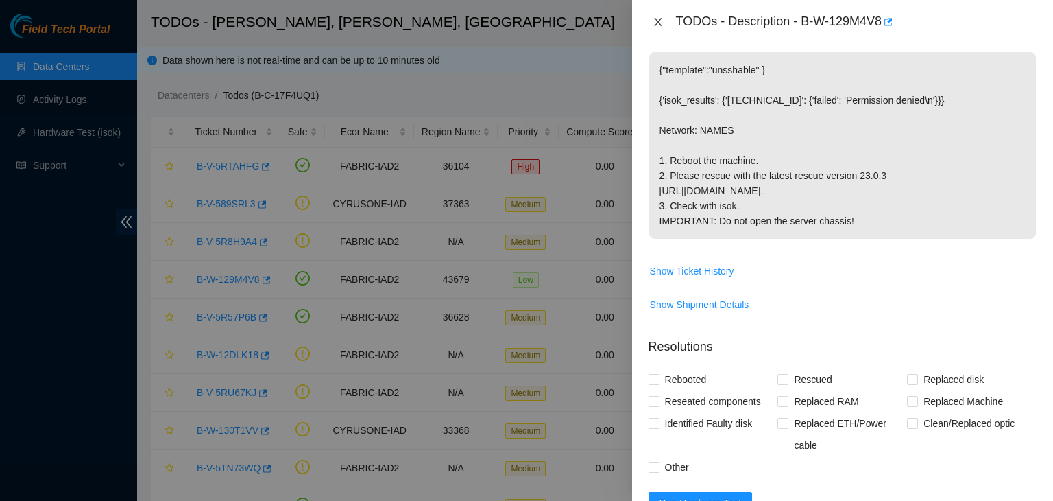
click at [659, 20] on icon "close" at bounding box center [658, 22] width 8 height 8
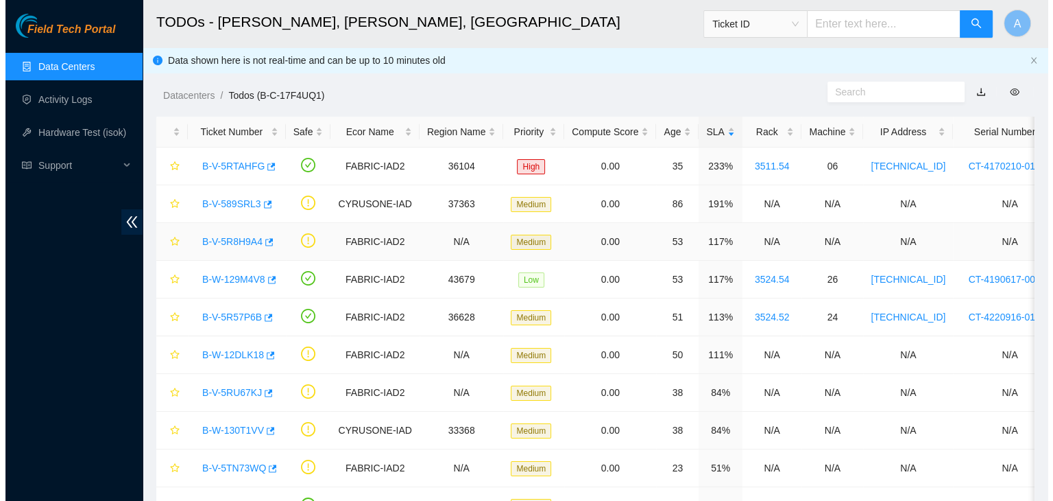
scroll to position [247, 0]
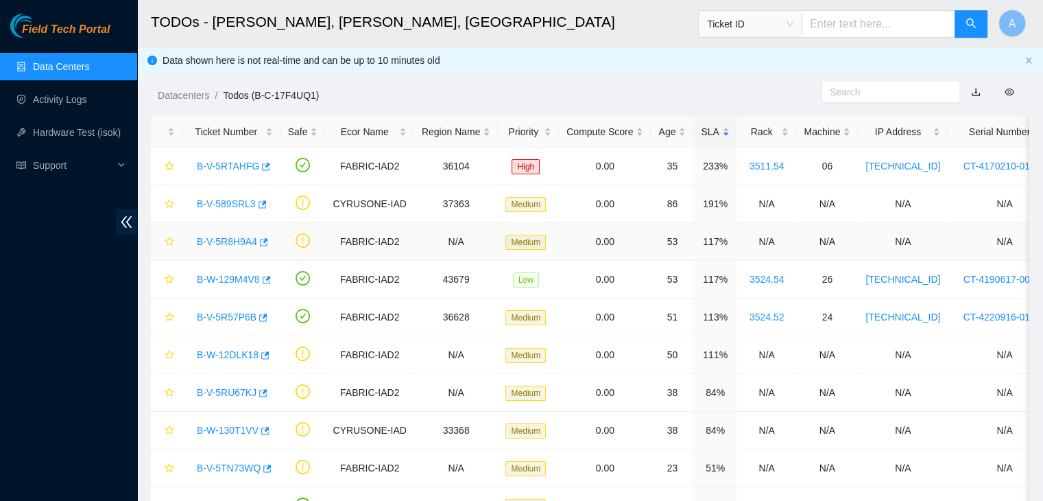
click at [233, 244] on link "B-V-5R8H9A4" at bounding box center [227, 241] width 60 height 11
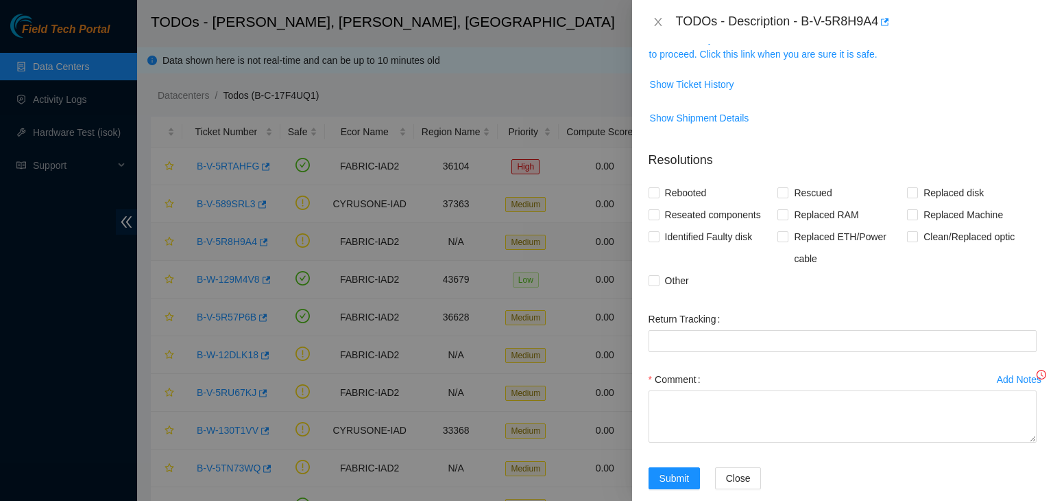
scroll to position [226, 0]
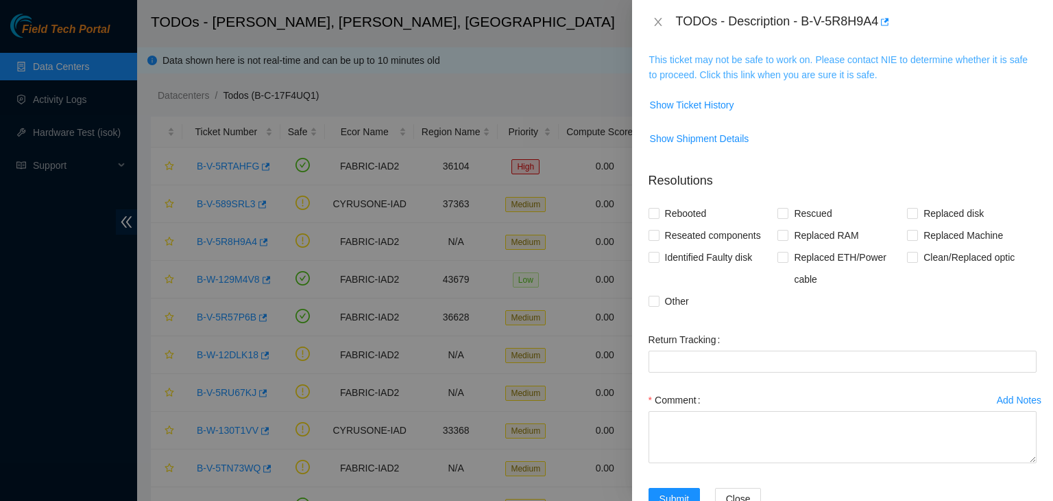
click at [771, 75] on link "This ticket may not be safe to work on. Please contact NIE to determine whether…" at bounding box center [838, 67] width 378 height 26
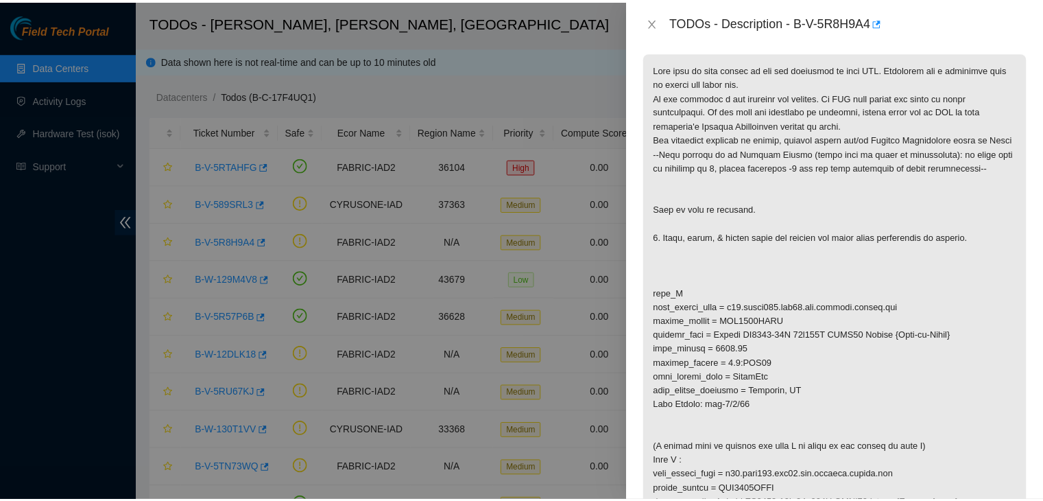
scroll to position [472, 0]
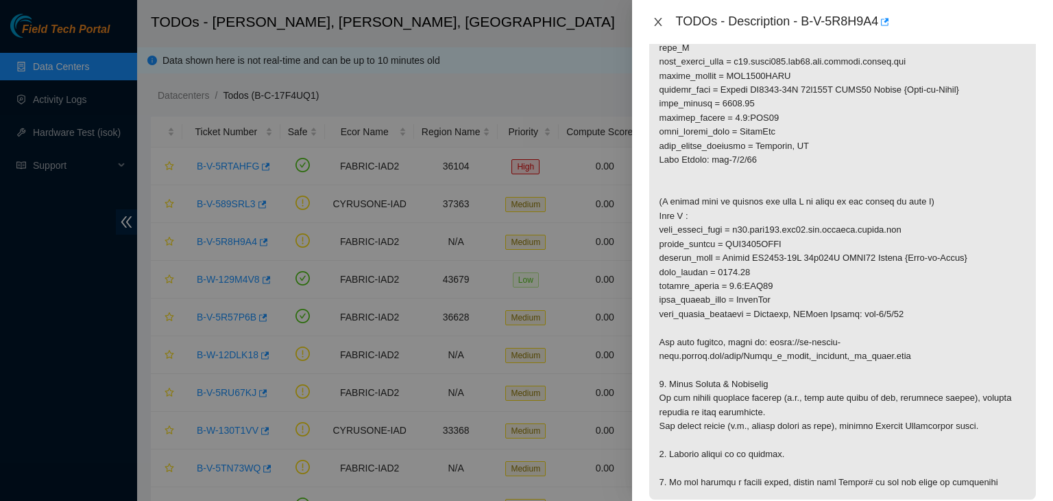
click at [658, 21] on icon "close" at bounding box center [658, 22] width 8 height 8
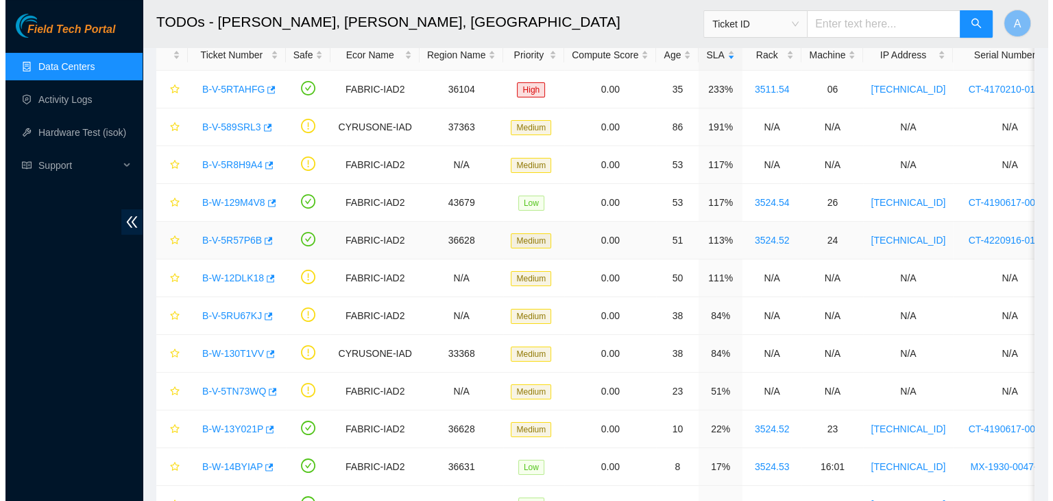
scroll to position [80, 0]
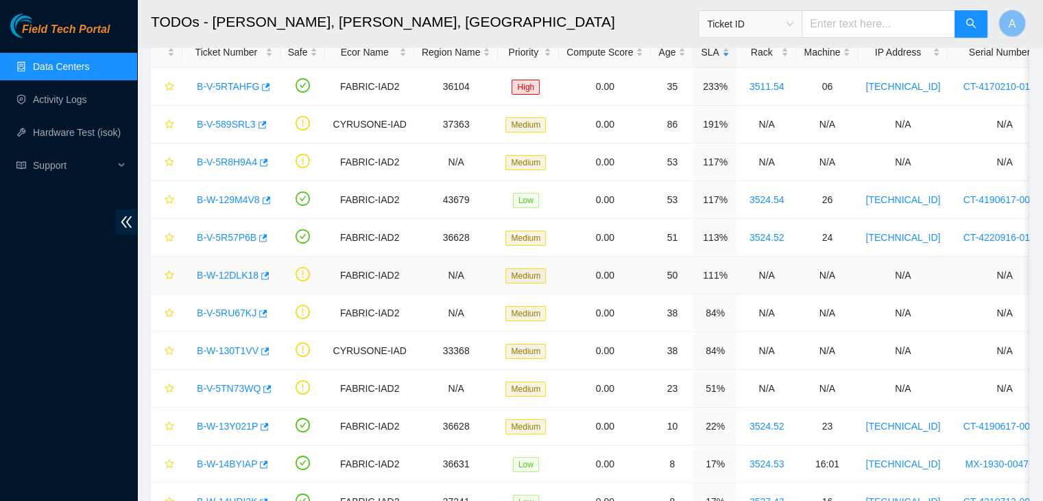
click at [228, 274] on link "B-W-12DLK18" at bounding box center [228, 274] width 62 height 11
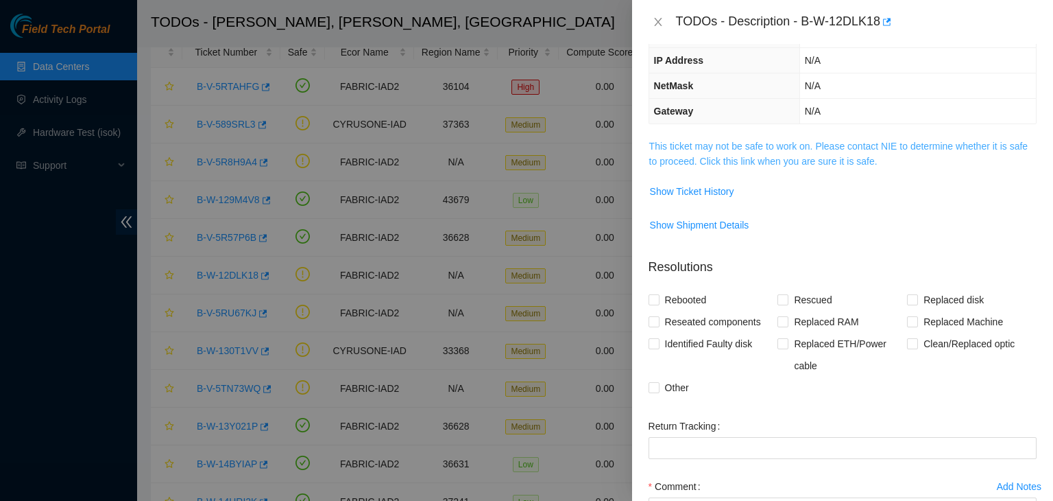
scroll to position [141, 0]
click at [749, 157] on link "This ticket may not be safe to work on. Please contact NIE to determine whether…" at bounding box center [838, 153] width 378 height 26
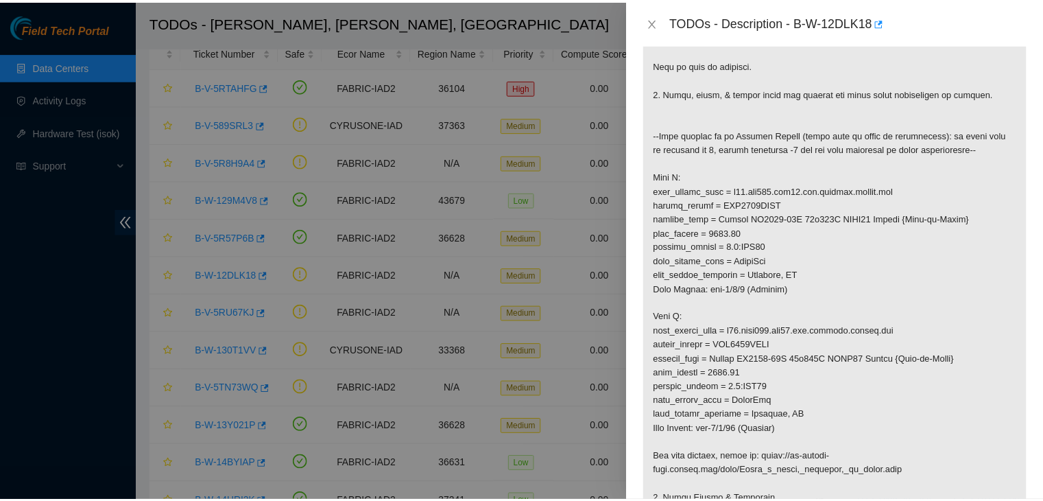
scroll to position [359, 0]
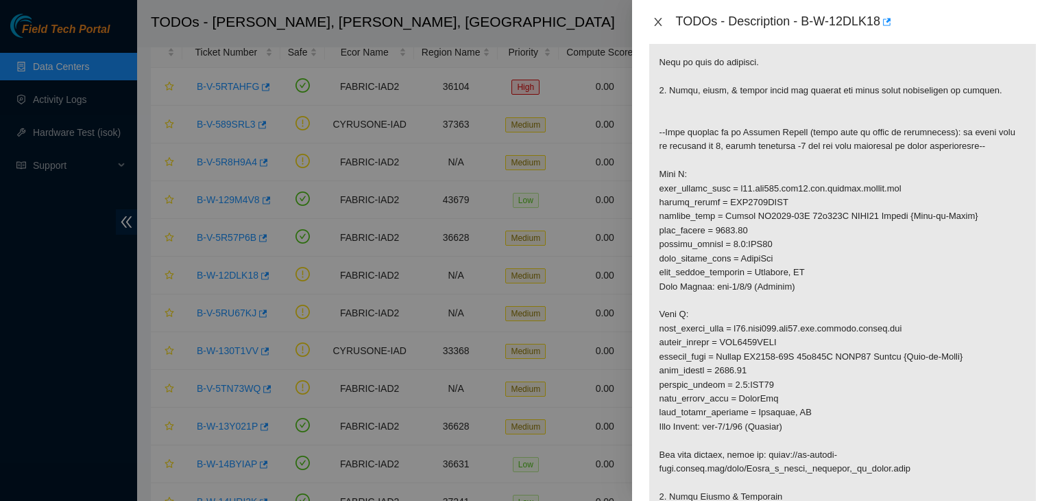
click at [658, 21] on icon "close" at bounding box center [658, 22] width 8 height 8
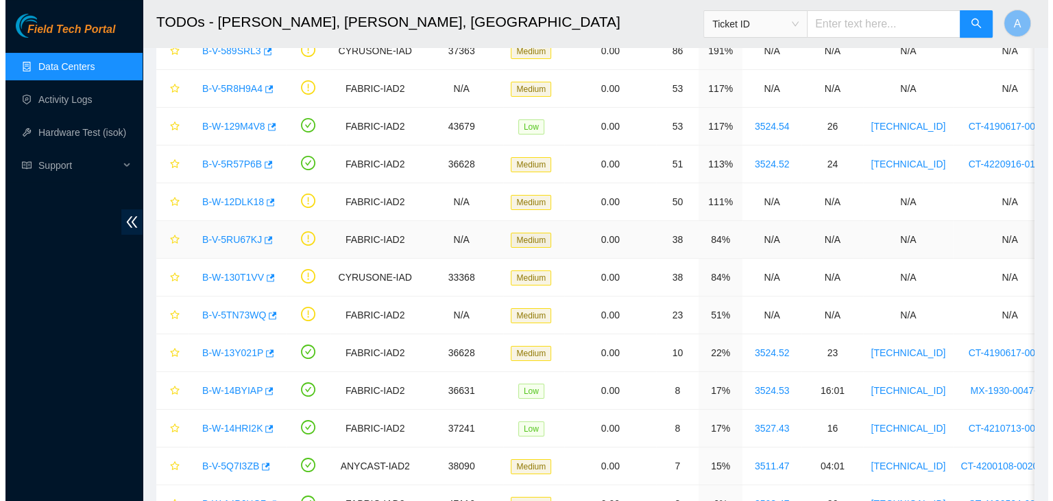
scroll to position [138, 0]
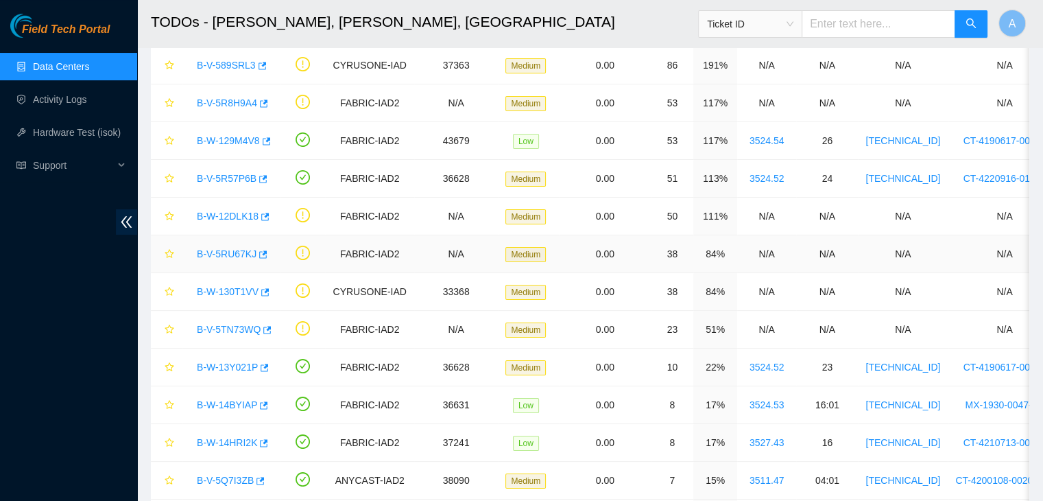
click at [239, 256] on link "B-V-5RU67KJ" at bounding box center [227, 253] width 60 height 11
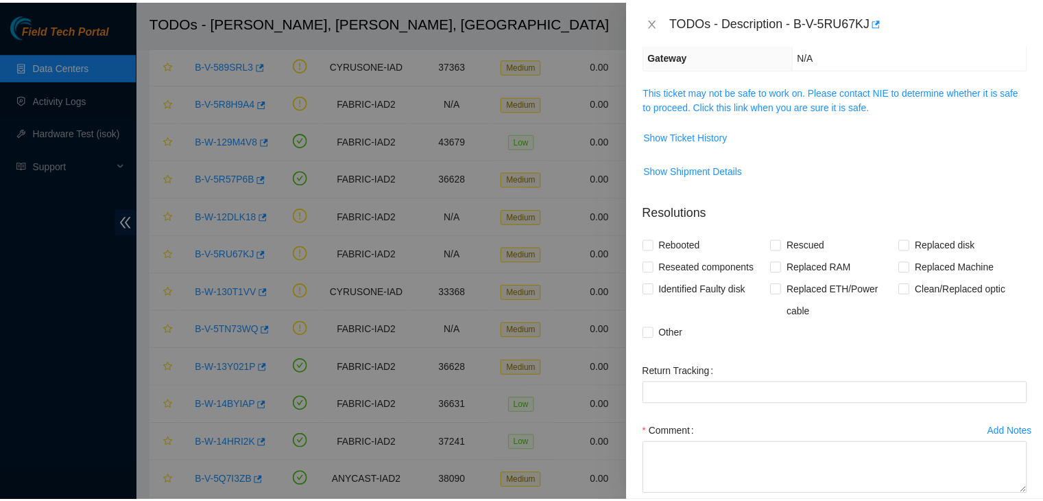
scroll to position [193, 0]
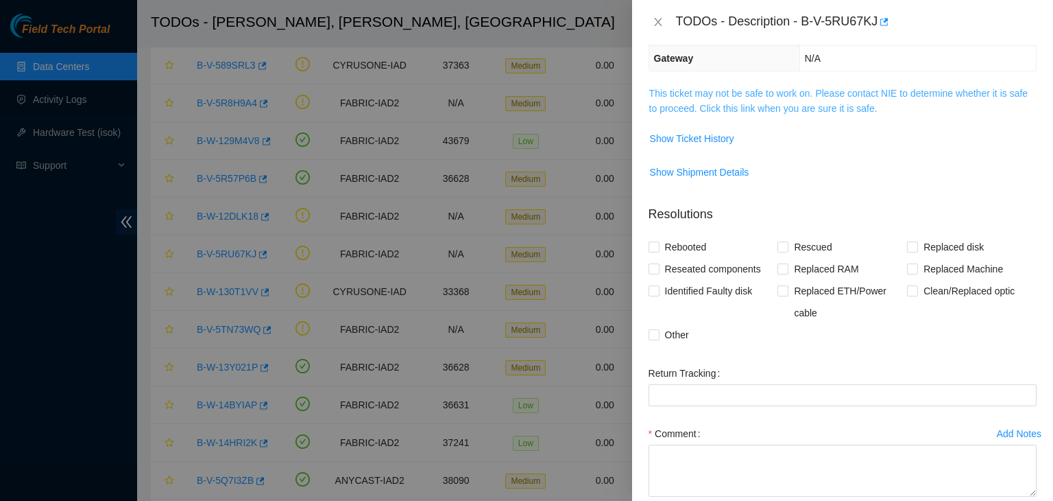
click at [742, 112] on link "This ticket may not be safe to work on. Please contact NIE to determine whether…" at bounding box center [838, 101] width 378 height 26
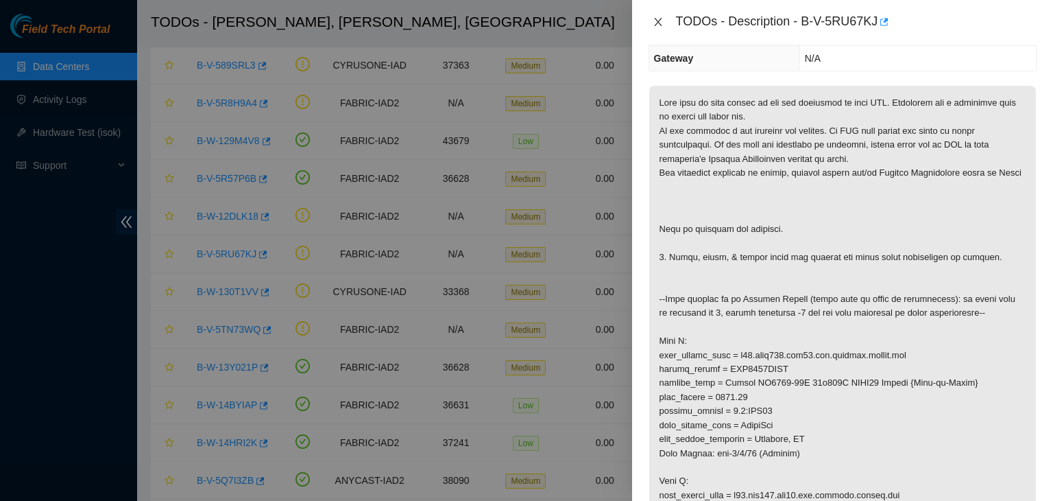
click at [653, 18] on icon "close" at bounding box center [658, 21] width 11 height 11
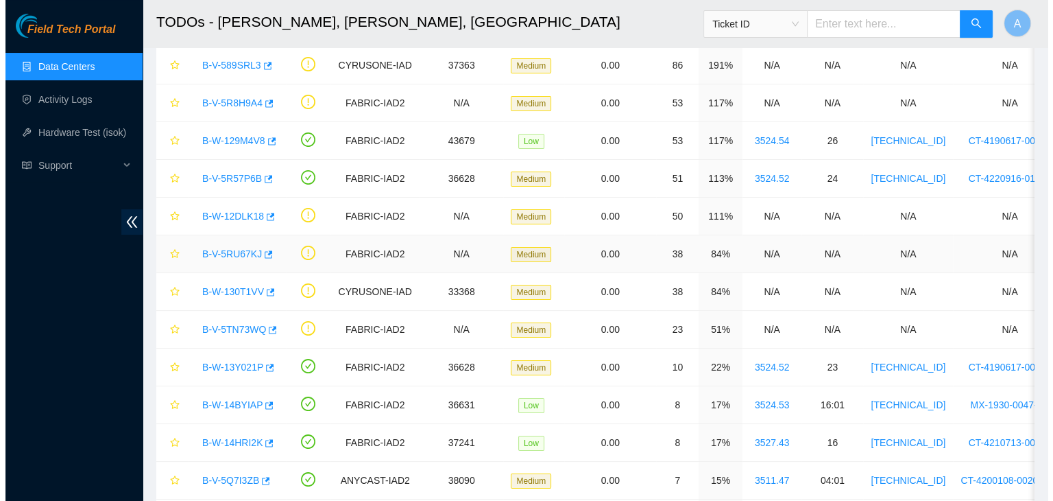
scroll to position [238, 0]
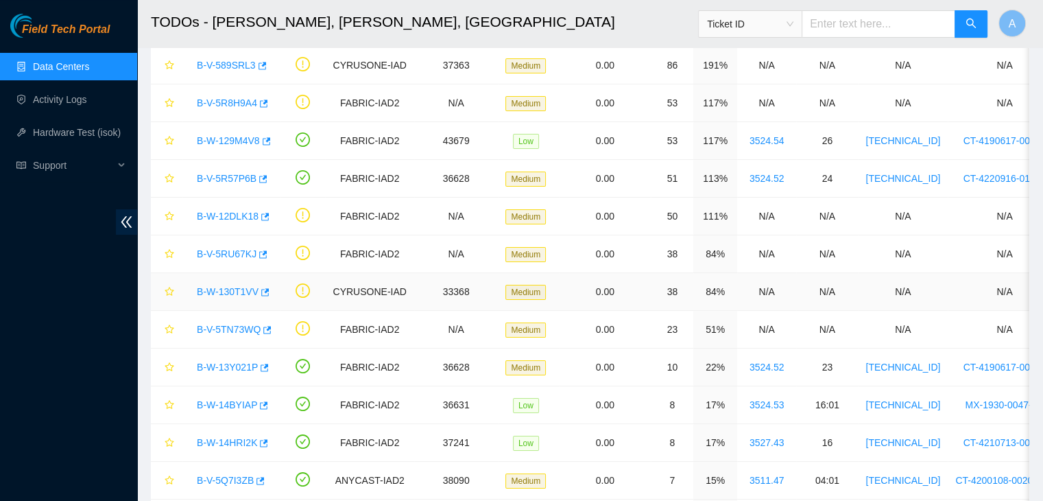
click at [237, 289] on link "B-W-130T1VV" at bounding box center [228, 291] width 62 height 11
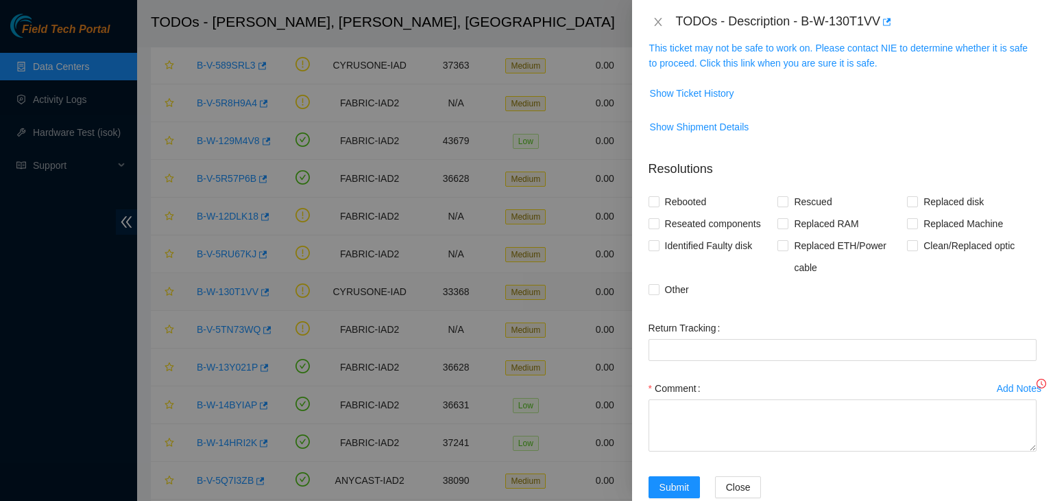
scroll to position [193, 0]
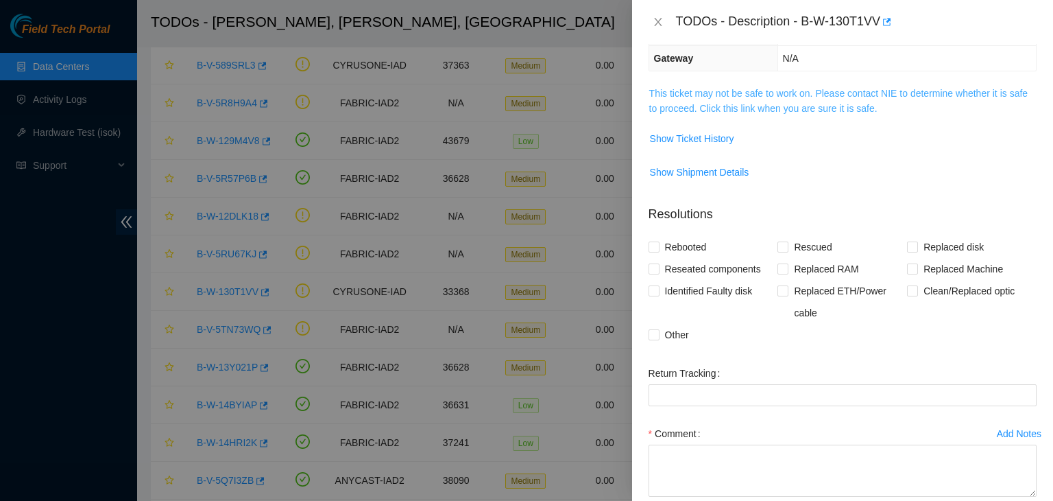
click at [787, 106] on link "This ticket may not be safe to work on. Please contact NIE to determine whether…" at bounding box center [838, 101] width 378 height 26
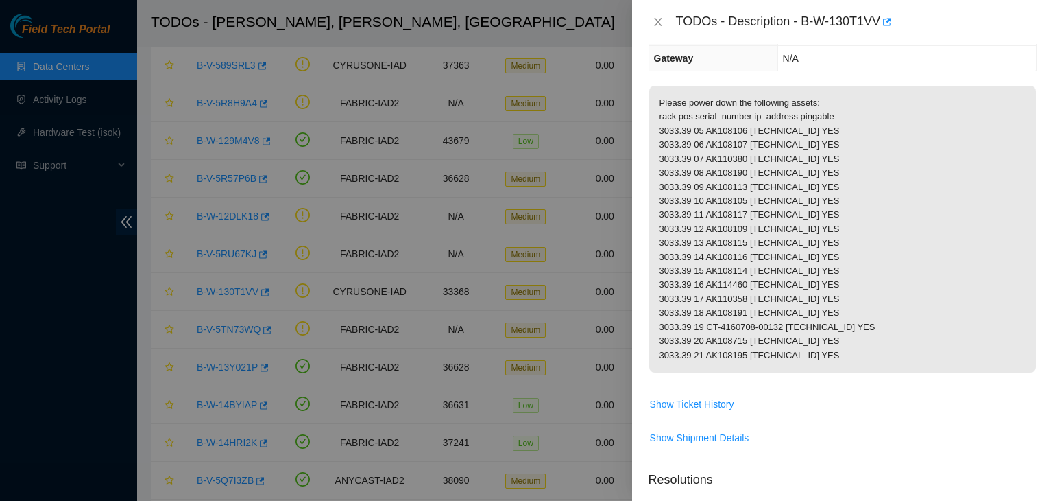
scroll to position [0, 0]
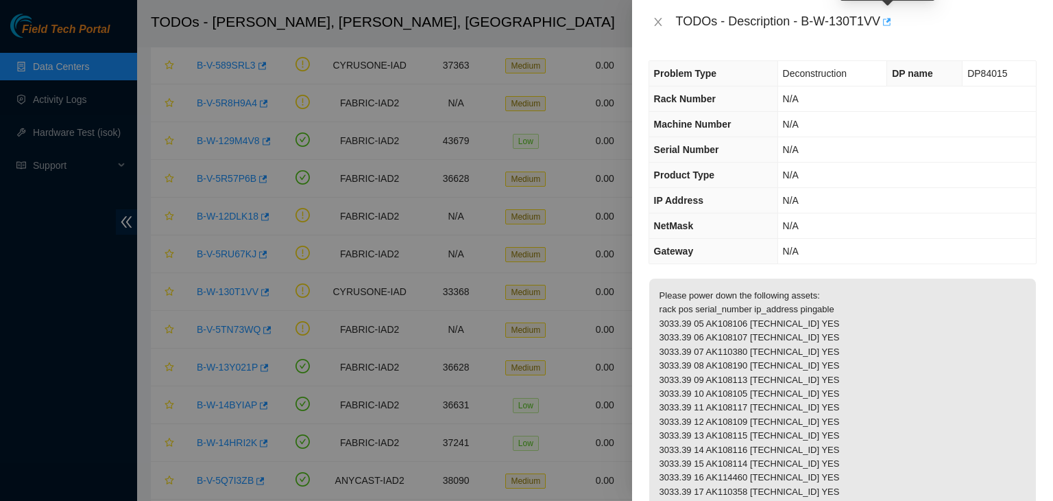
click at [888, 19] on icon "button" at bounding box center [886, 22] width 10 height 10
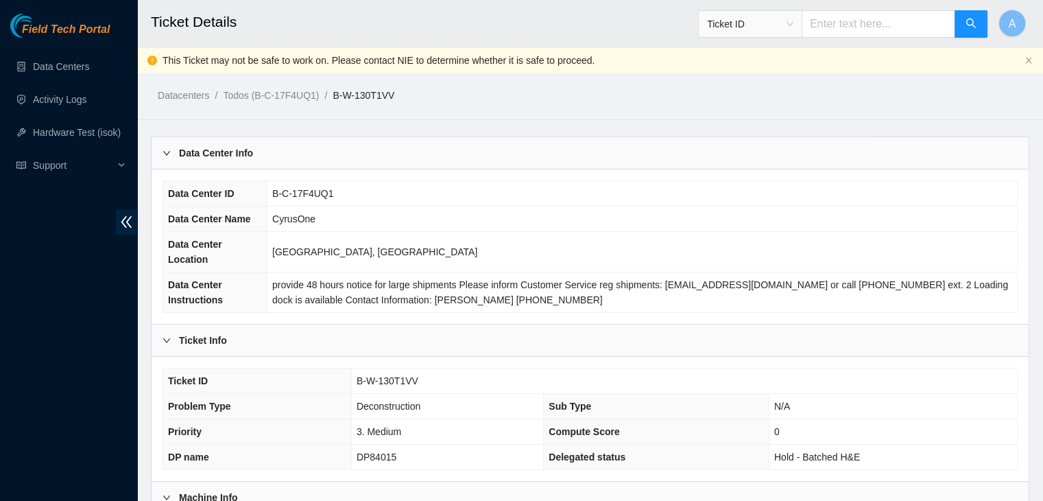
scroll to position [391, 0]
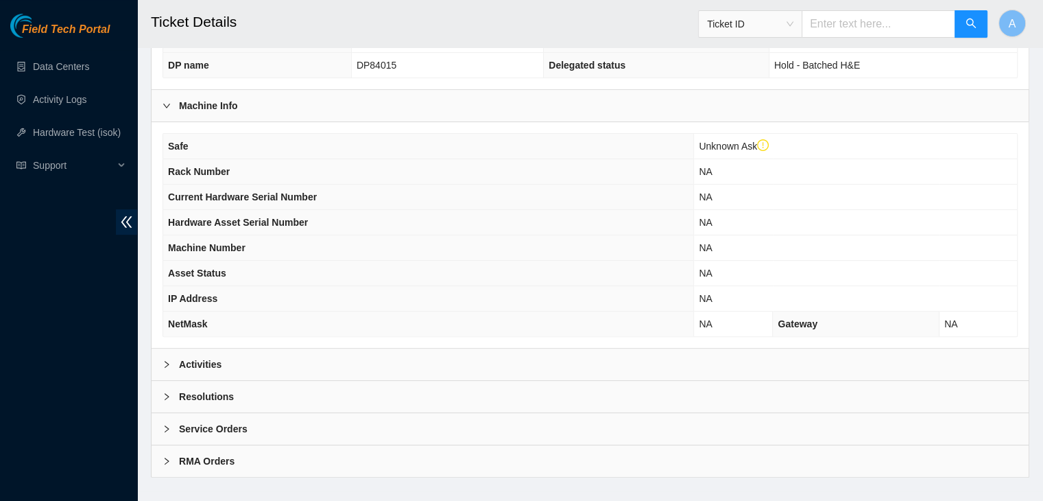
click at [469, 348] on div "Activities" at bounding box center [590, 364] width 877 height 32
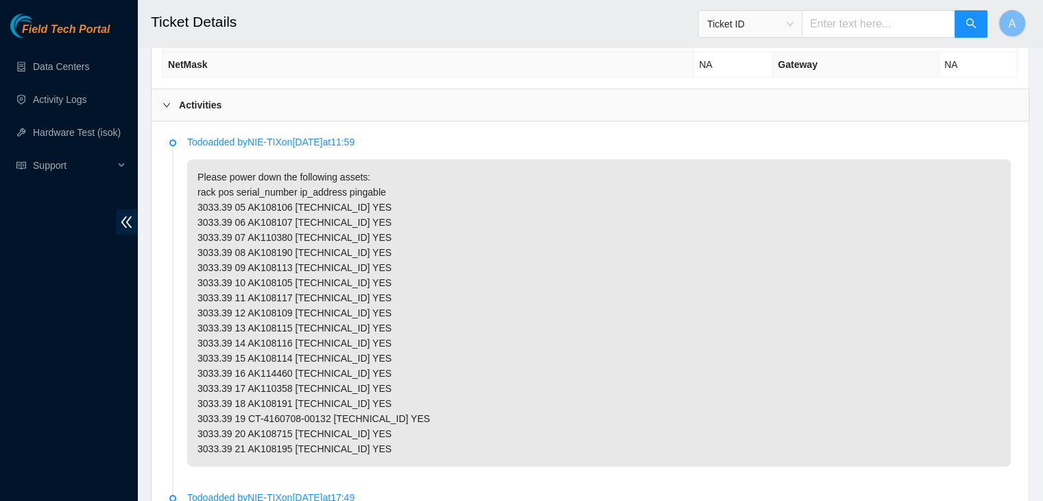
scroll to position [651, 0]
